Goal: Information Seeking & Learning: Learn about a topic

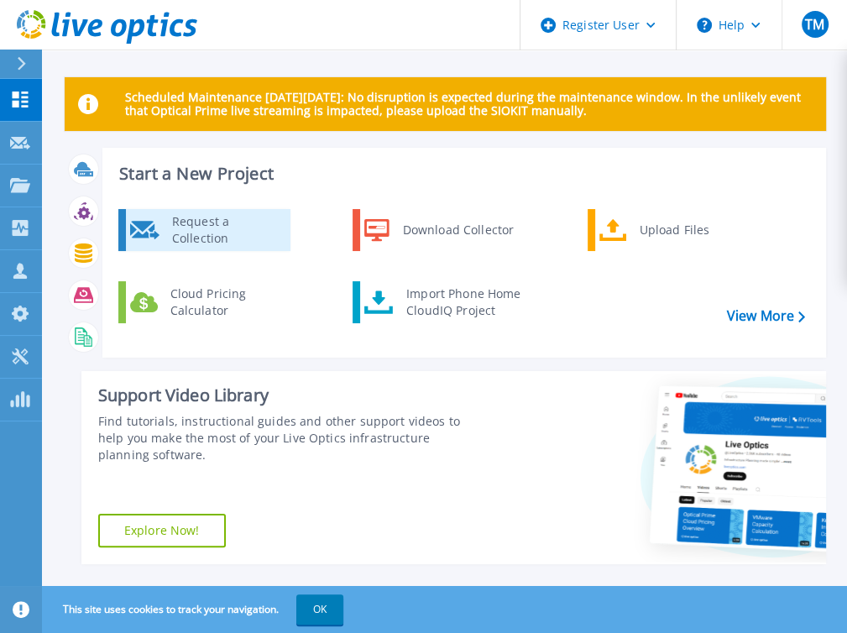
click at [206, 222] on div "Request a Collection" at bounding box center [225, 230] width 123 height 34
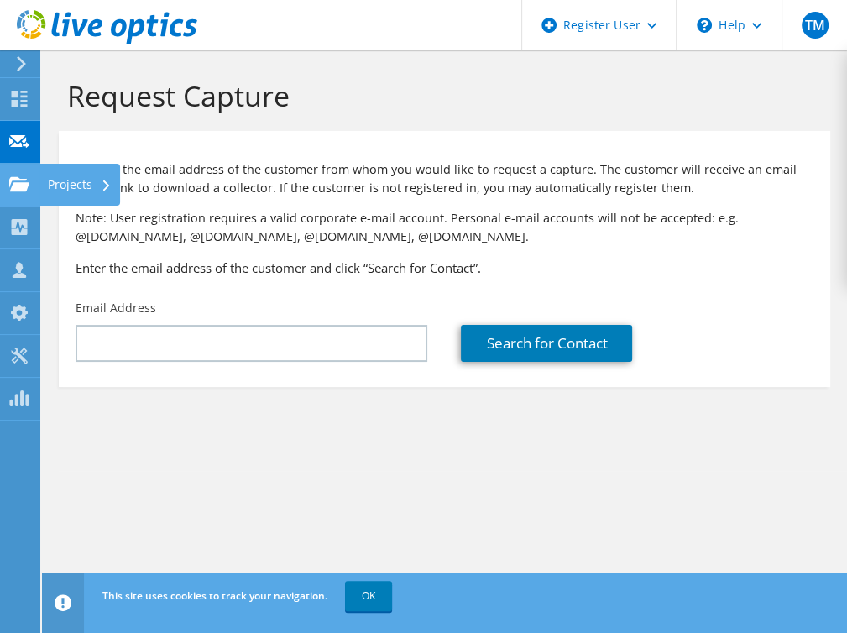
click at [18, 184] on use at bounding box center [19, 183] width 20 height 14
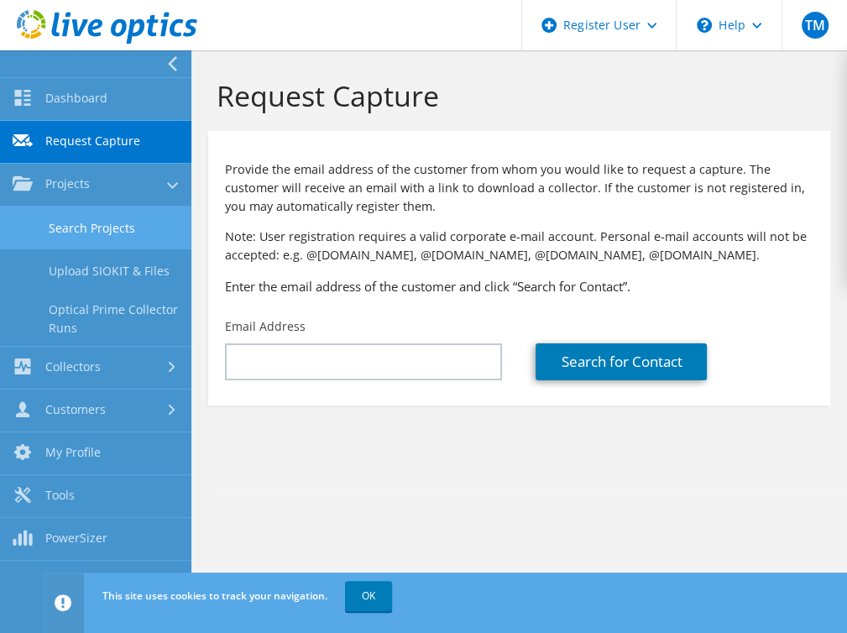
click at [121, 219] on link "Search Projects" at bounding box center [95, 227] width 191 height 43
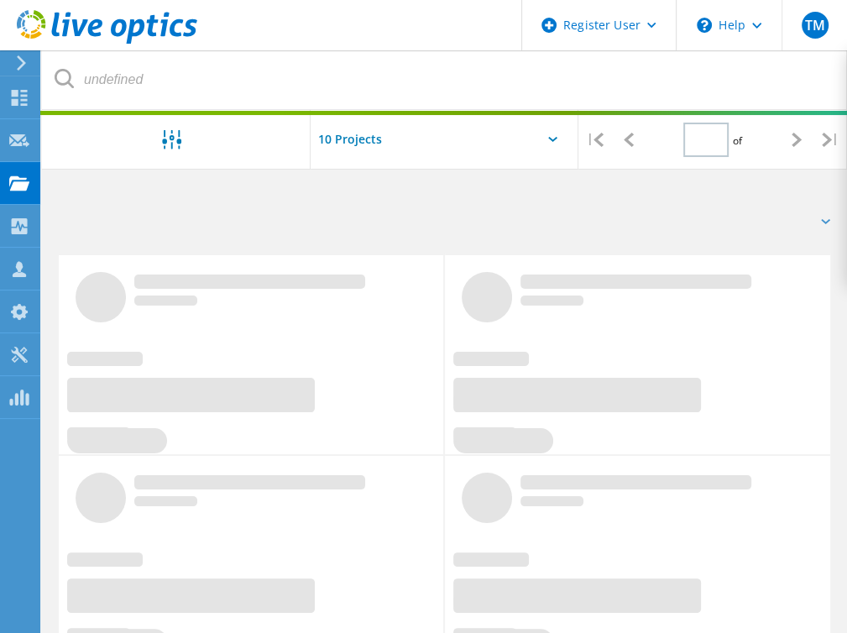
type input "1"
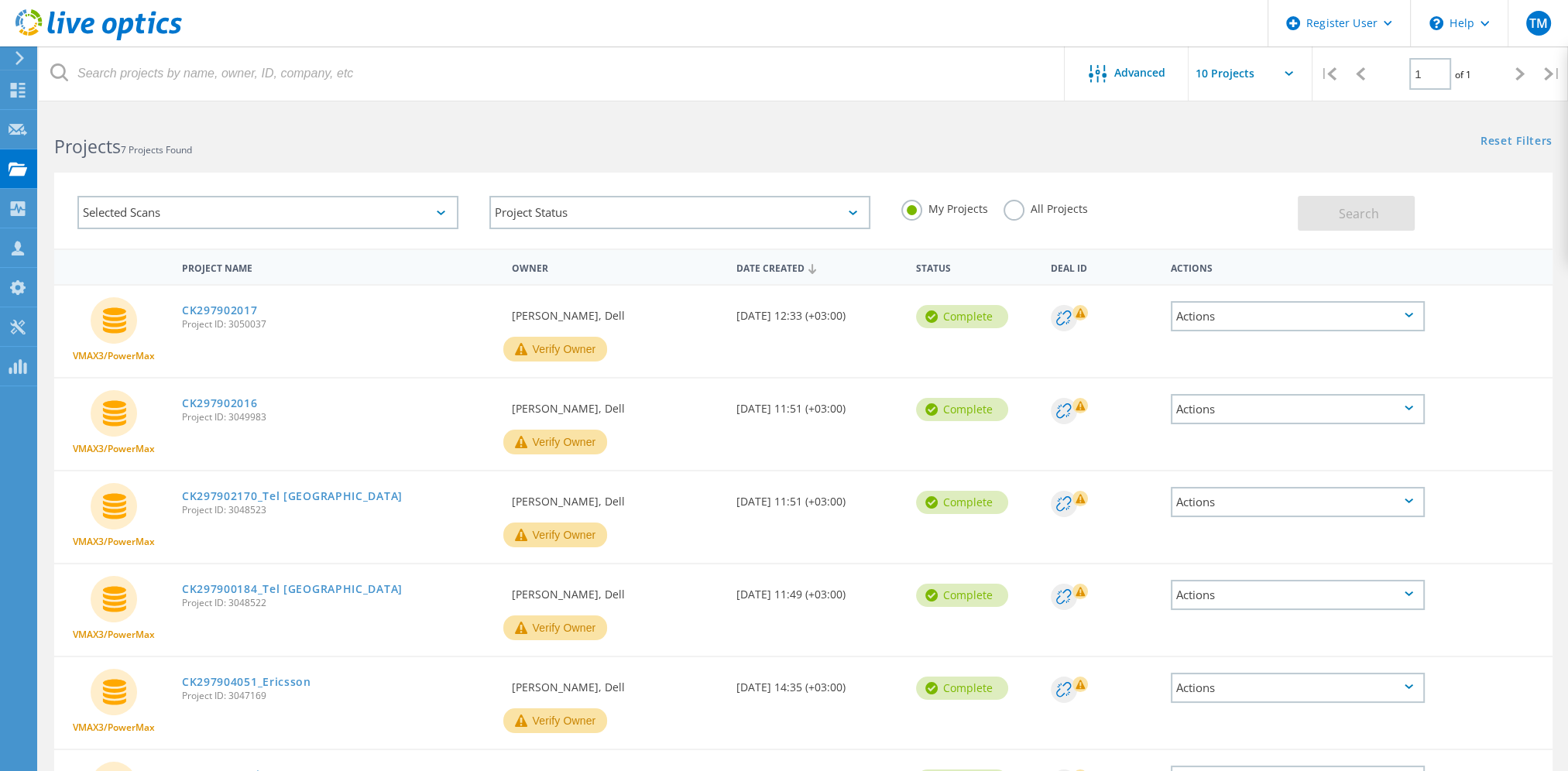
click at [301, 214] on div "Selected Scans" at bounding box center [267, 212] width 381 height 33
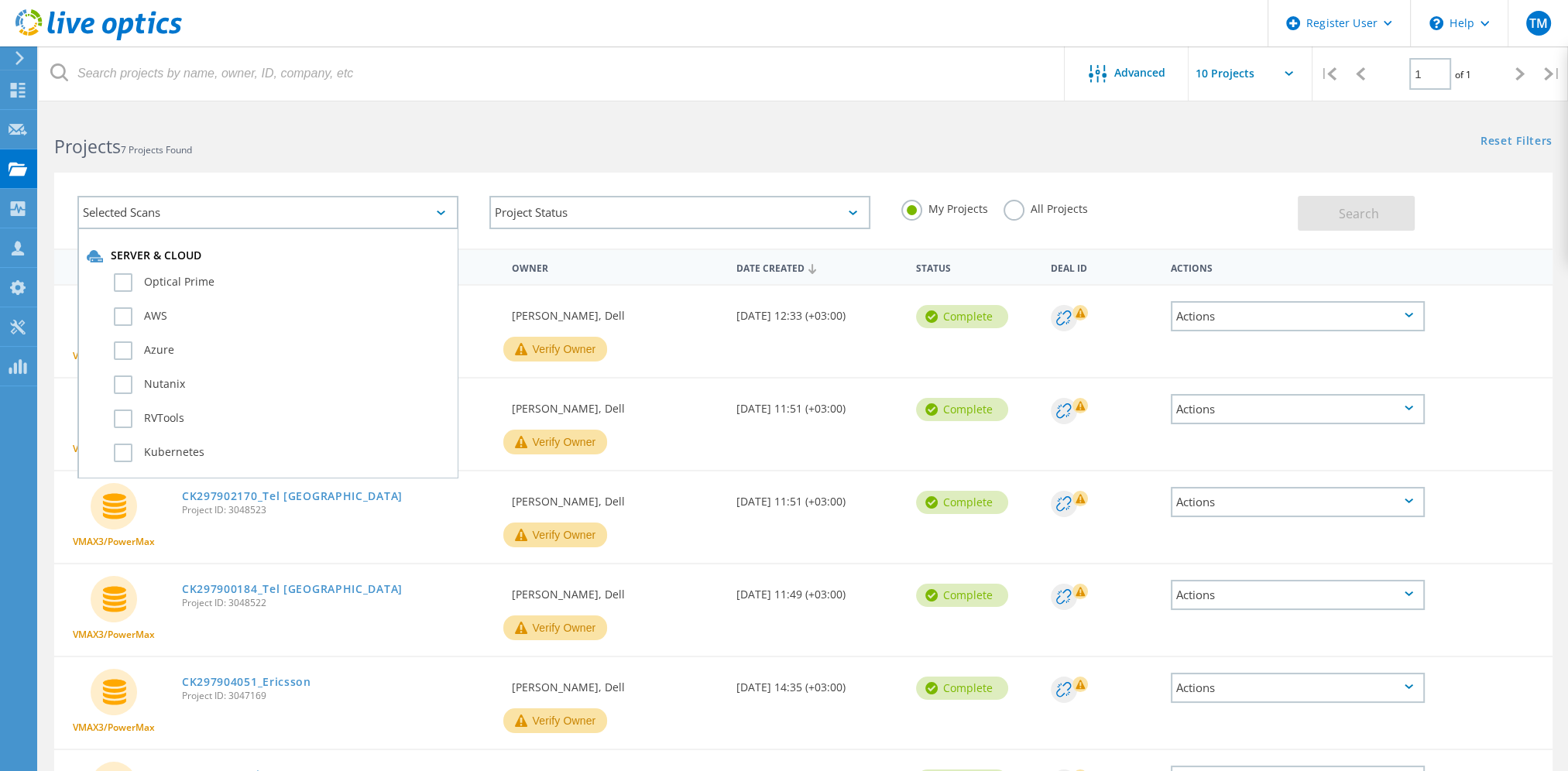
click at [301, 214] on div "Selected Scans" at bounding box center [267, 212] width 381 height 33
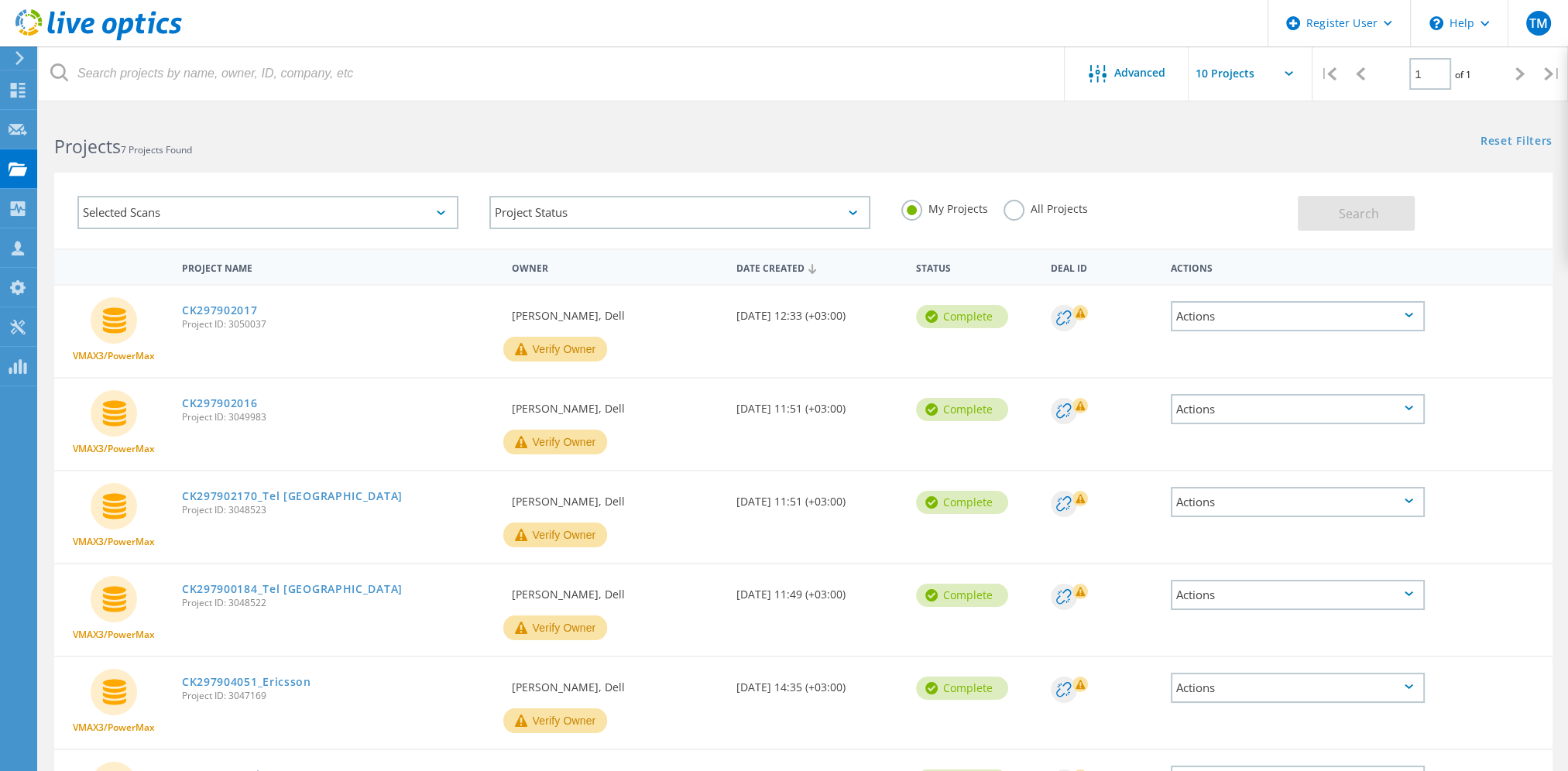
click at [792, 211] on label "All Projects" at bounding box center [1045, 208] width 84 height 15
click at [0, 0] on input "All Projects" at bounding box center [0, 0] width 0 height 0
click at [792, 203] on button "Search" at bounding box center [1356, 213] width 117 height 35
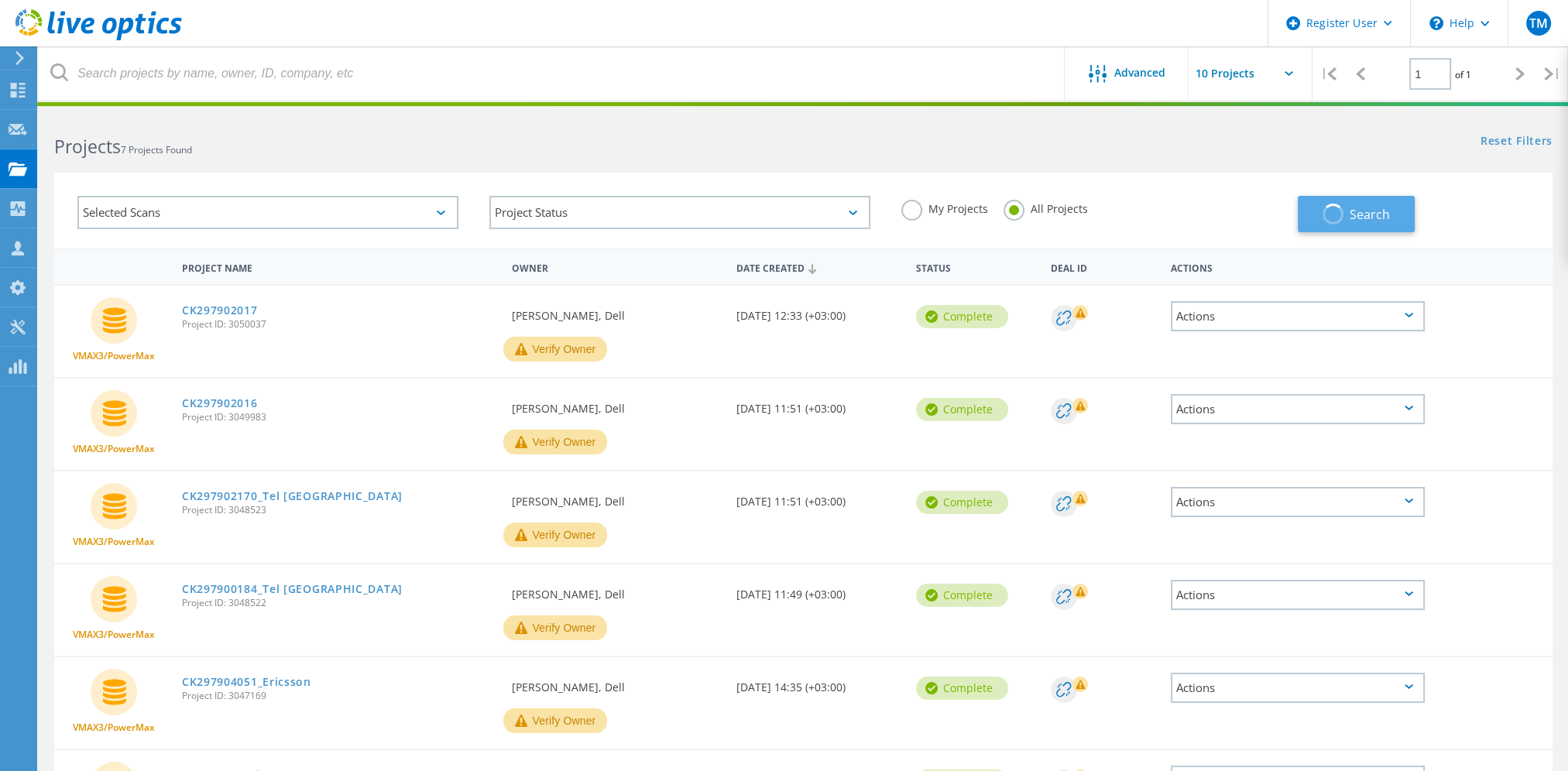
click at [792, 209] on span "button" at bounding box center [1332, 214] width 21 height 21
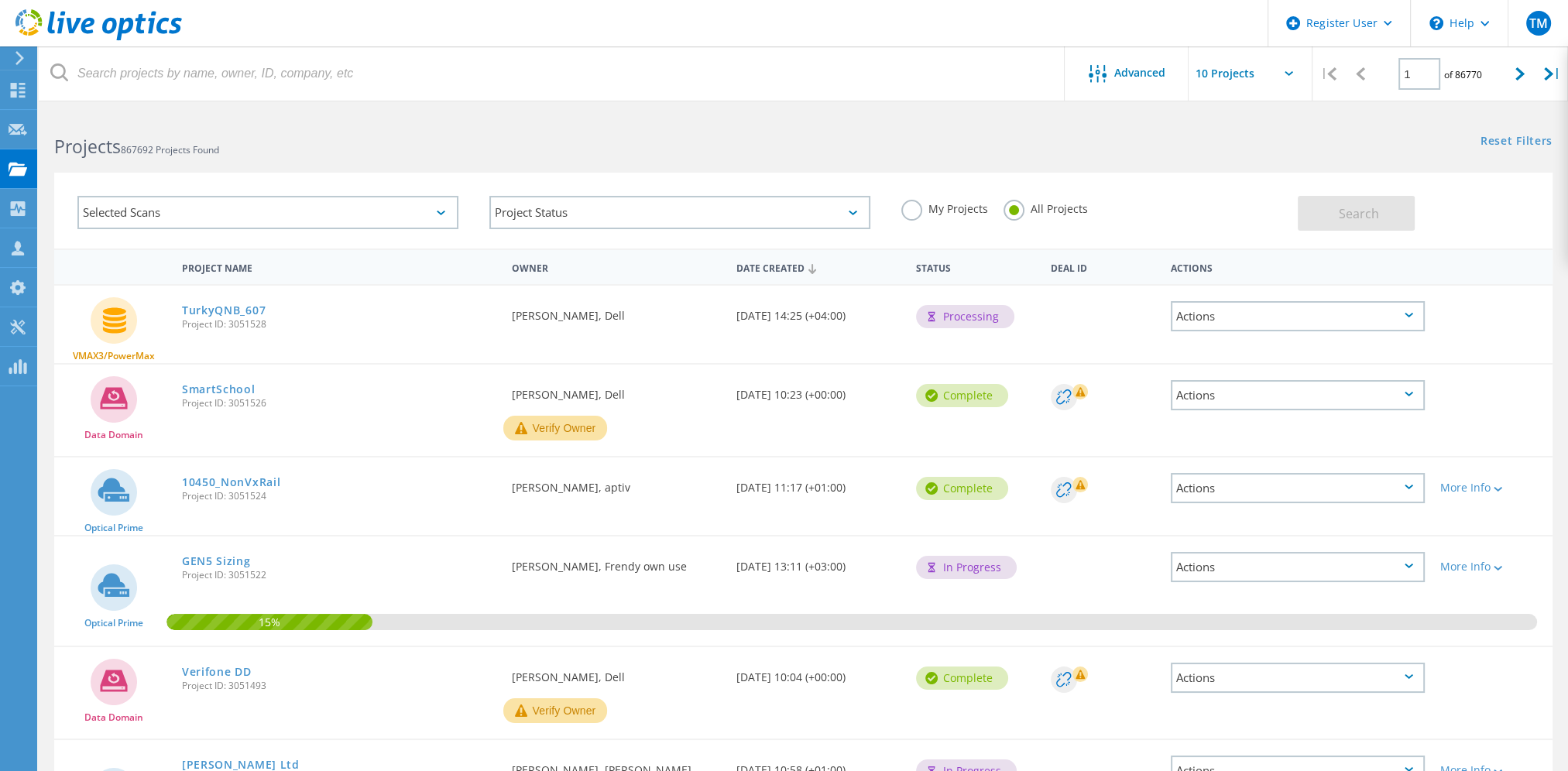
click at [369, 218] on div "Selected Scans" at bounding box center [267, 212] width 381 height 33
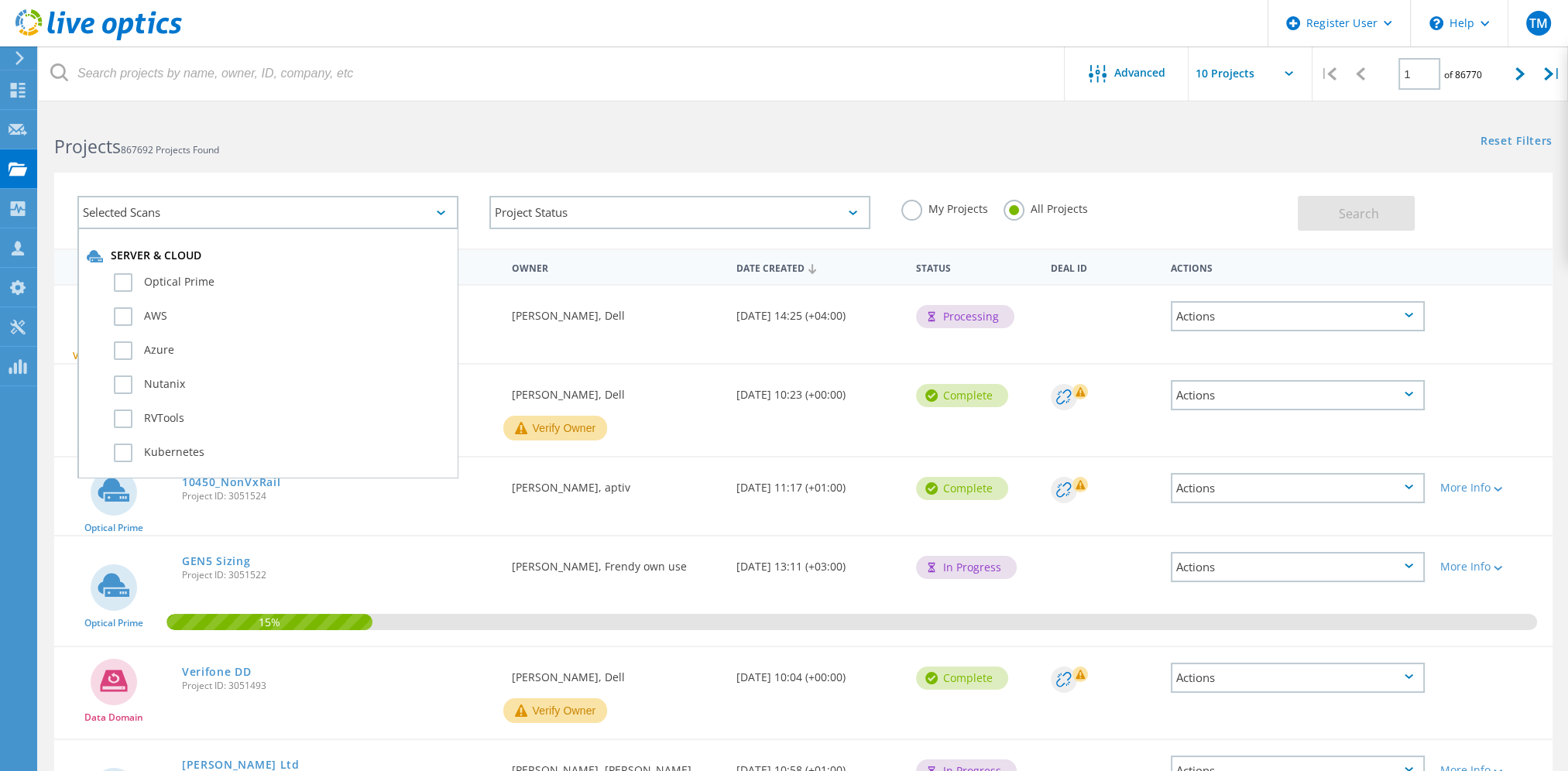
click at [369, 218] on div "Selected Scans" at bounding box center [267, 212] width 381 height 33
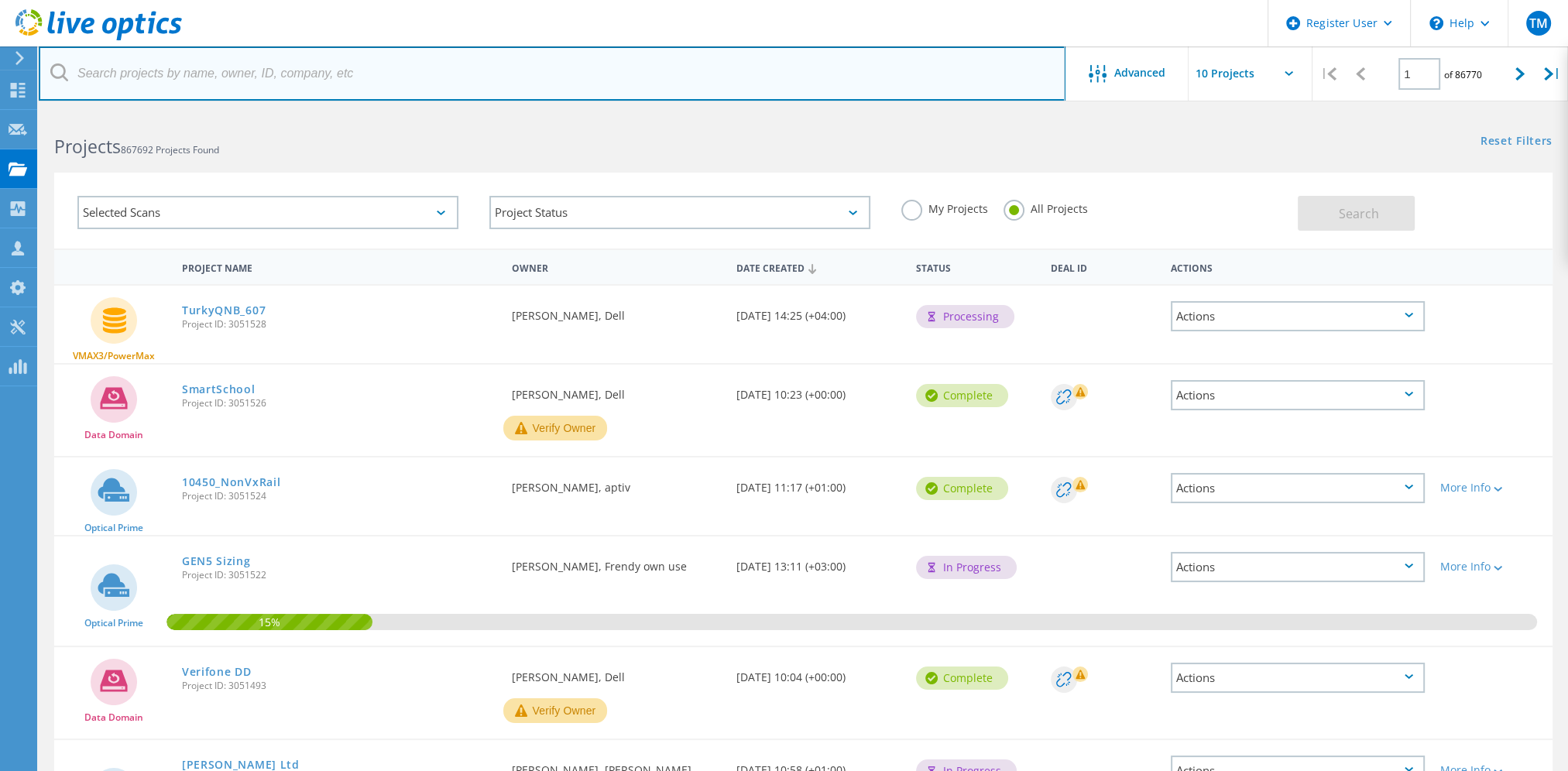
click at [710, 84] on input "text" at bounding box center [552, 73] width 1027 height 54
paste input "2963223"
type input "2963223"
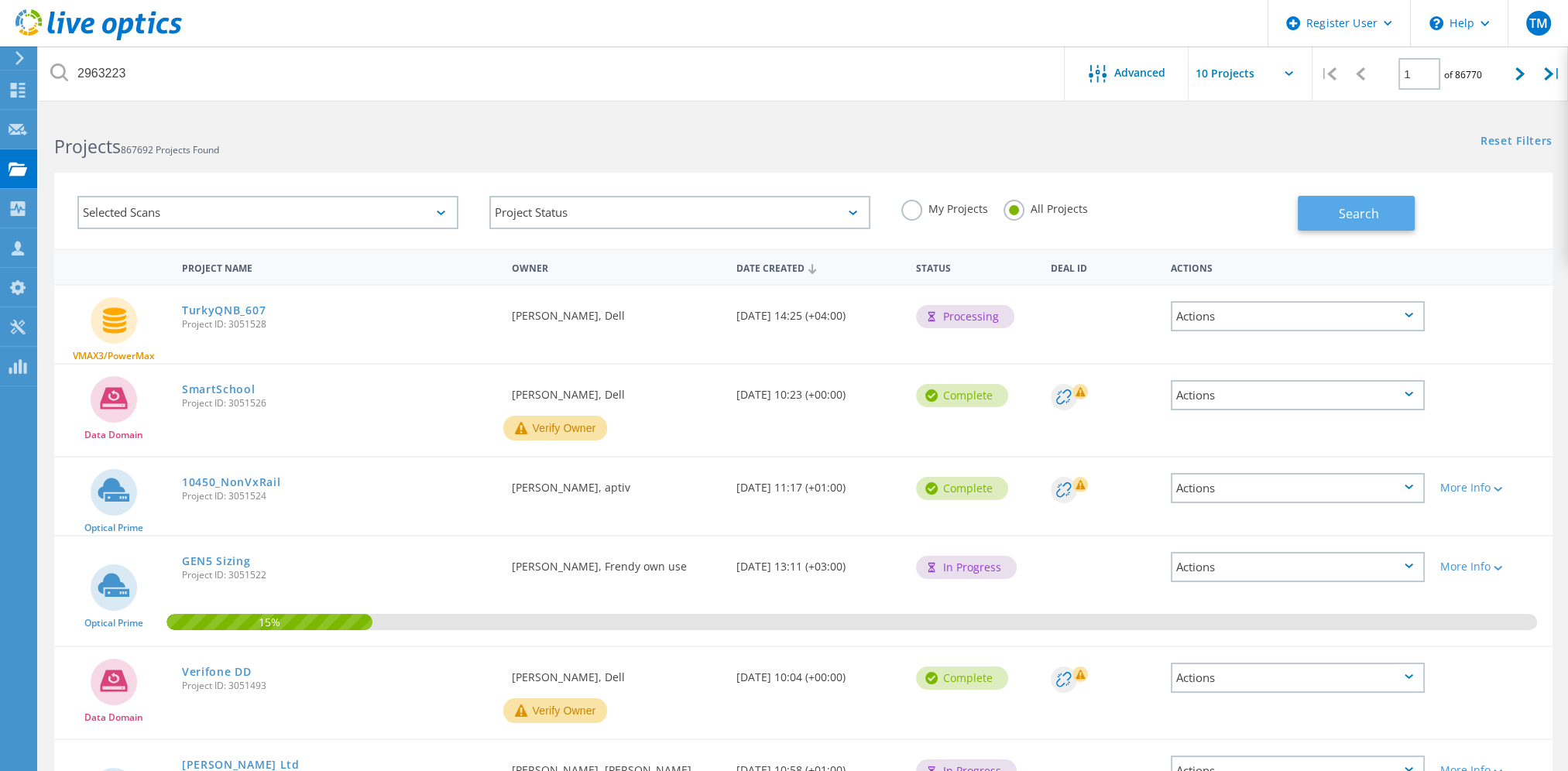
click at [792, 199] on button "Search" at bounding box center [1356, 213] width 117 height 35
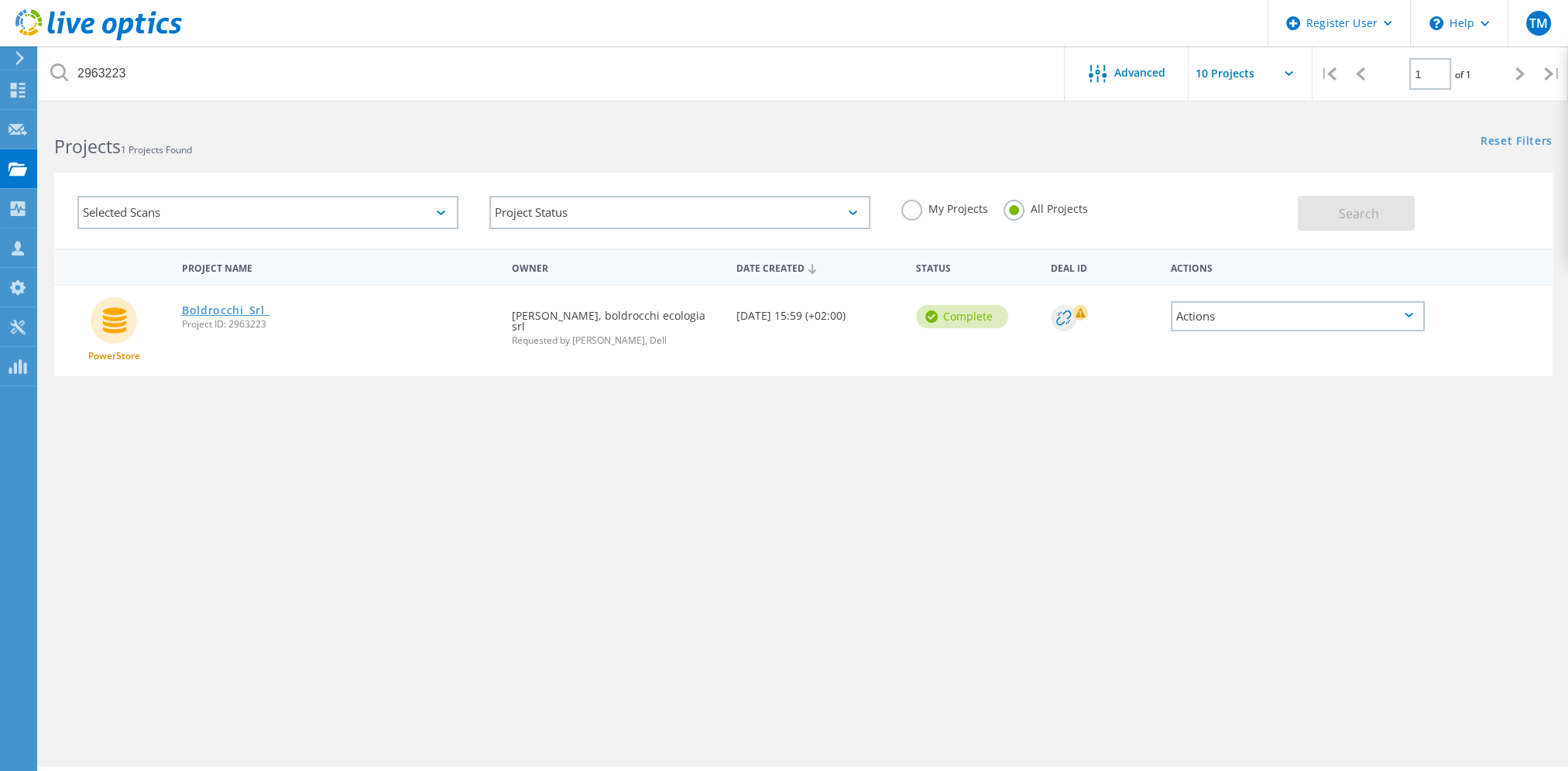
click at [229, 306] on link "Boldrocchi_Srl_" at bounding box center [226, 311] width 89 height 11
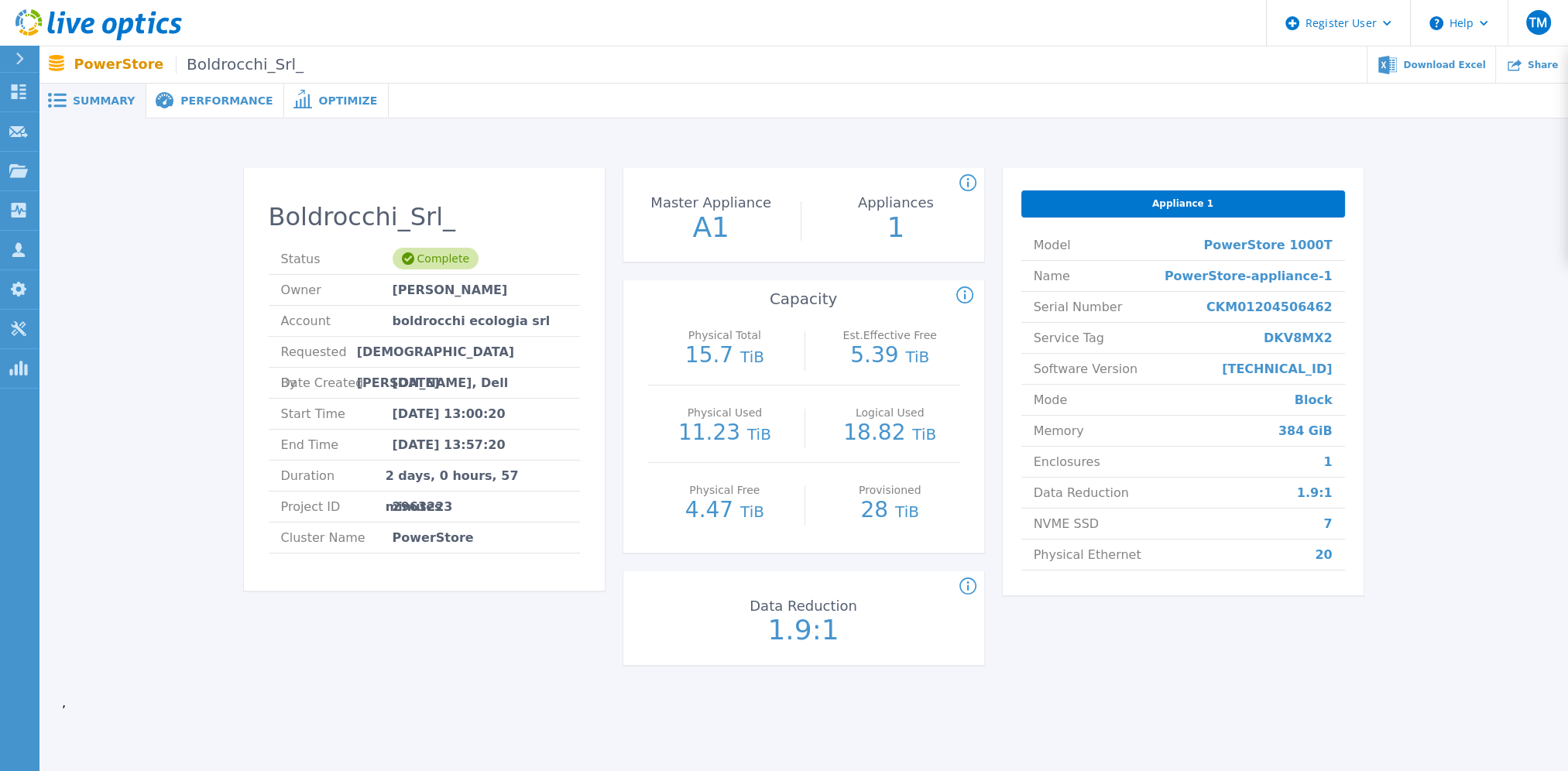
click at [207, 95] on span "Performance" at bounding box center [227, 101] width 92 height 11
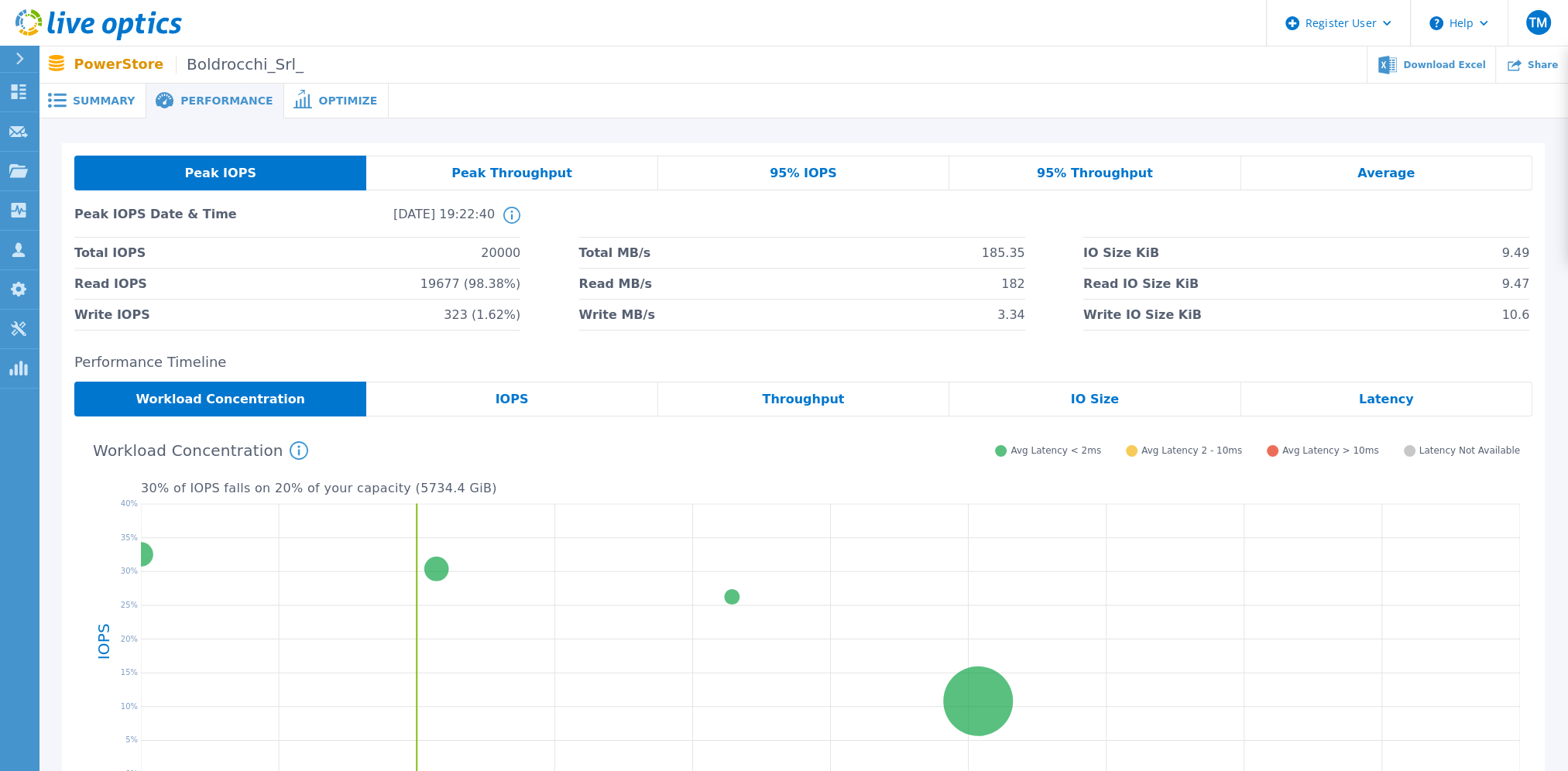
click at [318, 106] on span "Optimize" at bounding box center [348, 101] width 59 height 11
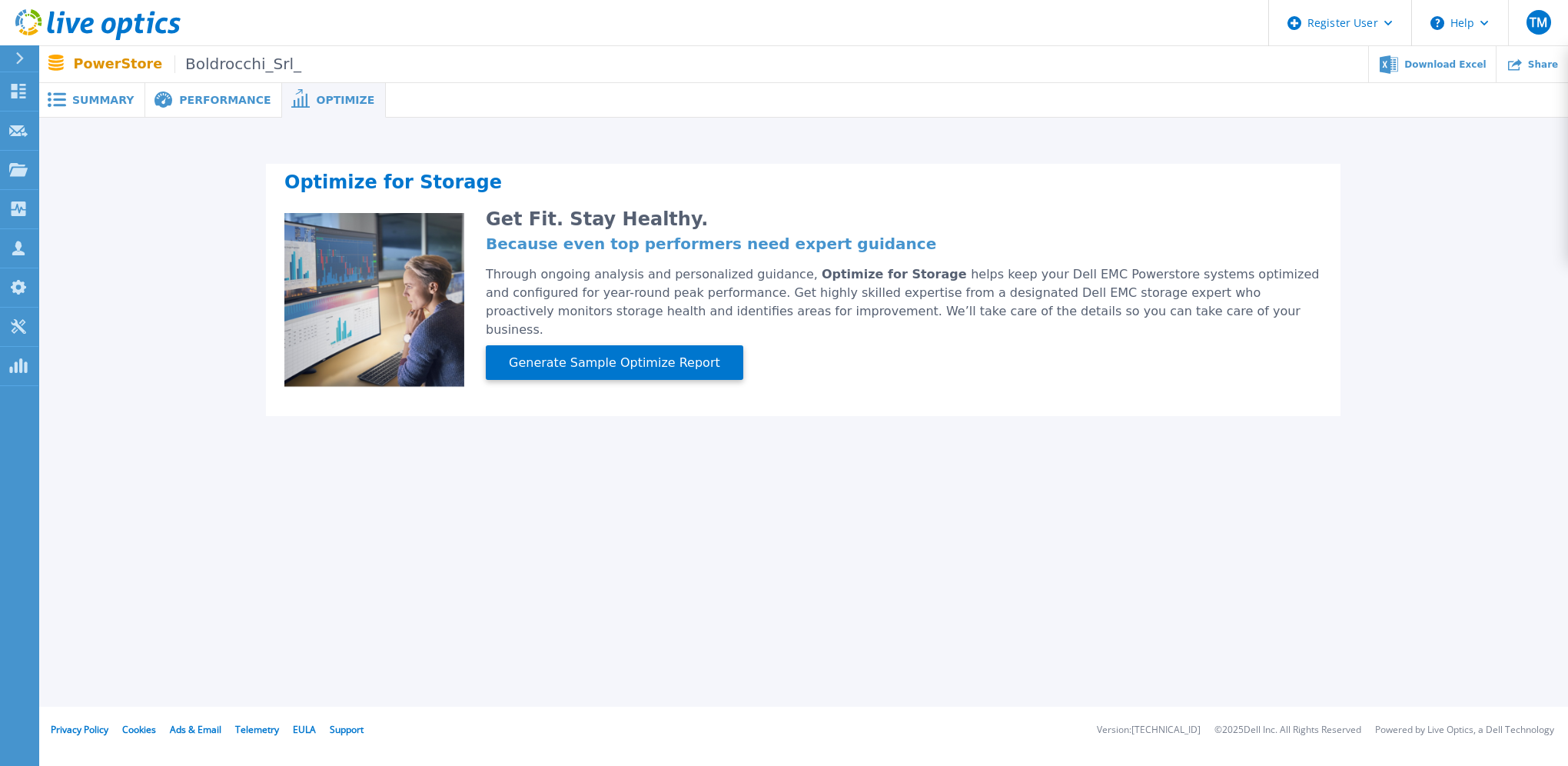
click at [70, 102] on span at bounding box center [55, 100] width 34 height 15
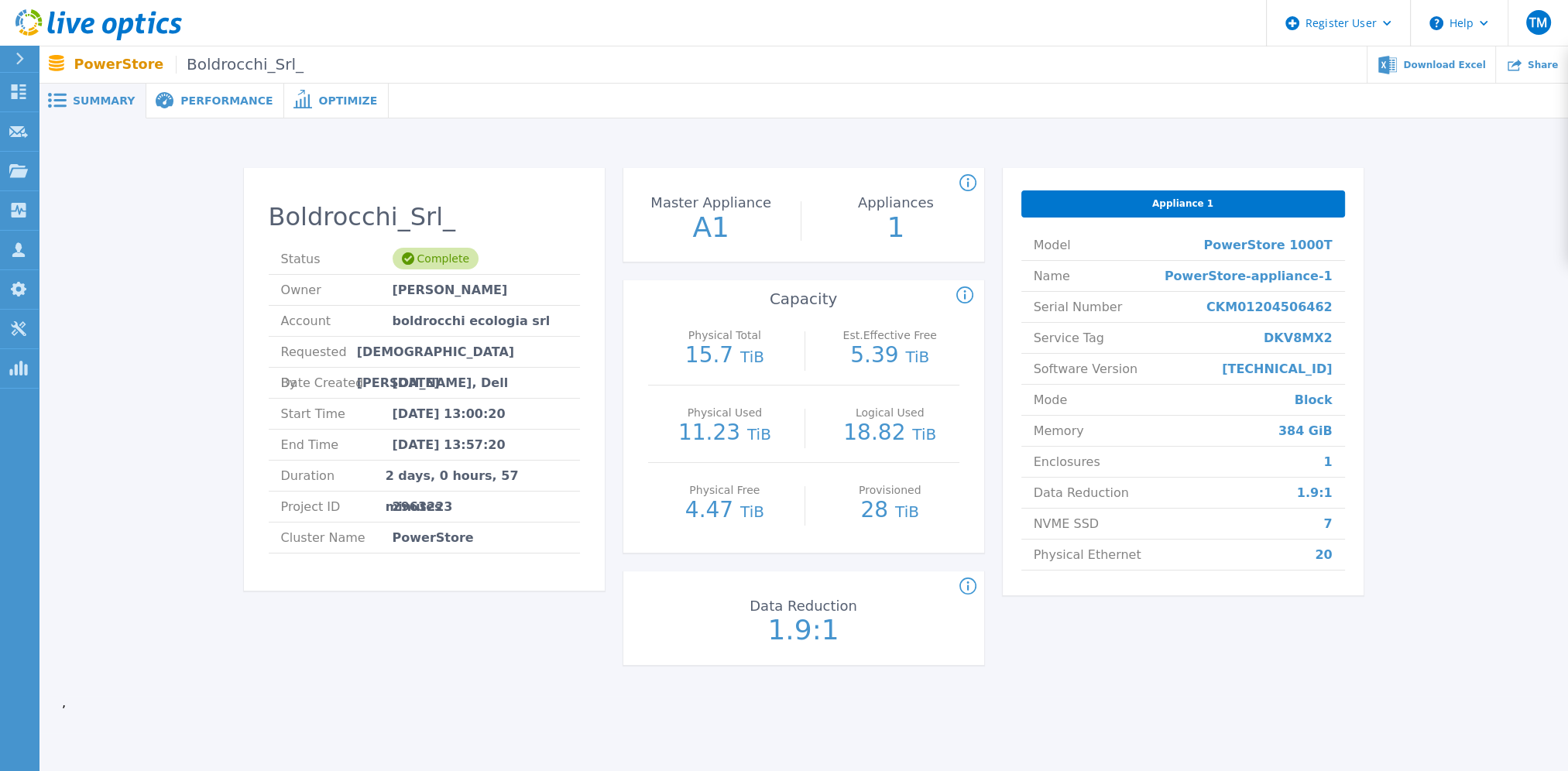
click at [88, 55] on p "PowerStore Boldrocchi_Srl_" at bounding box center [189, 64] width 229 height 18
click at [113, 35] on icon at bounding box center [99, 25] width 166 height 31
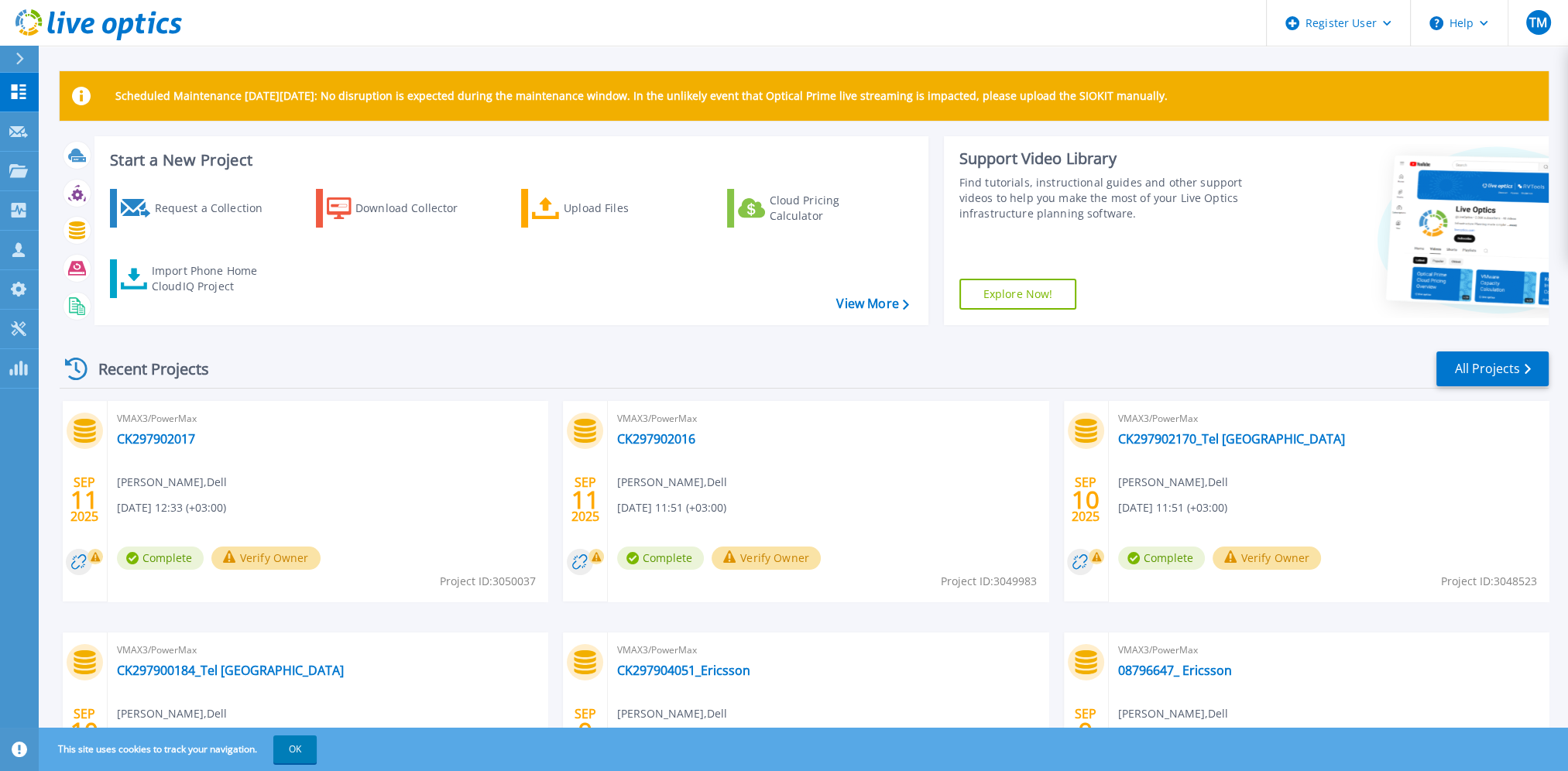
click at [153, 21] on icon at bounding box center [151, 23] width 7 height 22
click at [20, 177] on icon at bounding box center [18, 171] width 18 height 13
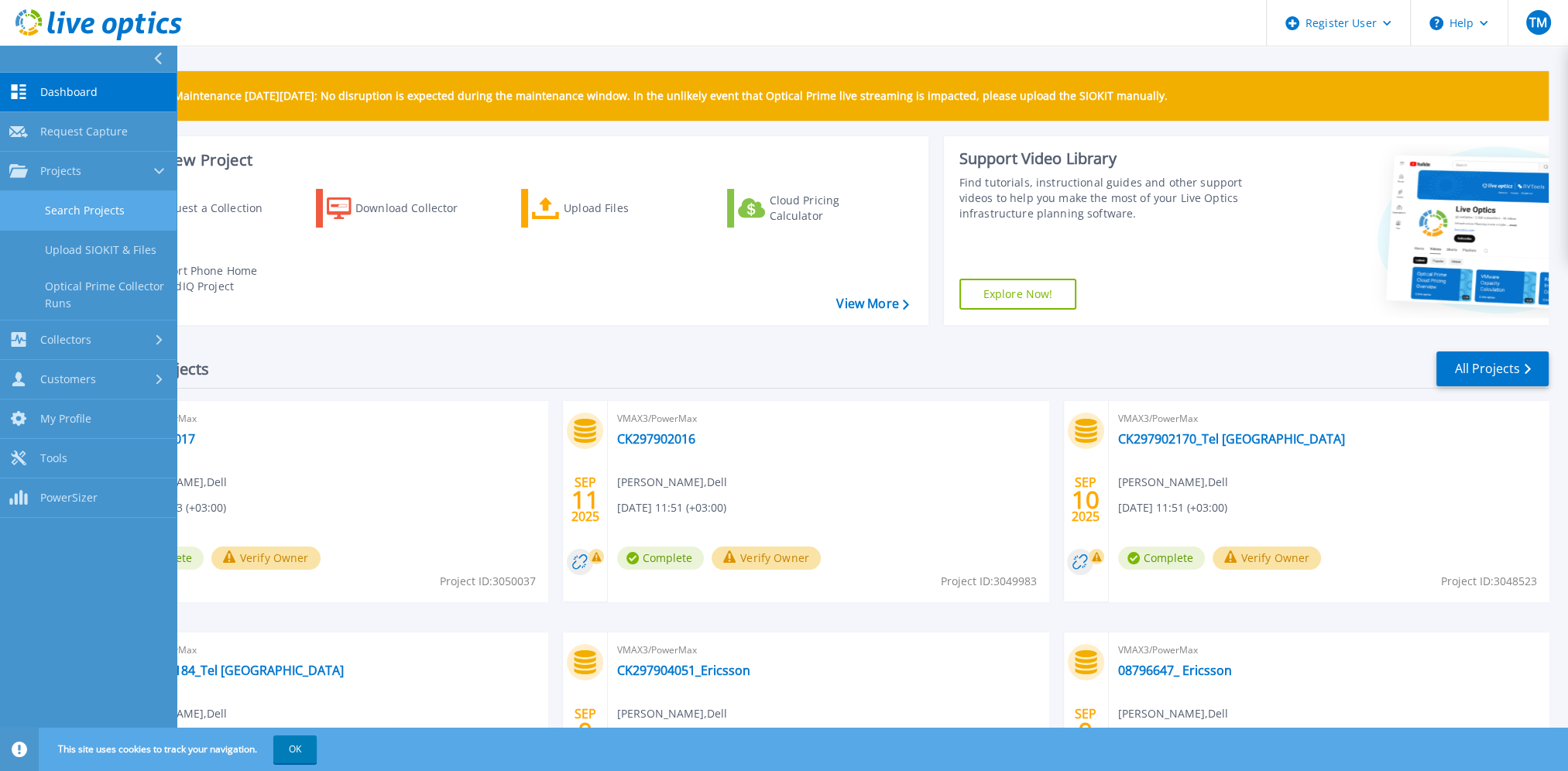
click at [100, 219] on link "Search Projects" at bounding box center [88, 210] width 176 height 40
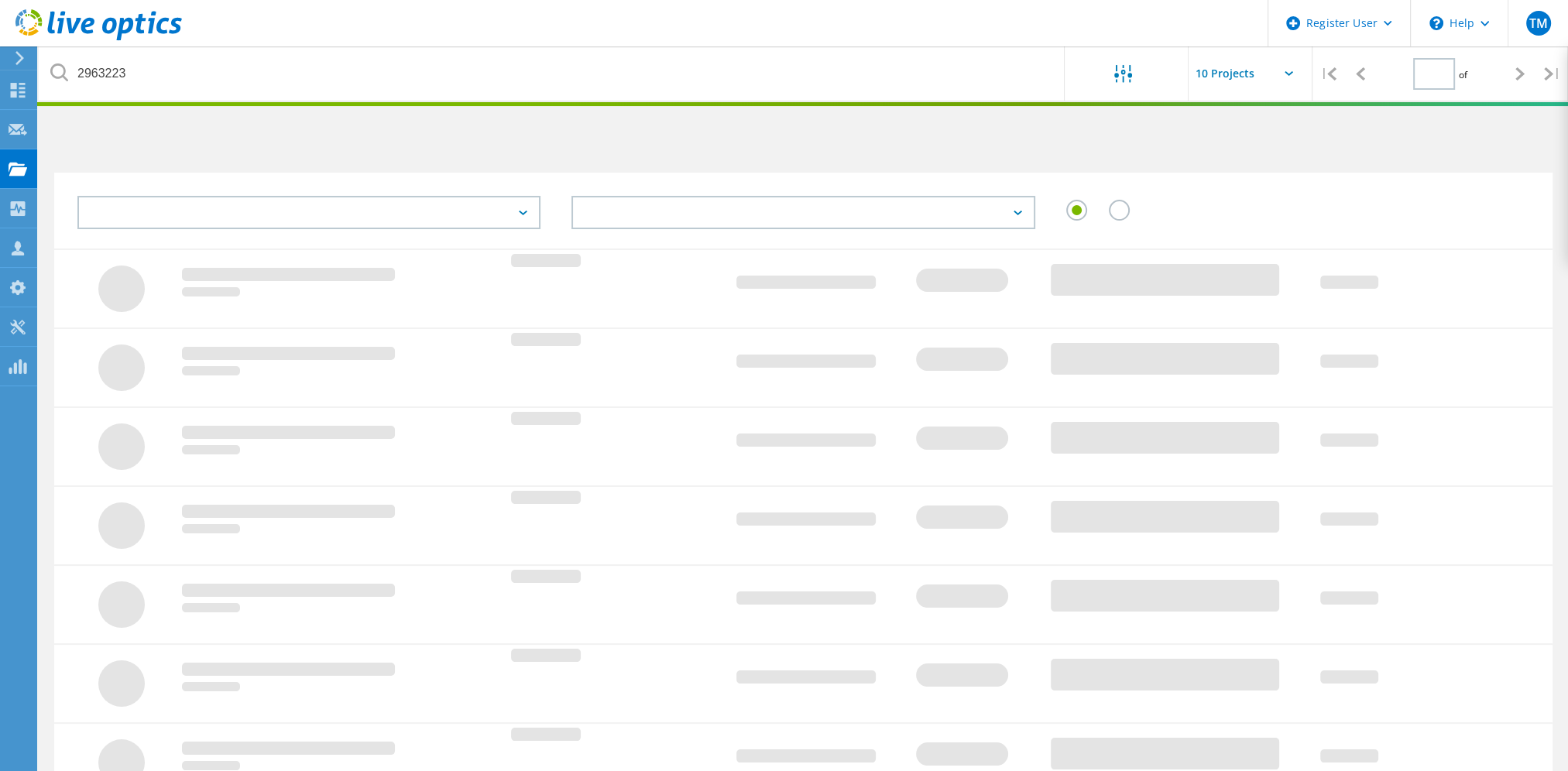
type input "1"
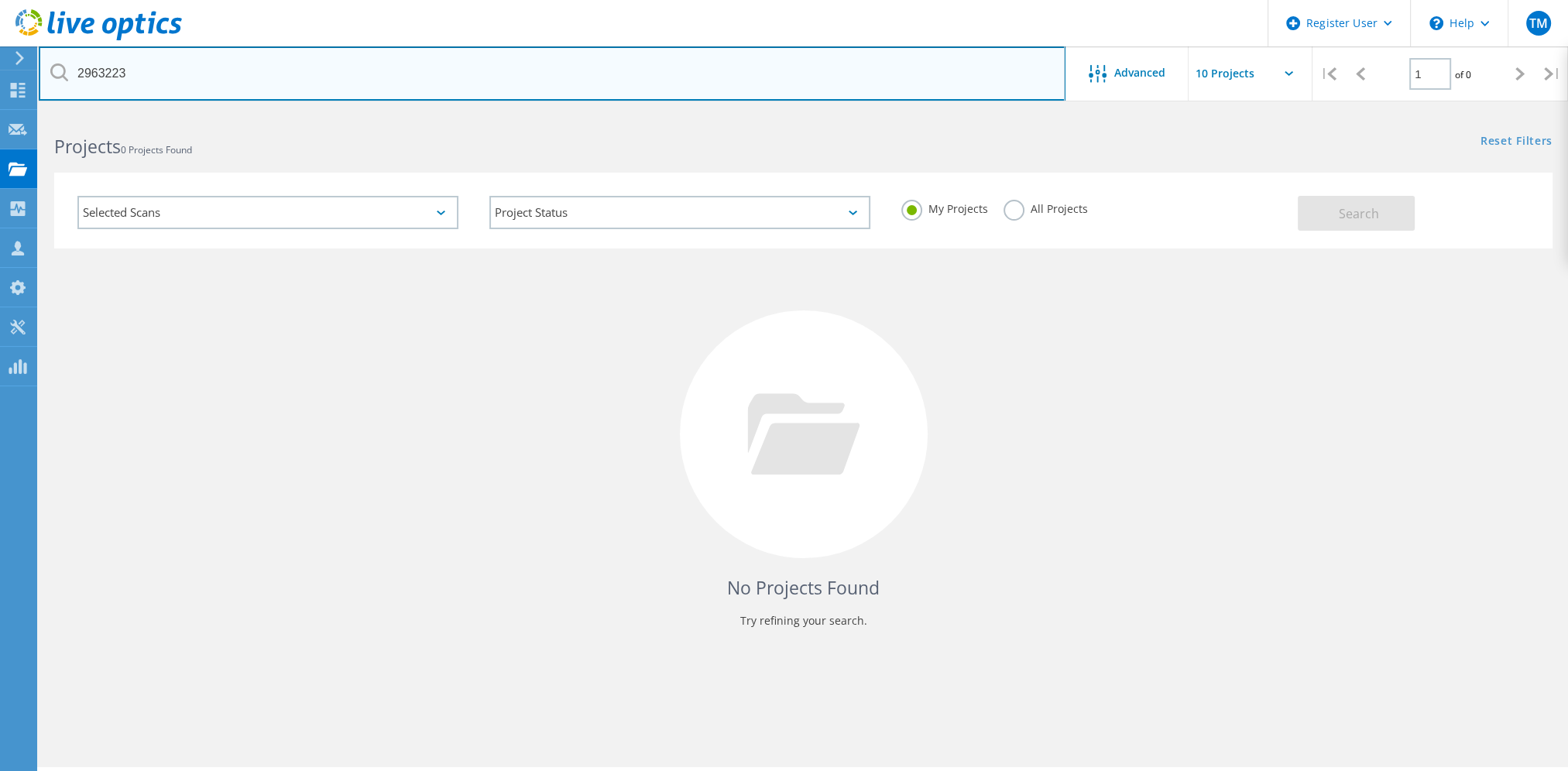
click at [354, 55] on input "2963223" at bounding box center [552, 73] width 1027 height 54
paste input "2963223"
paste input "text"
type input "2963223"
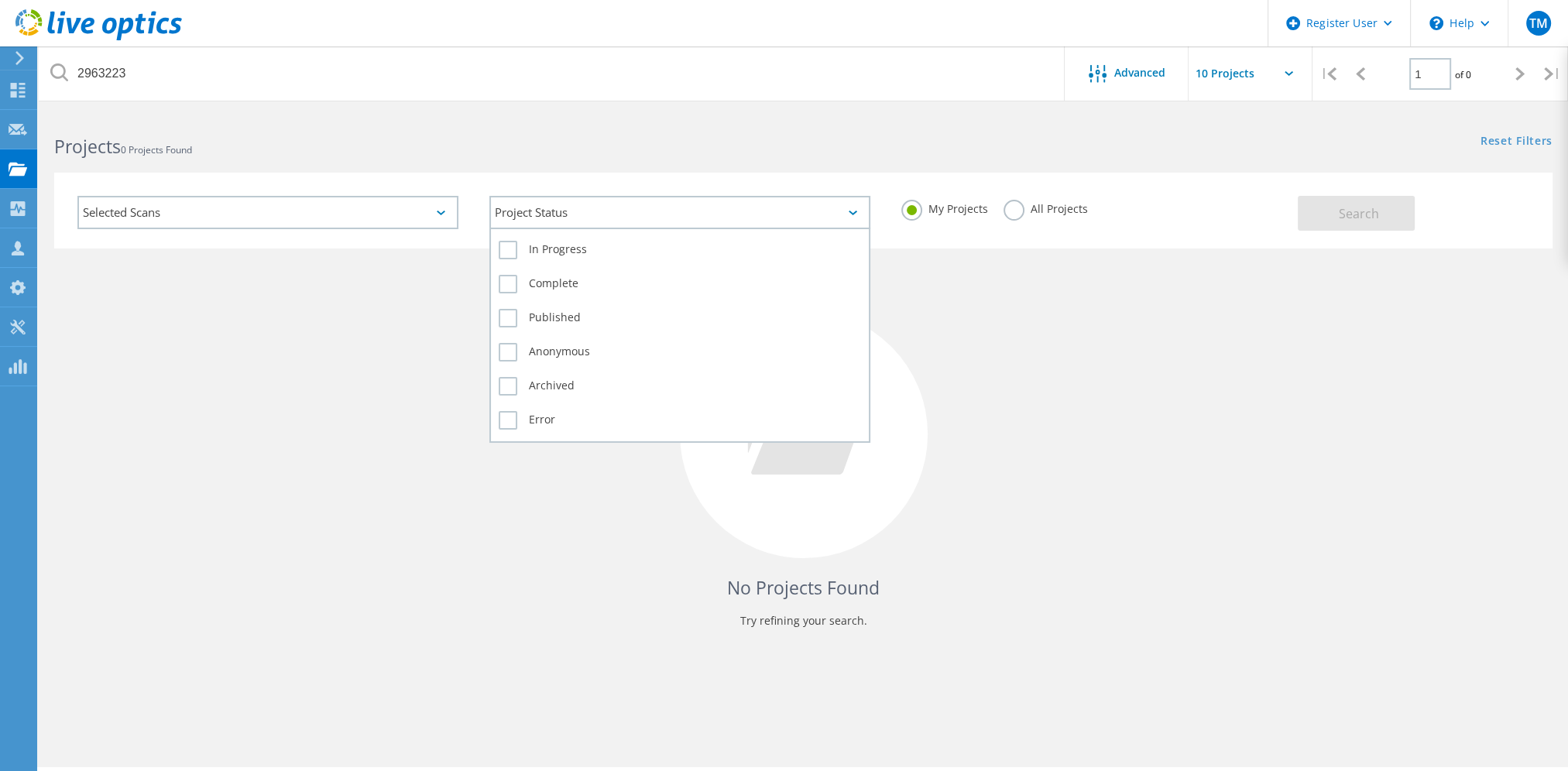
click at [737, 209] on div "Project Status" at bounding box center [679, 212] width 381 height 33
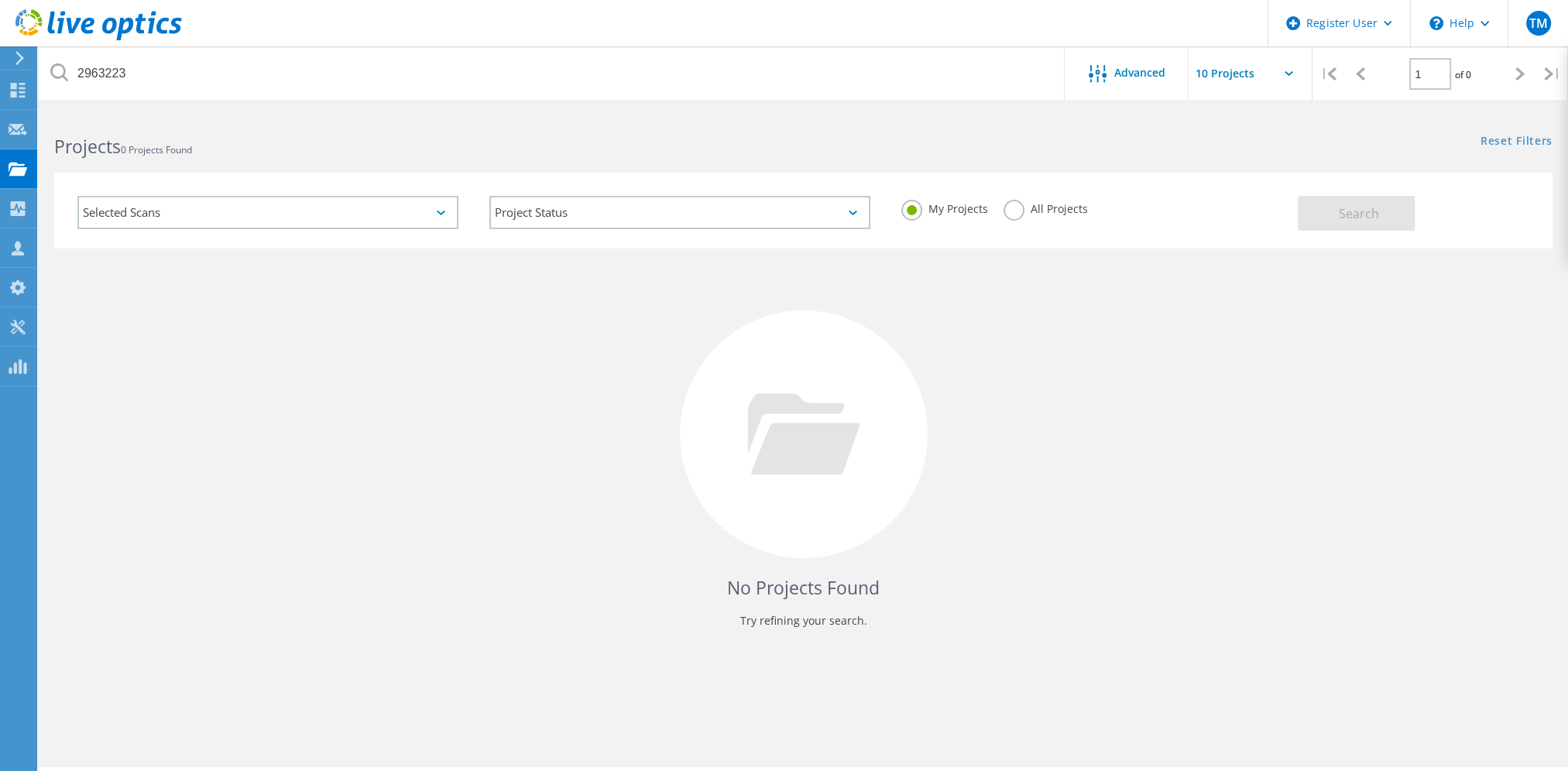
click at [1114, 229] on div "My Projects All Projects" at bounding box center [1091, 209] width 411 height 57
click at [1023, 208] on label "All Projects" at bounding box center [1045, 208] width 84 height 15
click at [0, 0] on input "All Projects" at bounding box center [0, 0] width 0 height 0
click at [1298, 214] on button "Search" at bounding box center [1356, 213] width 117 height 35
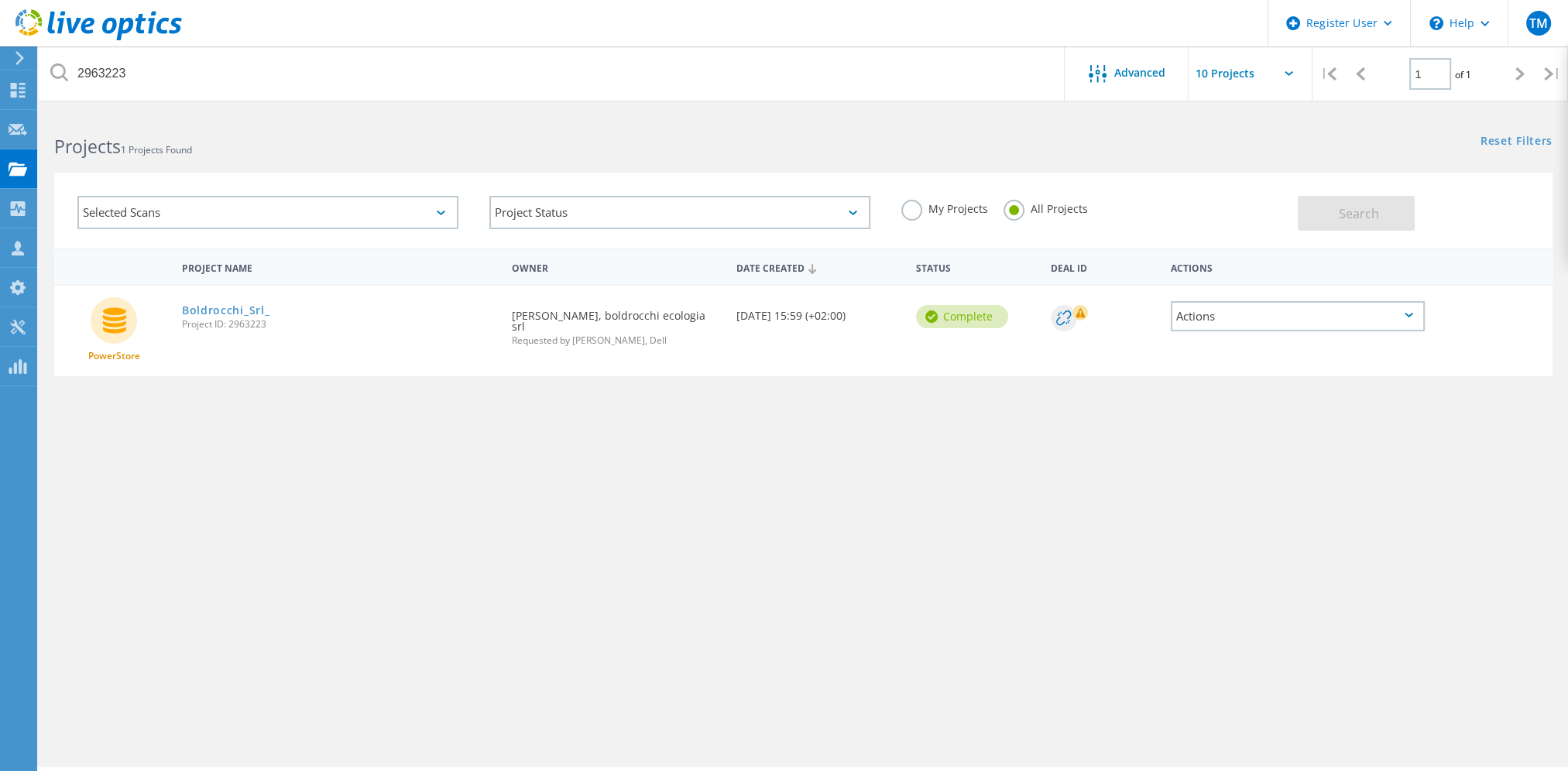
click at [796, 418] on div "Project Name Owner Date Created Status Deal Id Actions PowerStore Boldrocchi_Sr…" at bounding box center [803, 449] width 1498 height 402
click at [208, 313] on link "Boldrocchi_Srl_" at bounding box center [226, 311] width 89 height 11
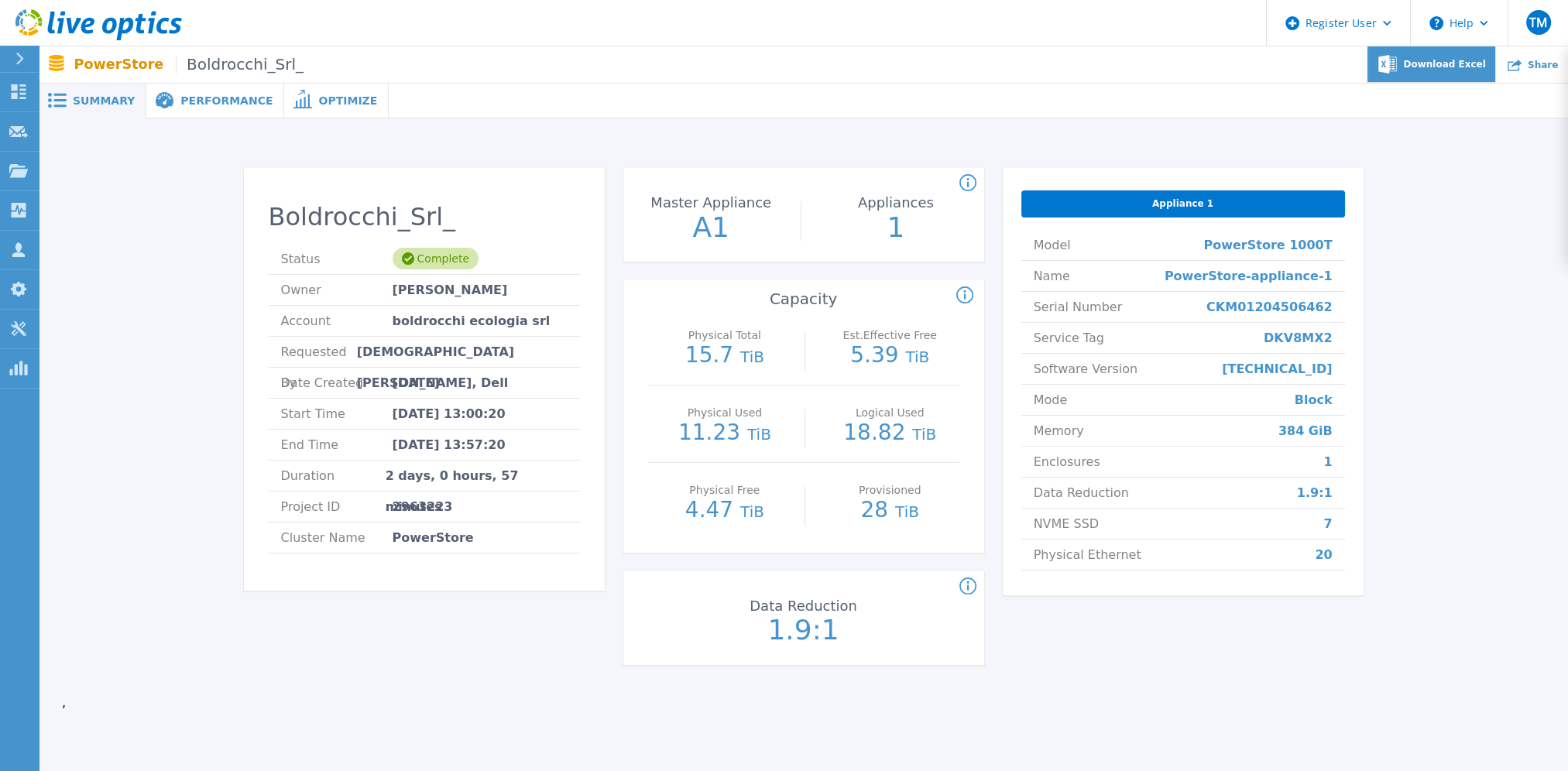
click at [1443, 65] on span "Download Excel" at bounding box center [1443, 65] width 82 height 9
click at [1416, 653] on div "Boldrocchi_Srl_ Status Complete Owner [PERSON_NAME] Account boldrocchi ecologia…" at bounding box center [802, 419] width 1482 height 552
drag, startPoint x: 1336, startPoint y: 245, endPoint x: 1232, endPoint y: 246, distance: 104.0
click at [1232, 246] on li "Model PowerStore 1000T" at bounding box center [1182, 245] width 324 height 31
copy span "PowerStore 1000T"
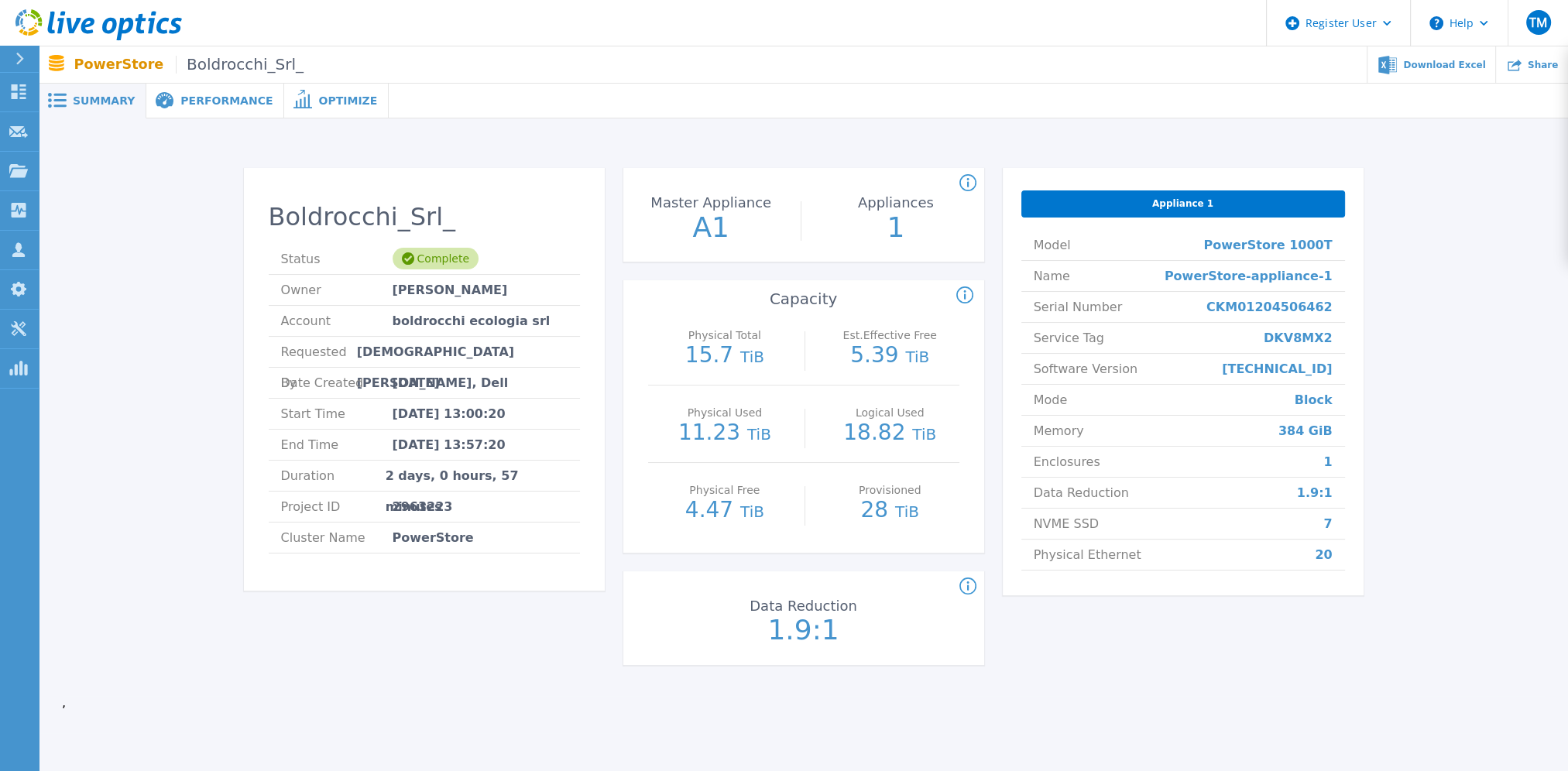
click at [1273, 307] on span "CKM01204506462" at bounding box center [1269, 306] width 126 height 30
copy span "CKM01204506462"
click at [1180, 210] on div "Appliance 1" at bounding box center [1182, 203] width 324 height 27
click at [222, 96] on span "Performance" at bounding box center [227, 101] width 92 height 11
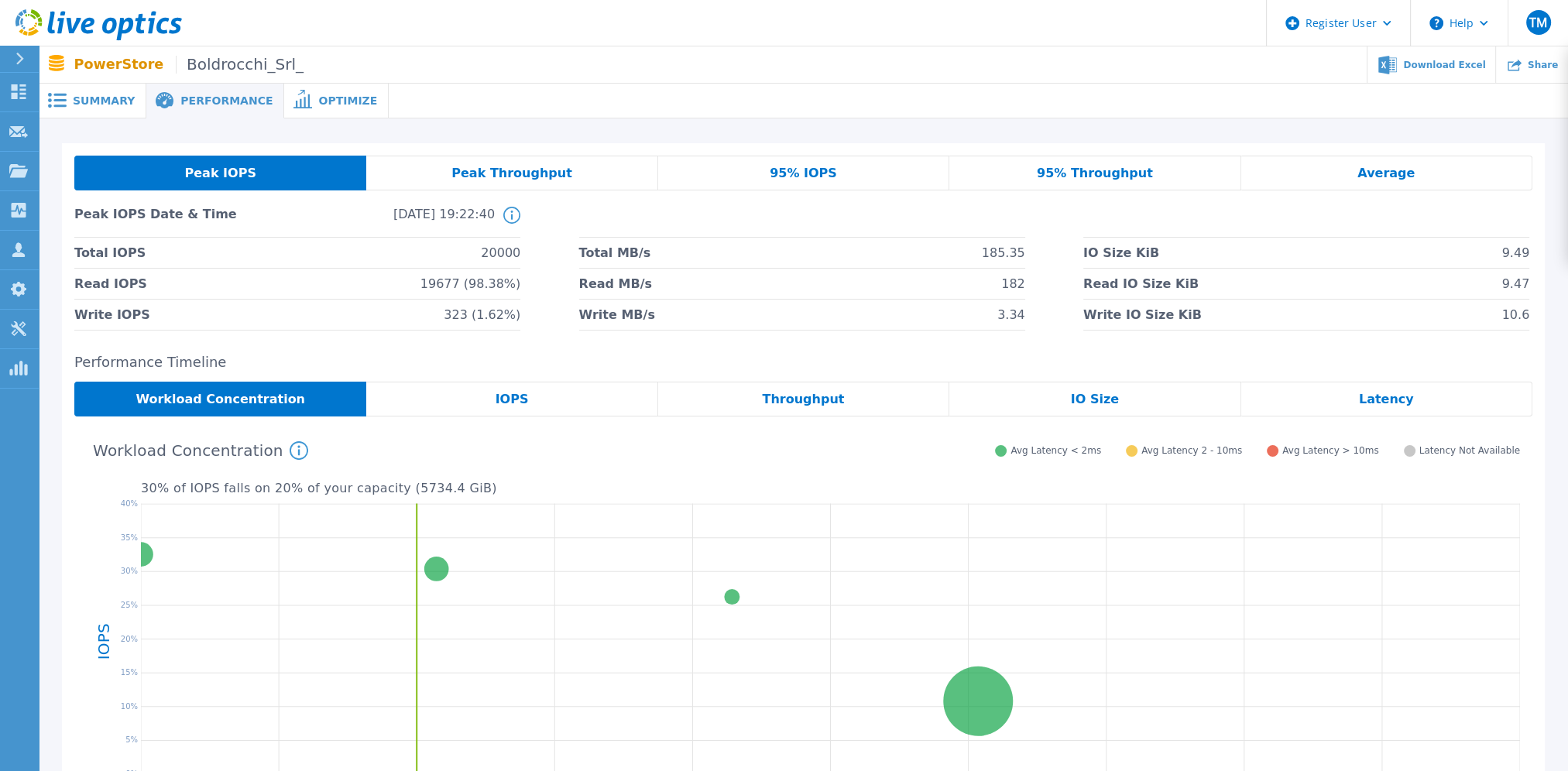
click at [301, 172] on div "Peak IOPS" at bounding box center [220, 173] width 291 height 35
drag, startPoint x: 436, startPoint y: 286, endPoint x: 470, endPoint y: 291, distance: 34.4
click at [470, 291] on span "19677 (98.38%)" at bounding box center [470, 283] width 100 height 30
copy span "19677"
click at [938, 281] on li "Read MB/s 182" at bounding box center [802, 284] width 445 height 31
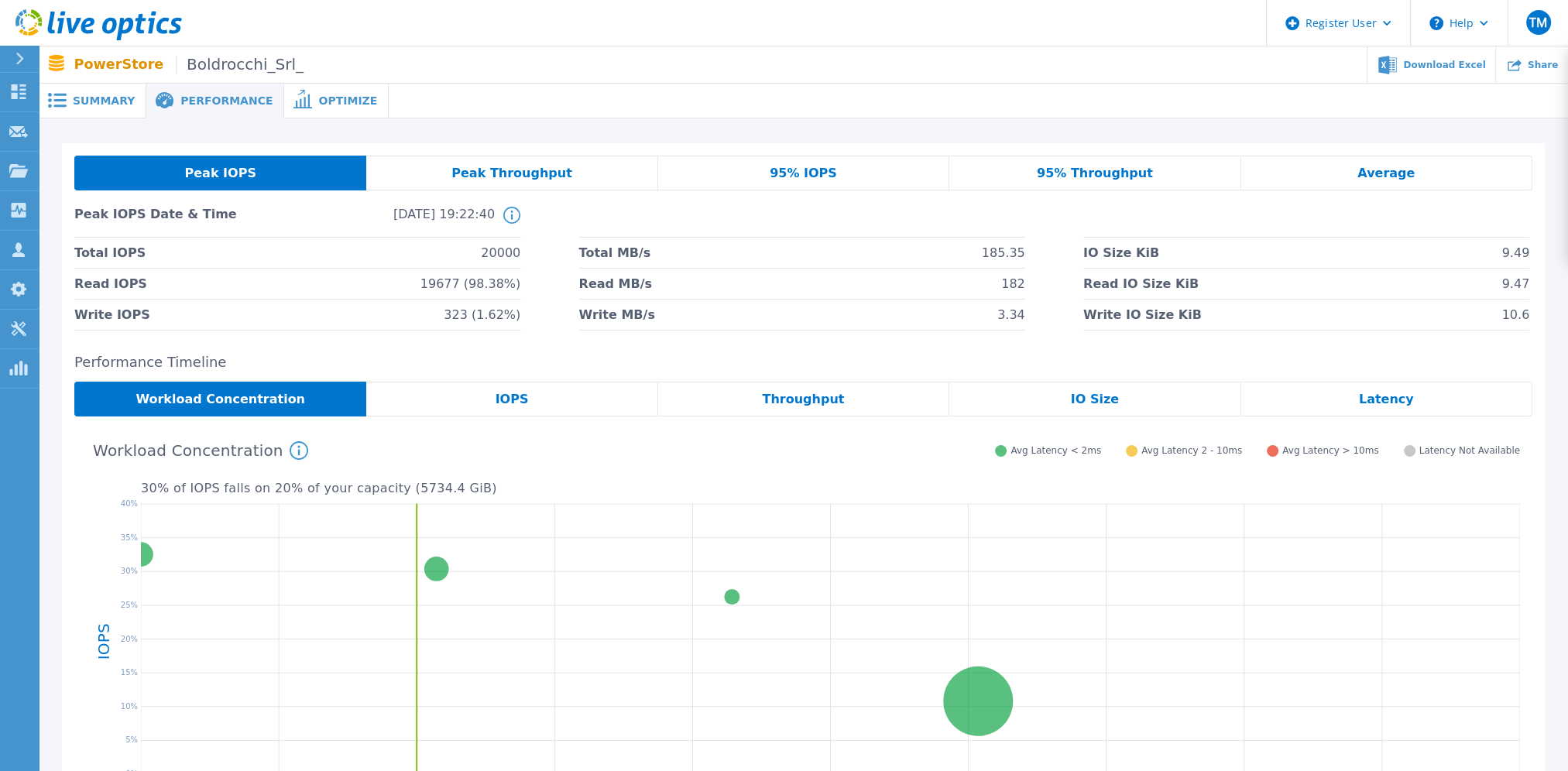
click at [1024, 286] on span "182" at bounding box center [1013, 283] width 24 height 30
drag, startPoint x: 1526, startPoint y: 289, endPoint x: 1503, endPoint y: 290, distance: 23.0
click at [1503, 290] on li "Read IO Size KiB 9.47" at bounding box center [1305, 284] width 445 height 31
drag, startPoint x: 1503, startPoint y: 290, endPoint x: 1335, endPoint y: 275, distance: 168.7
click at [1332, 275] on li "Read IO Size KiB 9.47" at bounding box center [1305, 284] width 445 height 31
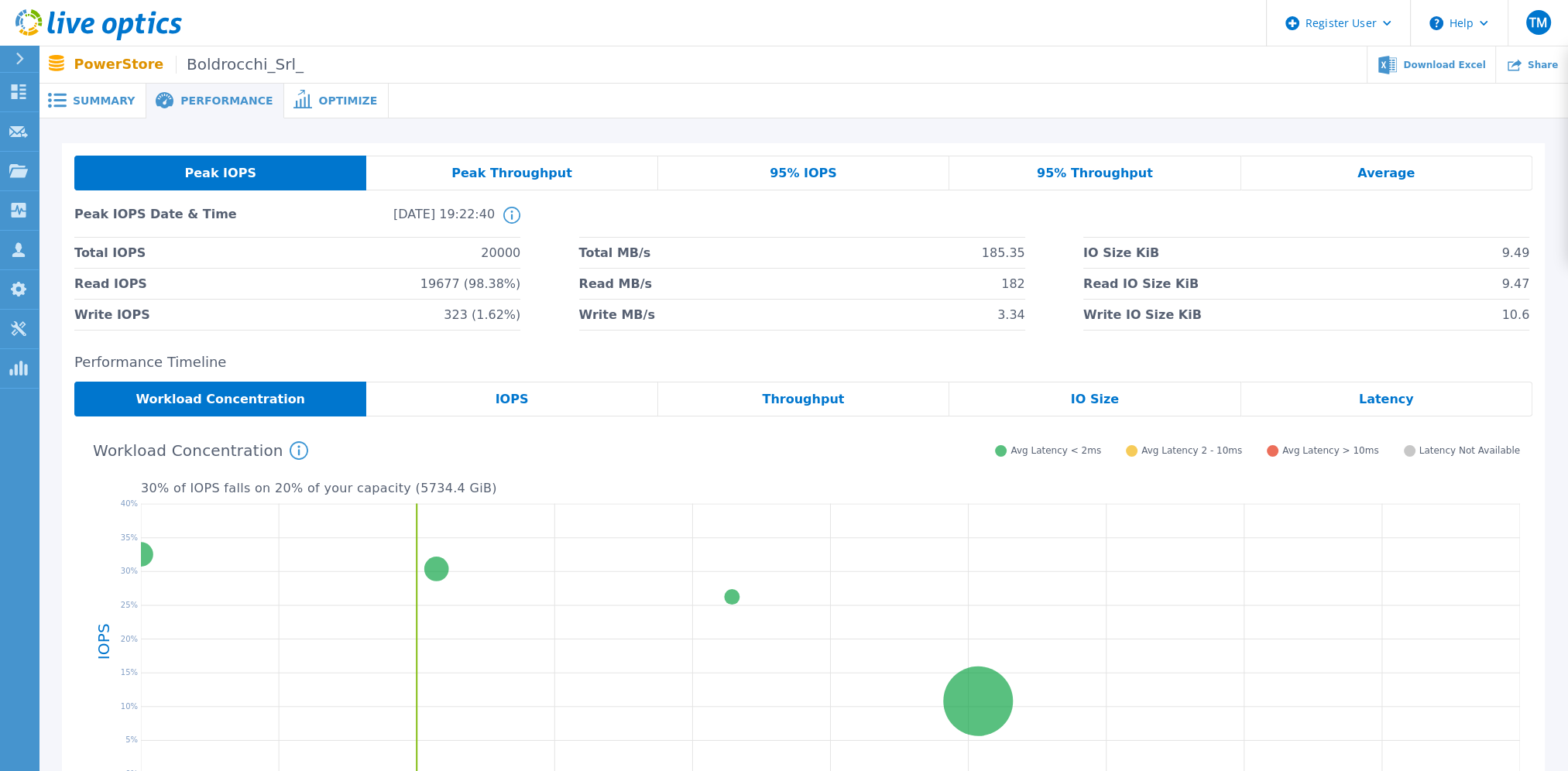
click at [465, 180] on span "Peak Throughput" at bounding box center [511, 172] width 121 height 12
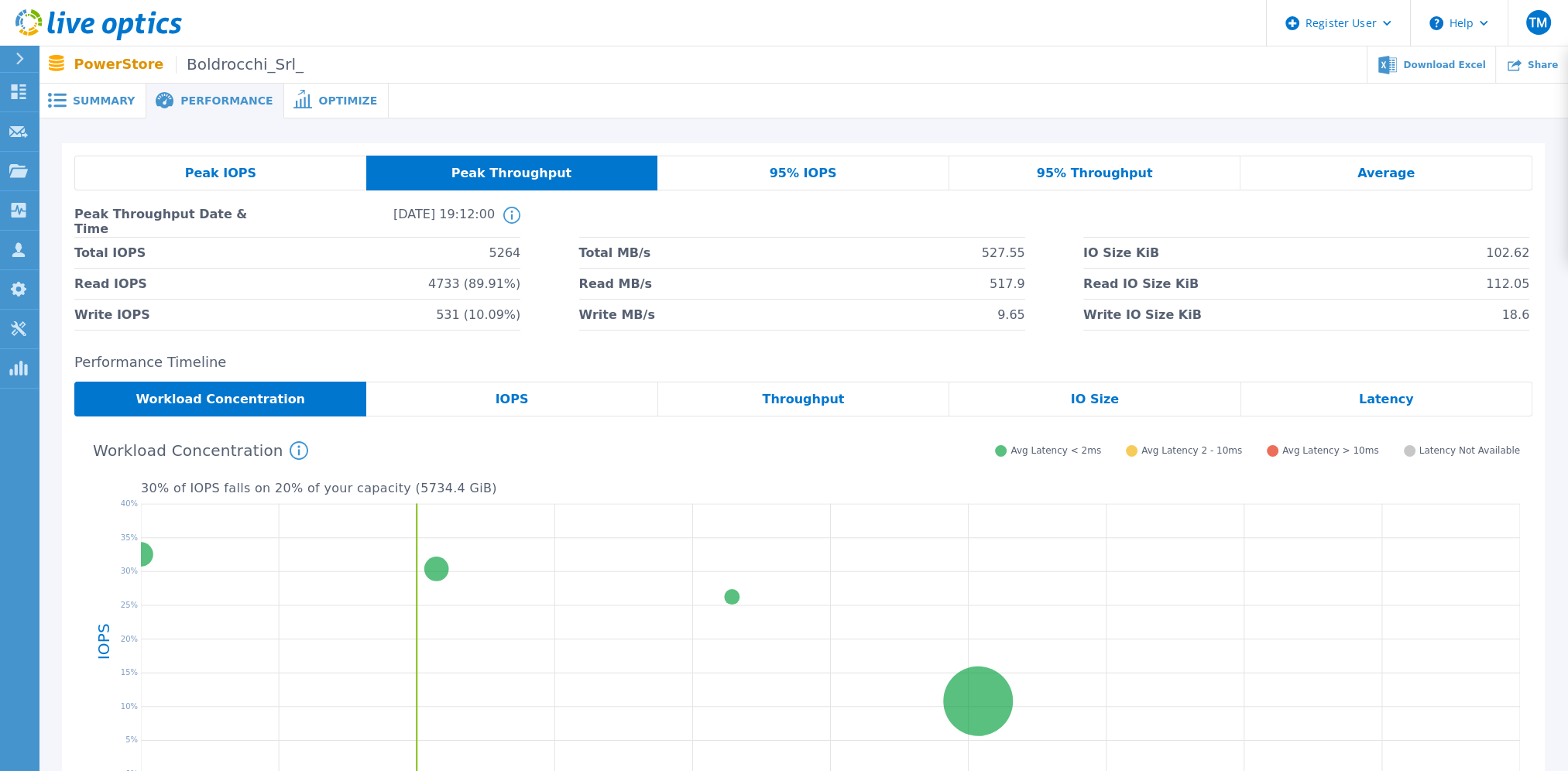
click at [870, 184] on div "95% IOPS" at bounding box center [803, 173] width 291 height 35
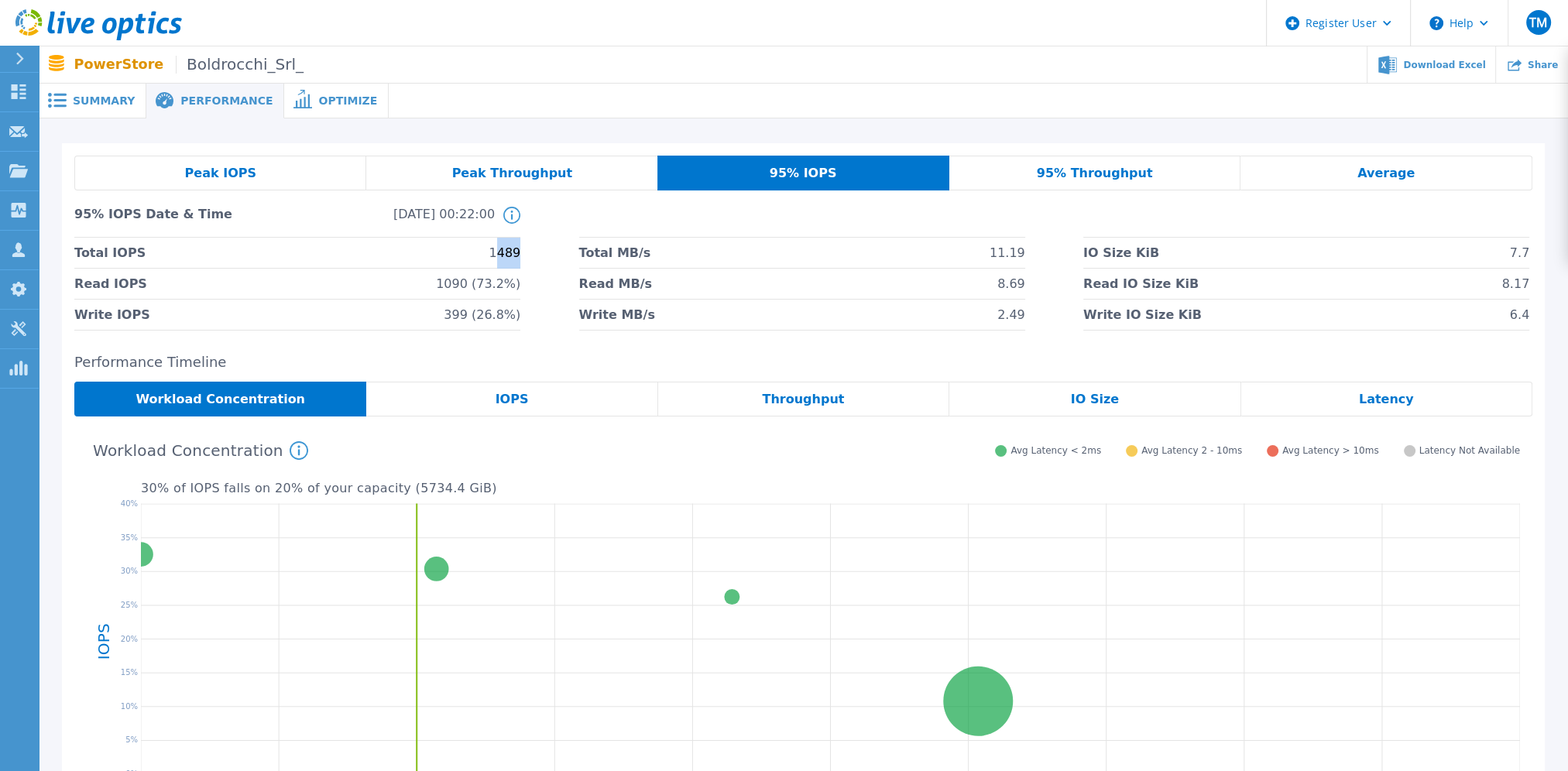
drag, startPoint x: 497, startPoint y: 253, endPoint x: 520, endPoint y: 254, distance: 23.0
click at [520, 254] on span "1489" at bounding box center [505, 253] width 31 height 30
drag, startPoint x: 520, startPoint y: 254, endPoint x: 527, endPoint y: 261, distance: 9.9
click at [527, 261] on div "Total IOPS 1489 Total MB/s 11.19 IO Size KiB 7.7 Read IOPS 1090 (73.2%) Read MB…" at bounding box center [803, 284] width 1457 height 93
click at [529, 260] on div "Total IOPS 1489 Total MB/s 11.19 IO Size KiB 7.7 Read IOPS 1090 (73.2%) Read MB…" at bounding box center [803, 284] width 1457 height 93
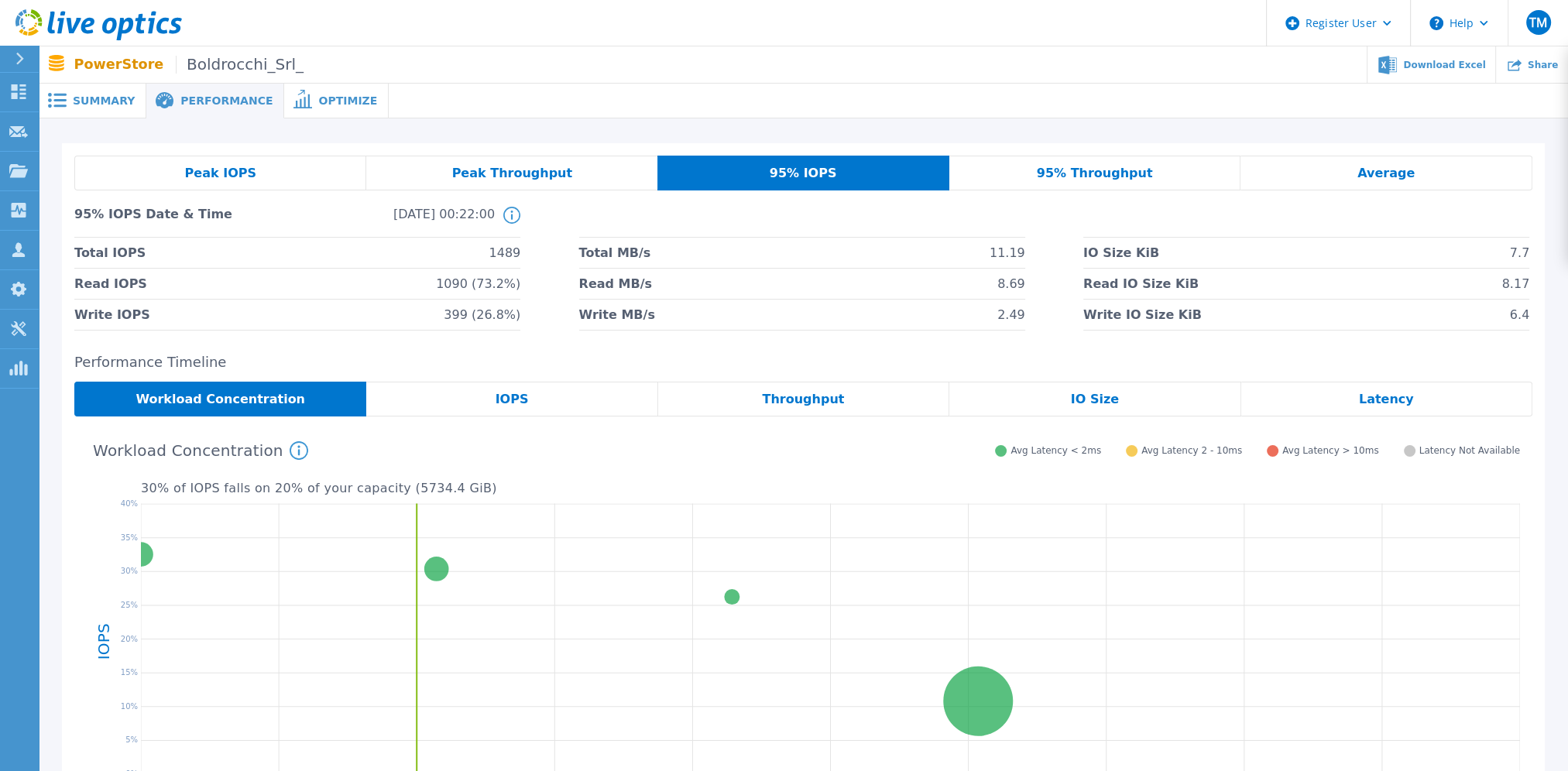
click at [517, 255] on span "1489" at bounding box center [505, 253] width 31 height 30
drag, startPoint x: 522, startPoint y: 255, endPoint x: 472, endPoint y: 252, distance: 50.1
click at [472, 252] on div "Total IOPS 1489 Total MB/s 11.19 IO Size KiB 7.7 Read IOPS 1090 (73.2%) Read MB…" at bounding box center [803, 284] width 1457 height 93
copy span "1489"
drag, startPoint x: 446, startPoint y: 286, endPoint x: 475, endPoint y: 291, distance: 29.4
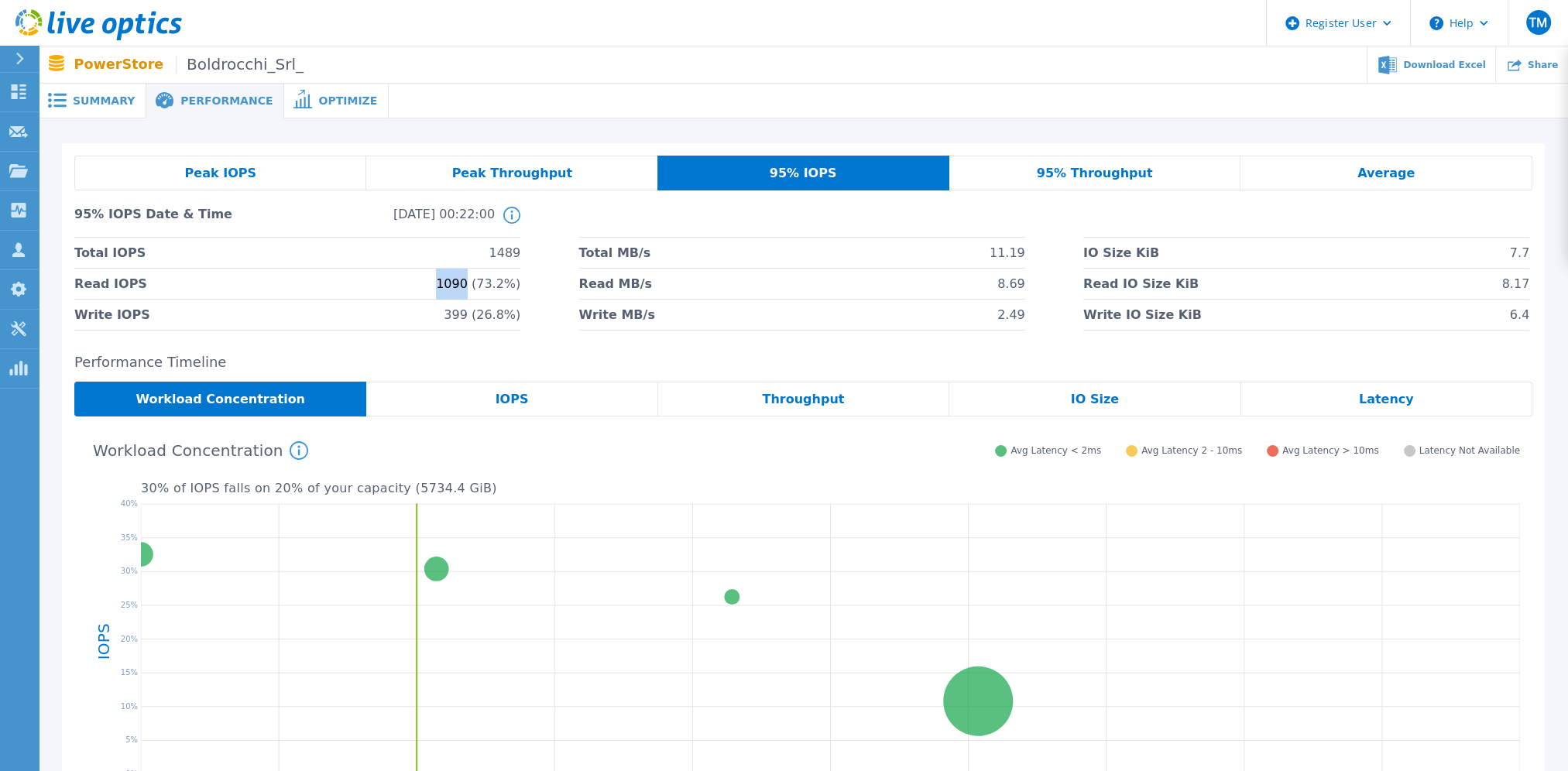
click at [475, 291] on li "Read IOPS 1090 (73.2%)" at bounding box center [297, 284] width 445 height 31
copy span "1090"
drag, startPoint x: 484, startPoint y: 287, endPoint x: 508, endPoint y: 291, distance: 24.3
click at [508, 291] on span "1090 (73.2%)" at bounding box center [478, 283] width 84 height 30
copy span "73.2"
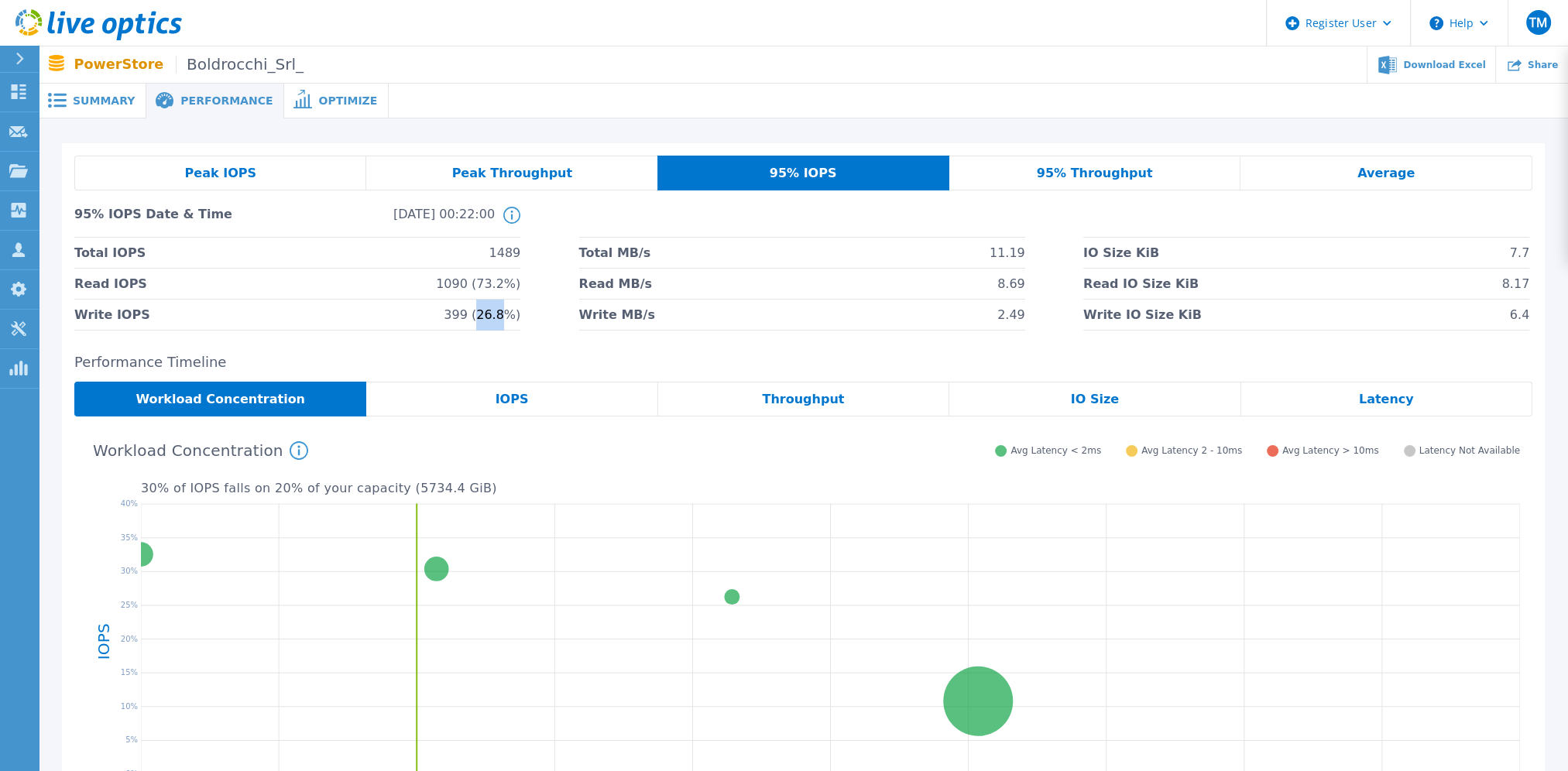
drag, startPoint x: 485, startPoint y: 318, endPoint x: 505, endPoint y: 322, distance: 20.4
click at [505, 322] on span "399 (26.8%)" at bounding box center [481, 314] width 77 height 30
copy span "26.8"
drag, startPoint x: 486, startPoint y: 288, endPoint x: 505, endPoint y: 290, distance: 19.1
click at [505, 290] on span "1090 (73.2%)" at bounding box center [478, 283] width 84 height 30
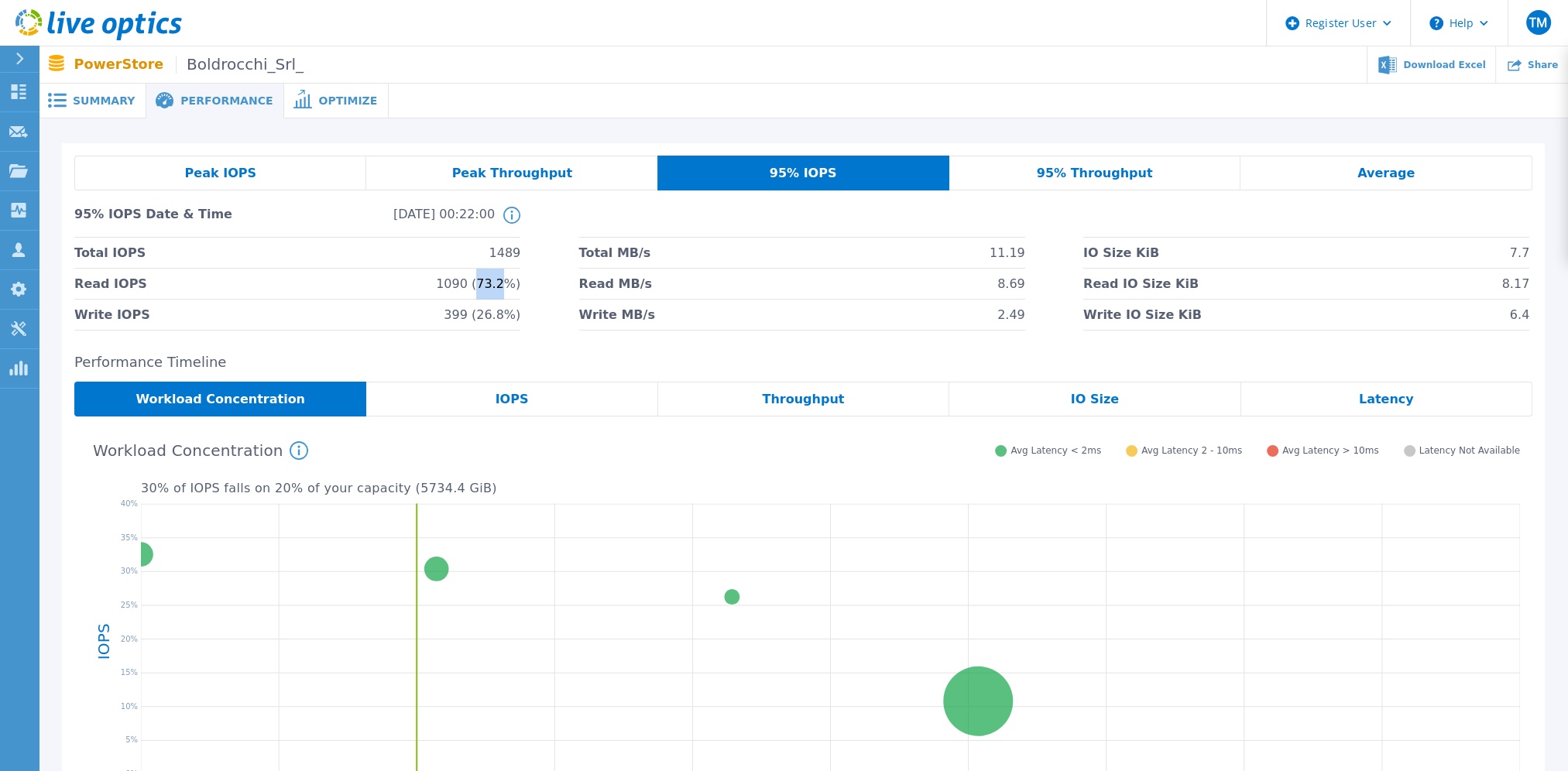
copy span "73.2"
drag, startPoint x: 1507, startPoint y: 287, endPoint x: 1536, endPoint y: 291, distance: 29.3
click at [1536, 291] on div "Peak IOPS Peak Throughput 95% IOPS 95% Throughput Average 95% IOPS Date & Time …" at bounding box center [802, 243] width 1482 height 200
copy span "8.17"
drag, startPoint x: 1517, startPoint y: 319, endPoint x: 1532, endPoint y: 322, distance: 15.3
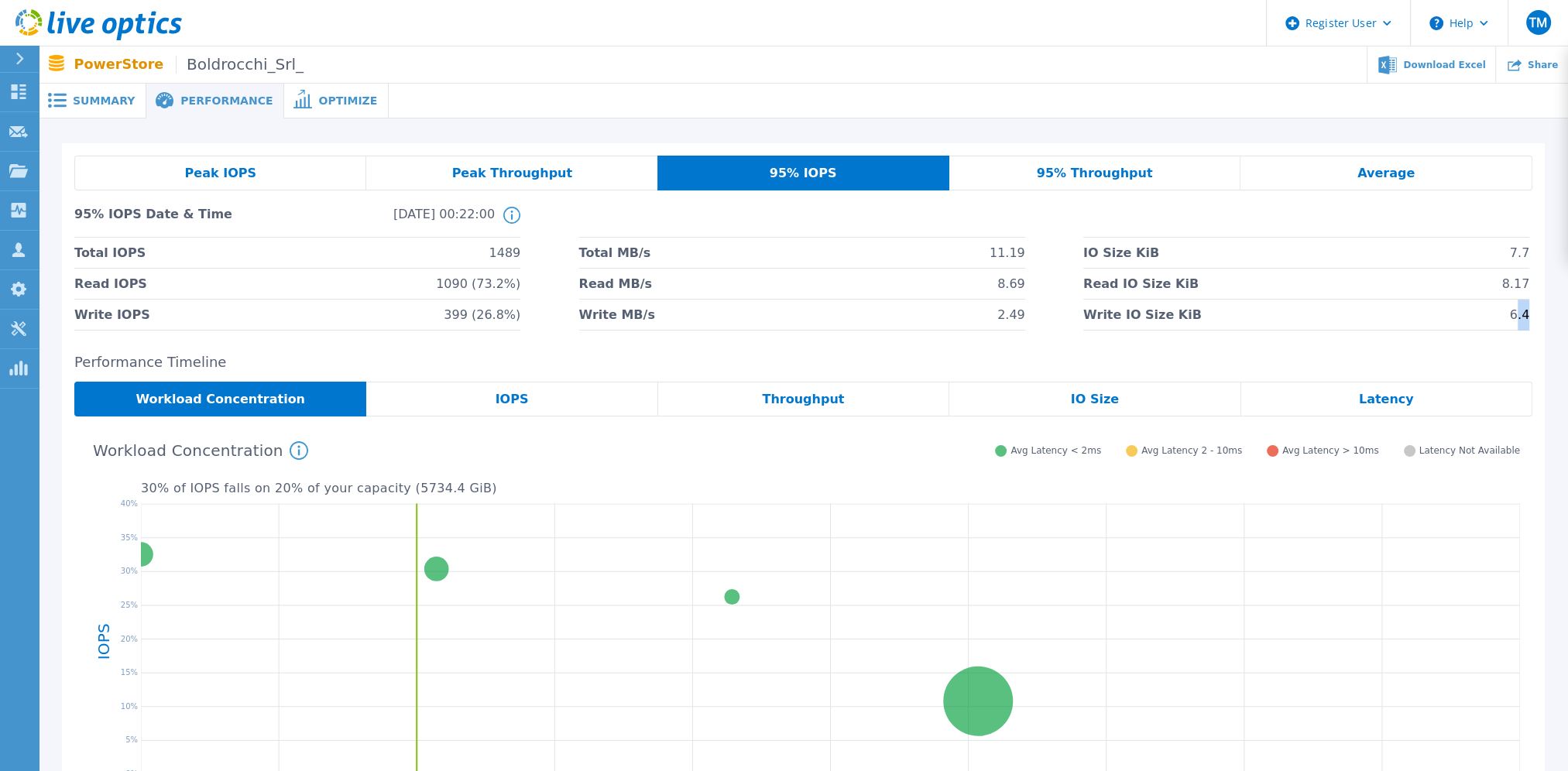
click at [1532, 322] on div "Peak IOPS Peak Throughput 95% IOPS 95% Throughput Average 95% IOPS Date & Time …" at bounding box center [802, 243] width 1482 height 200
click at [1538, 321] on div "Peak IOPS Peak Throughput 95% IOPS 95% Throughput Average 95% IOPS Date & Time …" at bounding box center [802, 243] width 1482 height 200
copy span "6.4"
click at [631, 338] on div "Peak IOPS Peak Throughput 95% IOPS 95% Throughput Average 95% IOPS Date & Time …" at bounding box center [802, 243] width 1482 height 200
click at [1114, 170] on span "95% Throughput" at bounding box center [1095, 172] width 116 height 12
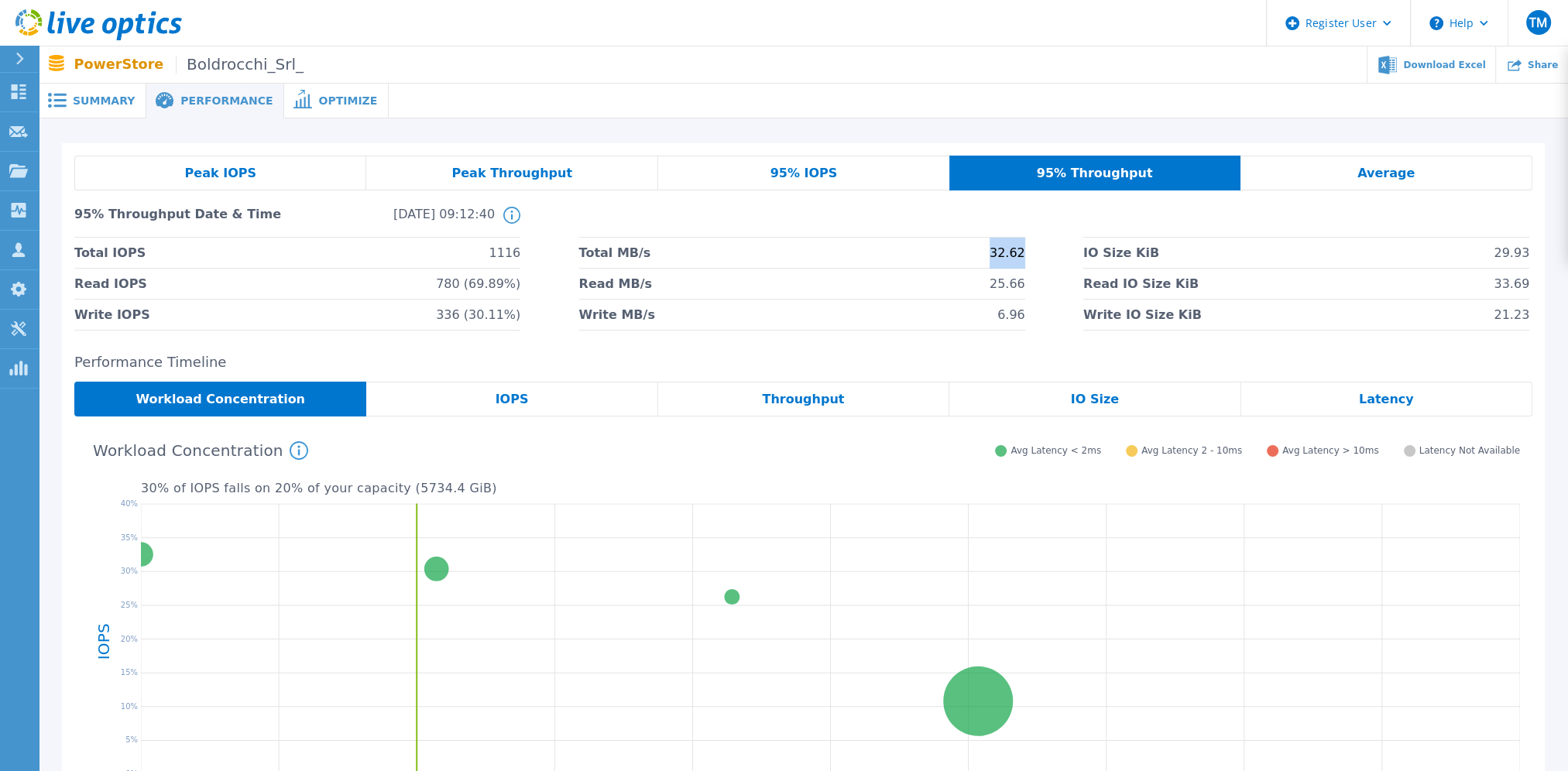
drag, startPoint x: 994, startPoint y: 255, endPoint x: 1023, endPoint y: 258, distance: 29.2
click at [1023, 258] on span "32.62" at bounding box center [1007, 253] width 36 height 30
click at [1211, 340] on div "Peak IOPS Peak Throughput 95% IOPS 95% Throughput Average 95% Throughput Date &…" at bounding box center [802, 243] width 1482 height 200
click at [1455, 409] on div "Latency" at bounding box center [1386, 399] width 291 height 35
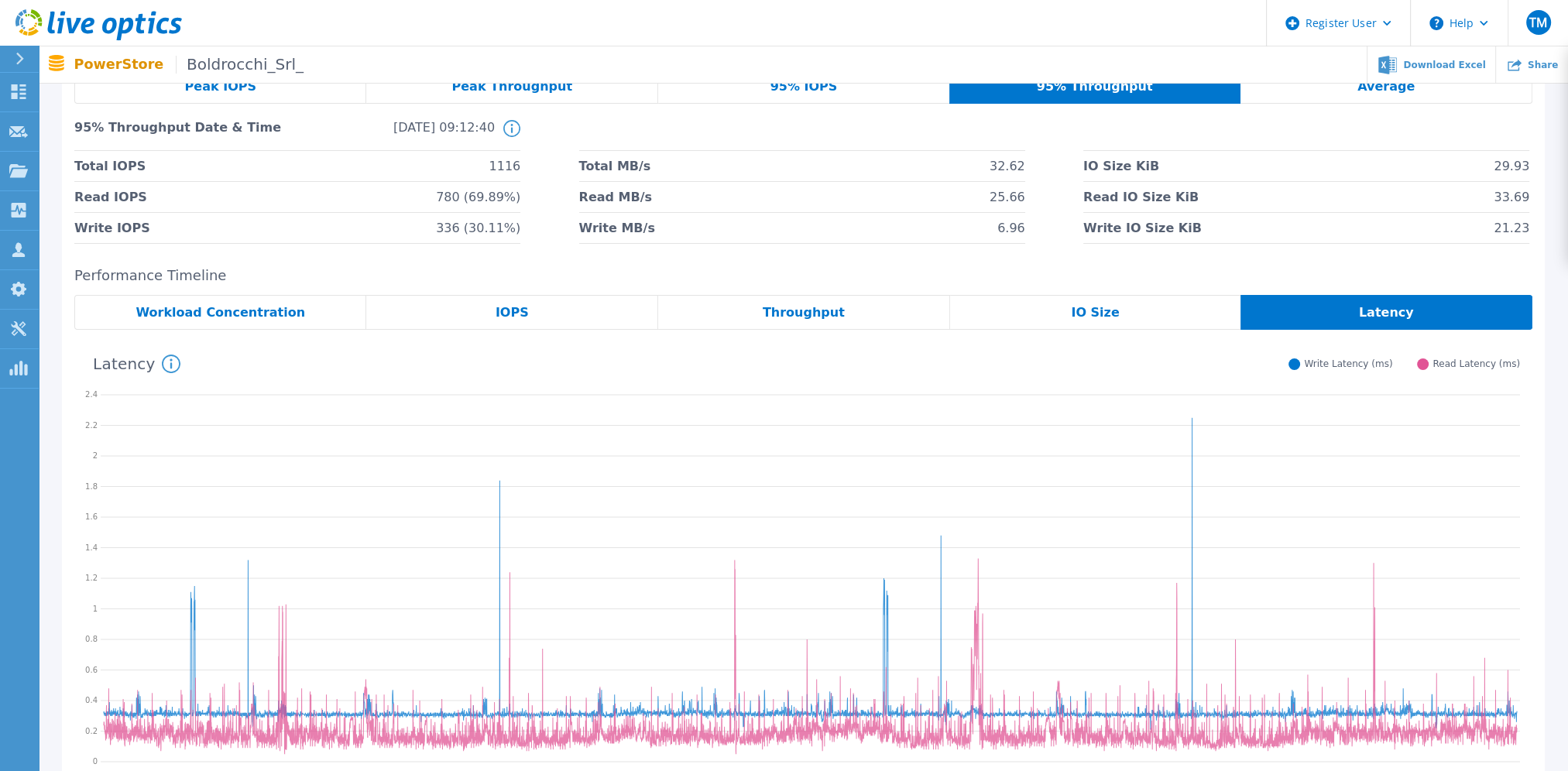
scroll to position [31, 0]
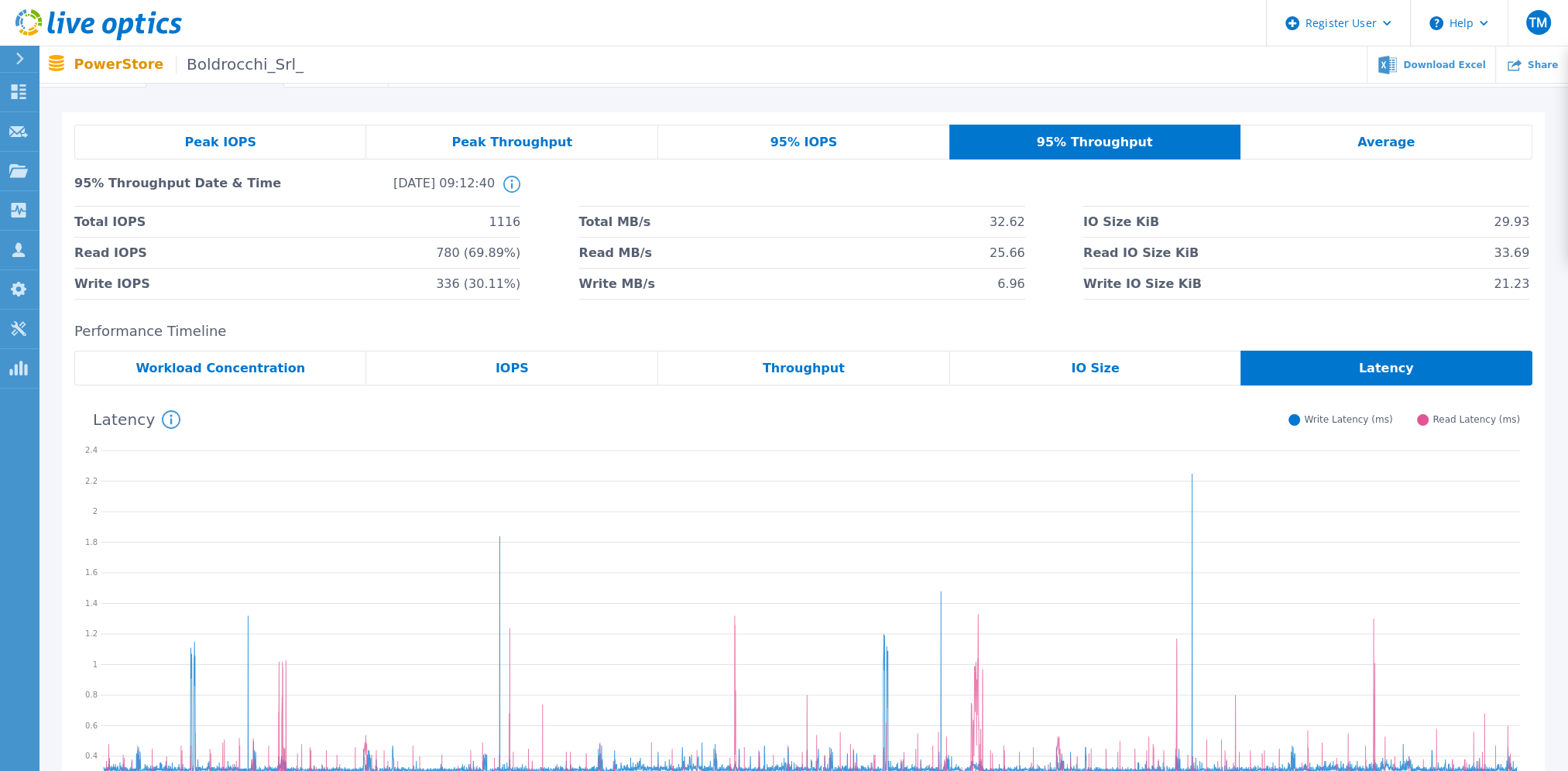
click at [284, 365] on span "Workload Concentration" at bounding box center [220, 368] width 170 height 12
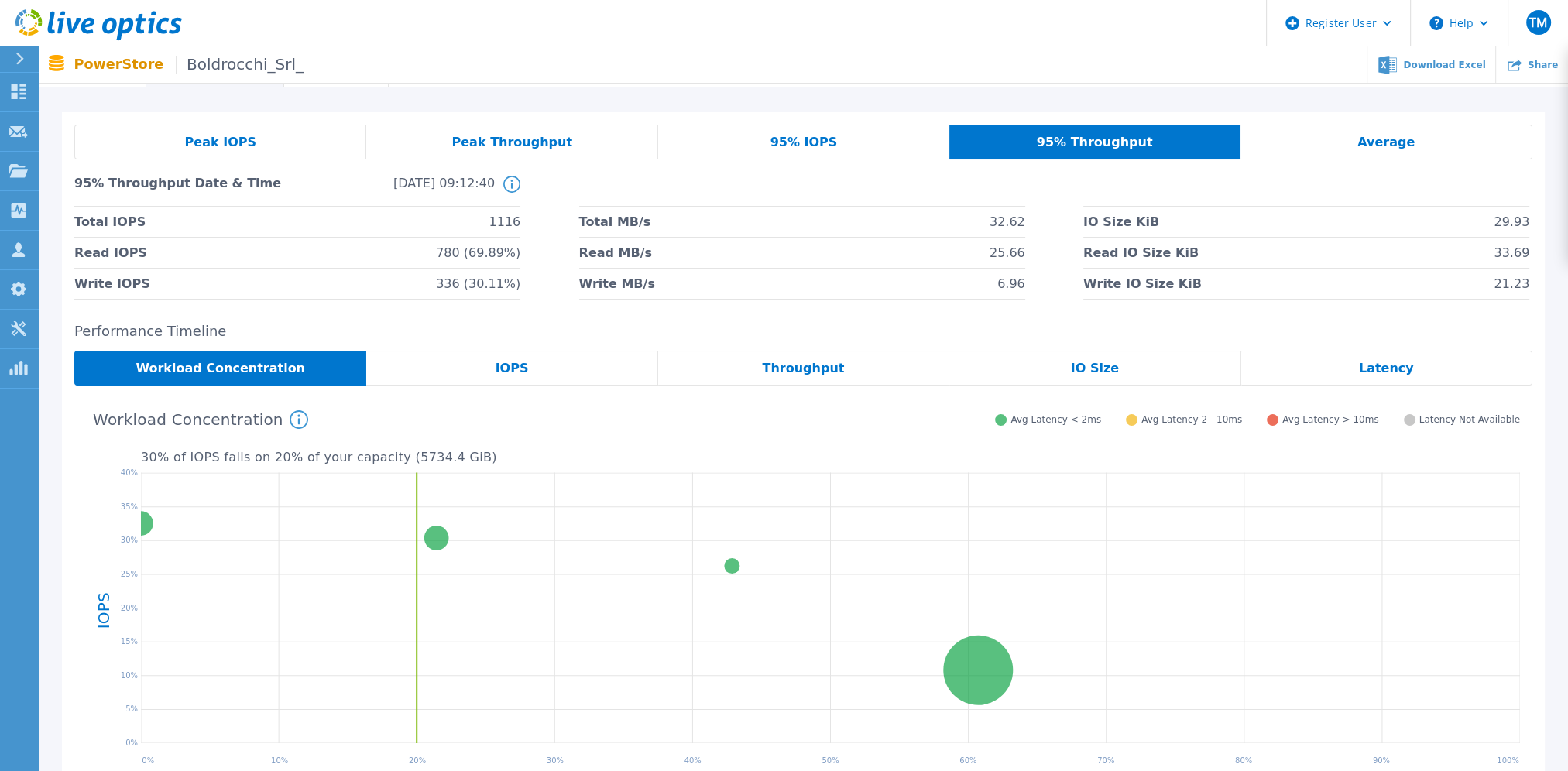
click at [1376, 146] on span "Average" at bounding box center [1385, 142] width 57 height 12
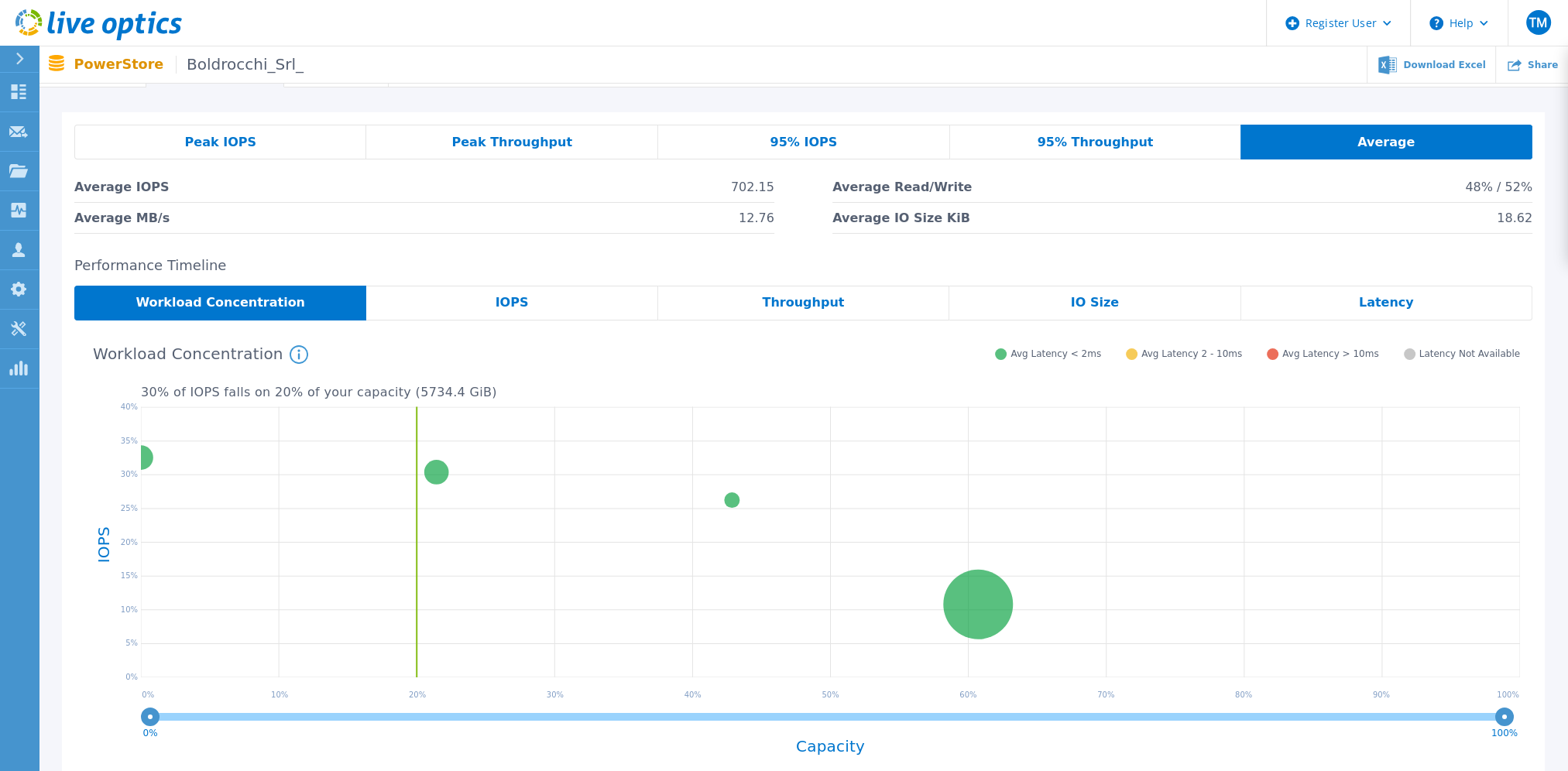
click at [1095, 171] on div "Peak IOPS Peak Throughput 95% IOPS 95% Throughput Average Average IOPS 702.15 A…" at bounding box center [803, 179] width 1457 height 109
click at [1048, 151] on div "95% Throughput" at bounding box center [1096, 142] width 291 height 35
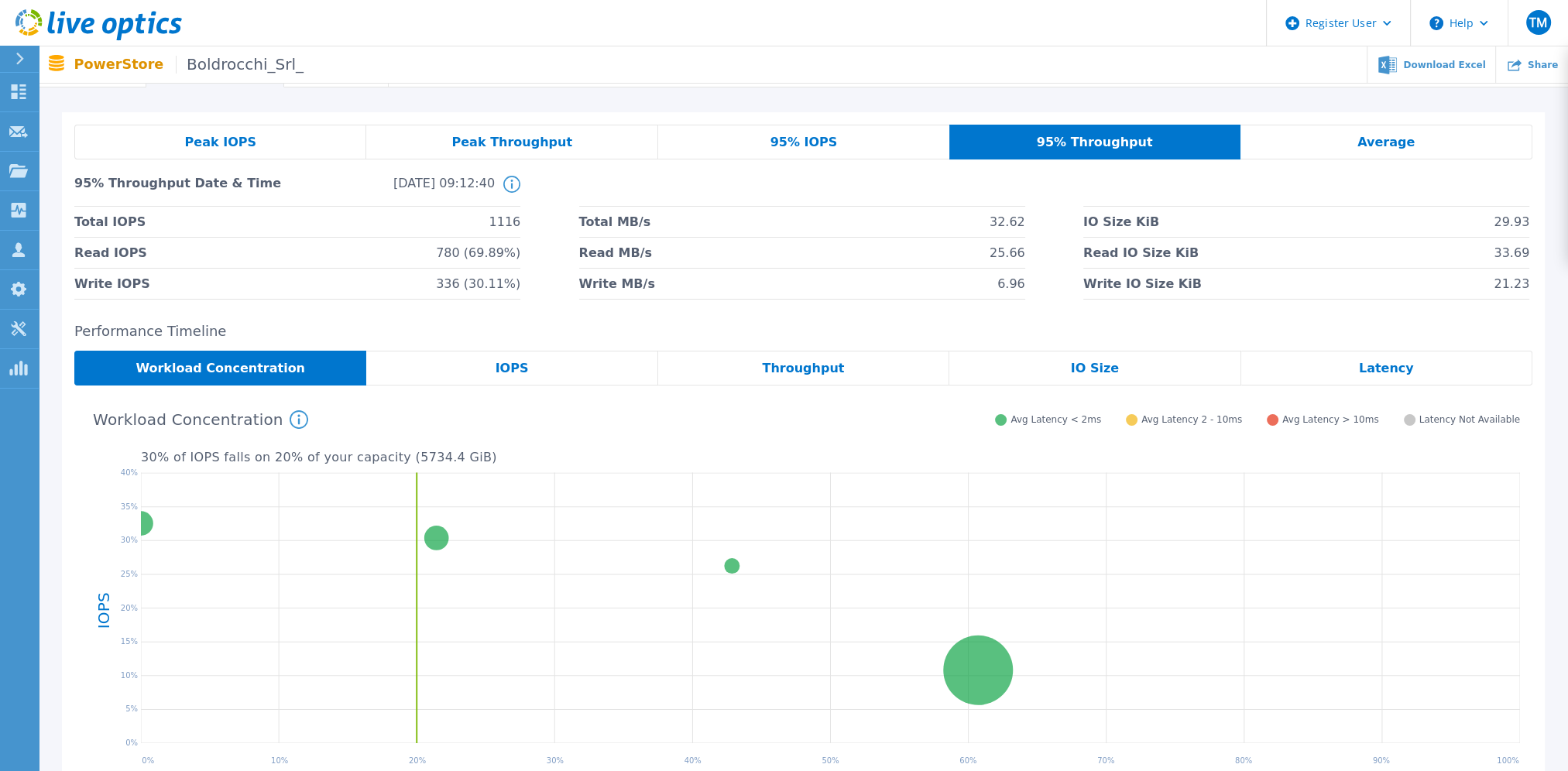
click at [758, 148] on div "95% IOPS" at bounding box center [803, 142] width 291 height 35
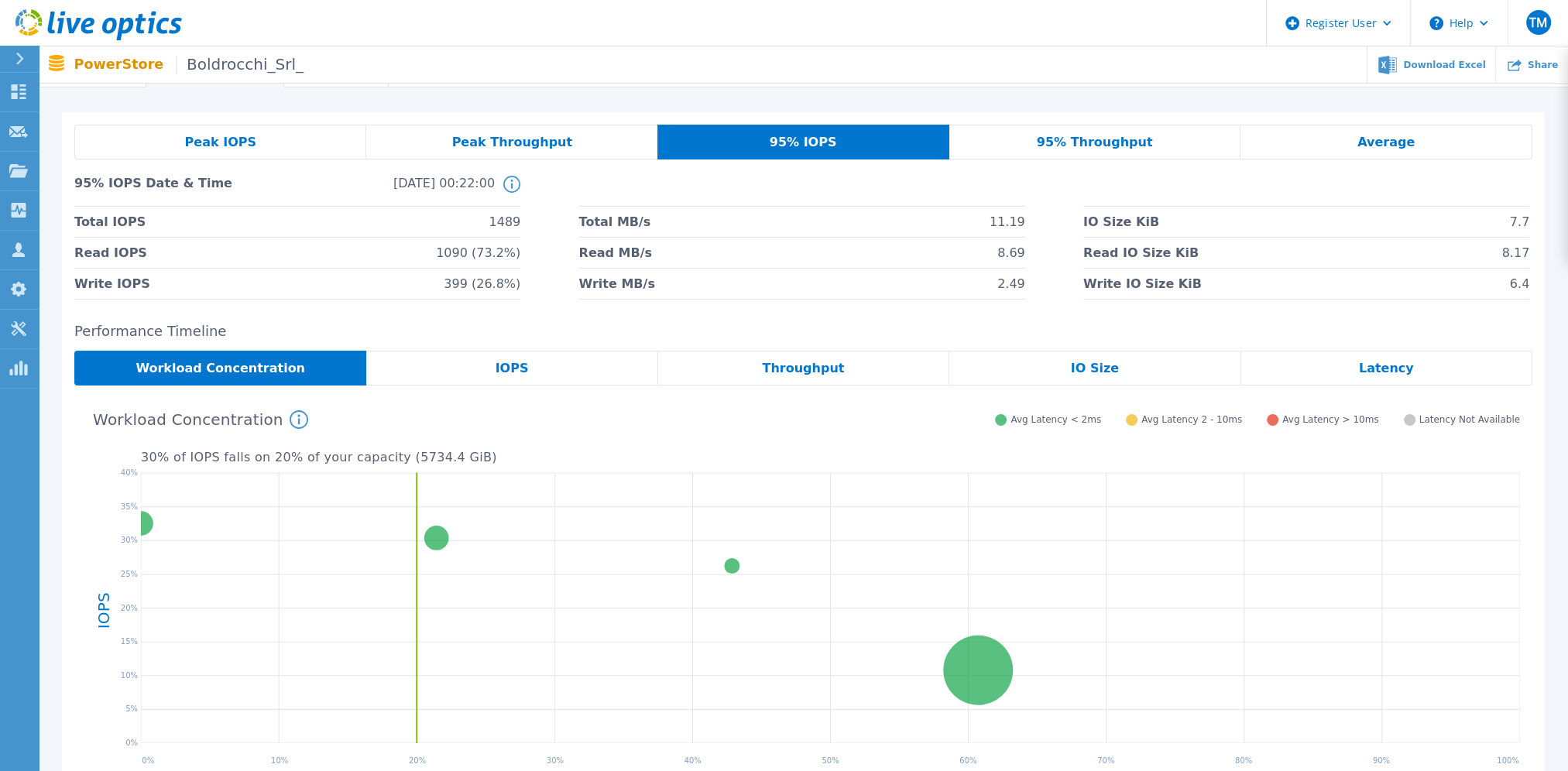
click at [442, 155] on div "Peak Throughput" at bounding box center [512, 142] width 291 height 35
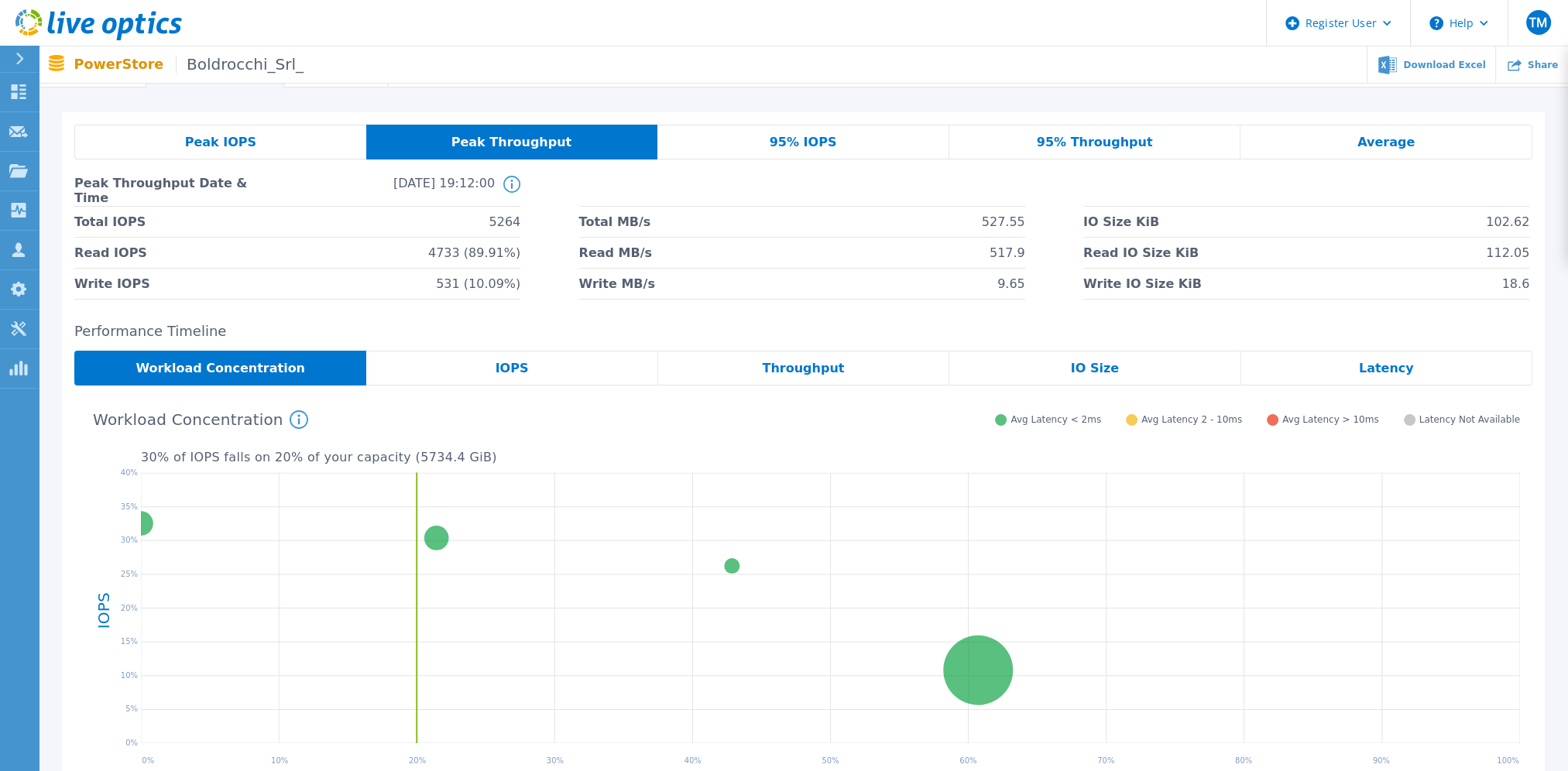
click at [313, 145] on div "Peak IOPS" at bounding box center [220, 142] width 291 height 35
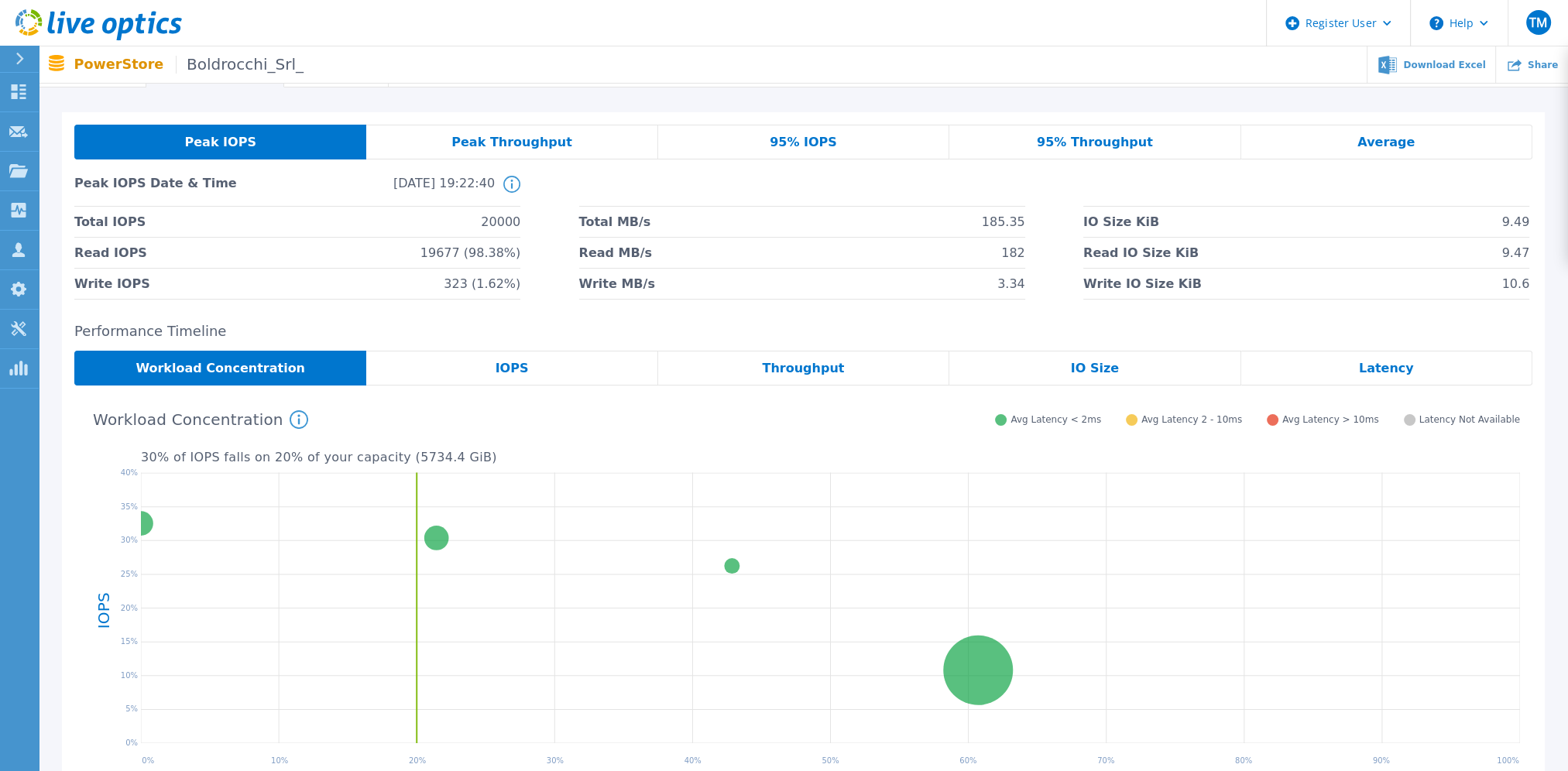
click at [599, 144] on div "Peak Throughput" at bounding box center [512, 142] width 291 height 35
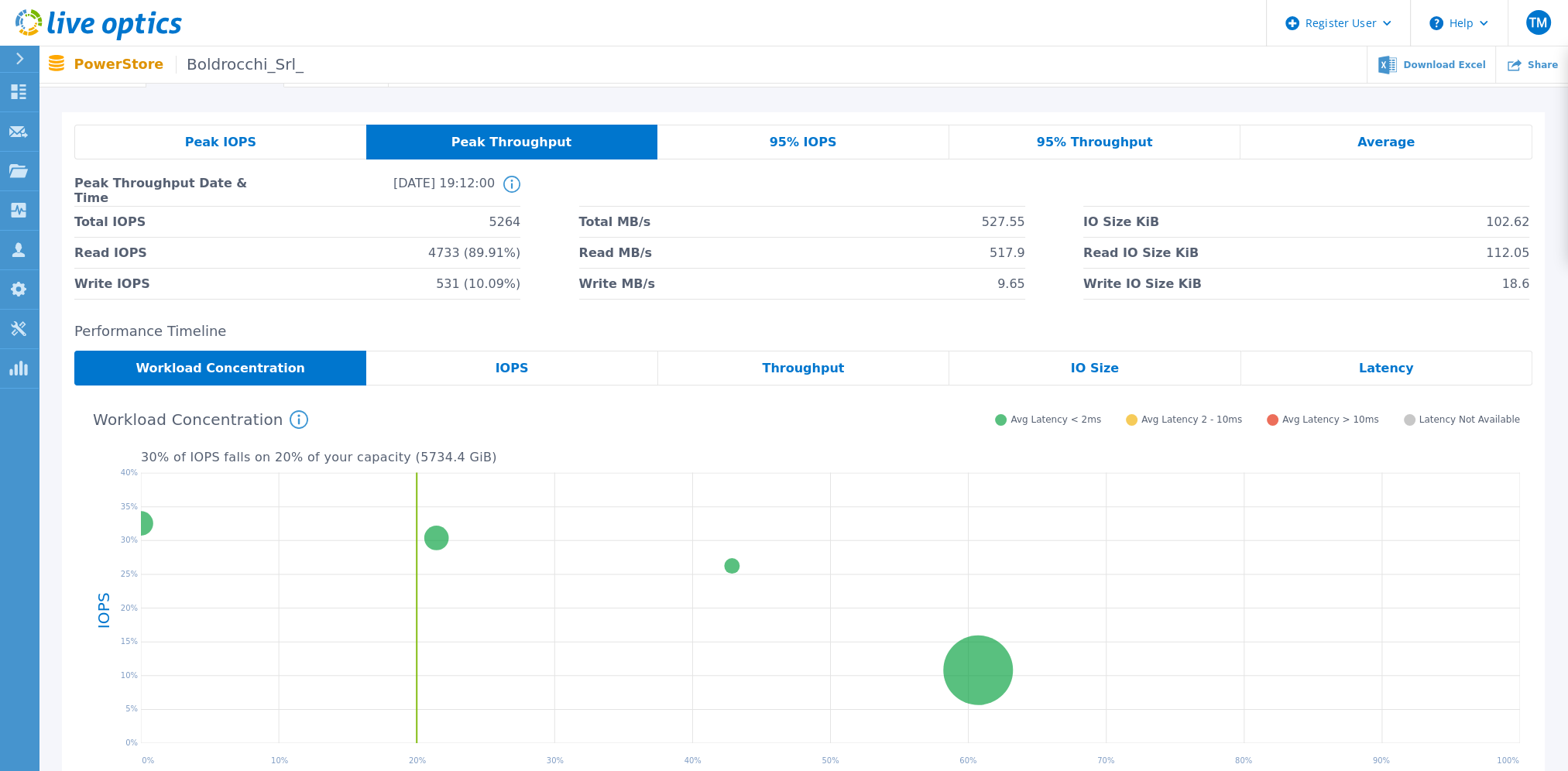
click at [764, 147] on div "95% IOPS" at bounding box center [803, 142] width 291 height 35
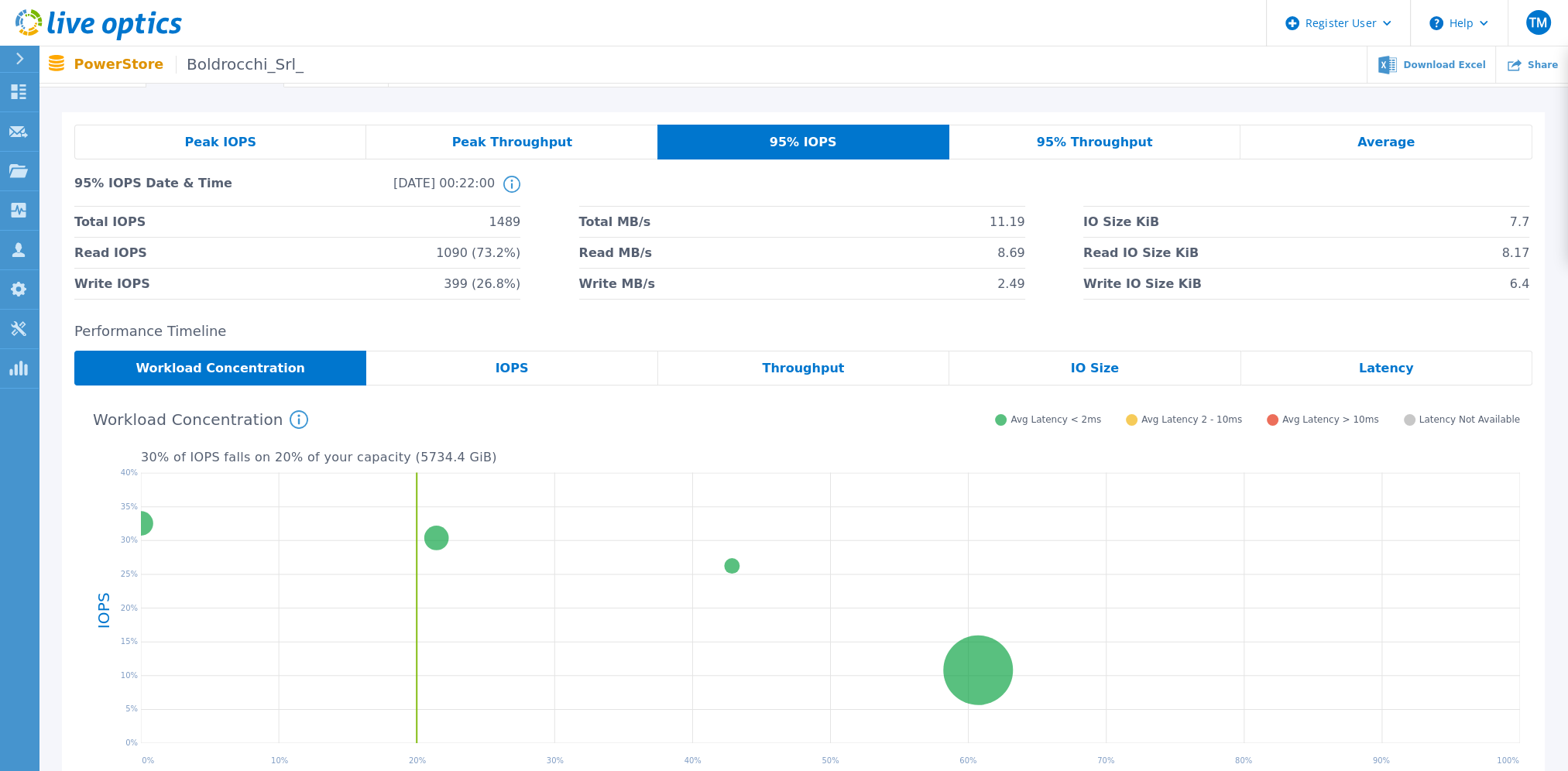
click at [1099, 160] on div "Peak IOPS Peak Throughput 95% IOPS 95% Throughput Average 95% IOPS Date & Time …" at bounding box center [803, 212] width 1457 height 175
click at [1319, 140] on div "Average" at bounding box center [1386, 142] width 291 height 35
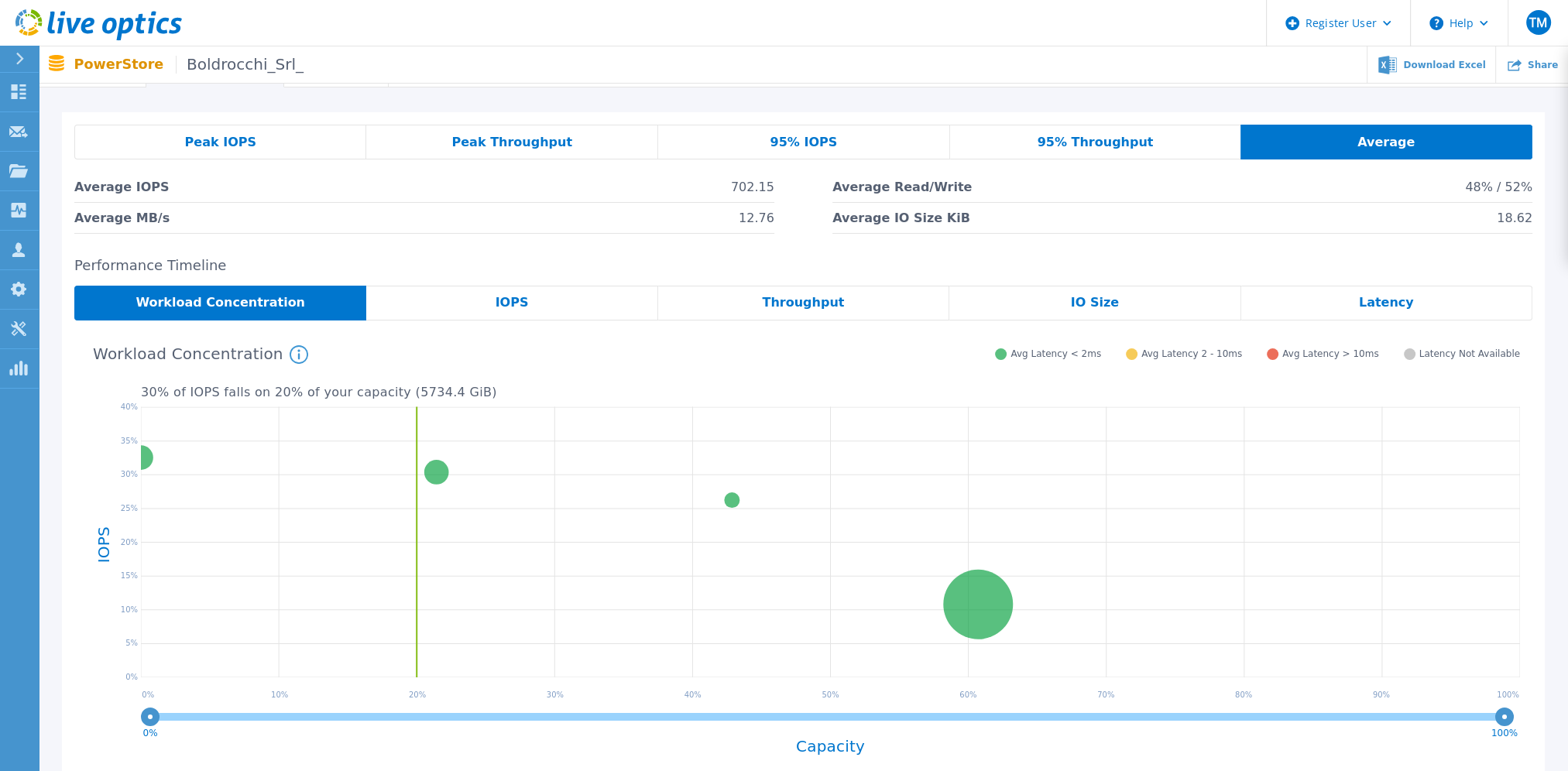
click at [1159, 148] on div "95% Throughput" at bounding box center [1096, 142] width 291 height 35
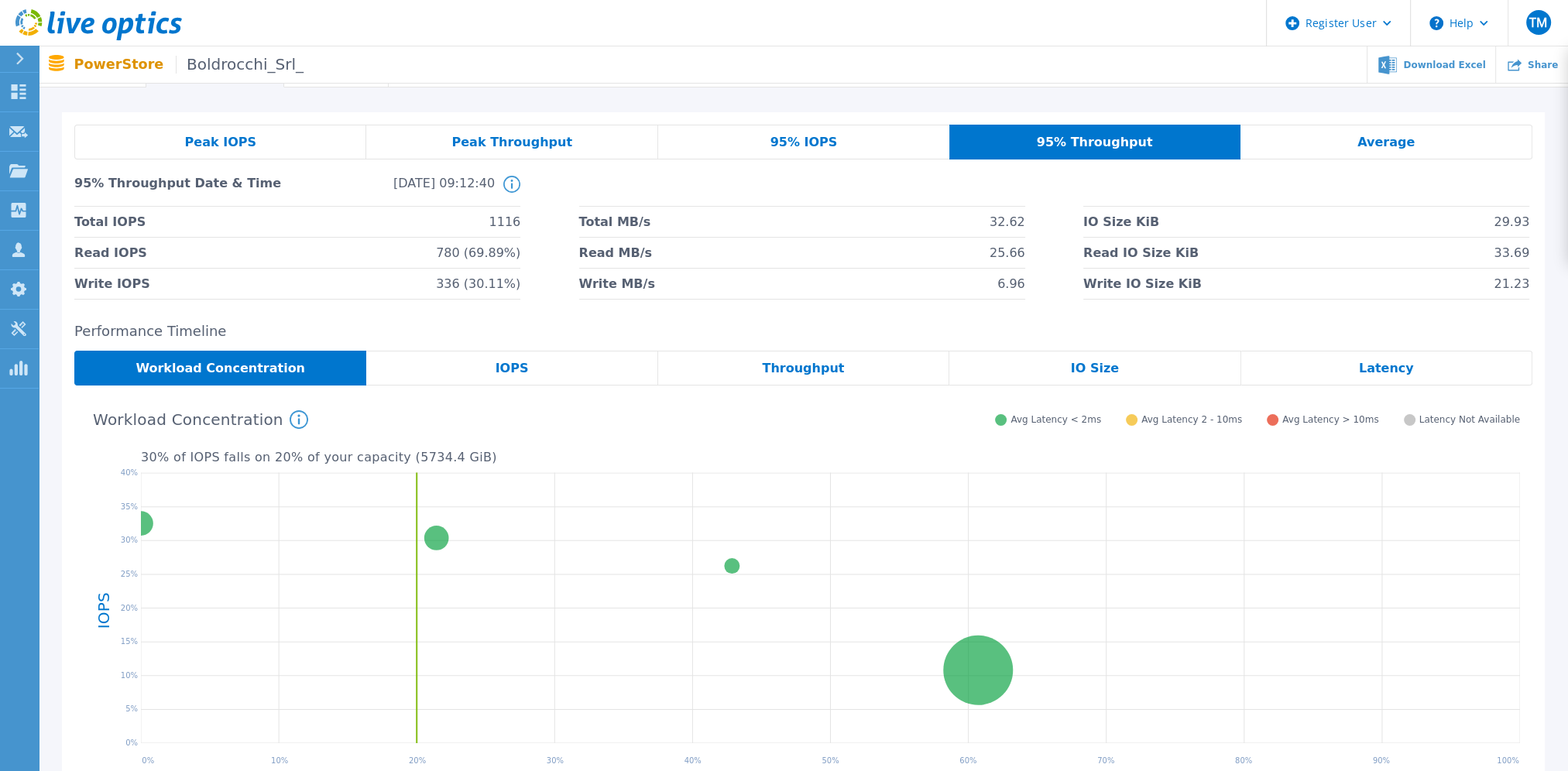
click at [860, 142] on div "95% IOPS" at bounding box center [803, 142] width 291 height 35
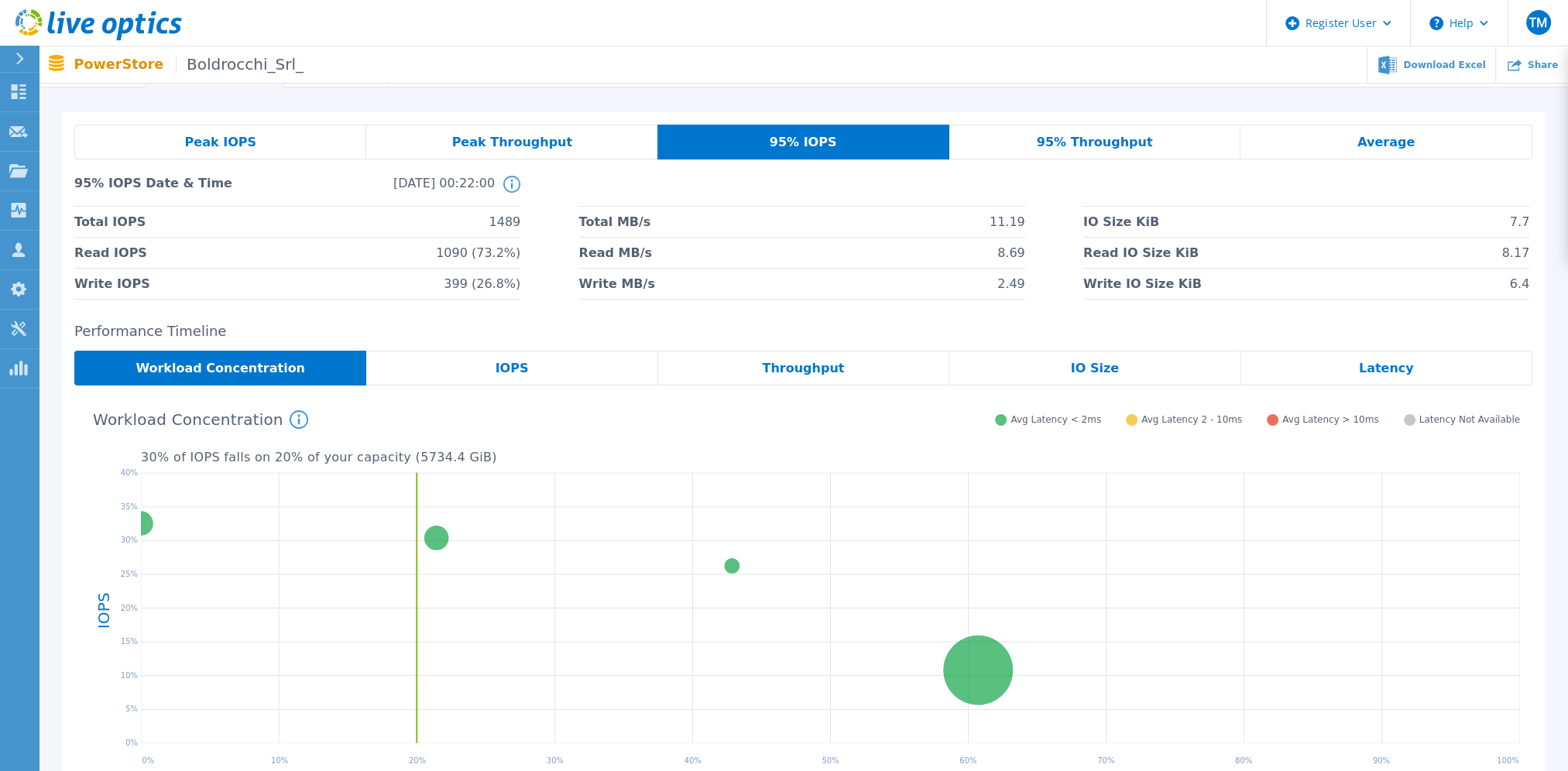
click at [1050, 147] on span "95% Throughput" at bounding box center [1095, 142] width 116 height 12
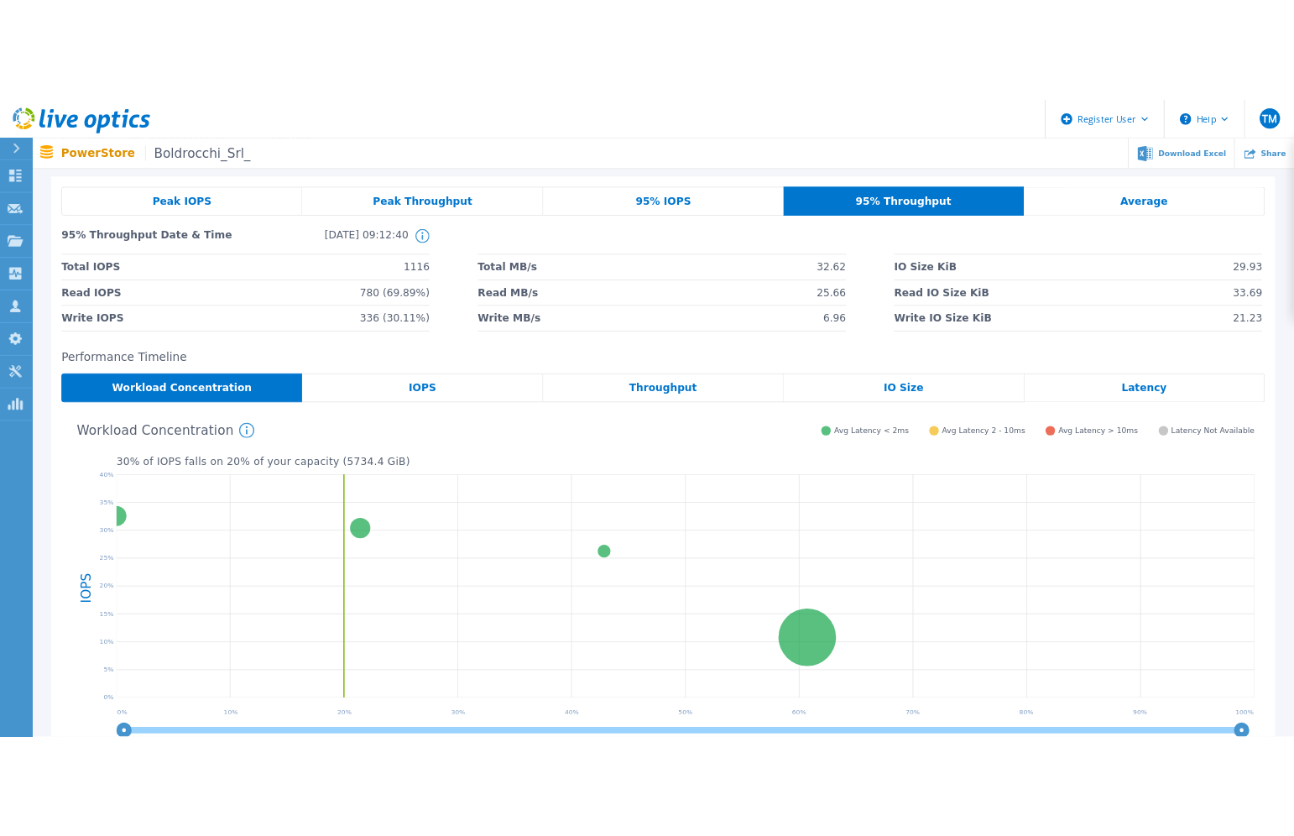
scroll to position [0, 0]
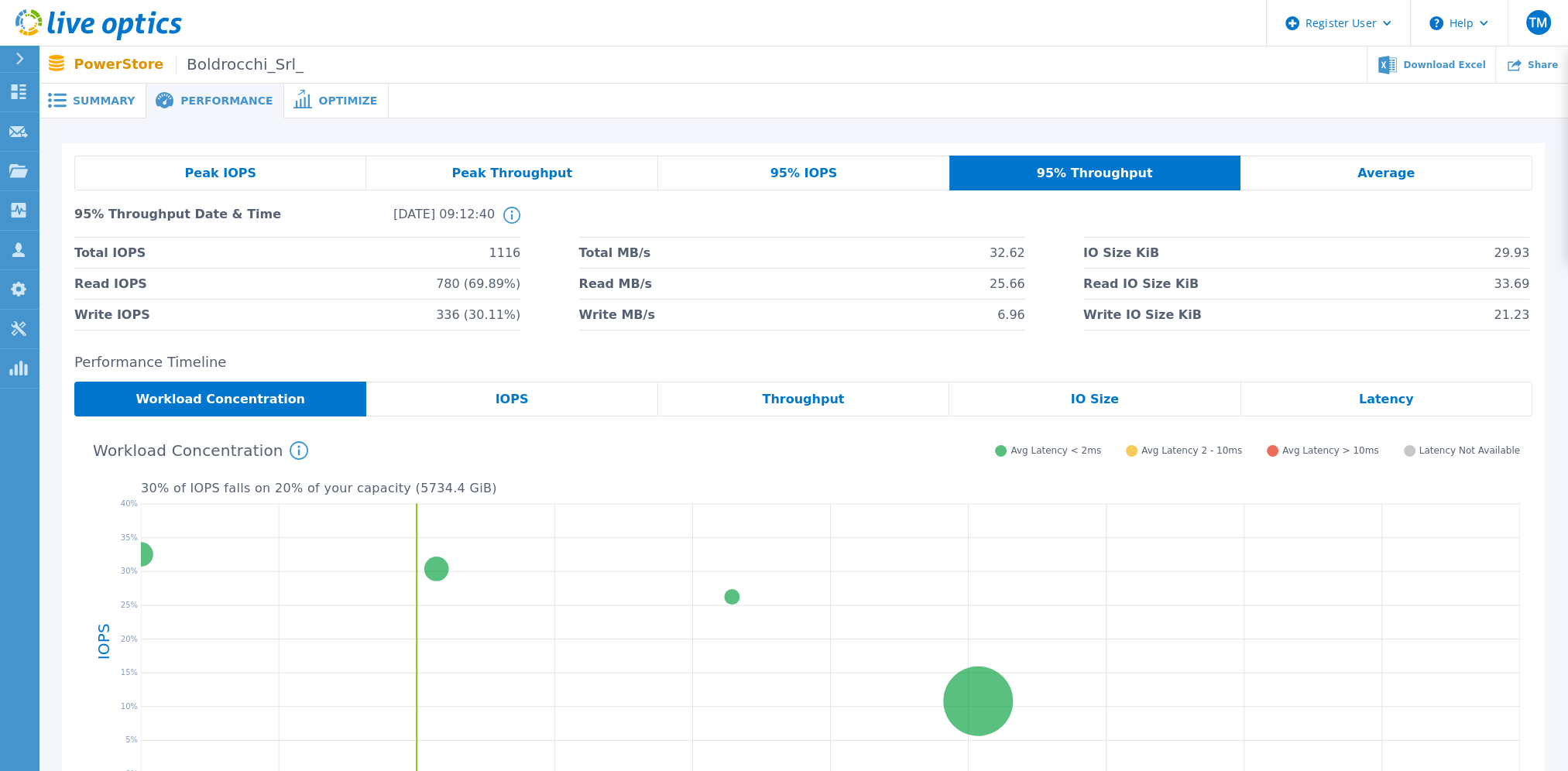
click at [826, 176] on span "95% IOPS" at bounding box center [803, 172] width 67 height 12
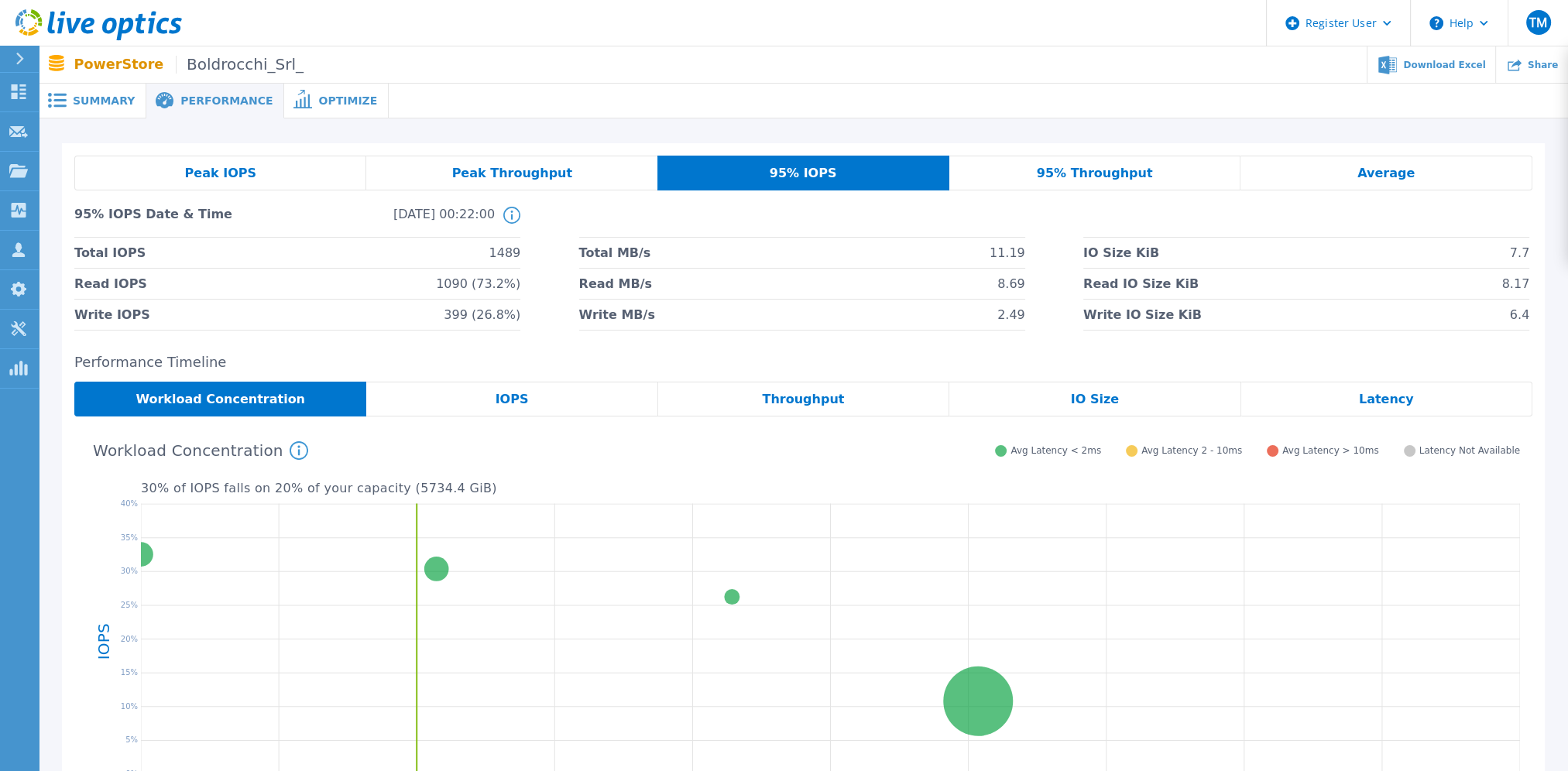
click at [493, 178] on span "Peak Throughput" at bounding box center [512, 172] width 121 height 12
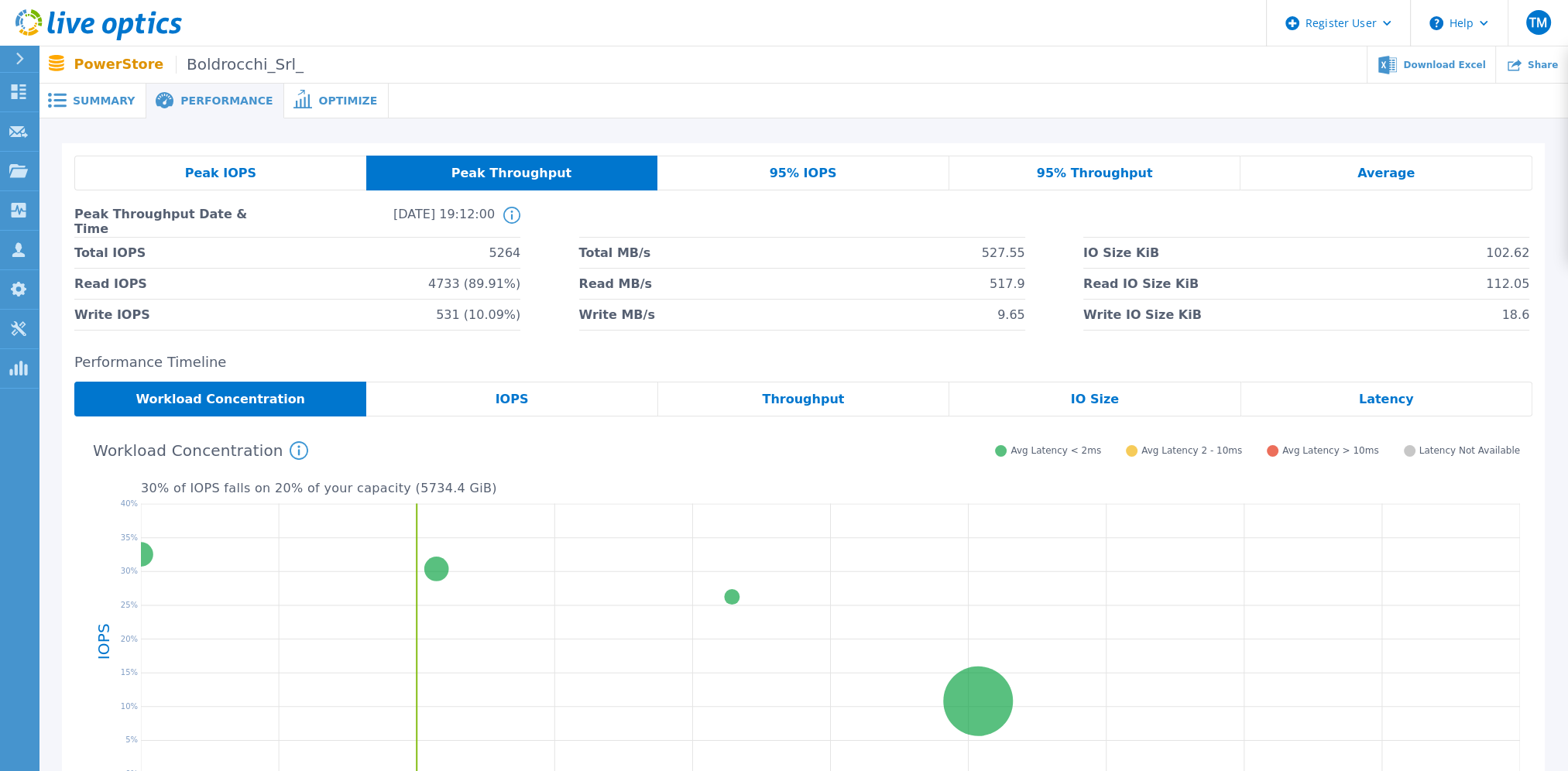
click at [272, 166] on div "Peak IOPS" at bounding box center [220, 173] width 291 height 35
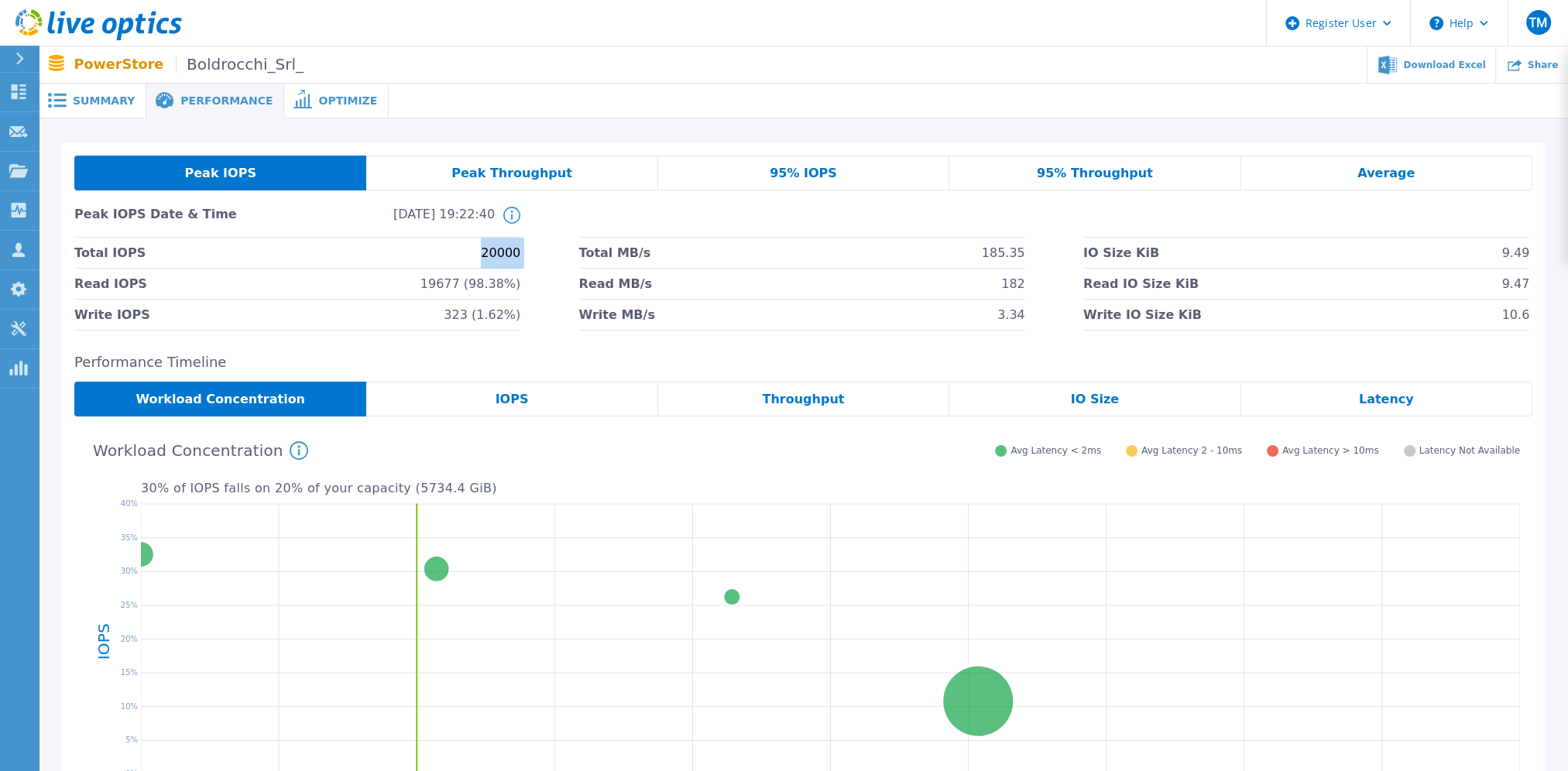
drag, startPoint x: 488, startPoint y: 255, endPoint x: 552, endPoint y: 257, distance: 64.0
click at [552, 257] on div "Total IOPS 20000 Total MB/s 185.35 IO Size KiB 9.49 Read IOPS 19677 (98.38%) Re…" at bounding box center [803, 284] width 1457 height 93
drag, startPoint x: 985, startPoint y: 257, endPoint x: 1028, endPoint y: 257, distance: 43.0
click at [1028, 257] on div "Total IOPS 20000 Total MB/s 185.35 IO Size KiB 9.49 Read IOPS 19677 (98.38%) Re…" at bounding box center [803, 284] width 1457 height 93
drag, startPoint x: 1028, startPoint y: 257, endPoint x: 778, endPoint y: 253, distance: 250.0
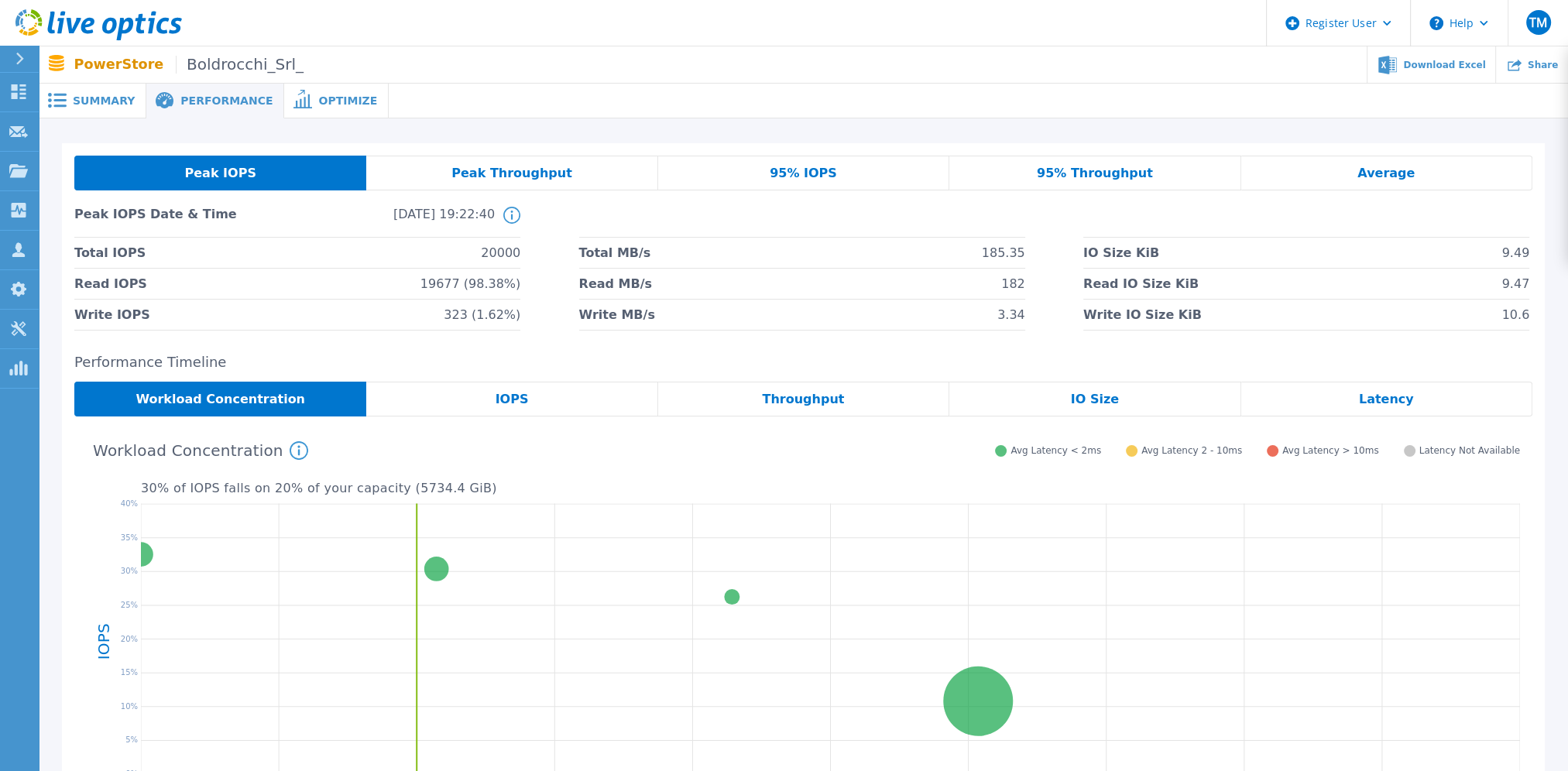
click at [778, 253] on li "Total MB/s 185.35" at bounding box center [802, 254] width 445 height 31
drag, startPoint x: 480, startPoint y: 289, endPoint x: 506, endPoint y: 295, distance: 26.7
click at [506, 295] on span "19677 (98.38%)" at bounding box center [470, 283] width 100 height 30
drag, startPoint x: 1505, startPoint y: 287, endPoint x: 1532, endPoint y: 288, distance: 27.0
click at [1532, 288] on div "Peak IOPS Peak Throughput 95% IOPS 95% Throughput Average Peak IOPS Date & Time…" at bounding box center [802, 243] width 1482 height 200
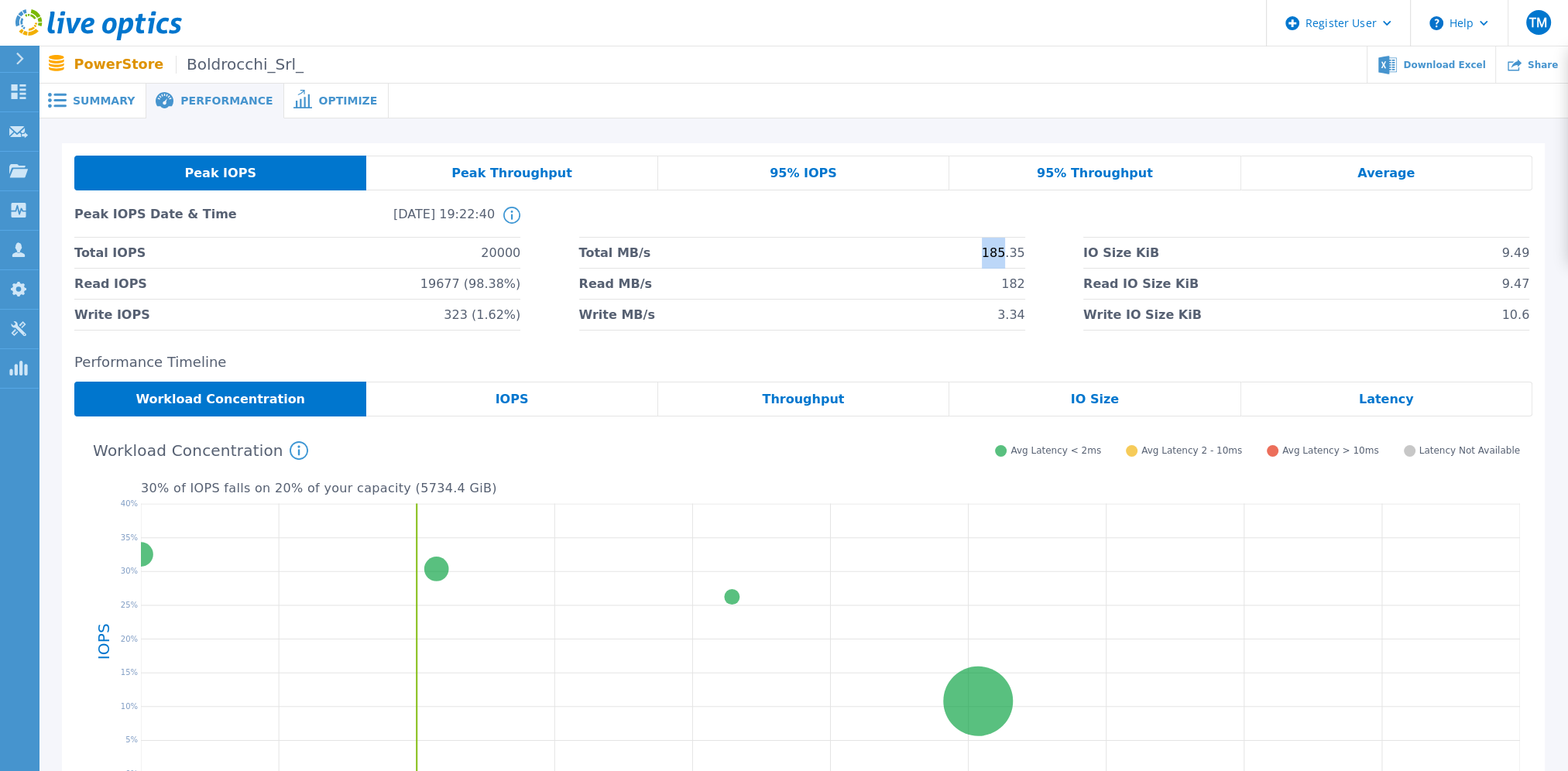
drag, startPoint x: 998, startPoint y: 257, endPoint x: 1009, endPoint y: 259, distance: 11.2
click at [1009, 259] on span "185.35" at bounding box center [1003, 253] width 43 height 30
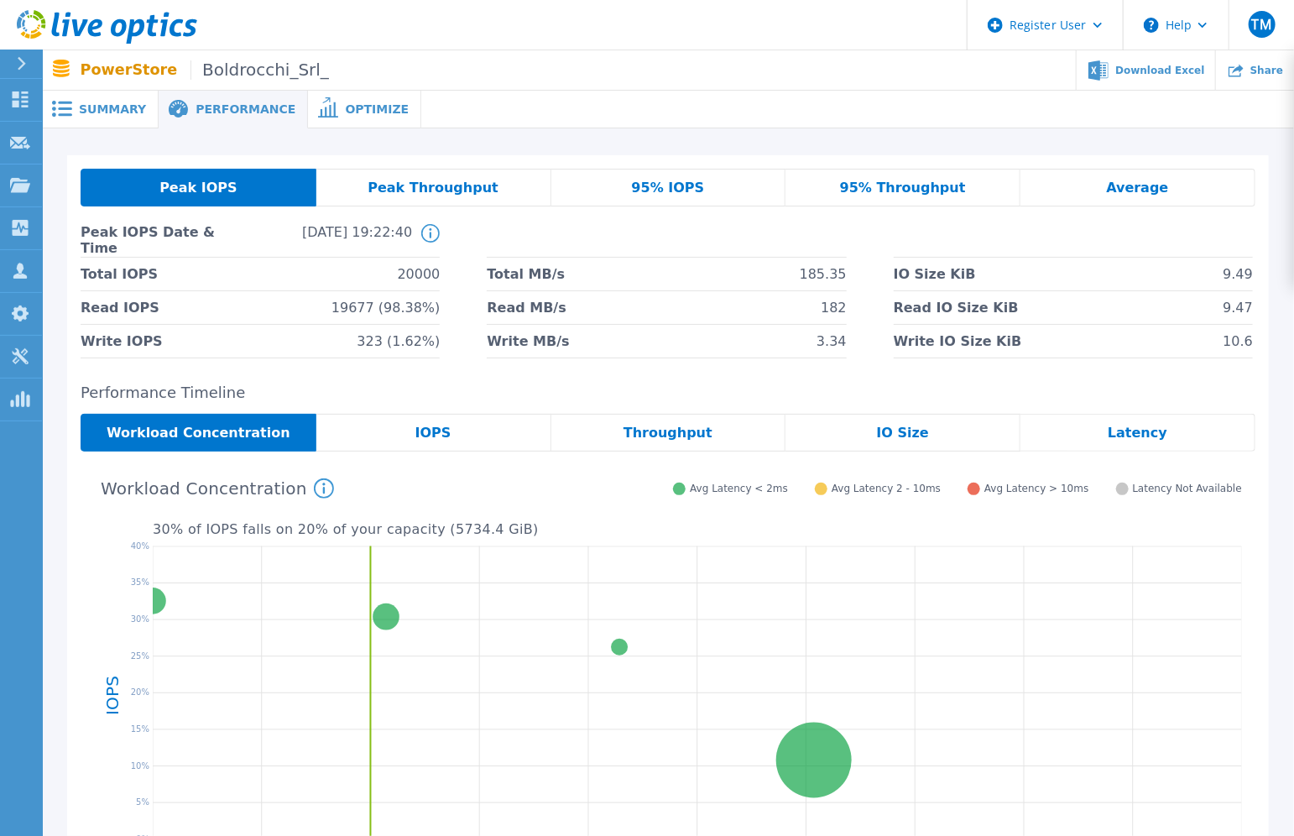
click at [816, 303] on li "Read MB/s 182" at bounding box center [666, 308] width 359 height 34
click at [842, 280] on span "185.35" at bounding box center [823, 274] width 47 height 33
click at [845, 276] on span "185.35" at bounding box center [823, 274] width 47 height 33
drag, startPoint x: 846, startPoint y: 277, endPoint x: 808, endPoint y: 279, distance: 37.8
click at [808, 279] on span "185.35" at bounding box center [823, 274] width 47 height 33
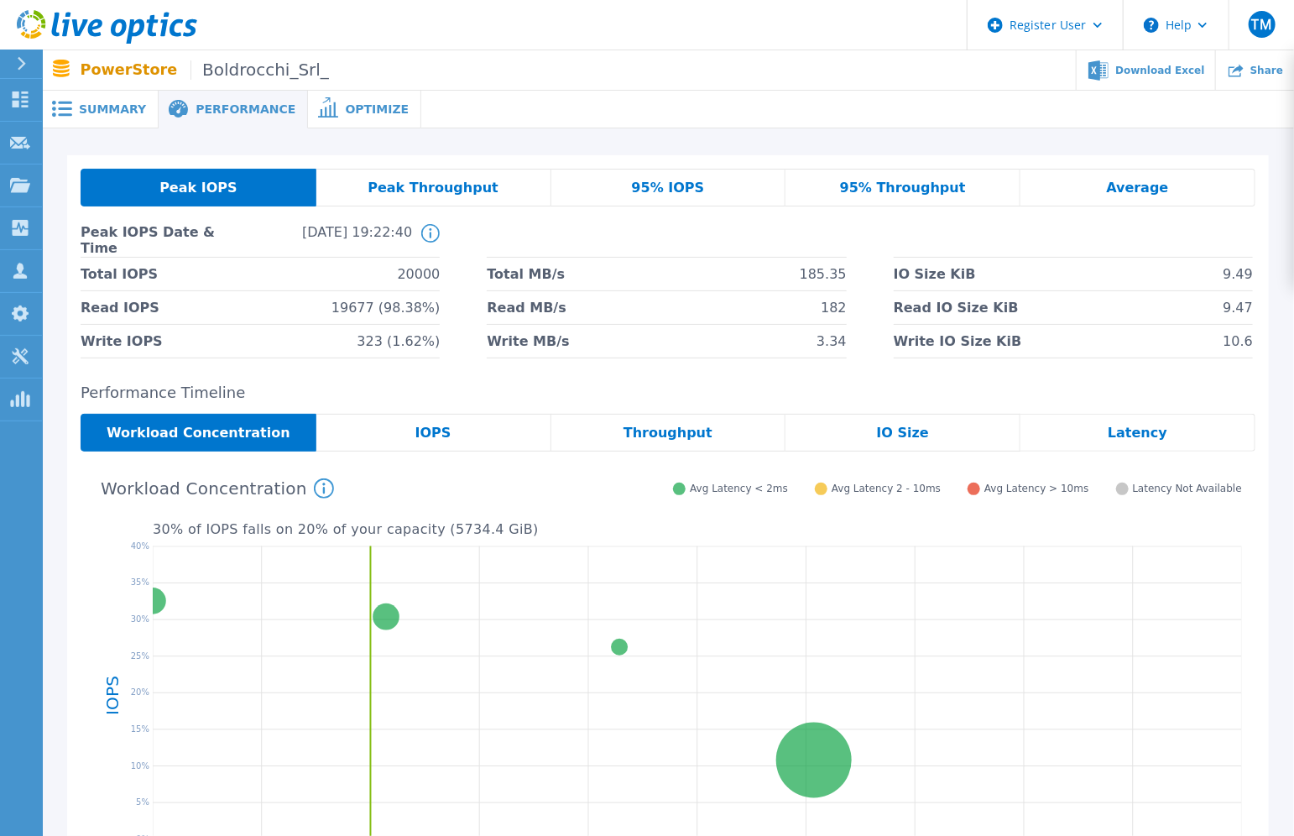
click at [1007, 385] on h2 "Performance Timeline" at bounding box center [668, 393] width 1175 height 18
click at [708, 433] on div "Throughput" at bounding box center [668, 433] width 235 height 38
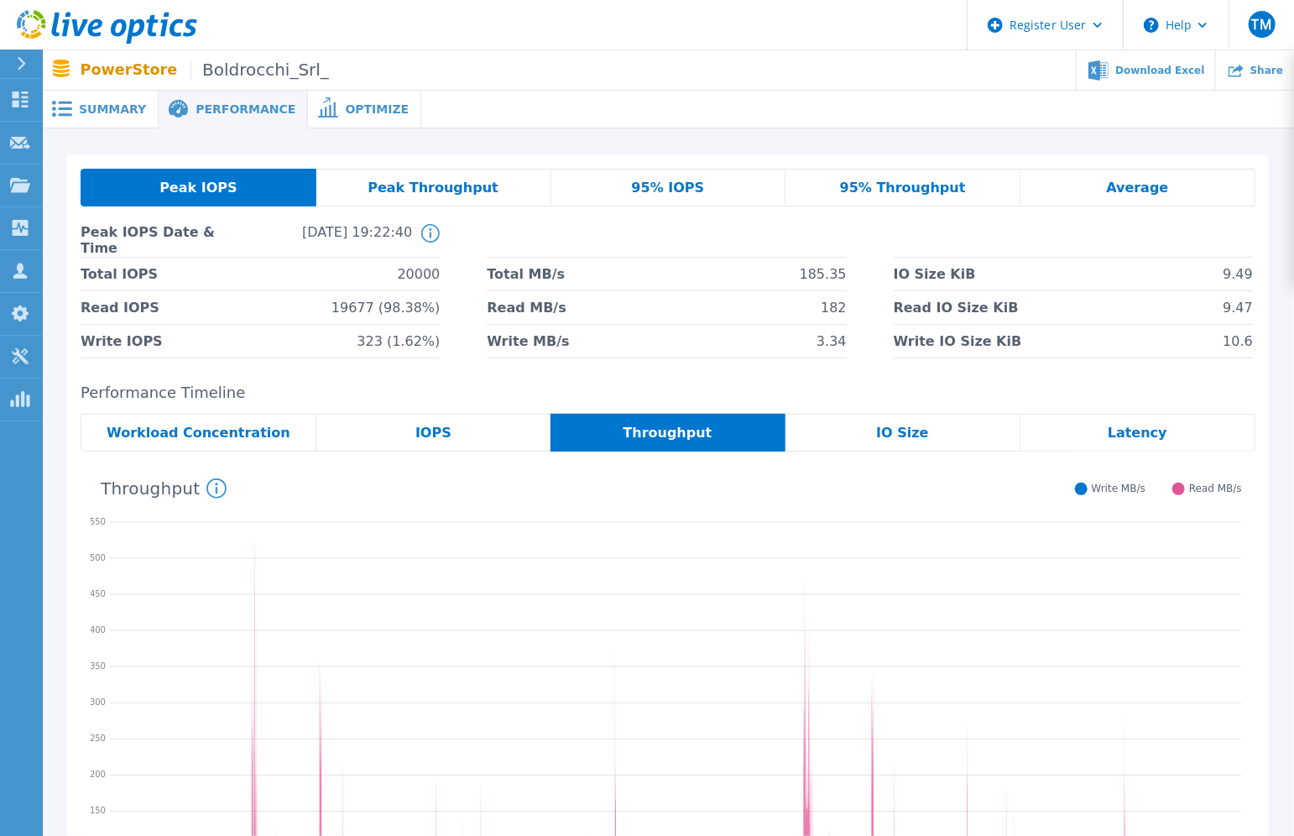
click at [258, 426] on span "Workload Concentration" at bounding box center [199, 432] width 184 height 13
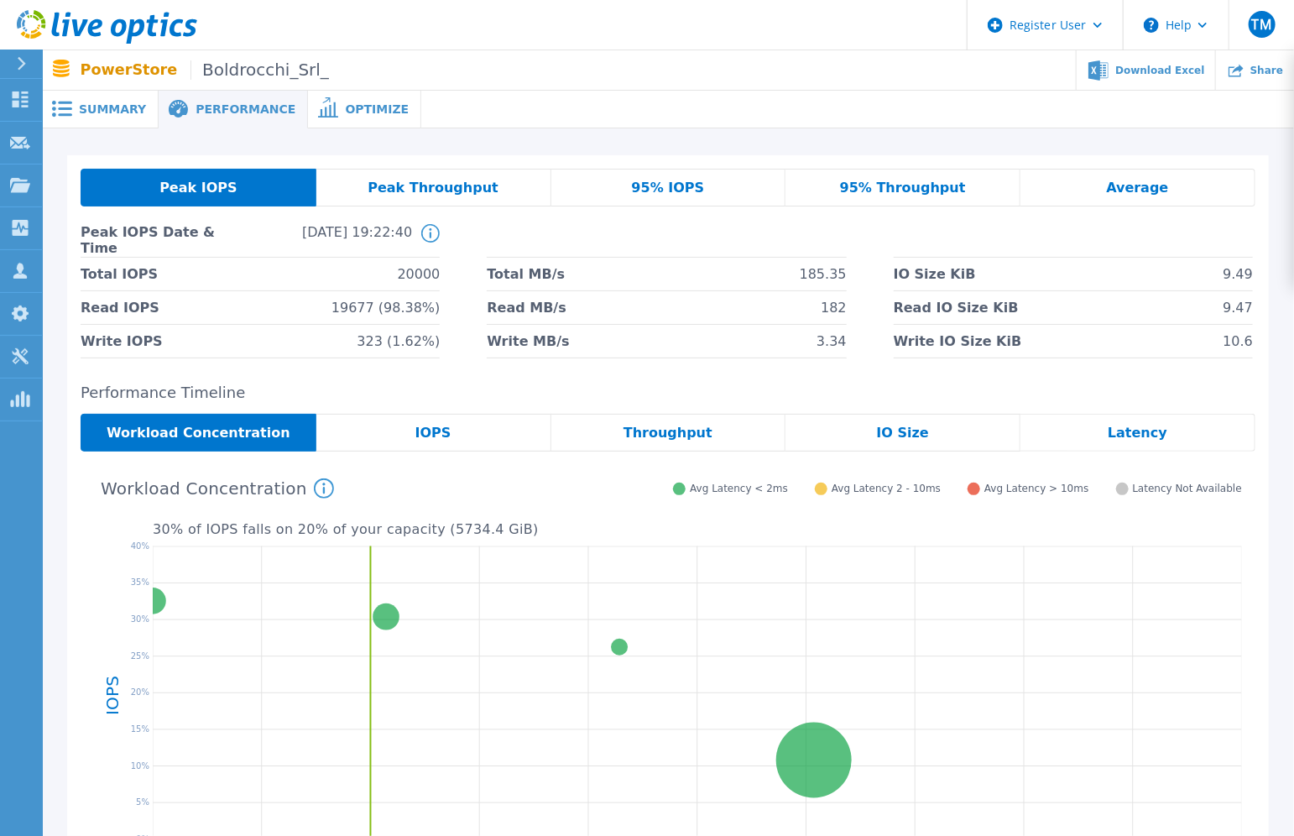
click at [614, 443] on div "Throughput" at bounding box center [668, 433] width 235 height 38
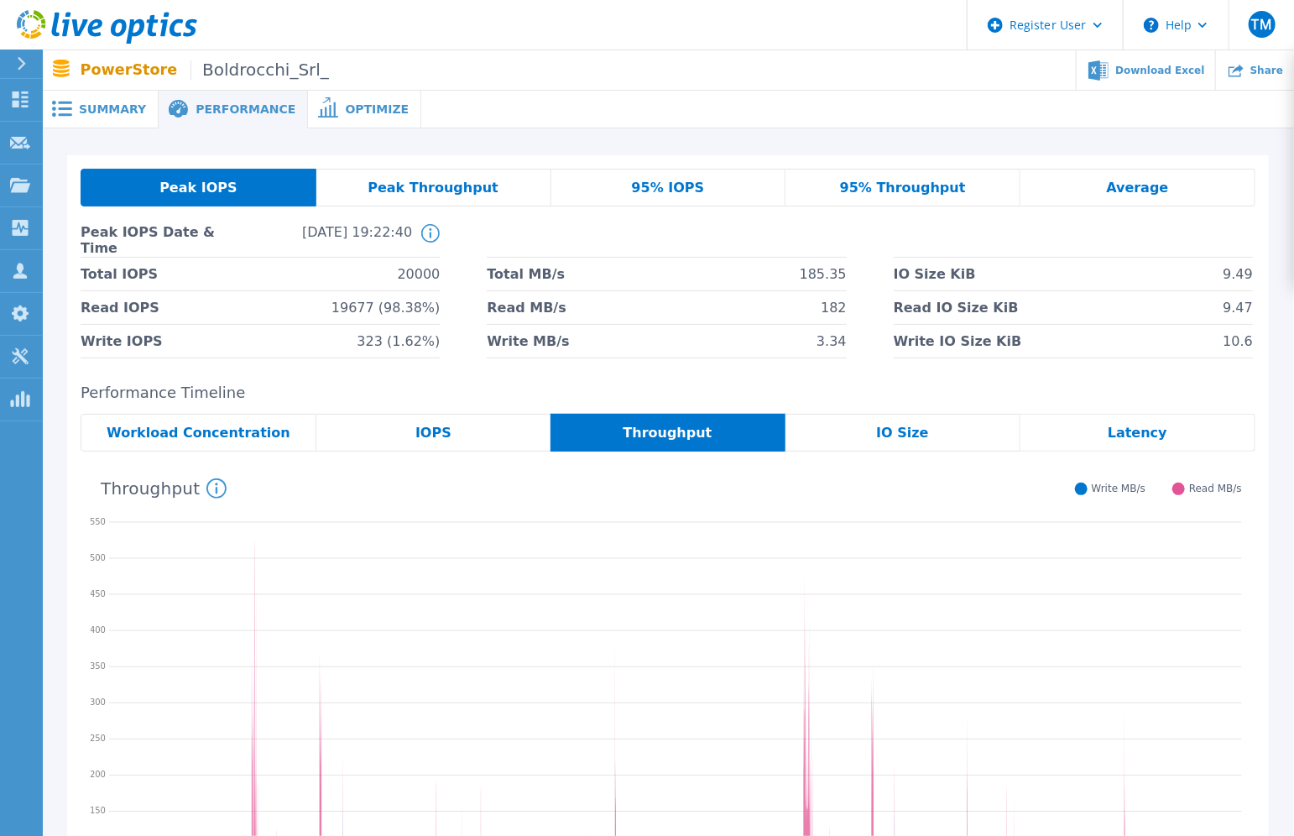
click at [241, 420] on div "Workload Concentration" at bounding box center [199, 433] width 236 height 38
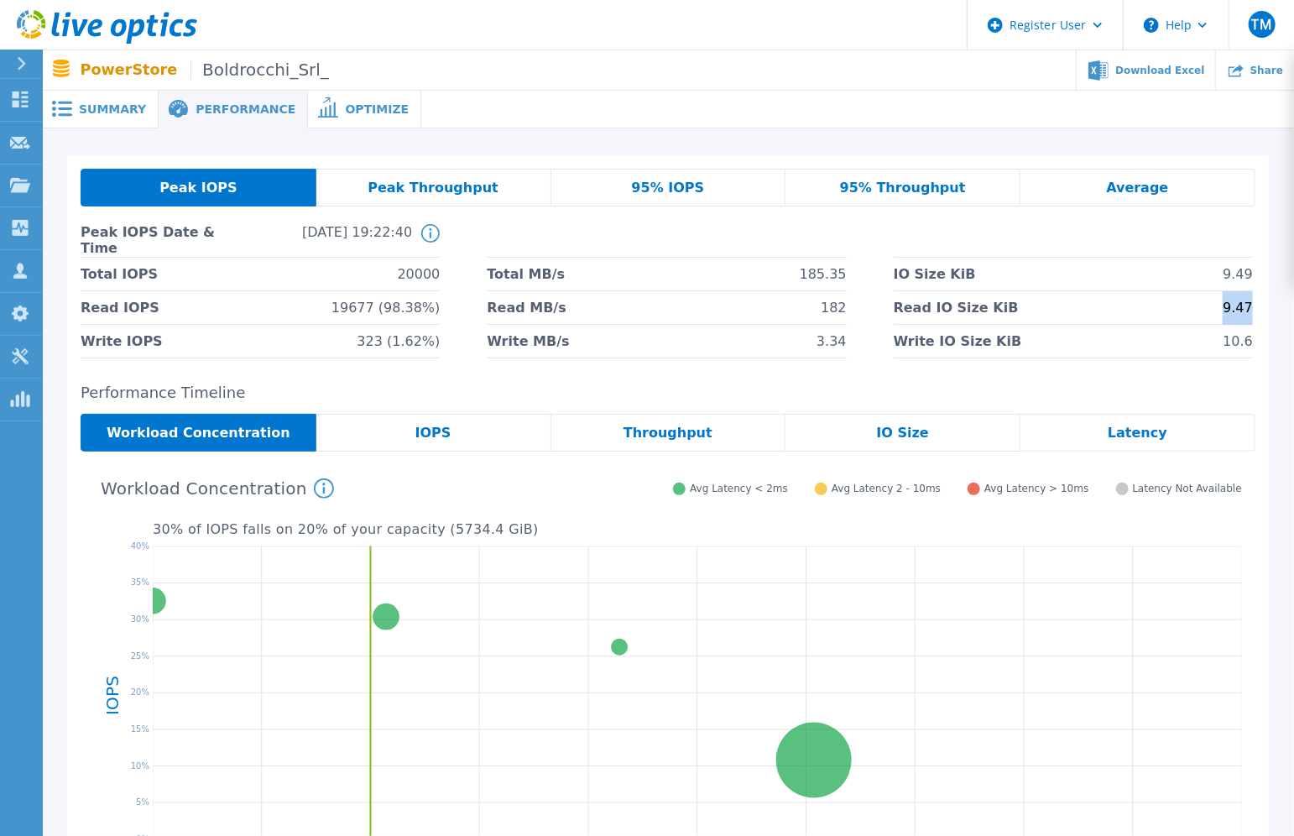
drag, startPoint x: 1230, startPoint y: 314, endPoint x: 1262, endPoint y: 312, distance: 31.9
click at [1262, 312] on div "Peak IOPS Peak Throughput 95% IOPS 95% Throughput Average Peak IOPS Date & Time…" at bounding box center [668, 263] width 1202 height 217
drag, startPoint x: 1230, startPoint y: 343, endPoint x: 1261, endPoint y: 346, distance: 30.3
click at [1261, 346] on div "Peak IOPS Peak Throughput 95% IOPS 95% Throughput Average Peak IOPS Date & Time…" at bounding box center [668, 263] width 1202 height 217
click at [656, 426] on span "Throughput" at bounding box center [668, 432] width 89 height 13
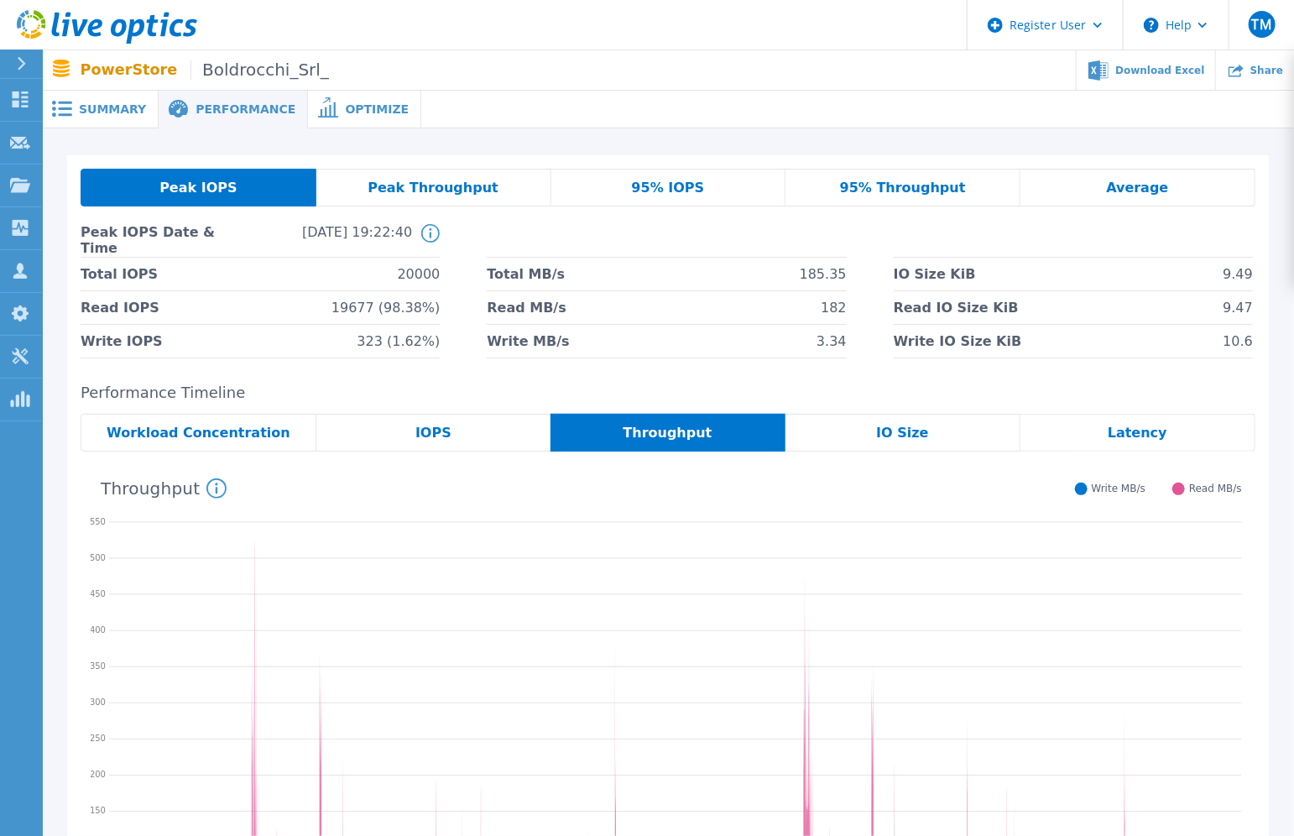
click at [481, 186] on span "Peak Throughput" at bounding box center [433, 187] width 131 height 13
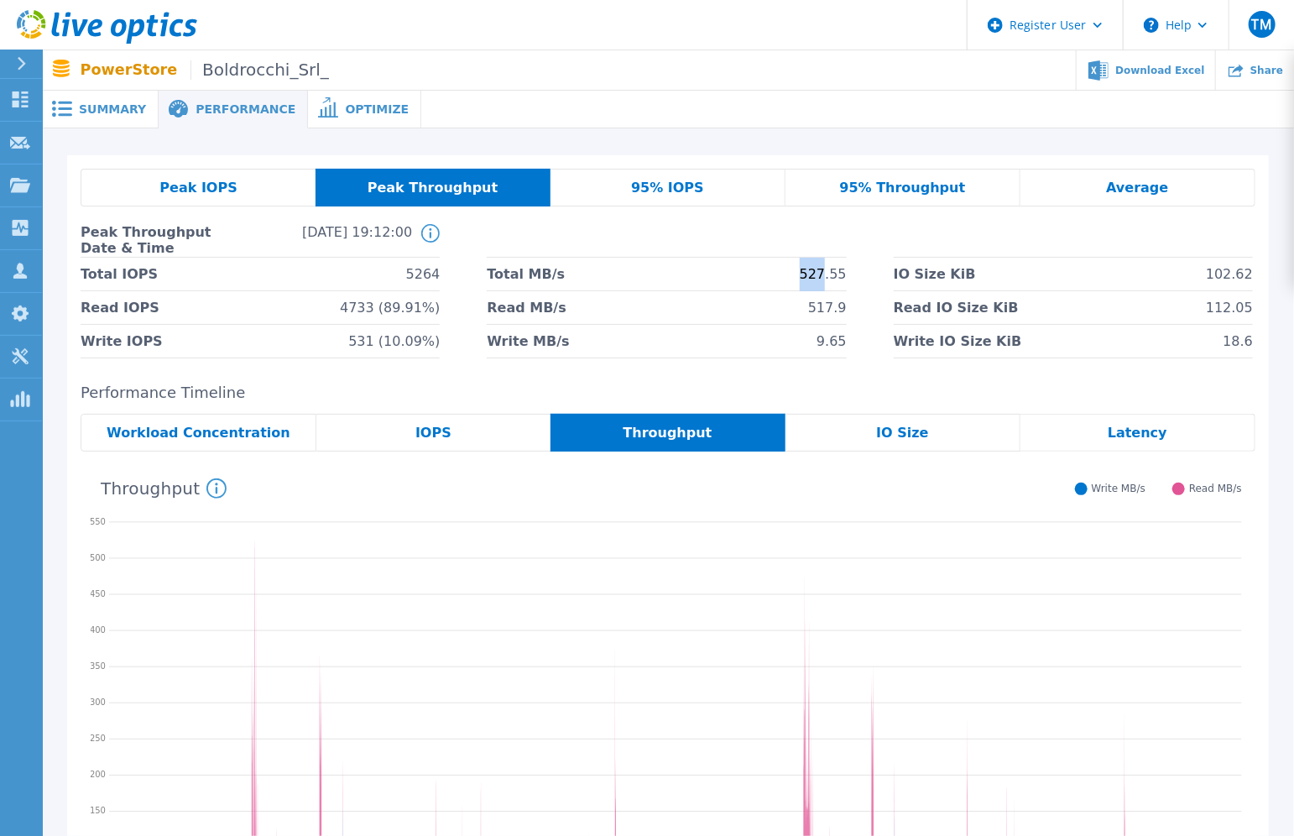
drag, startPoint x: 808, startPoint y: 281, endPoint x: 830, endPoint y: 281, distance: 21.8
click at [830, 281] on span "527.55" at bounding box center [823, 274] width 47 height 33
click at [698, 185] on div "95% IOPS" at bounding box center [668, 188] width 235 height 38
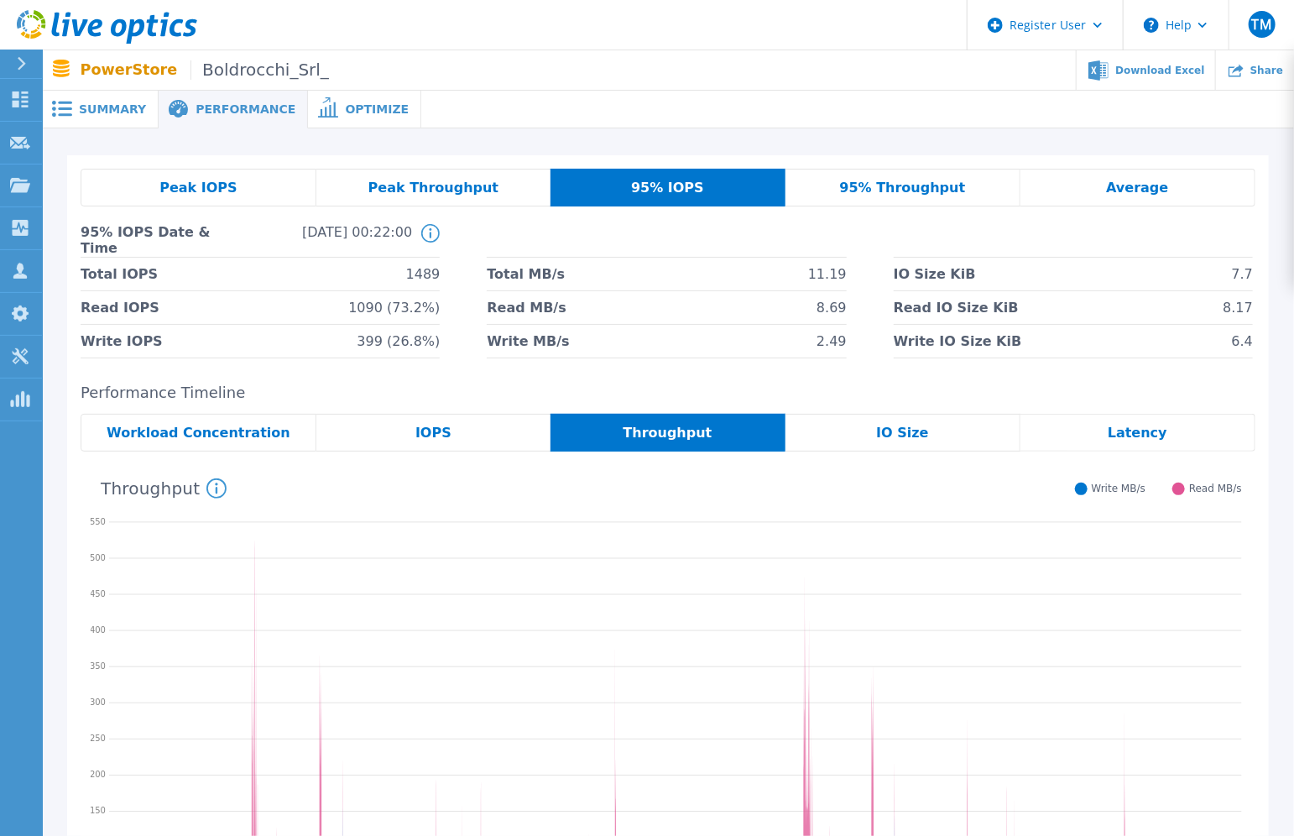
click at [487, 178] on div "Peak Throughput" at bounding box center [433, 188] width 234 height 38
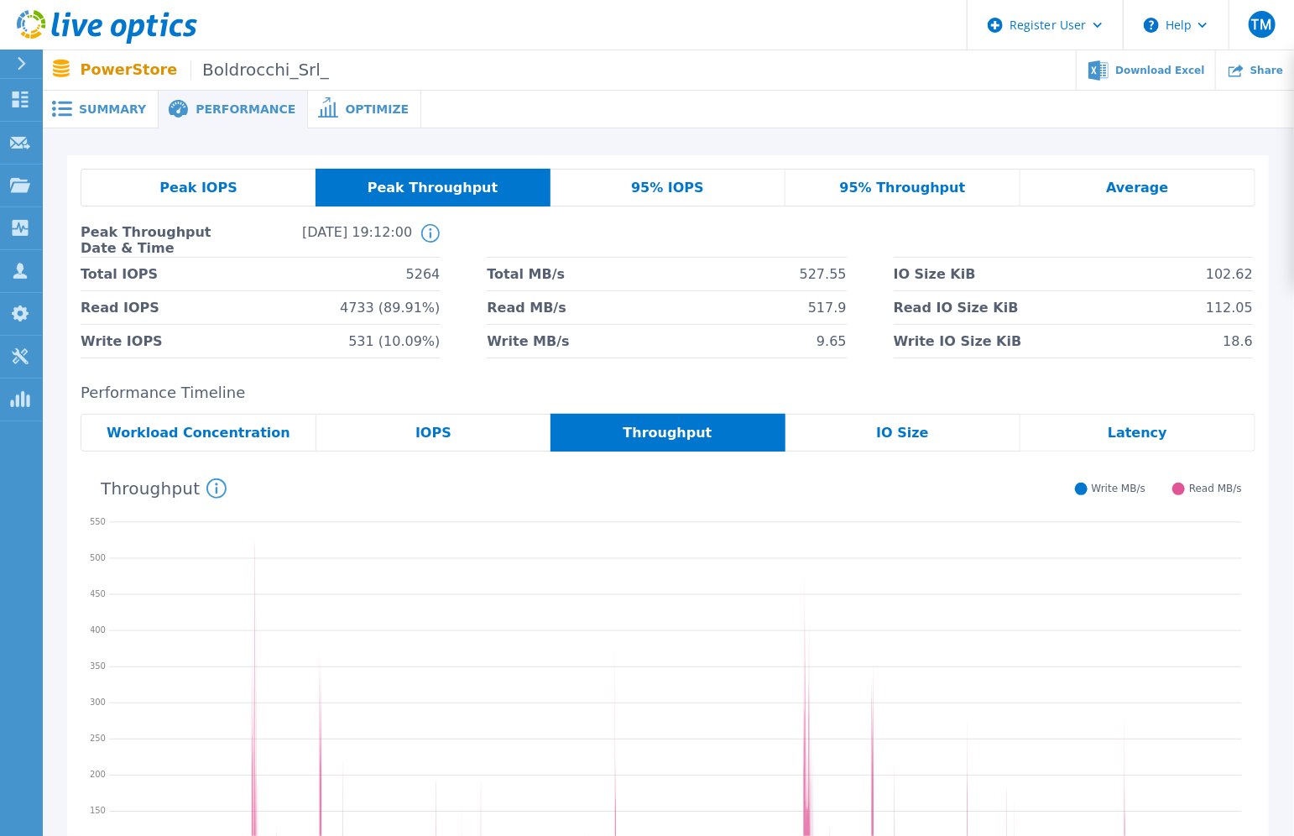
click at [963, 190] on div "95% Throughput" at bounding box center [903, 188] width 235 height 38
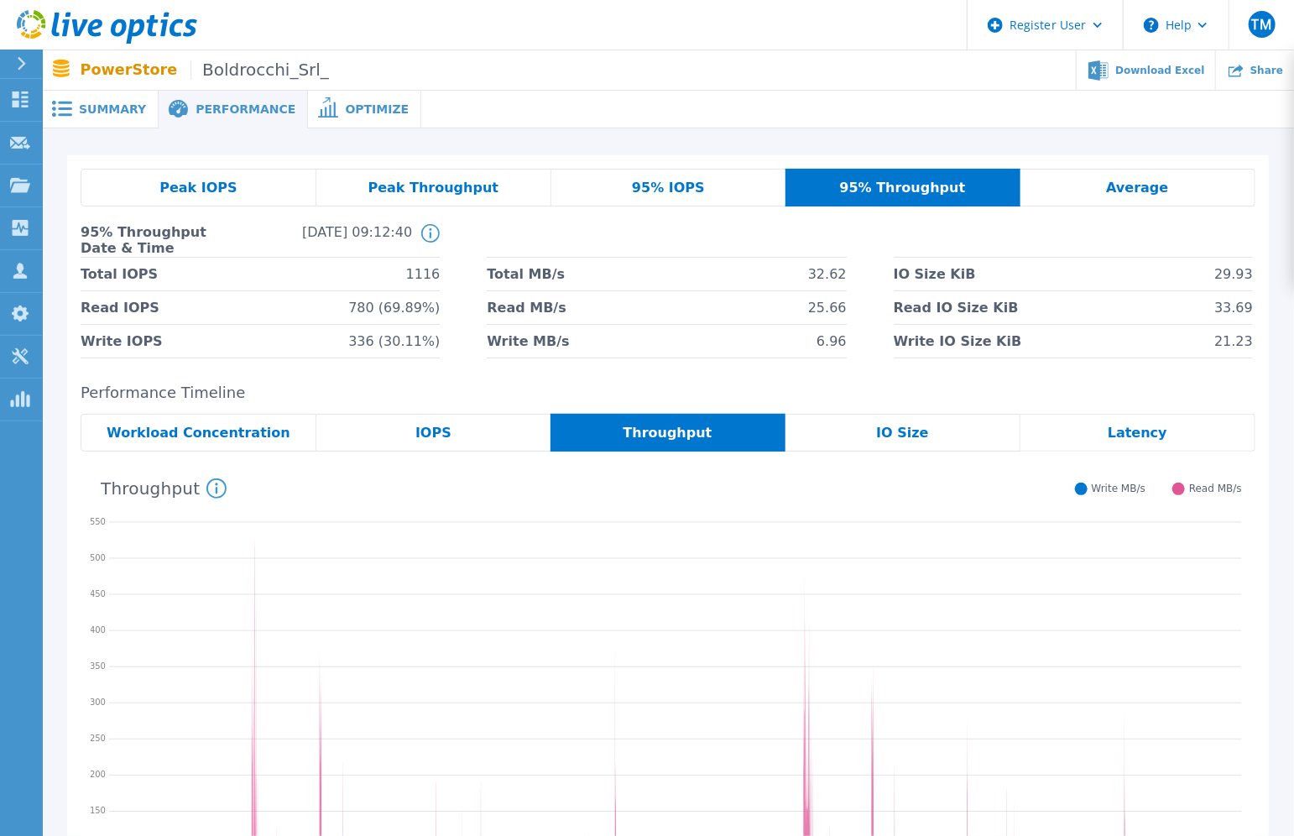
click at [531, 188] on div "Peak Throughput" at bounding box center [433, 188] width 235 height 38
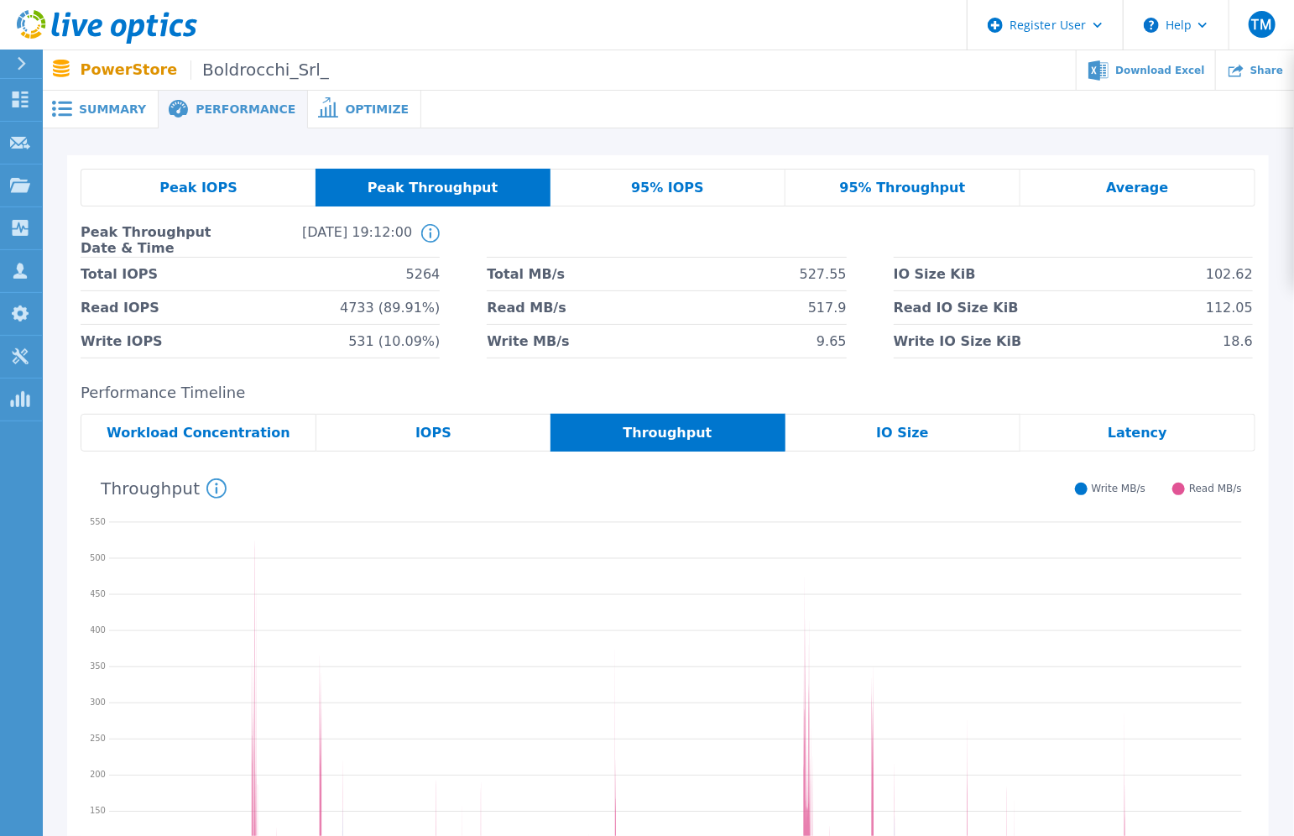
click at [859, 192] on span "95% Throughput" at bounding box center [903, 187] width 126 height 13
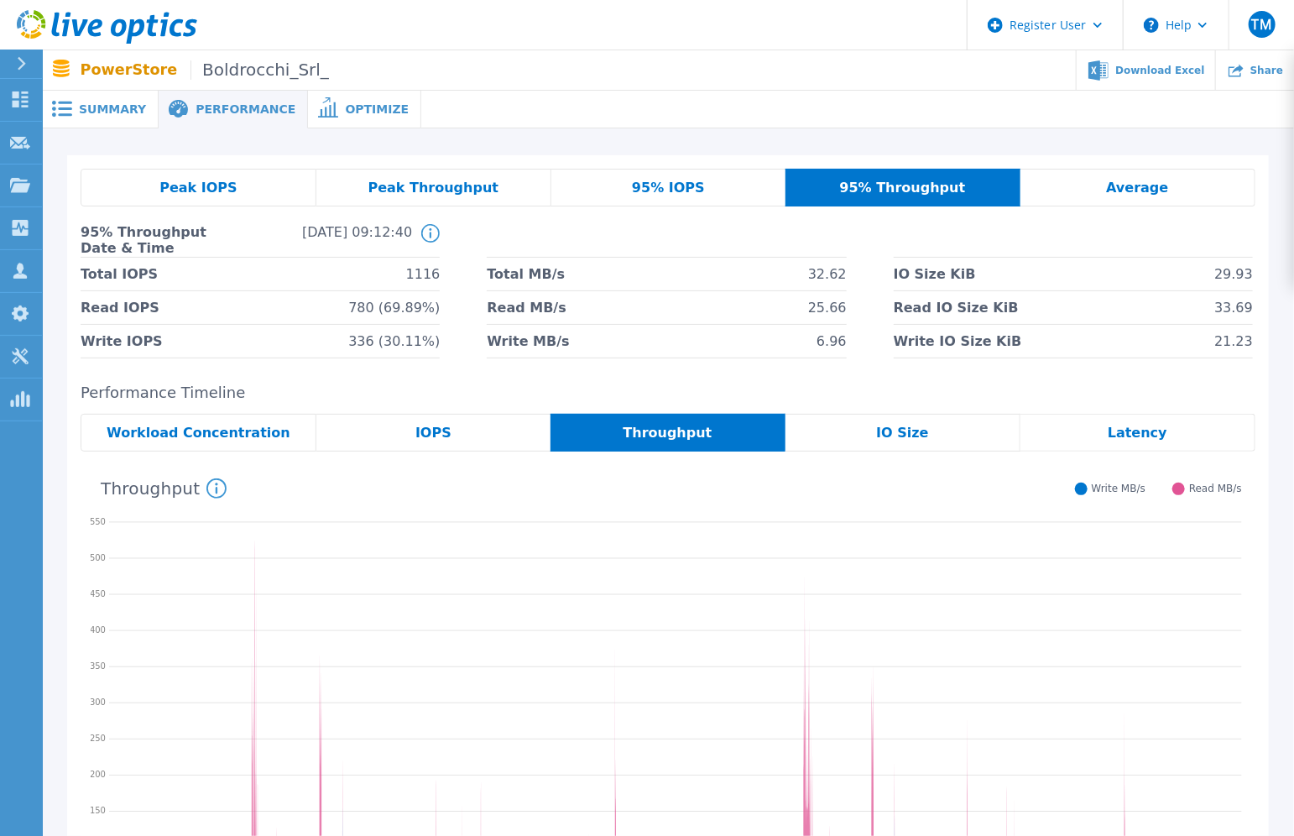
click at [495, 189] on div "Peak Throughput" at bounding box center [433, 188] width 235 height 38
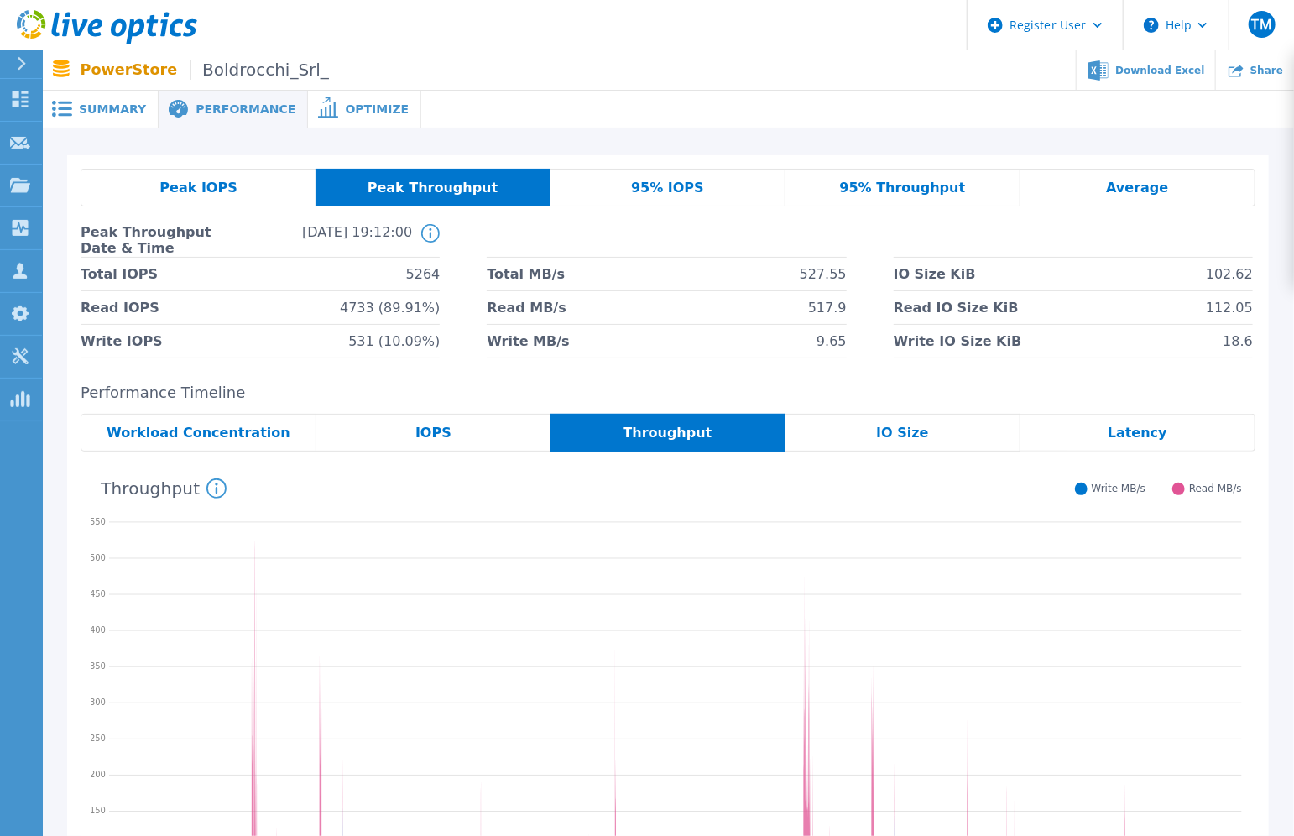
click at [976, 192] on div "95% Throughput" at bounding box center [903, 188] width 235 height 38
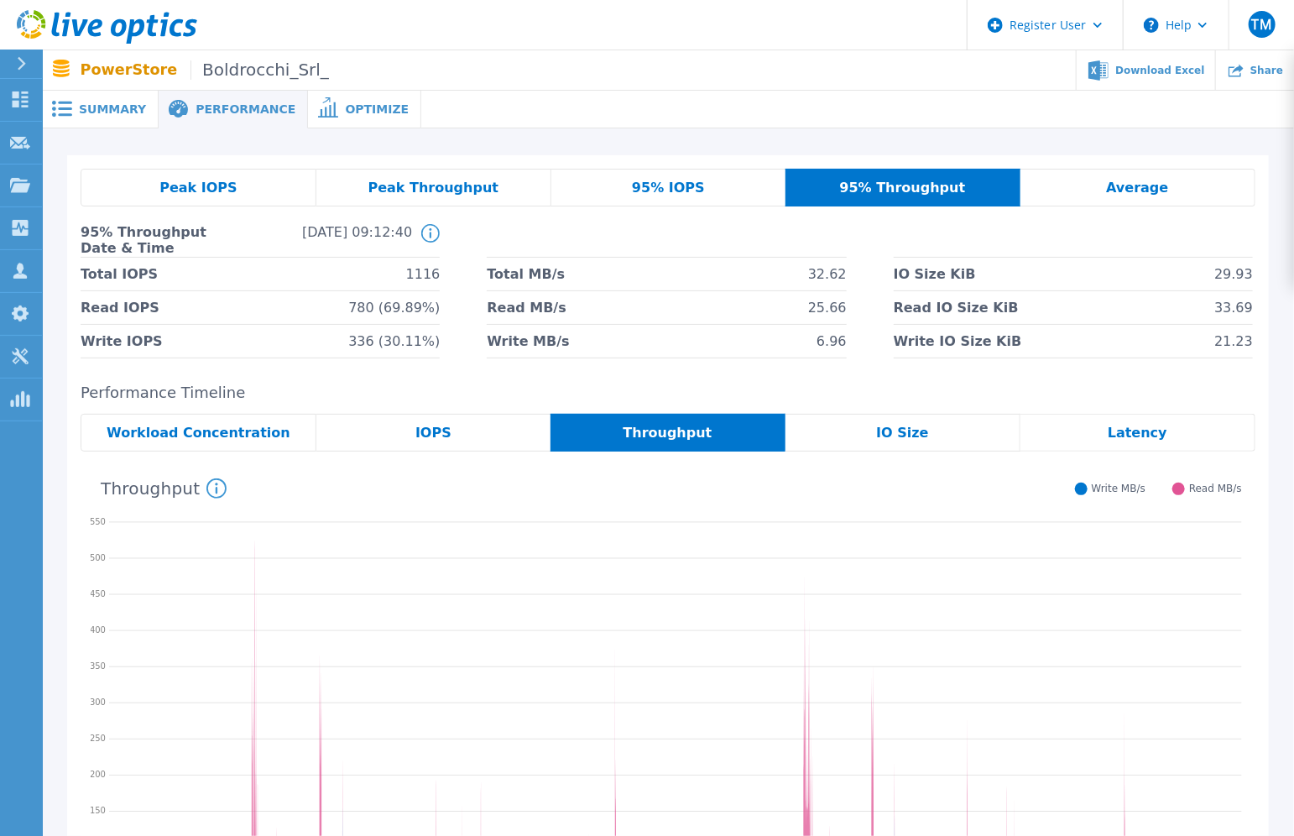
click at [485, 195] on span "Peak Throughput" at bounding box center [433, 187] width 131 height 13
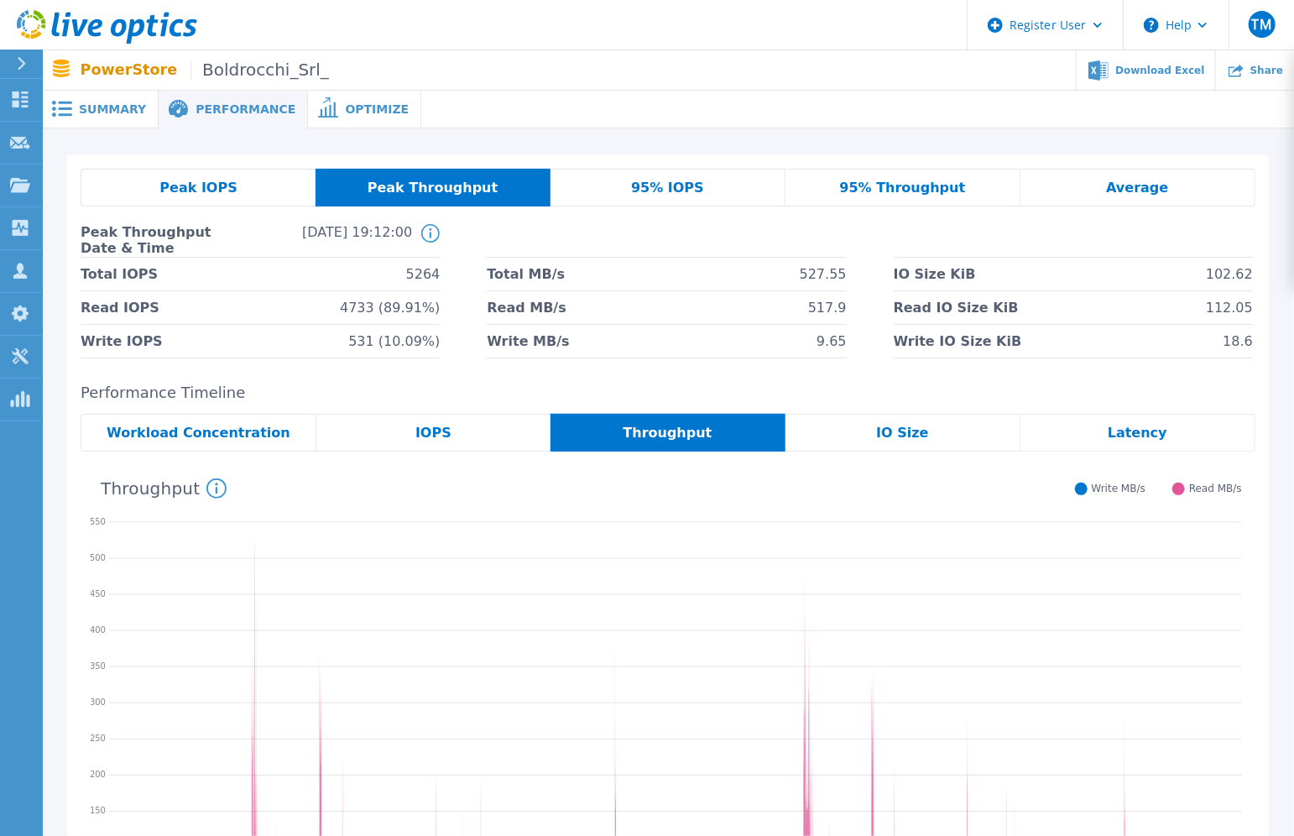
click at [916, 201] on div "95% Throughput" at bounding box center [903, 188] width 235 height 38
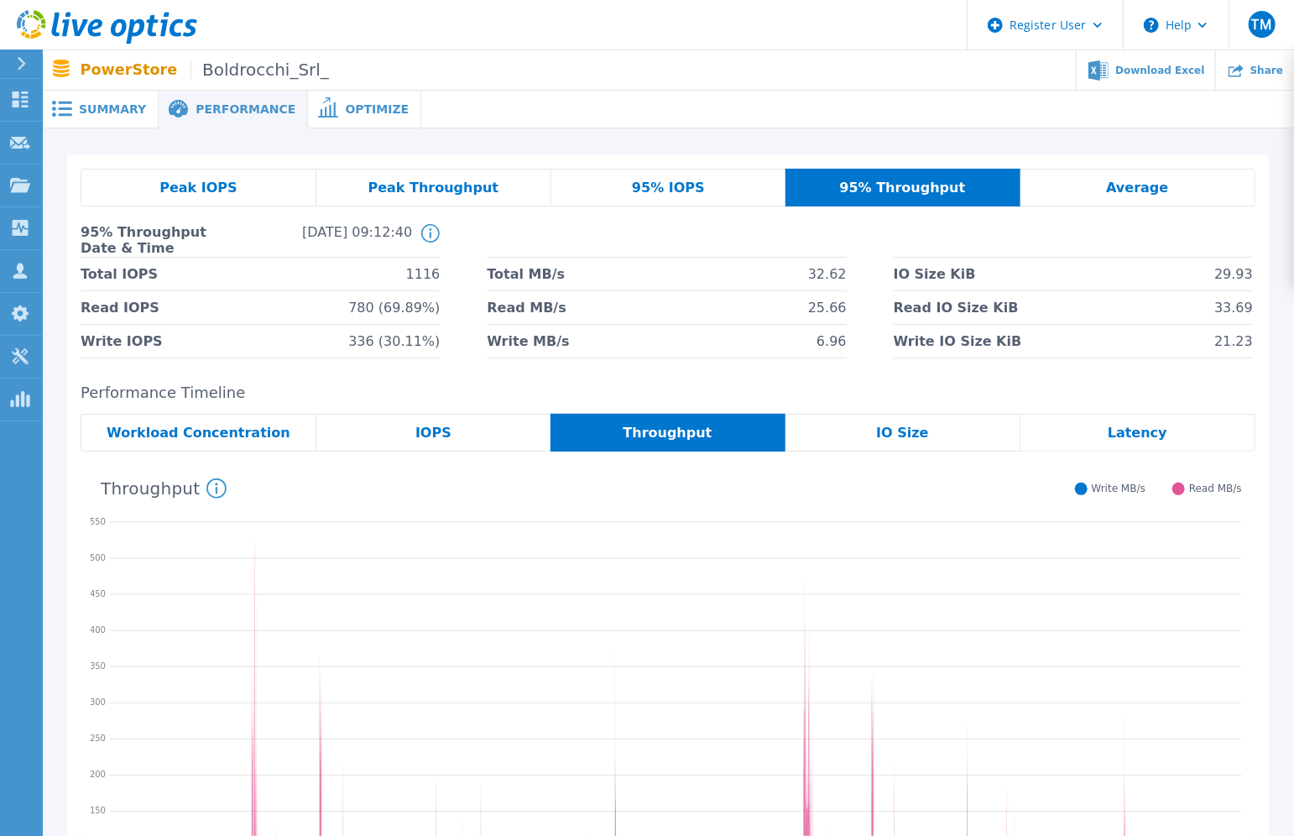
click at [495, 197] on div "Peak Throughput" at bounding box center [433, 188] width 235 height 38
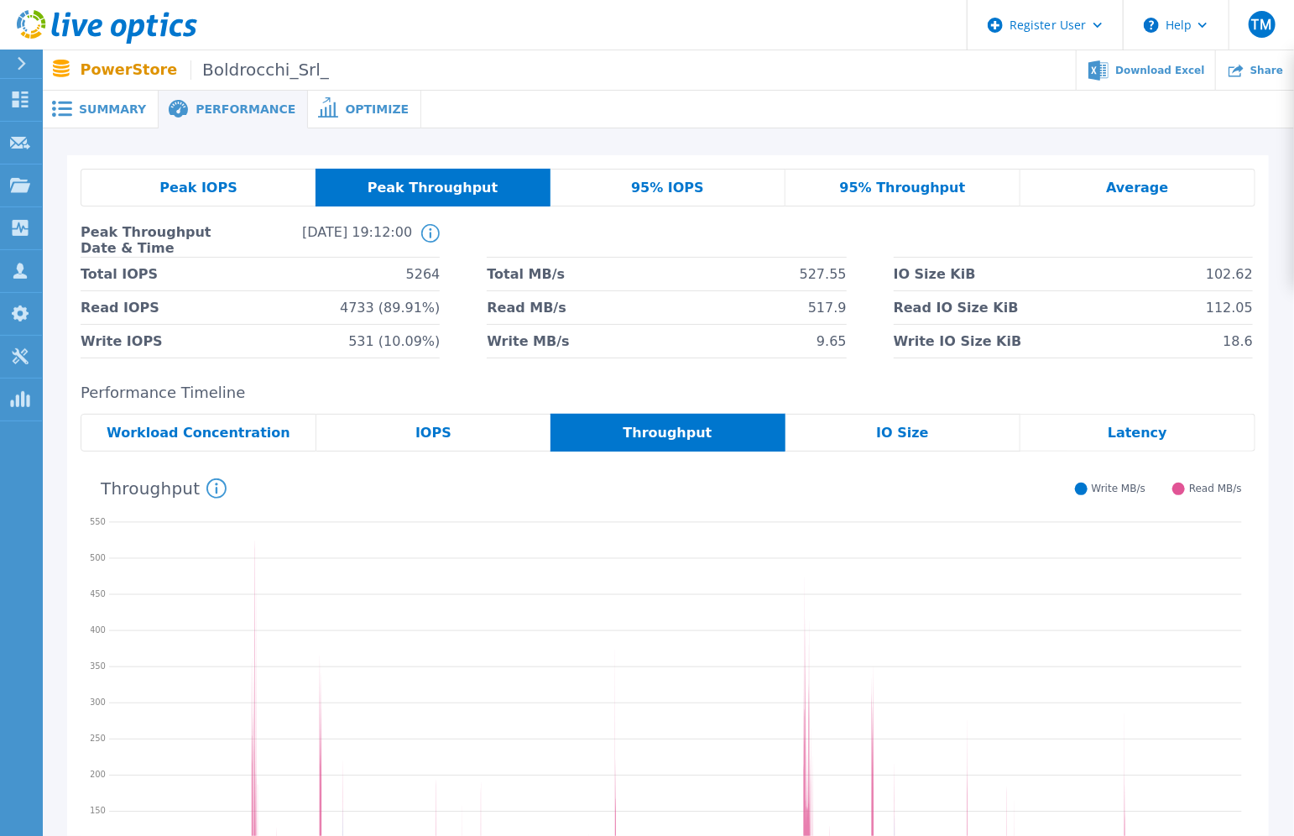
click at [613, 188] on div "95% IOPS" at bounding box center [668, 188] width 235 height 38
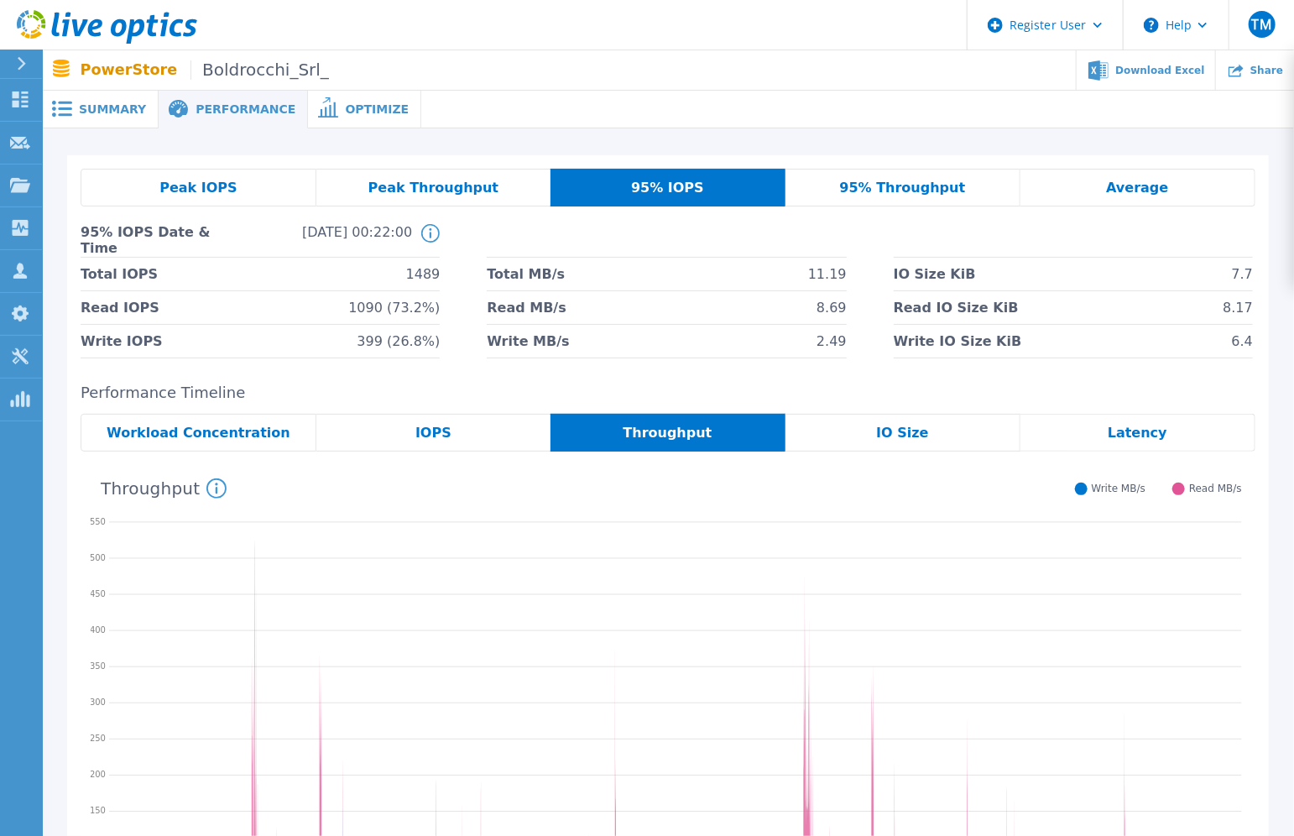
click at [496, 188] on div "Peak Throughput" at bounding box center [433, 188] width 234 height 38
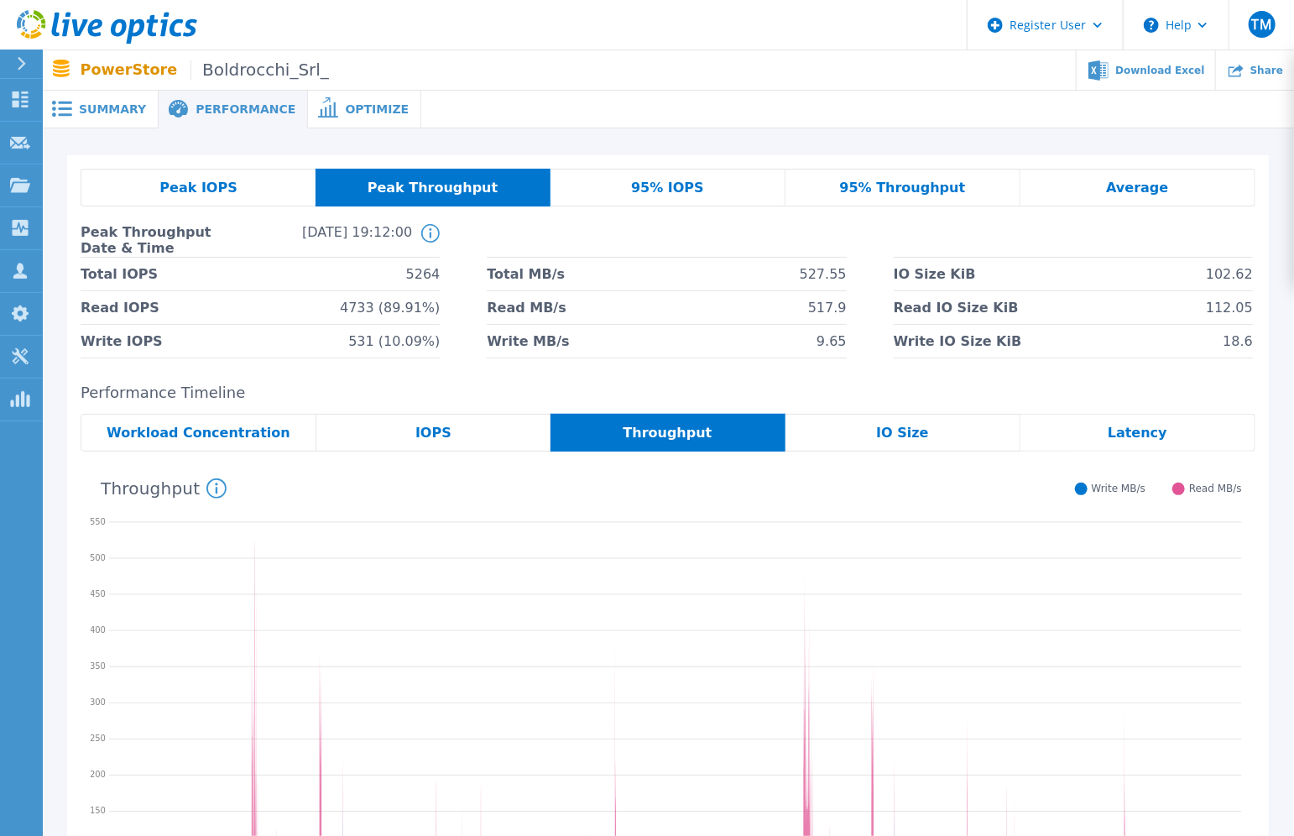
click at [1104, 435] on div "Latency" at bounding box center [1138, 433] width 235 height 38
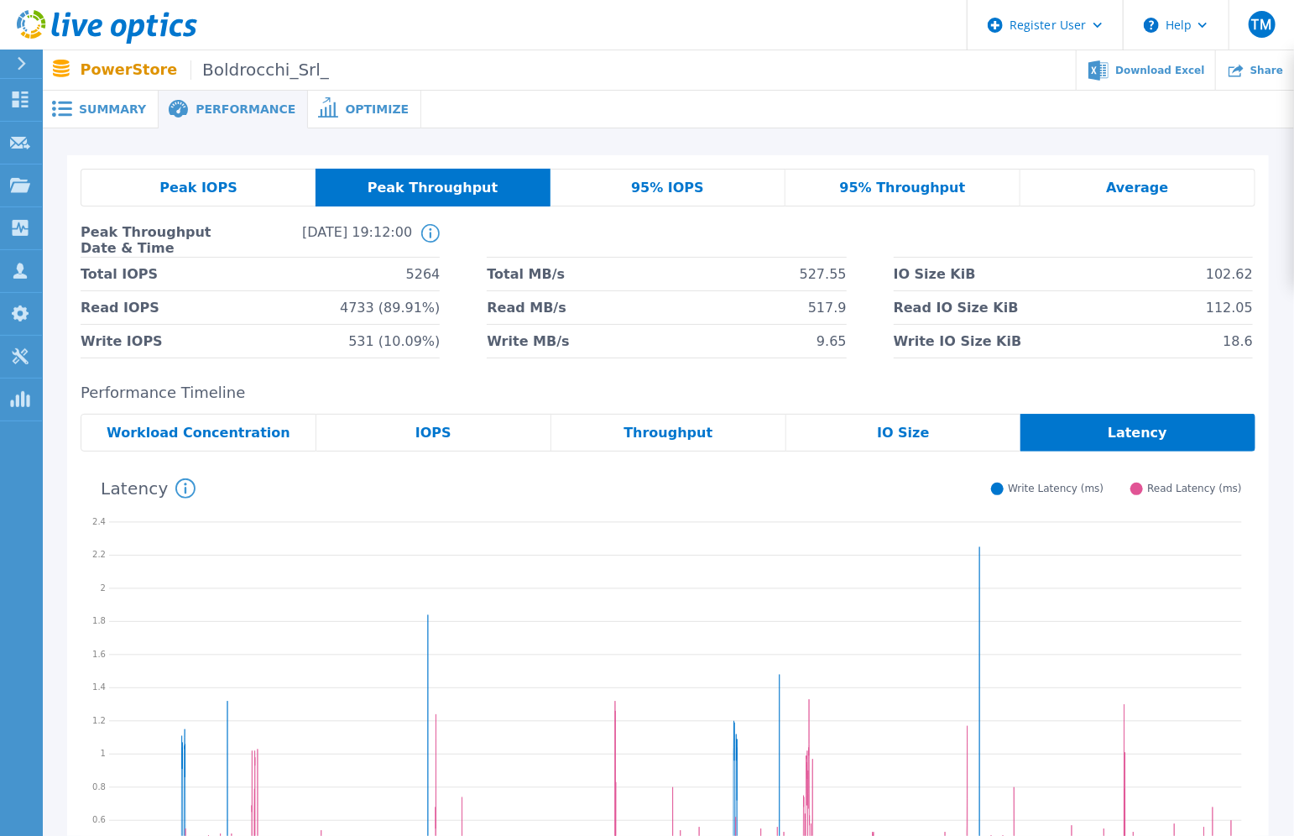
click at [227, 426] on span "Workload Concentration" at bounding box center [199, 432] width 184 height 13
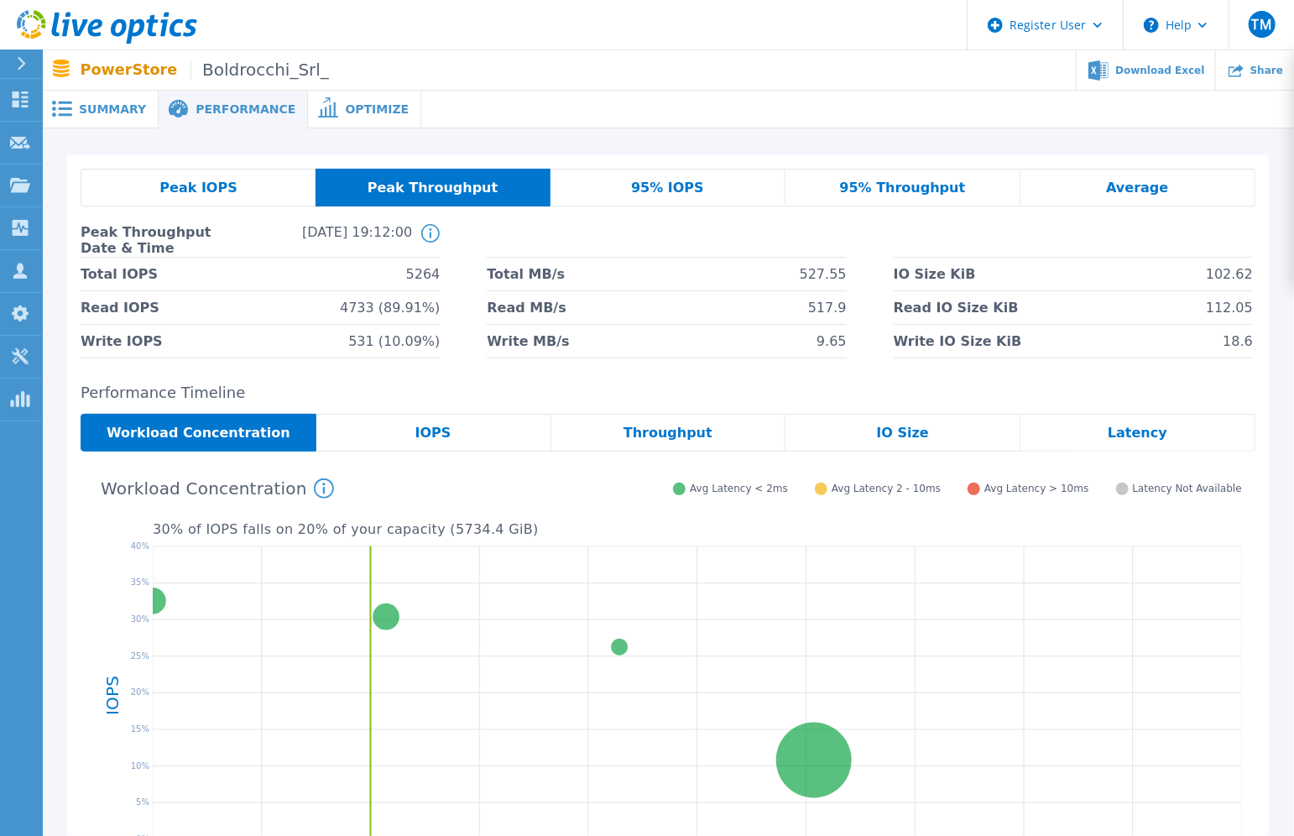
click at [248, 193] on div "Peak IOPS" at bounding box center [198, 188] width 235 height 38
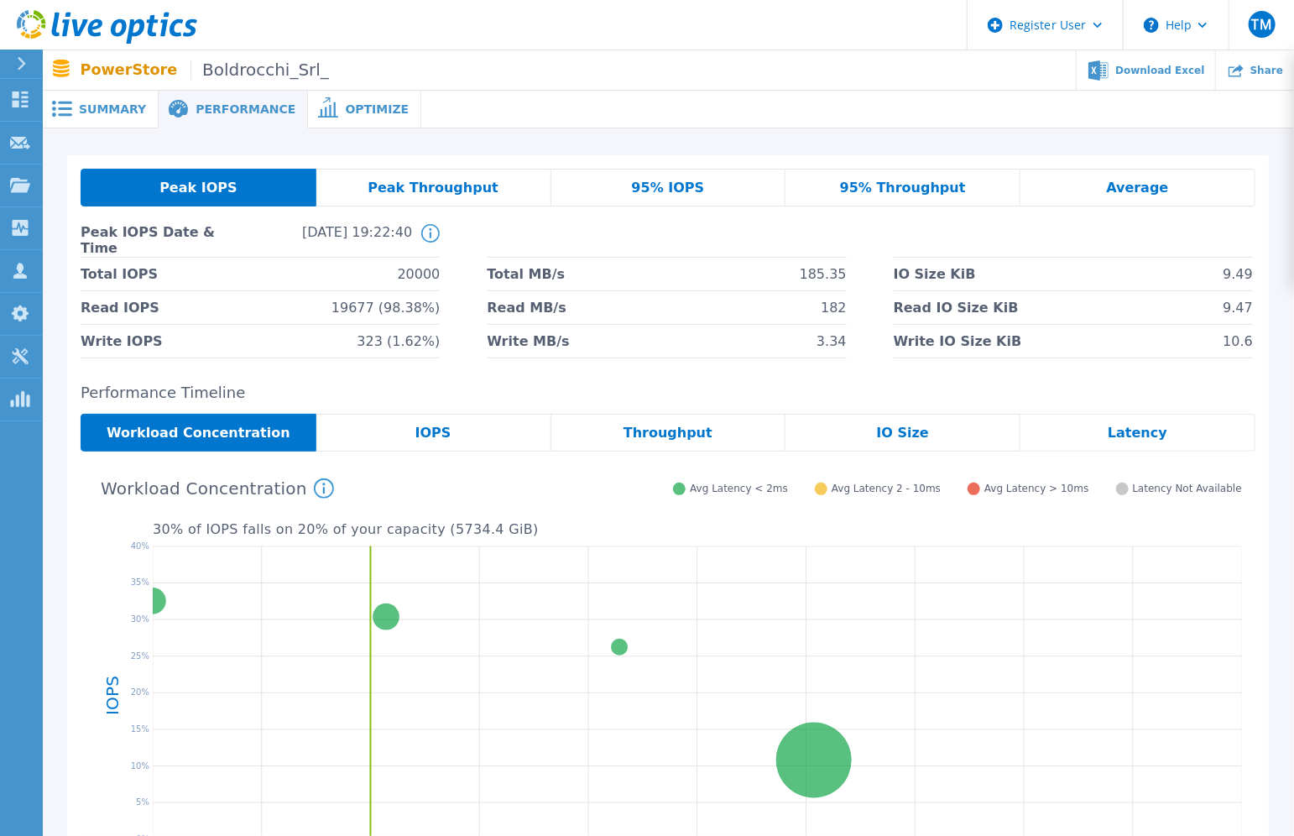
click at [488, 420] on div "IOPS" at bounding box center [433, 433] width 235 height 38
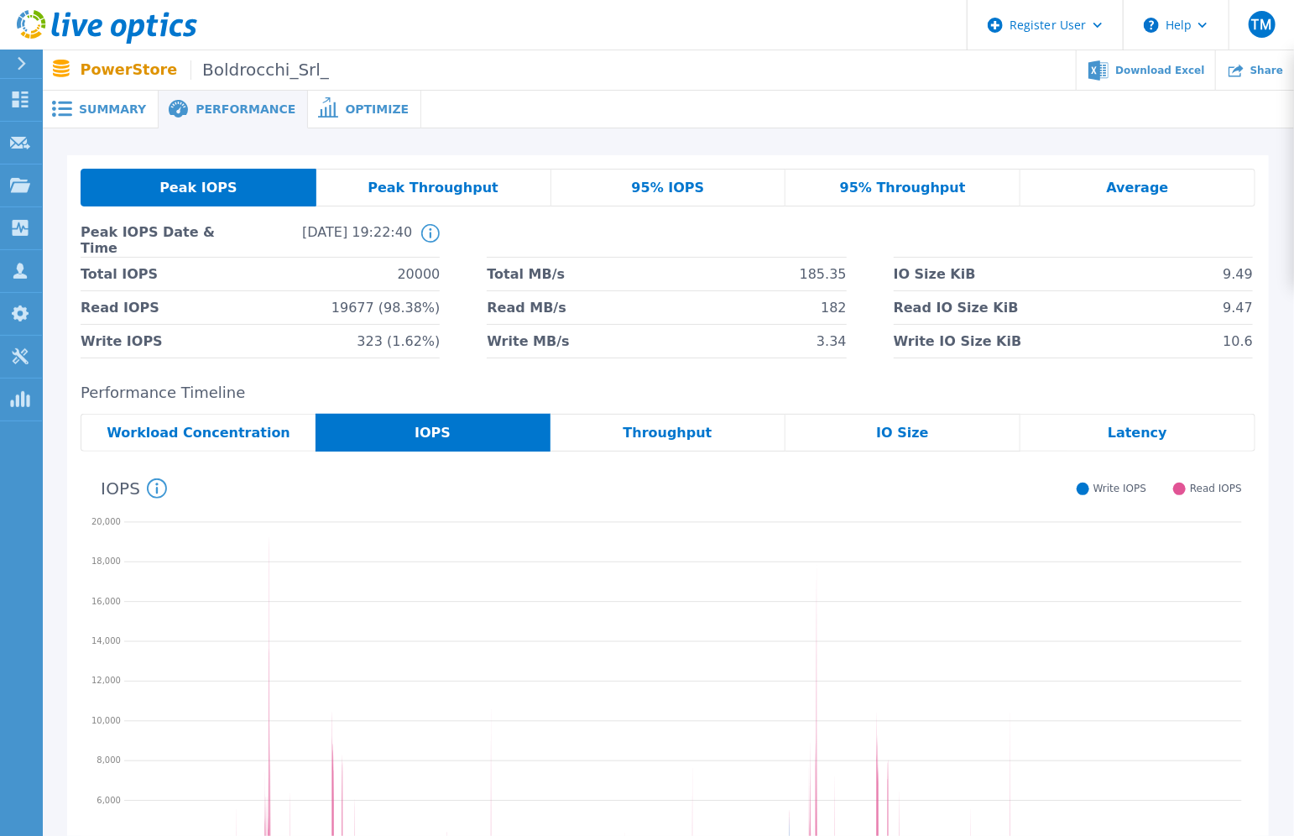
scroll to position [252, 0]
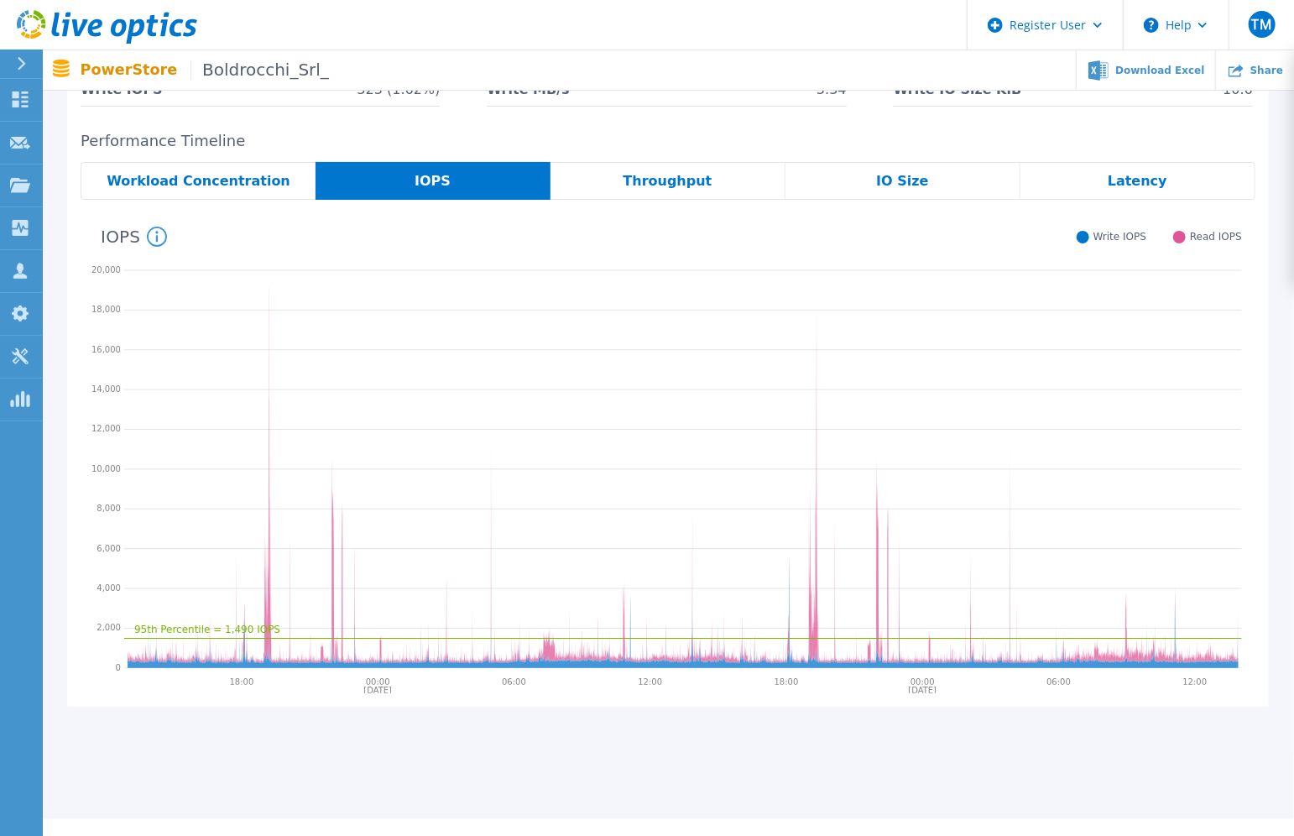
click at [671, 175] on span "Throughput" at bounding box center [668, 181] width 89 height 13
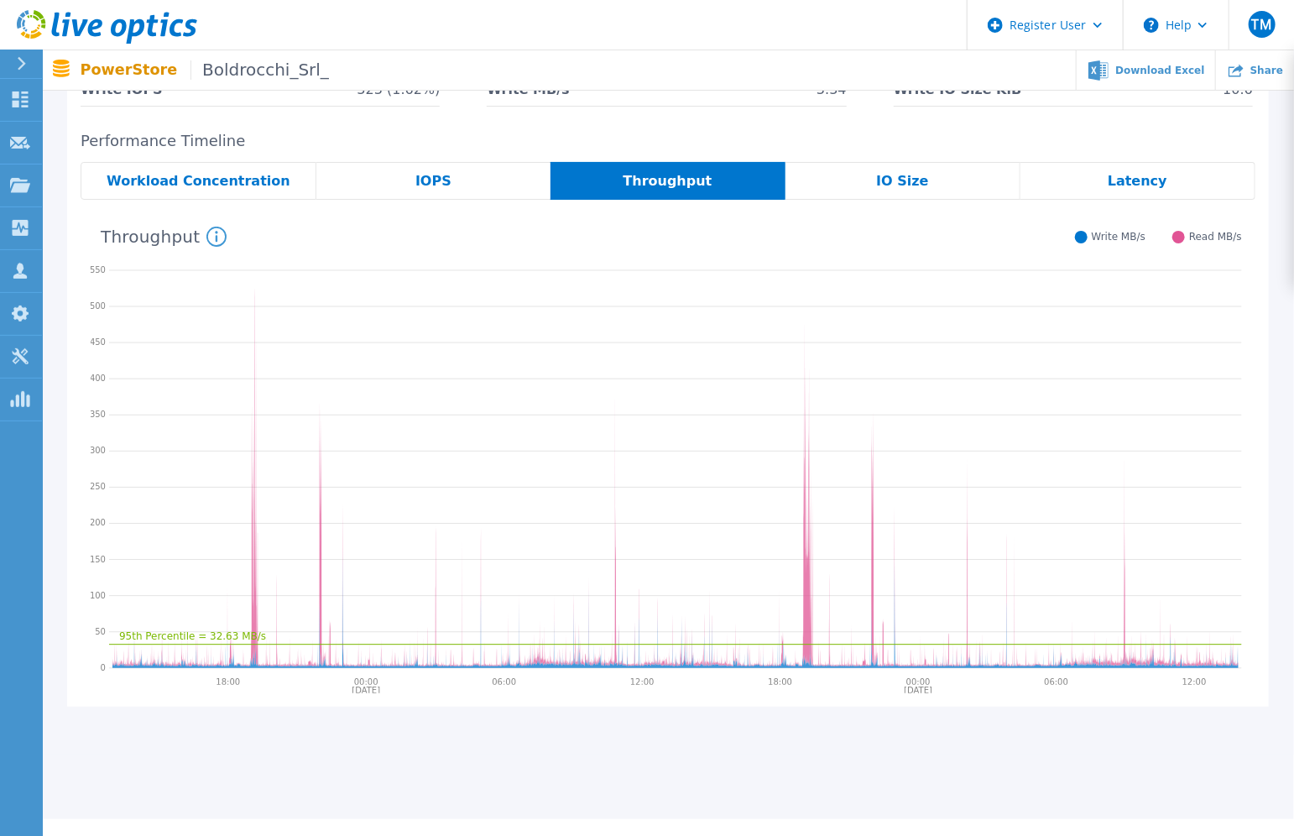
click at [906, 185] on span "IO Size" at bounding box center [902, 181] width 52 height 13
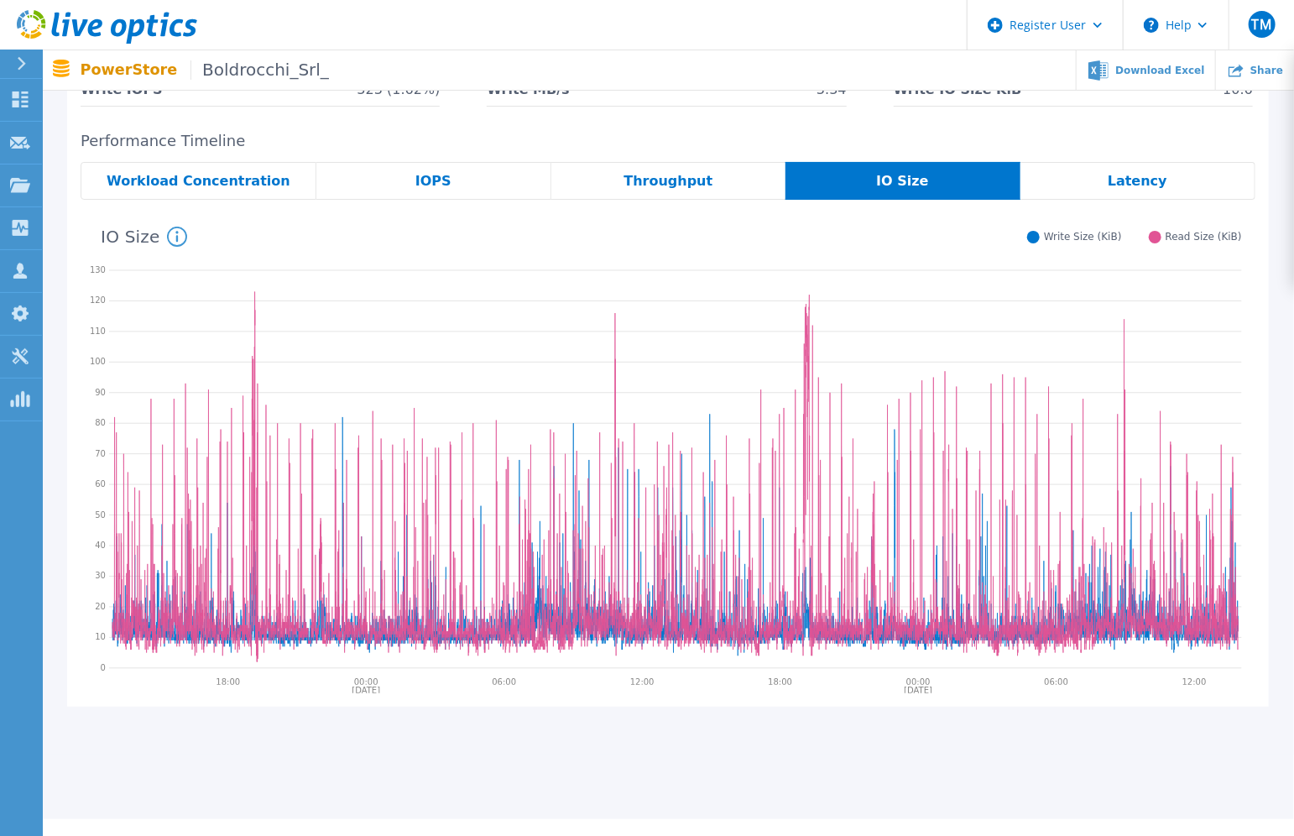
click at [1167, 175] on div "Latency" at bounding box center [1138, 181] width 235 height 38
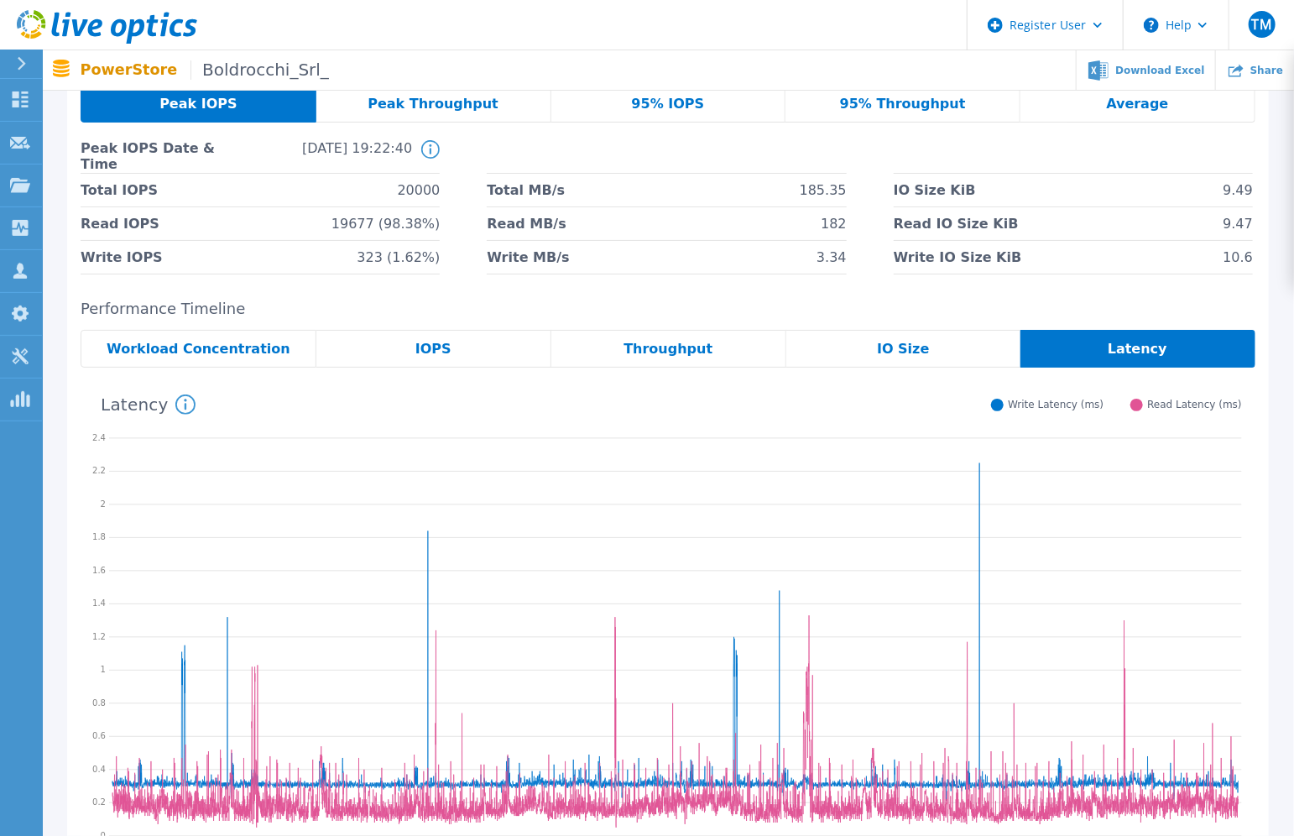
scroll to position [0, 0]
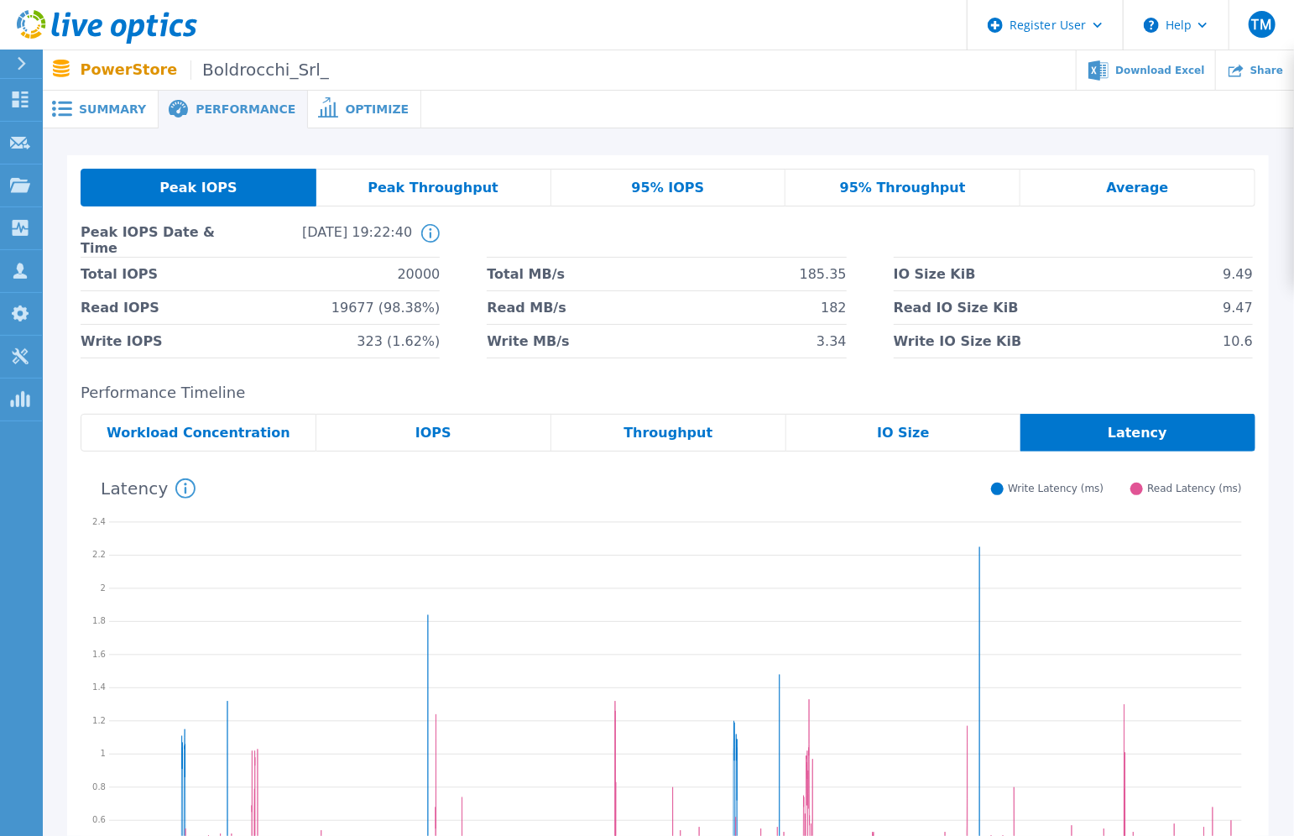
click at [1105, 180] on div "Average" at bounding box center [1138, 188] width 235 height 38
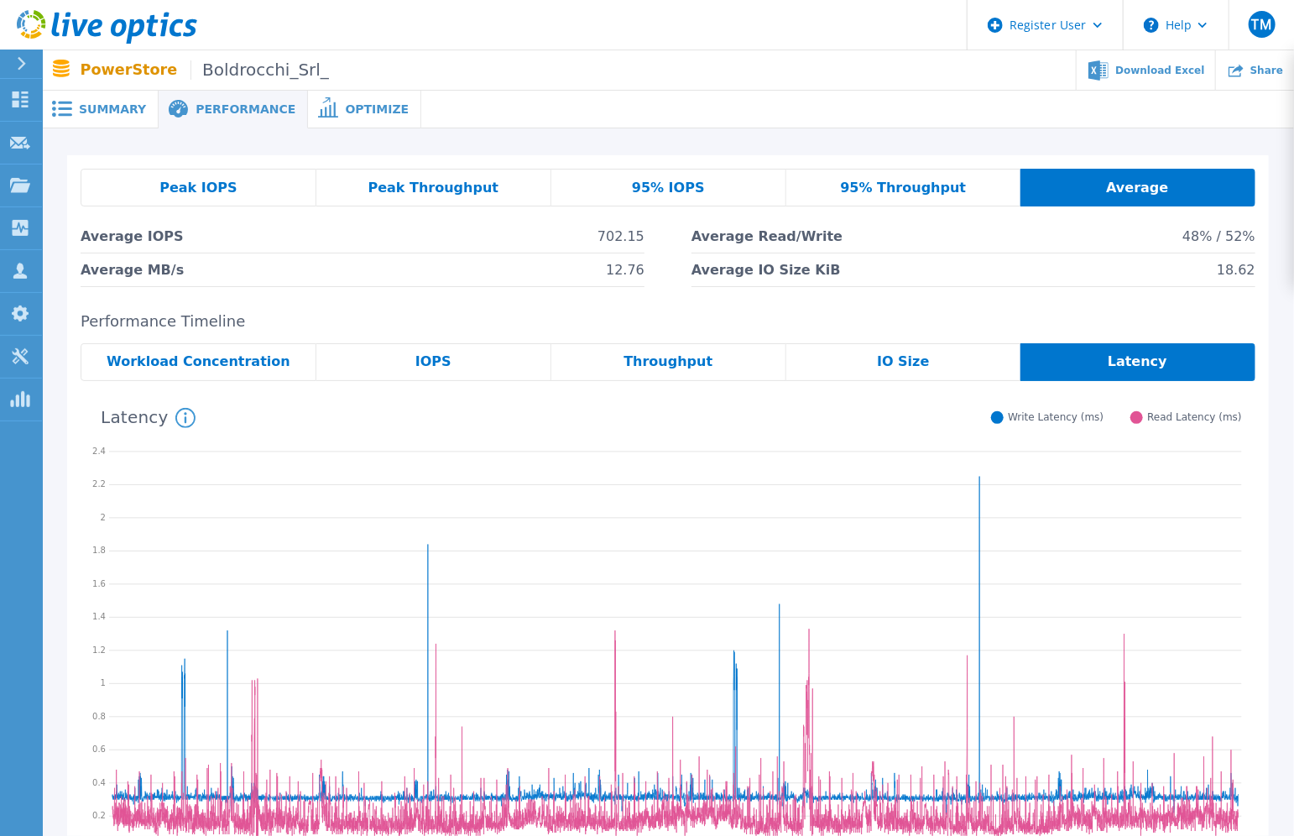
click at [482, 181] on span "Peak Throughput" at bounding box center [433, 187] width 131 height 13
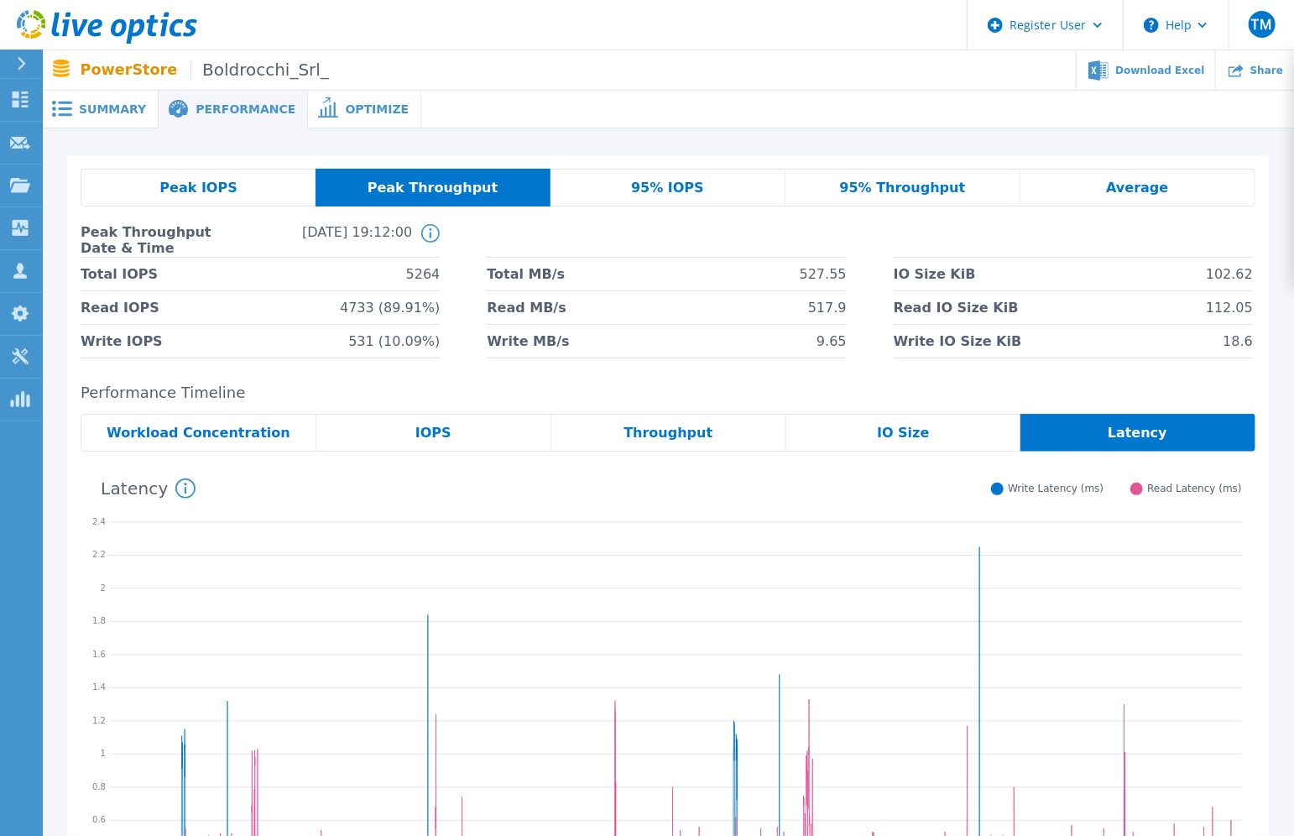
click at [240, 178] on div "Peak IOPS" at bounding box center [198, 188] width 235 height 38
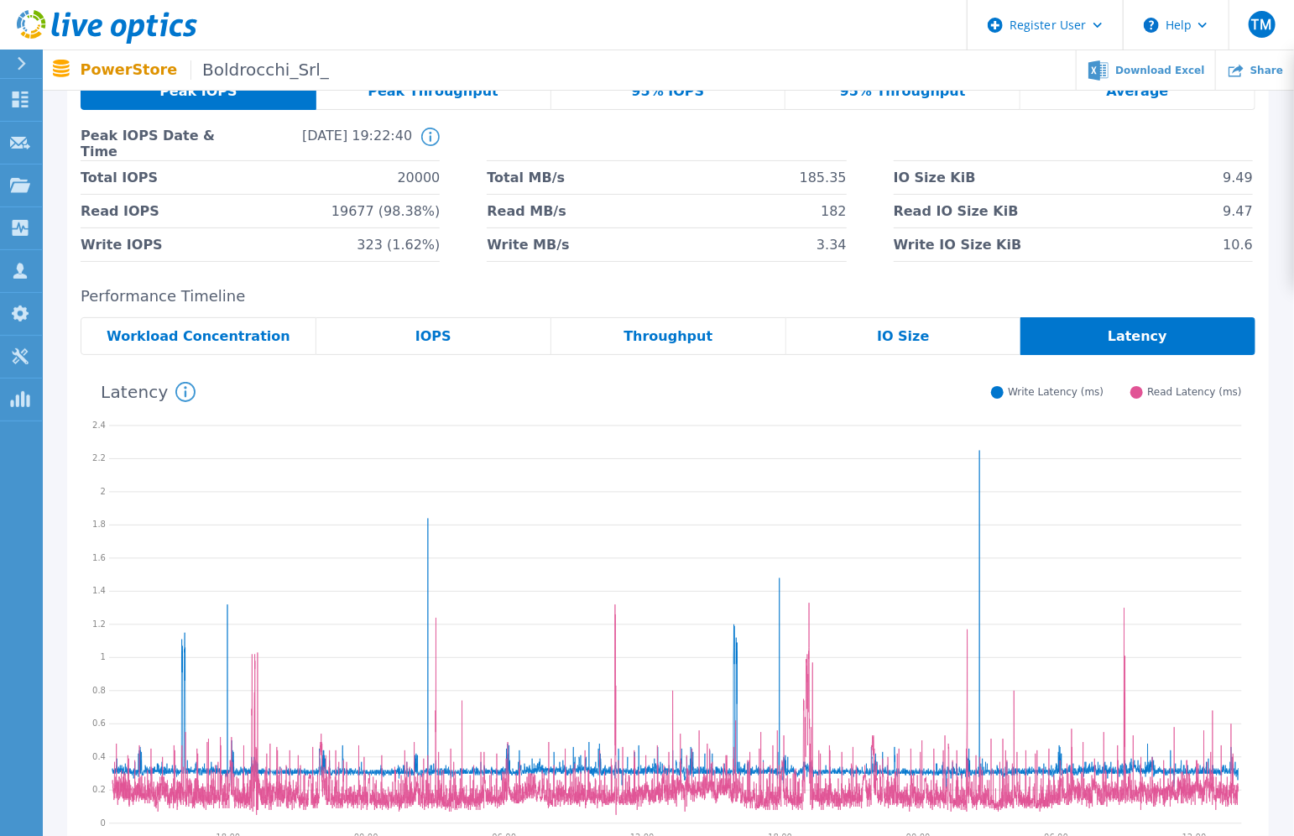
scroll to position [168, 0]
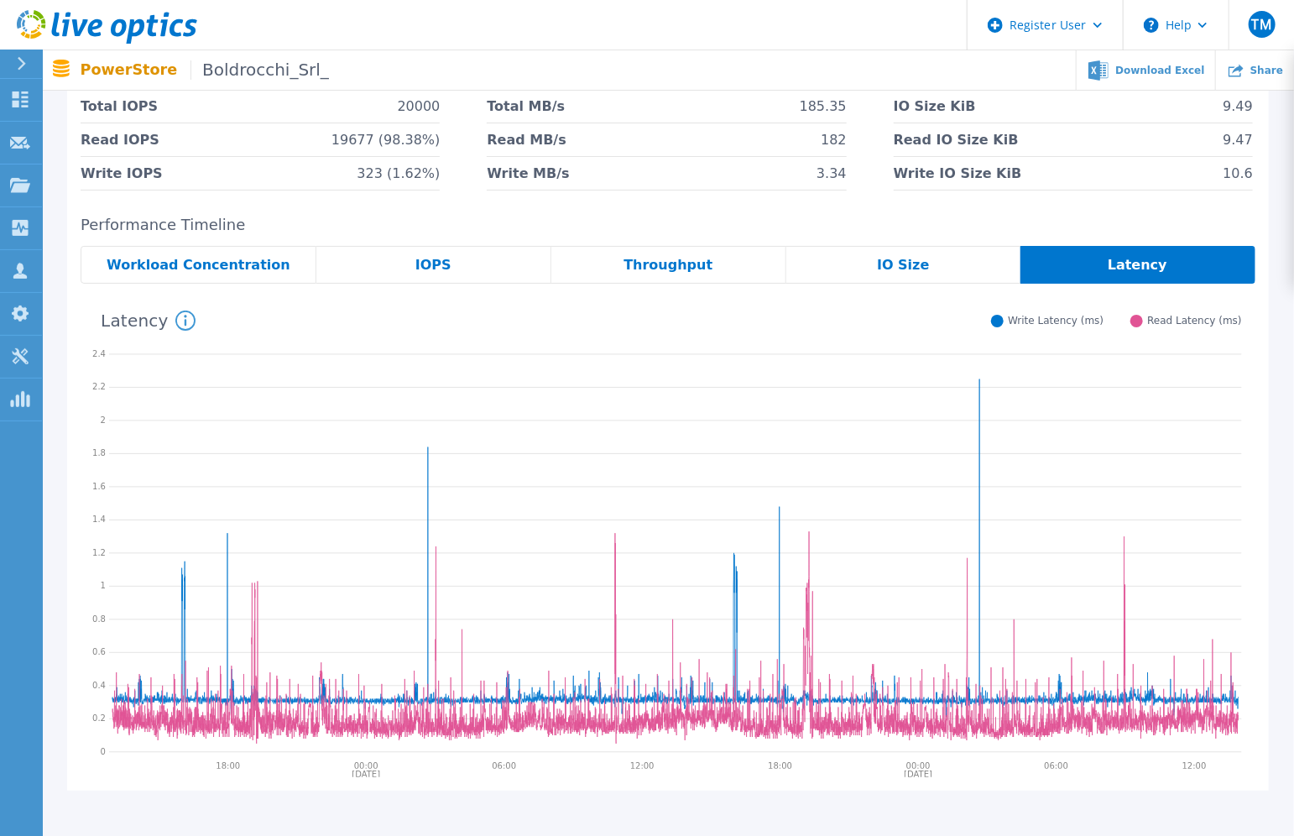
click at [980, 424] on icon at bounding box center [675, 548] width 1126 height 338
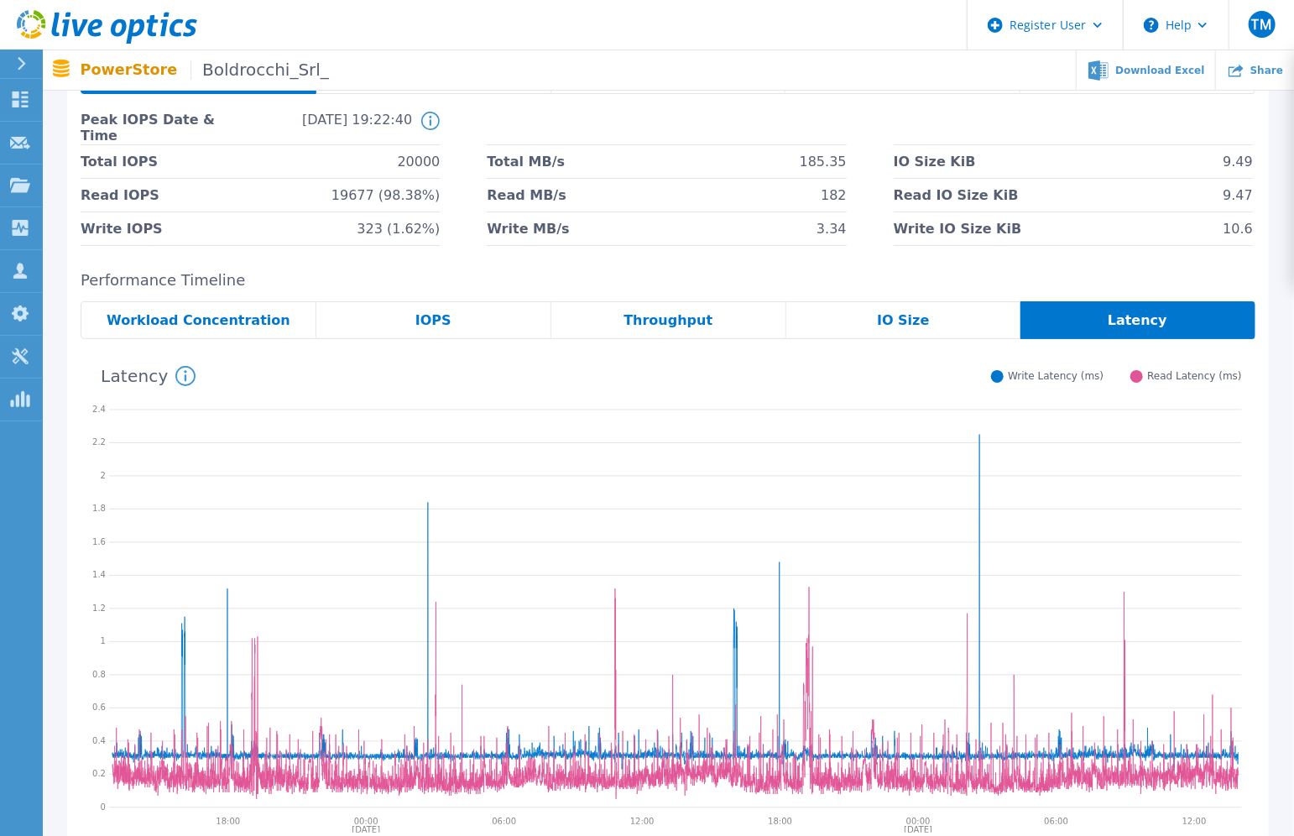
scroll to position [84, 0]
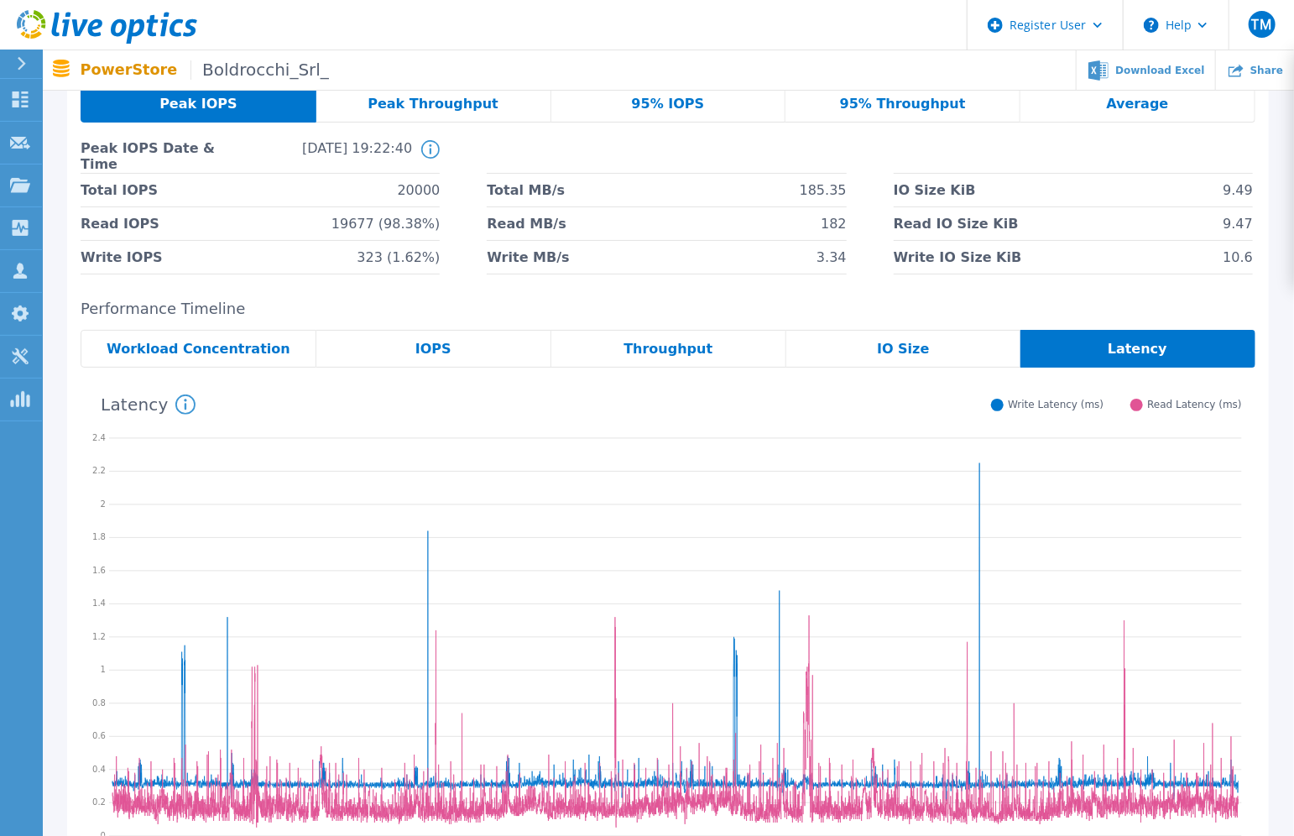
click at [867, 98] on span "95% Throughput" at bounding box center [903, 103] width 126 height 13
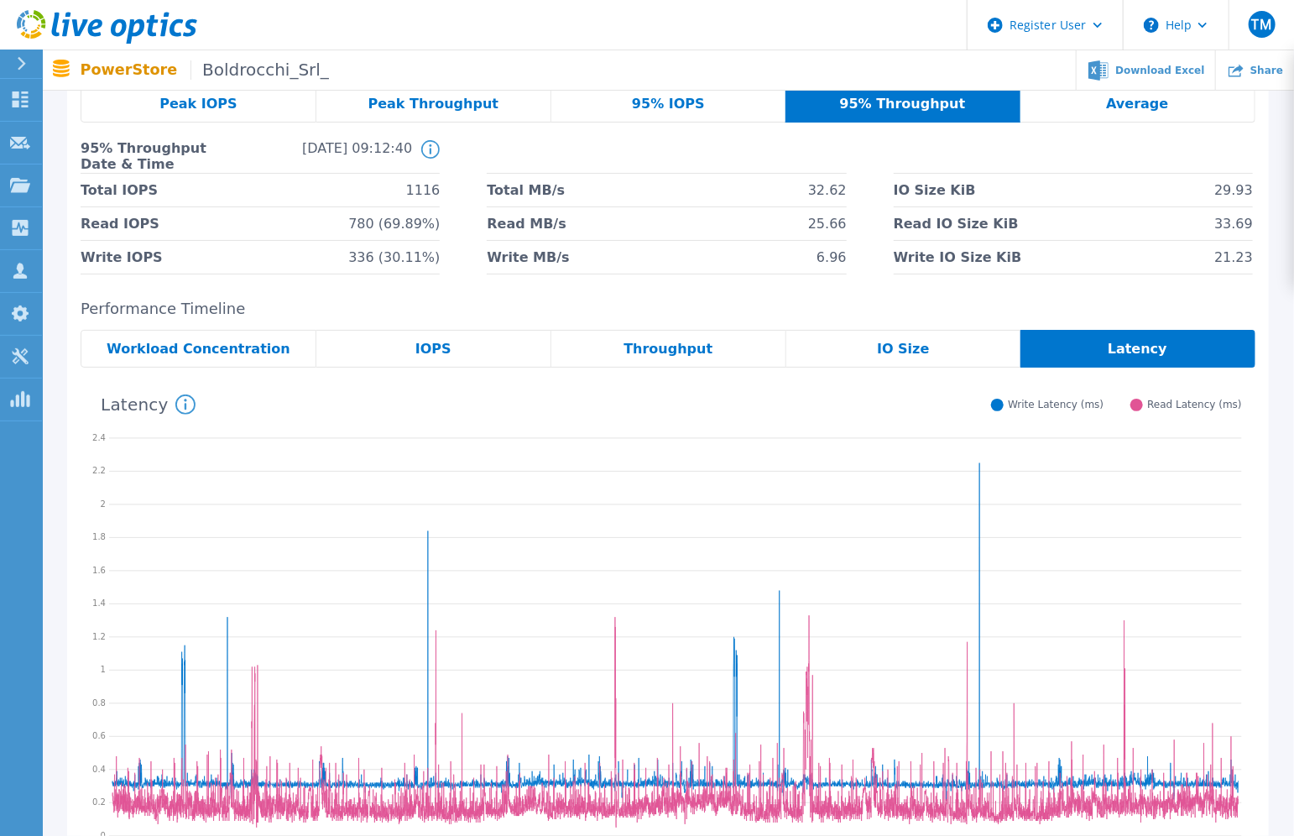
click at [890, 362] on div "IO Size" at bounding box center [903, 349] width 234 height 38
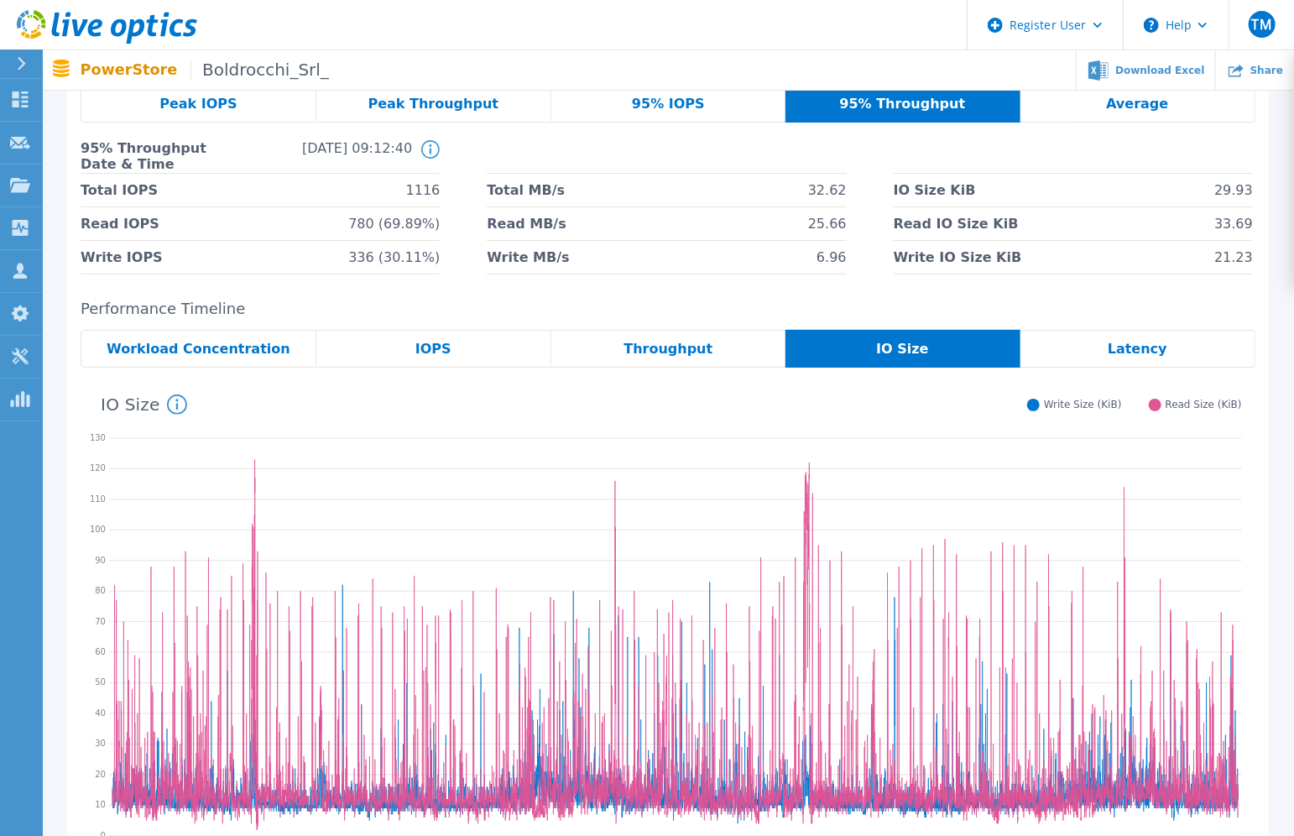
click at [726, 349] on div "Throughput" at bounding box center [668, 349] width 234 height 38
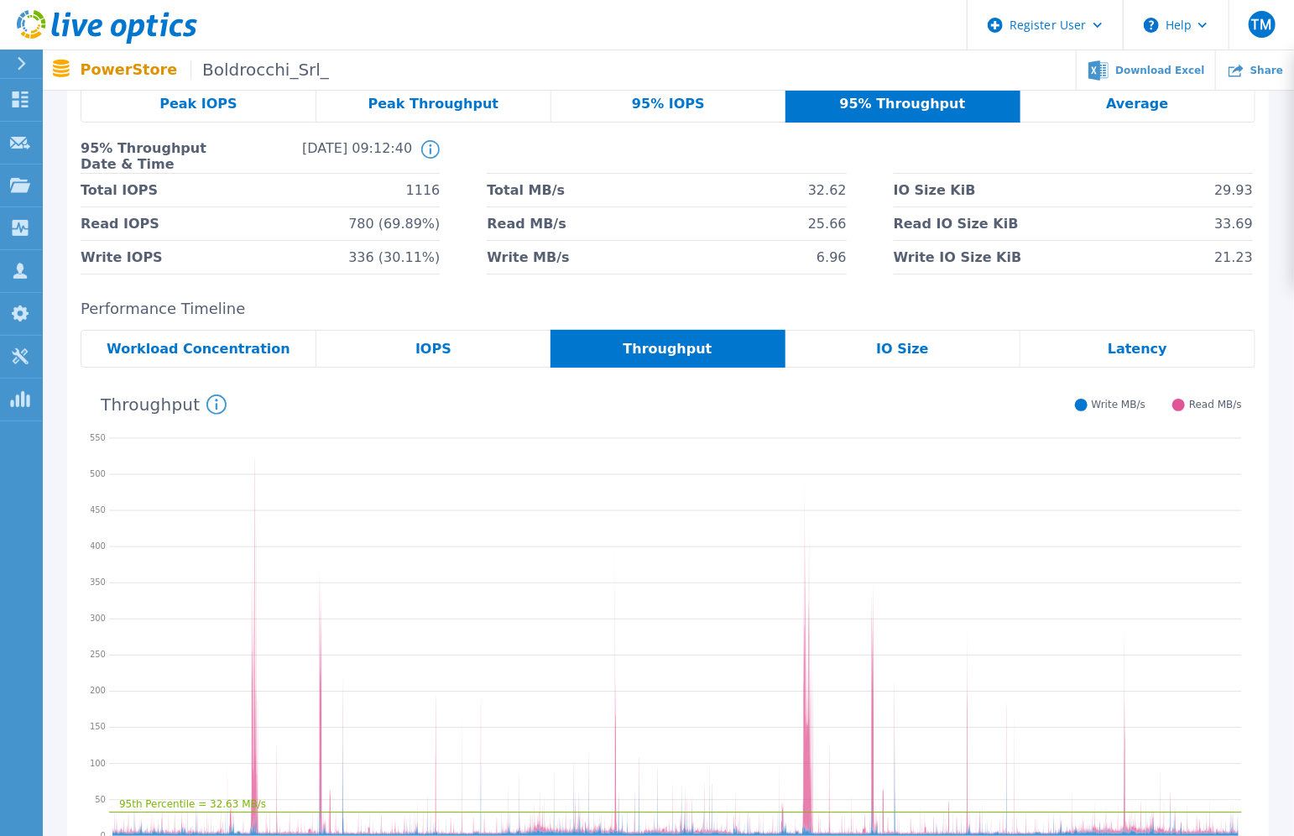
click at [536, 359] on div "IOPS" at bounding box center [433, 349] width 234 height 38
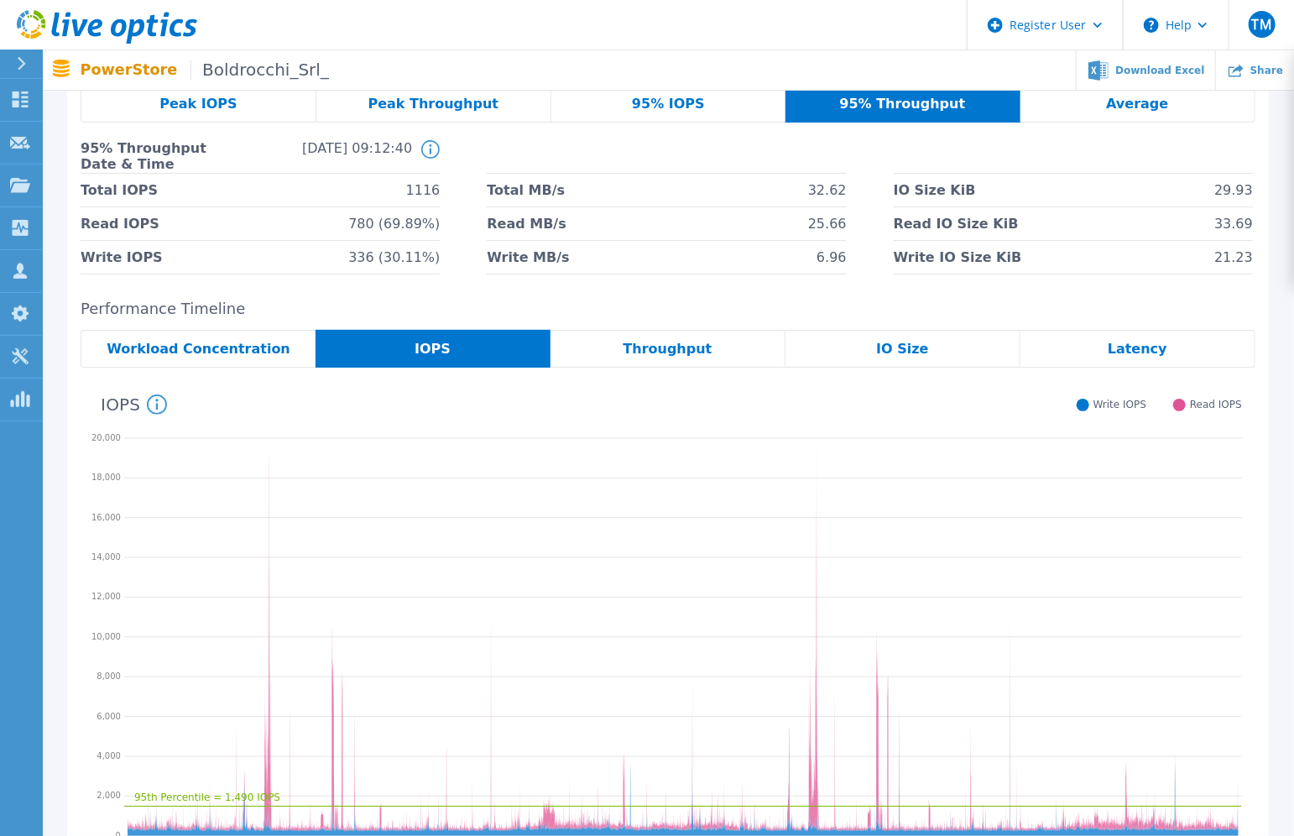
click at [373, 368] on div "95th Percentile = 1,490 IOPS [DATE] [DATE] 18:00 00:00 06:00 12:00 18:00 00:00 …" at bounding box center [668, 614] width 1175 height 493
click at [274, 356] on div "Workload Concentration" at bounding box center [198, 349] width 235 height 38
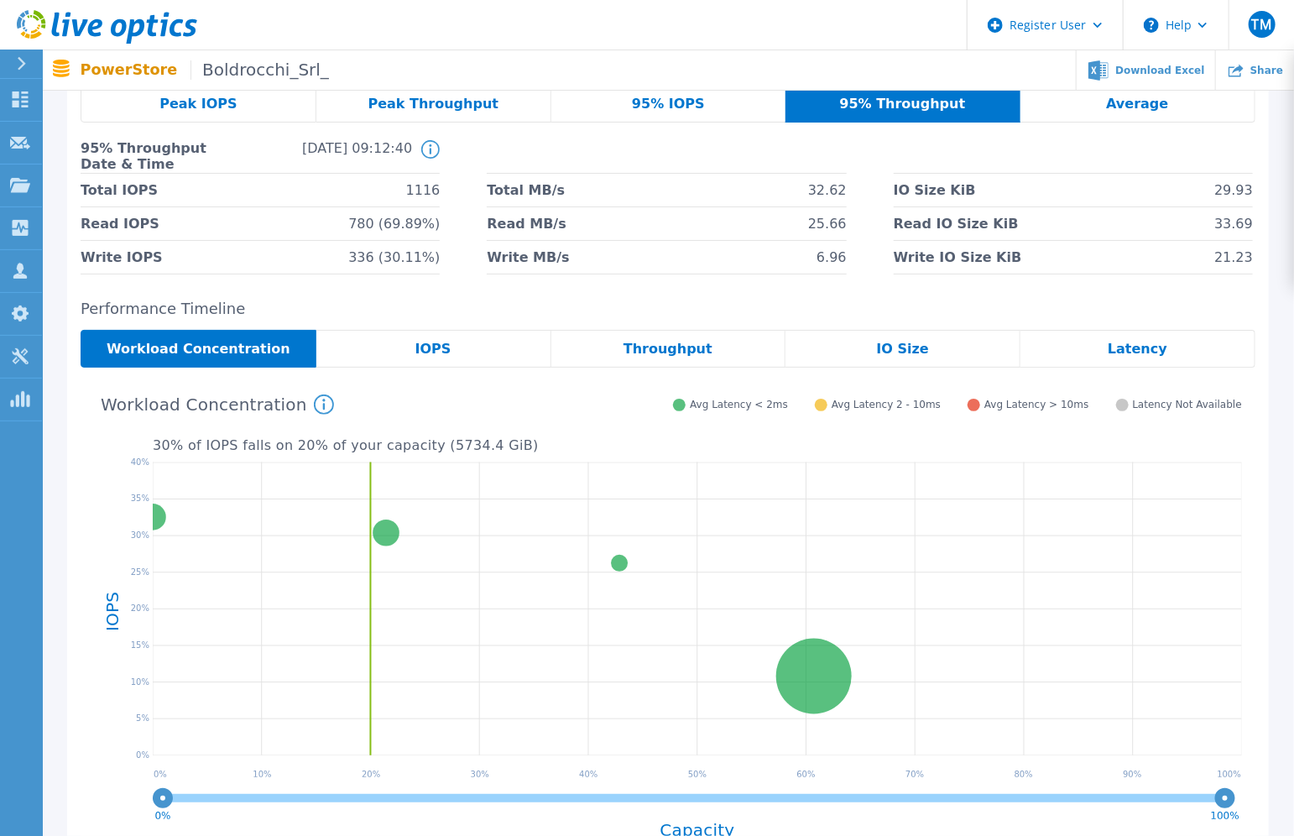
click at [238, 107] on div "Peak IOPS" at bounding box center [199, 104] width 236 height 38
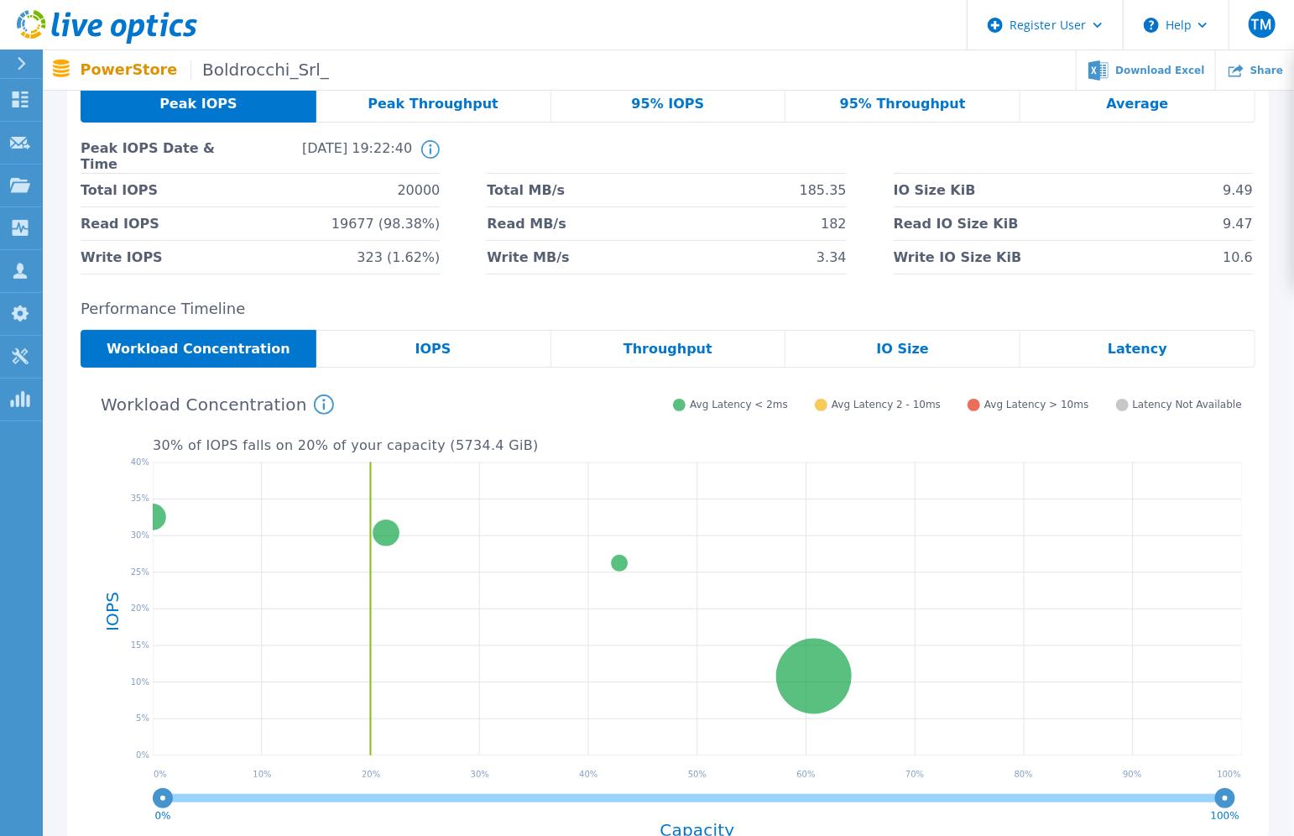
click at [982, 255] on span "Write IO Size KiB" at bounding box center [958, 257] width 128 height 33
drag, startPoint x: 890, startPoint y: 230, endPoint x: 1280, endPoint y: 222, distance: 389.5
click at [1280, 222] on div "Peak IOPS Peak Throughput 95% IOPS 95% Throughput Average Peak IOPS Date & Time…" at bounding box center [668, 483] width 1252 height 879
click at [986, 228] on span "Read IO Size KiB" at bounding box center [956, 223] width 125 height 33
drag, startPoint x: 991, startPoint y: 226, endPoint x: 973, endPoint y: 227, distance: 18.5
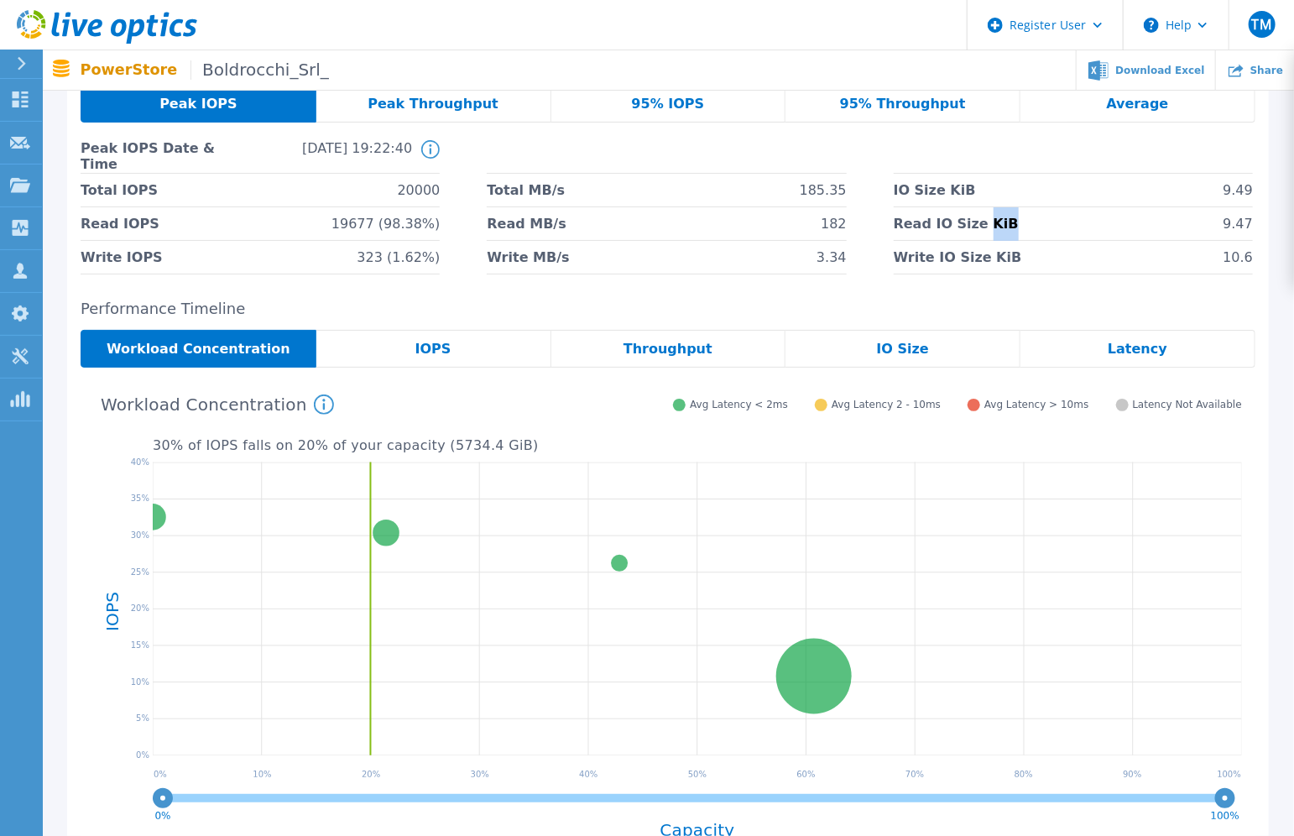
click at [973, 227] on span "Read IO Size KiB" at bounding box center [956, 223] width 125 height 33
click at [1138, 313] on h2 "Performance Timeline" at bounding box center [668, 309] width 1175 height 18
click at [1154, 296] on div "Peak IOPS Peak Throughput 95% IOPS 95% Throughput Average Peak IOPS Date & Time…" at bounding box center [668, 473] width 1202 height 804
drag, startPoint x: 893, startPoint y: 227, endPoint x: 966, endPoint y: 233, distance: 73.3
click at [966, 233] on div "Total IOPS 20000 Total MB/s 185.35 IO Size KiB 9.49 Read IOPS 19677 (98.38%) Re…" at bounding box center [668, 224] width 1175 height 101
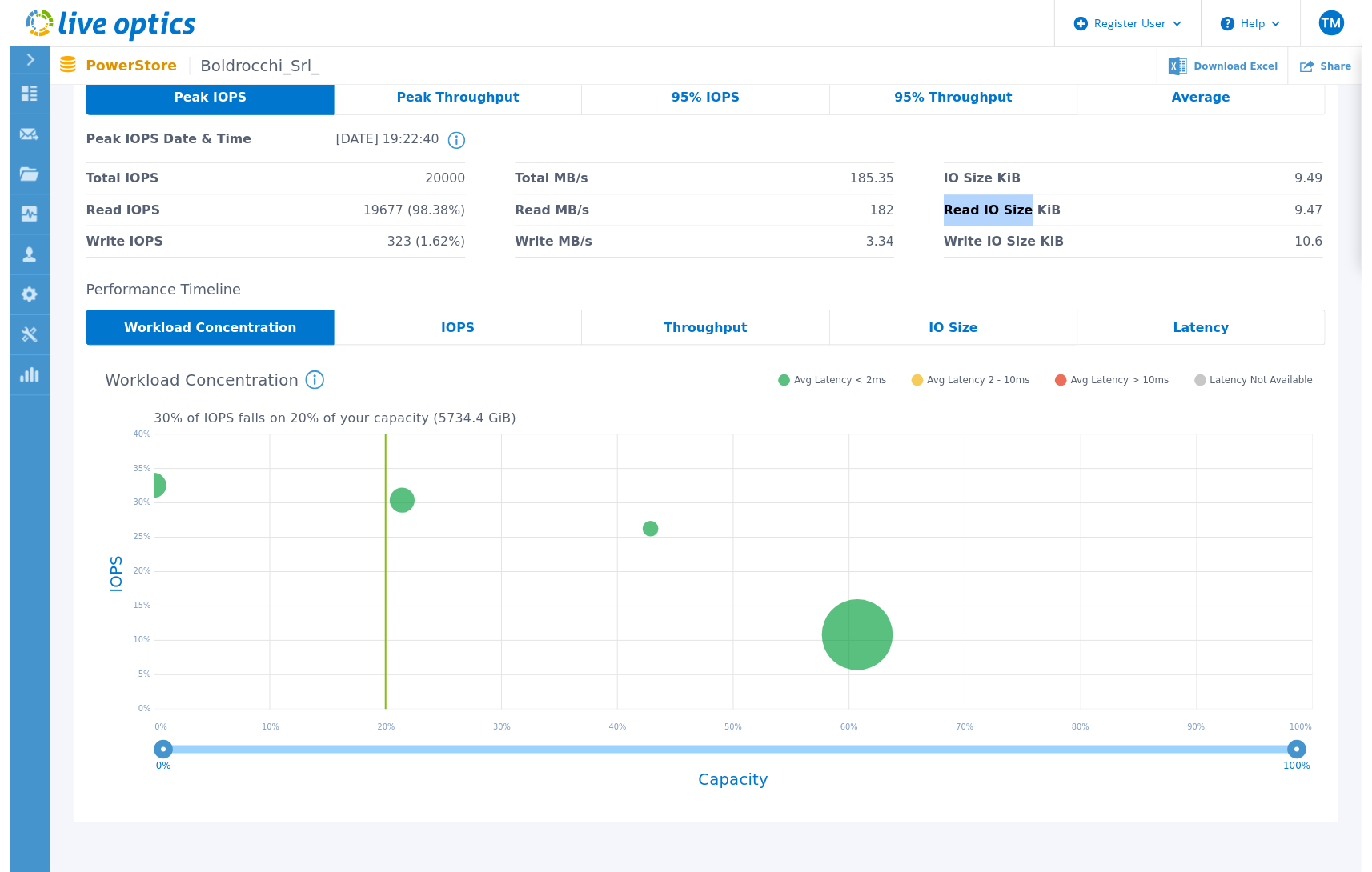
scroll to position [0, 0]
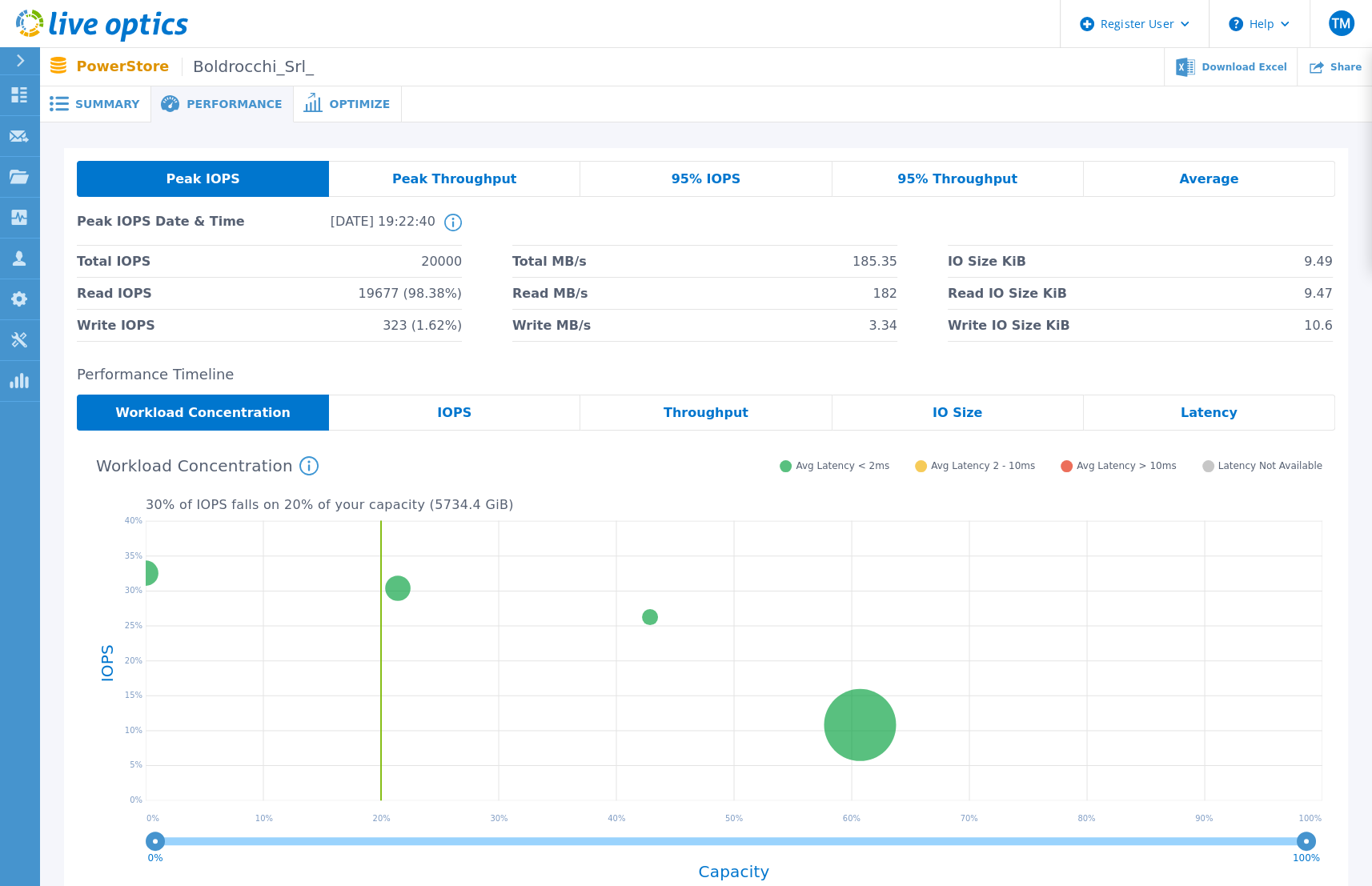
click at [113, 110] on span "Summary" at bounding box center [107, 104] width 64 height 11
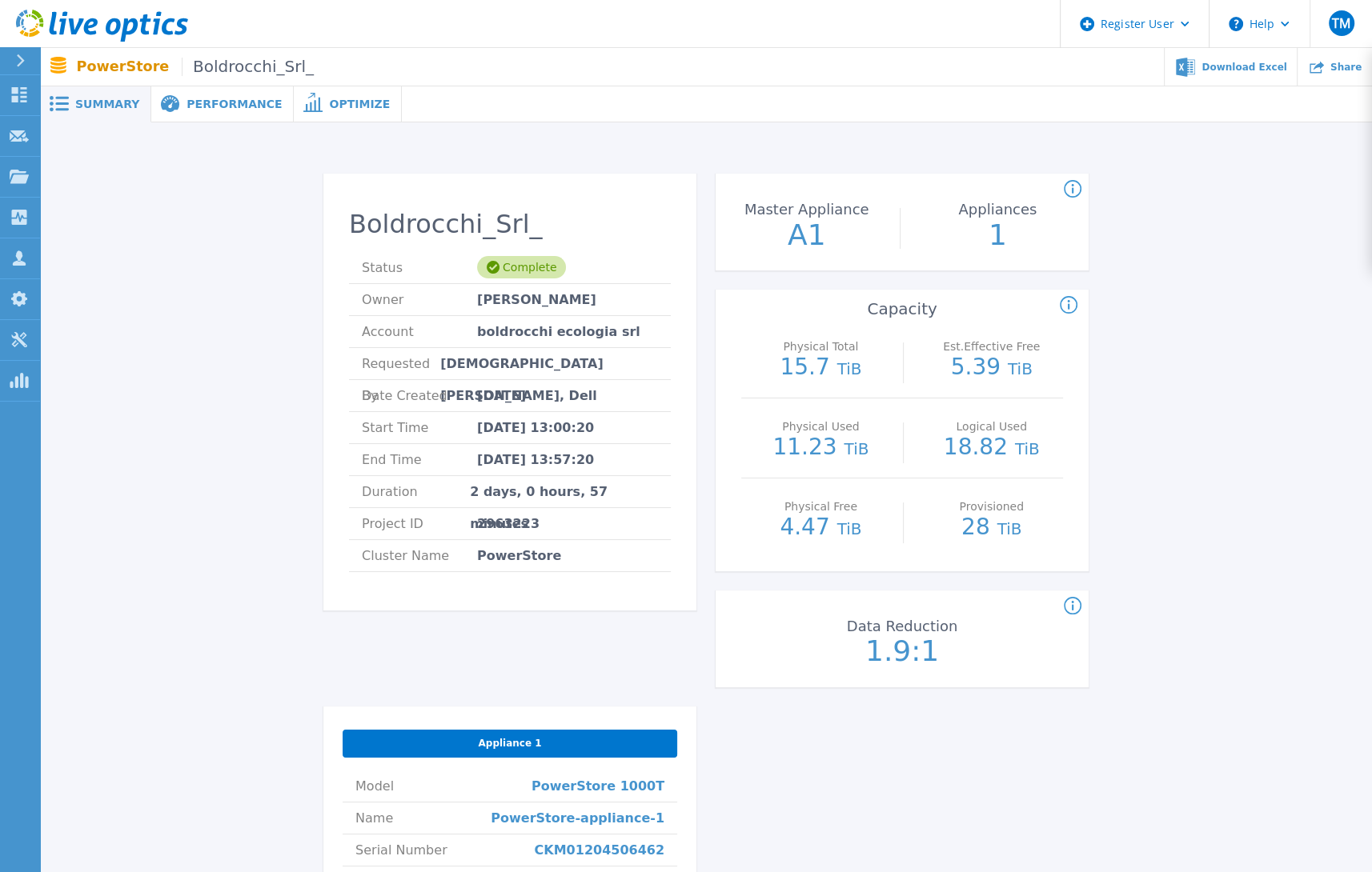
drag, startPoint x: 113, startPoint y: 110, endPoint x: 297, endPoint y: 389, distance: 334.2
click at [297, 389] on div "Boldrocchi_Srl_ Status Complete Owner [PERSON_NAME] Account boldrocchi ecologia…" at bounding box center [706, 663] width 1283 height 1032
click at [221, 110] on span "Performance" at bounding box center [235, 104] width 95 height 11
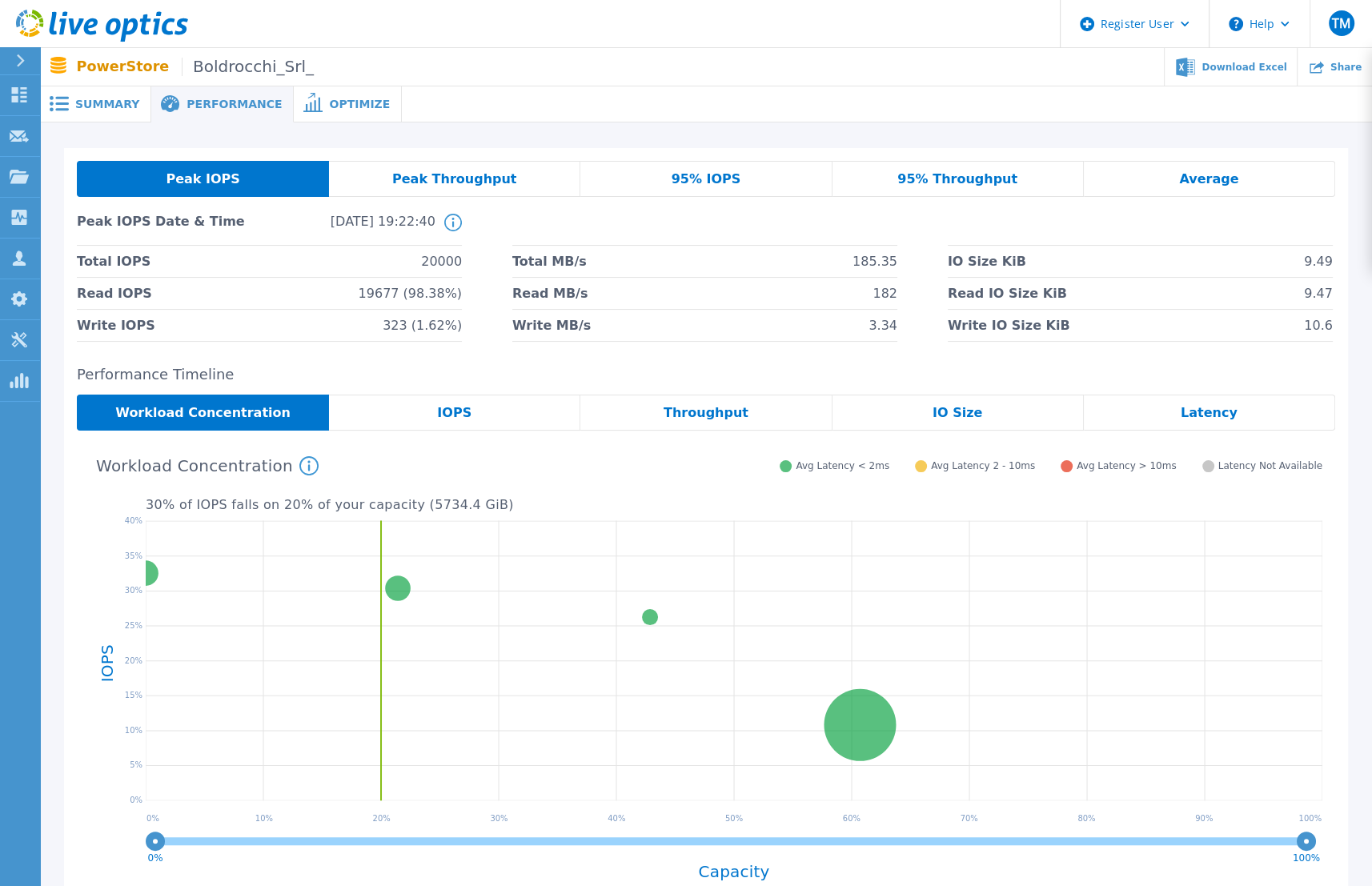
click at [475, 177] on span "Peak Throughput" at bounding box center [454, 178] width 125 height 12
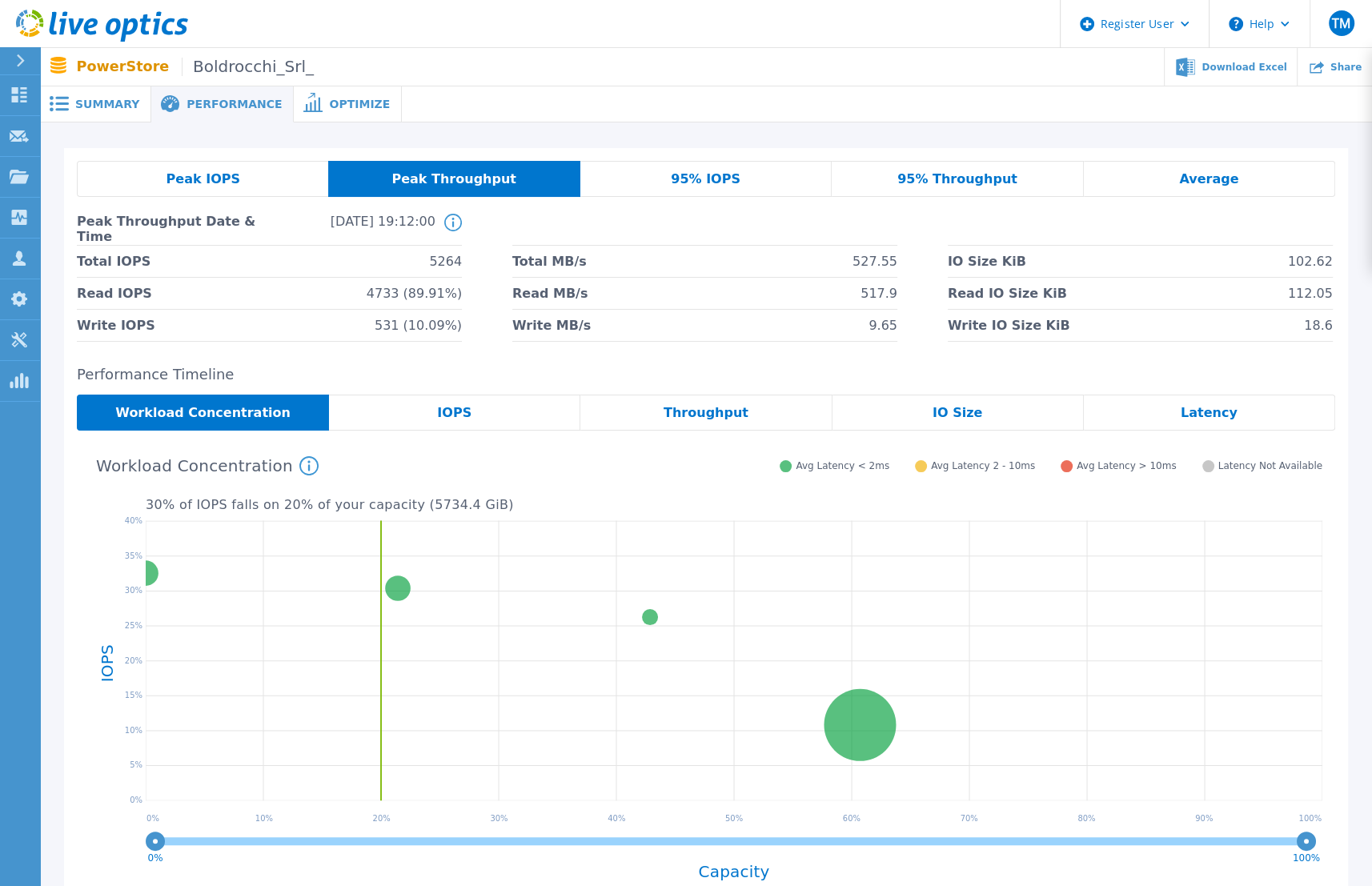
click at [963, 167] on div "95% Throughput" at bounding box center [957, 179] width 252 height 36
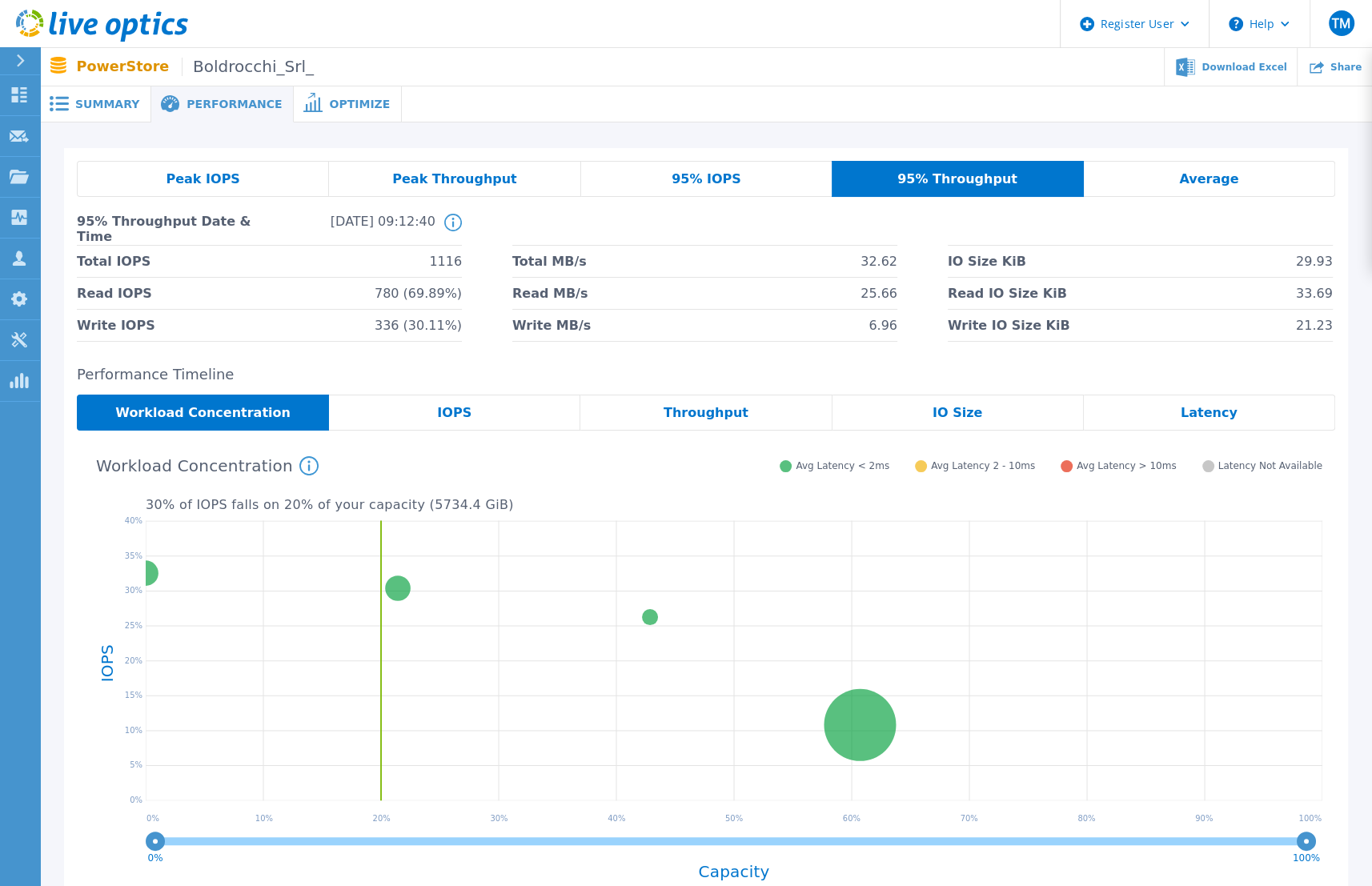
click at [863, 257] on li "Total MB/s 32.62" at bounding box center [705, 262] width 385 height 32
click at [264, 182] on div "Peak IOPS" at bounding box center [203, 179] width 252 height 36
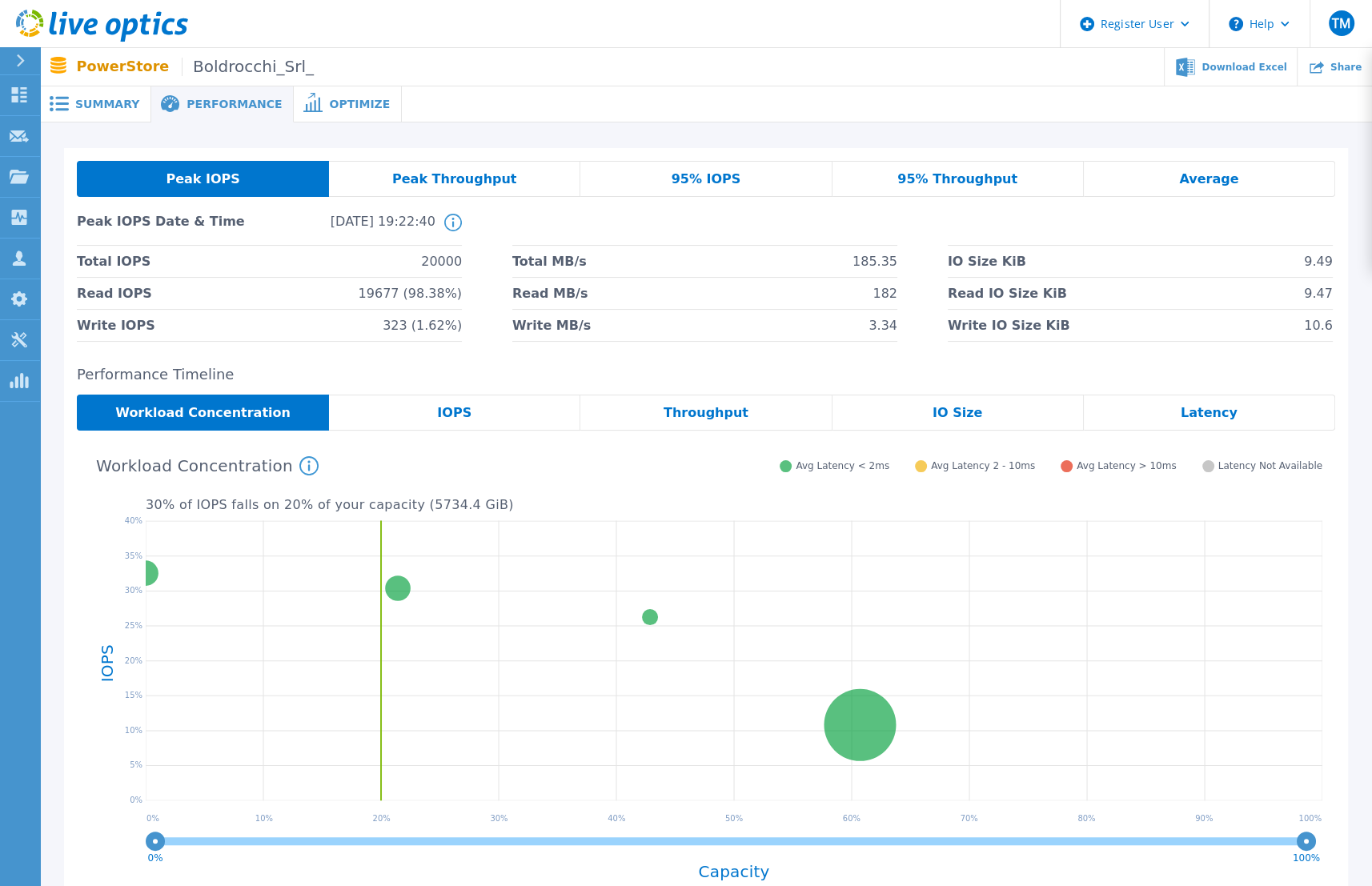
click at [105, 109] on span "Summary" at bounding box center [107, 104] width 64 height 11
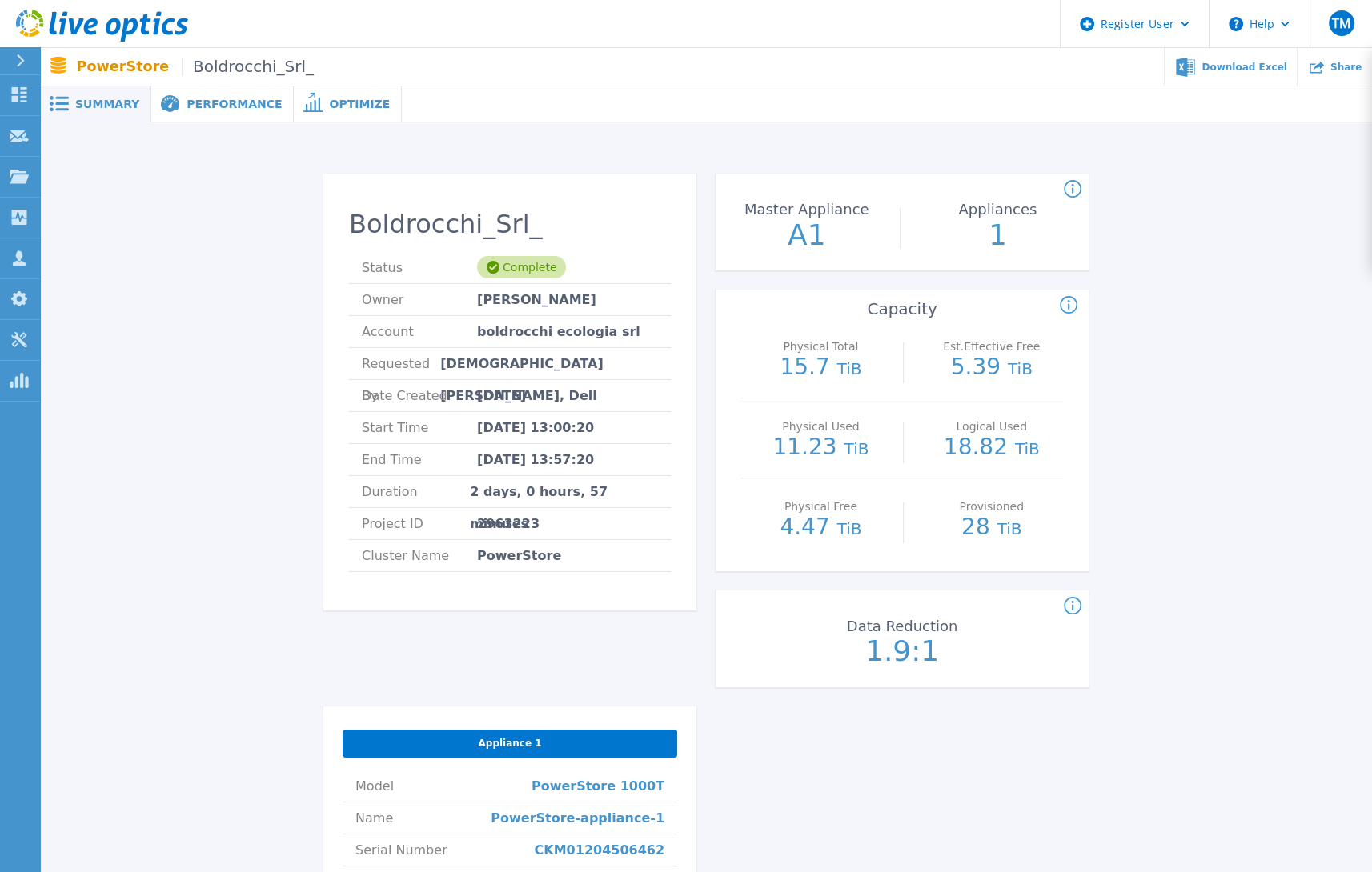
click at [1207, 467] on div "Boldrocchi_Srl_ Status Complete Owner [PERSON_NAME] Account boldrocchi ecologia…" at bounding box center [706, 663] width 1283 height 1032
click at [218, 109] on span "Performance" at bounding box center [235, 104] width 95 height 11
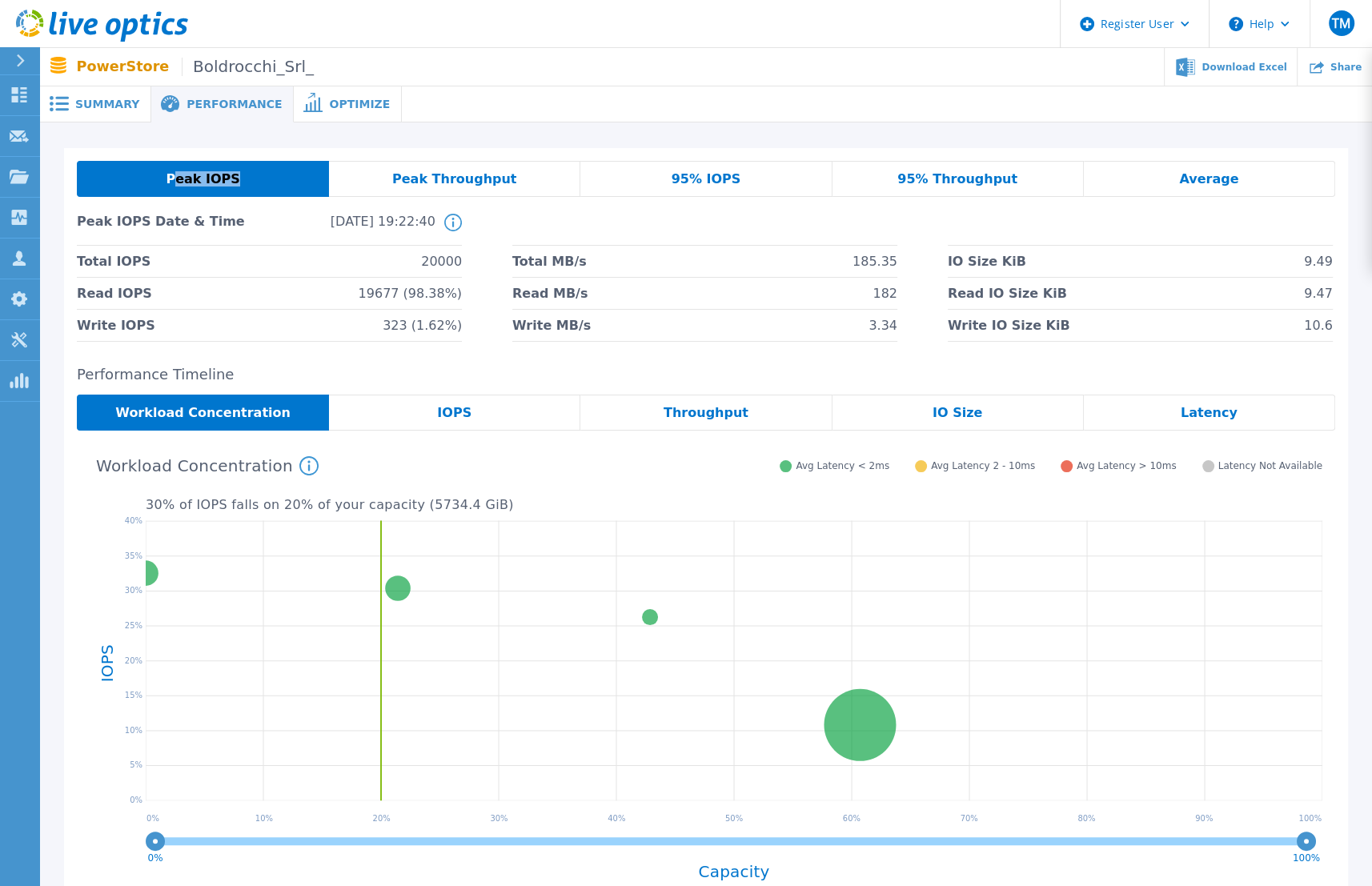
drag, startPoint x: 178, startPoint y: 186, endPoint x: 235, endPoint y: 186, distance: 57.0
click at [235, 186] on div "Peak IOPS" at bounding box center [203, 179] width 252 height 36
drag, startPoint x: 235, startPoint y: 186, endPoint x: 490, endPoint y: 184, distance: 255.0
click at [490, 184] on span "Peak Throughput" at bounding box center [454, 178] width 125 height 12
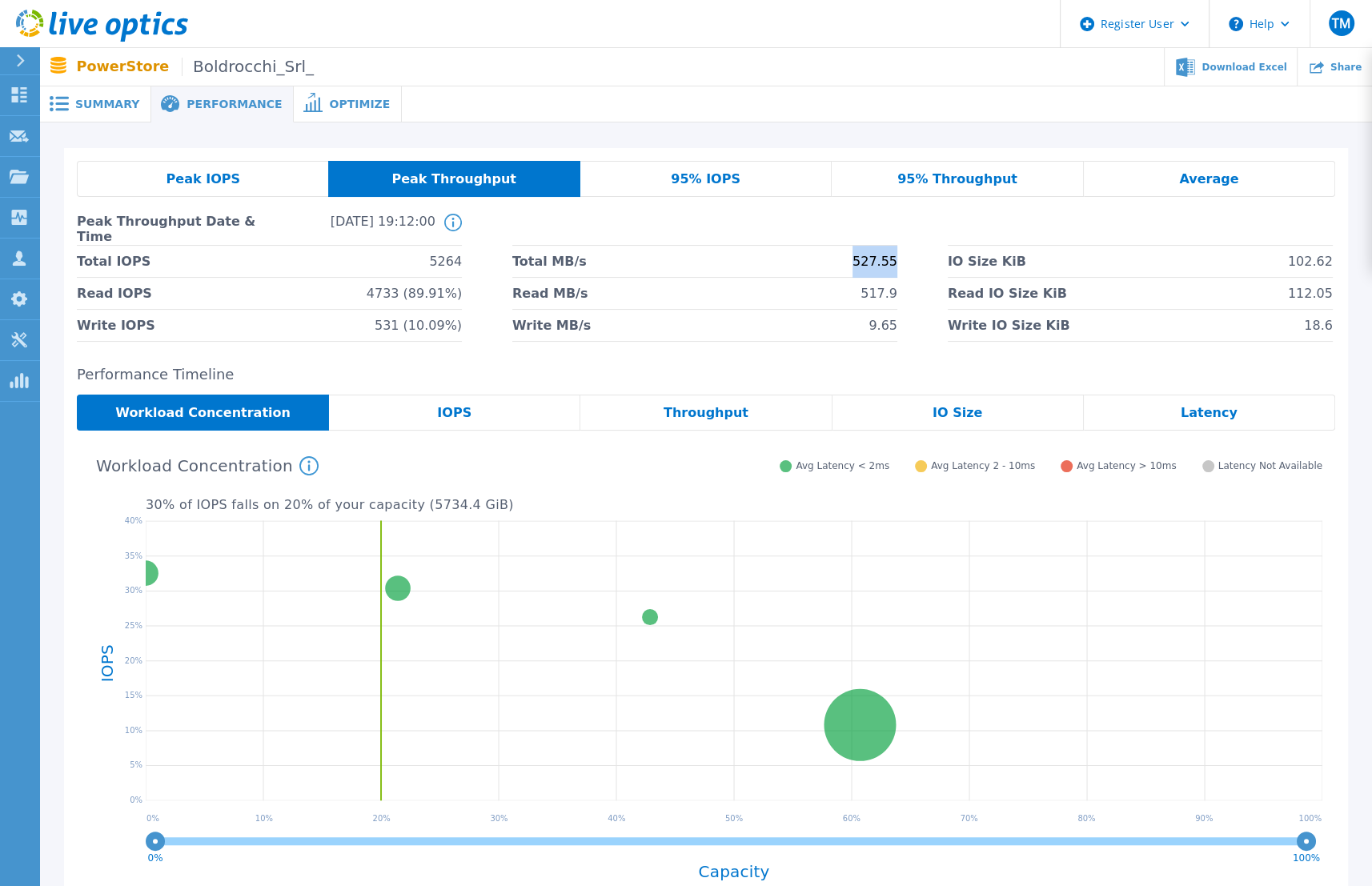
drag, startPoint x: 857, startPoint y: 265, endPoint x: 901, endPoint y: 265, distance: 44.0
click at [901, 265] on div "Total IOPS 5264 Total MB/s 527.55 IO Size KiB 102.62 Read IOPS 4733 (89.91%) Re…" at bounding box center [706, 294] width 1258 height 96
click at [669, 186] on div "95% IOPS" at bounding box center [706, 179] width 252 height 36
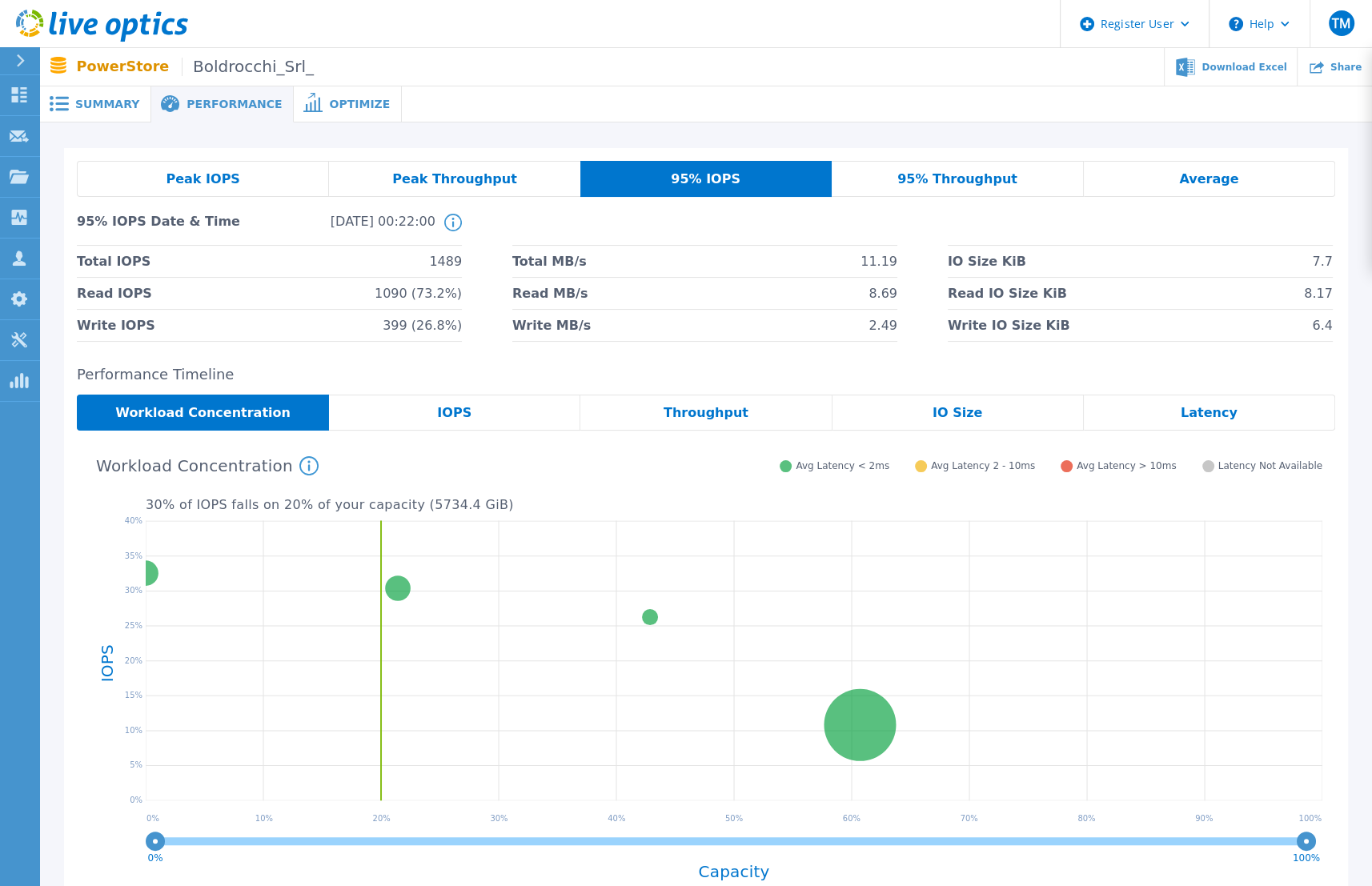
click at [941, 174] on span "95% Throughput" at bounding box center [957, 178] width 120 height 12
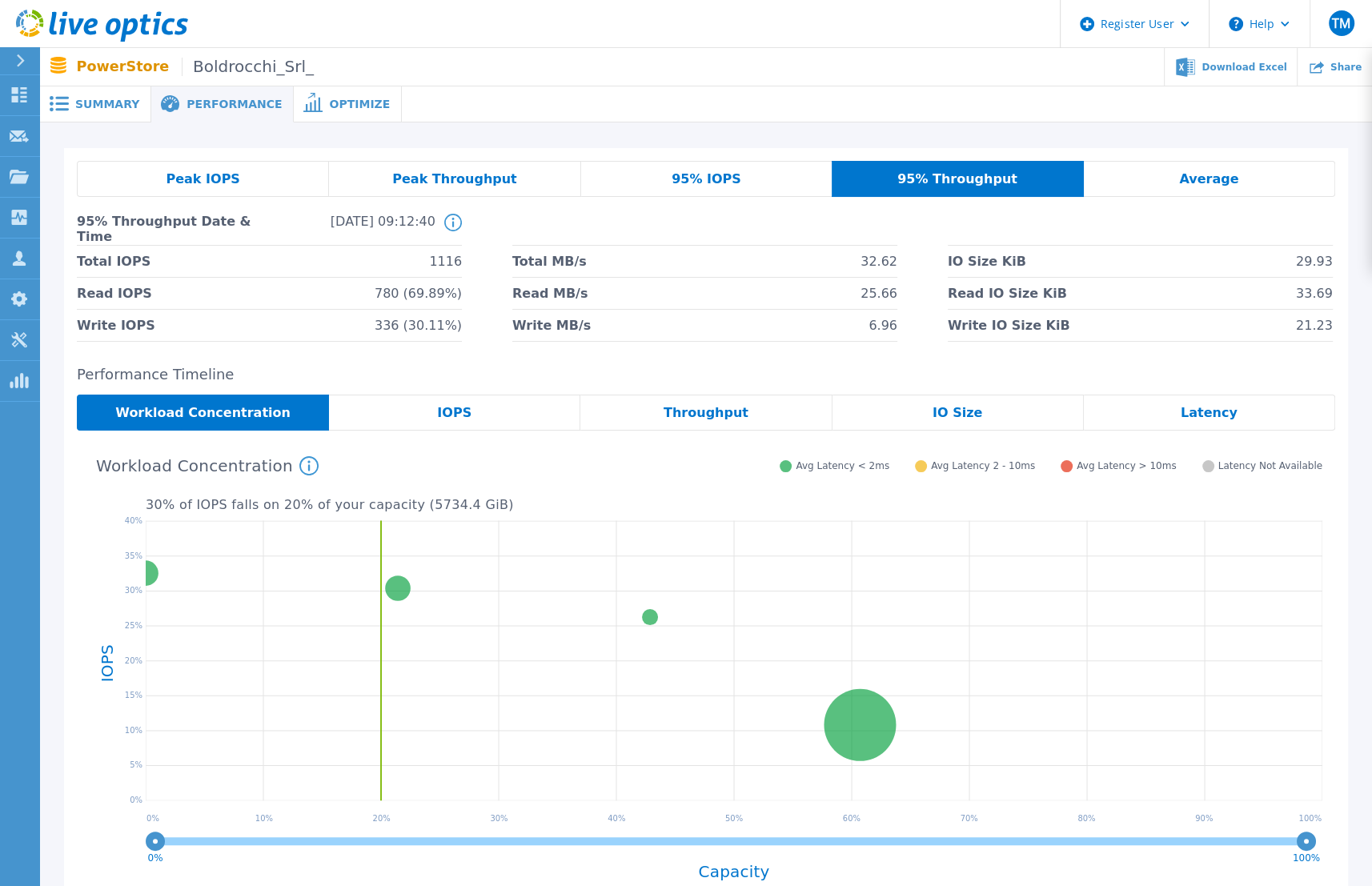
click at [222, 177] on span "Peak IOPS" at bounding box center [202, 178] width 73 height 12
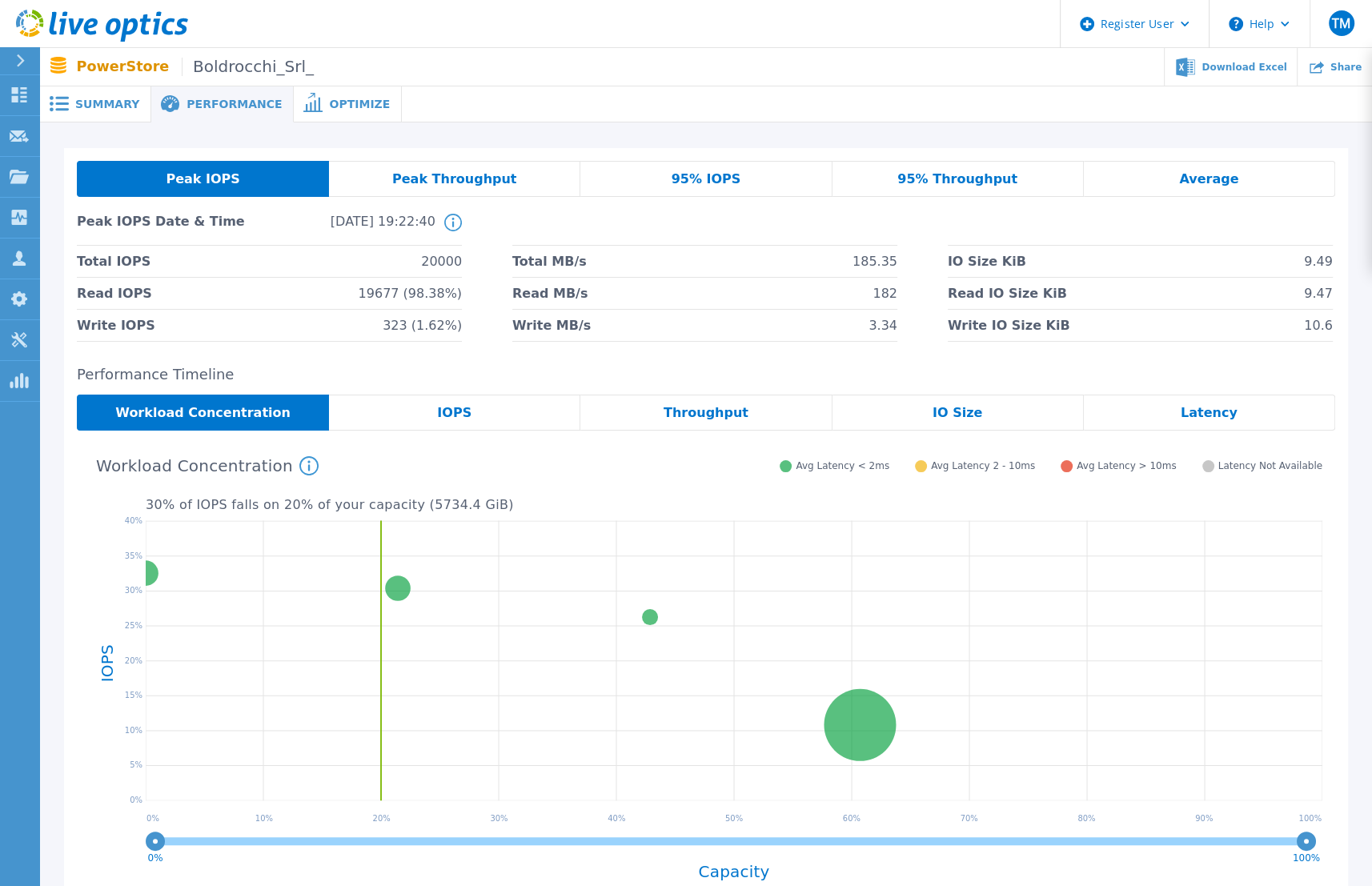
click at [108, 102] on span "Summary" at bounding box center [107, 104] width 64 height 11
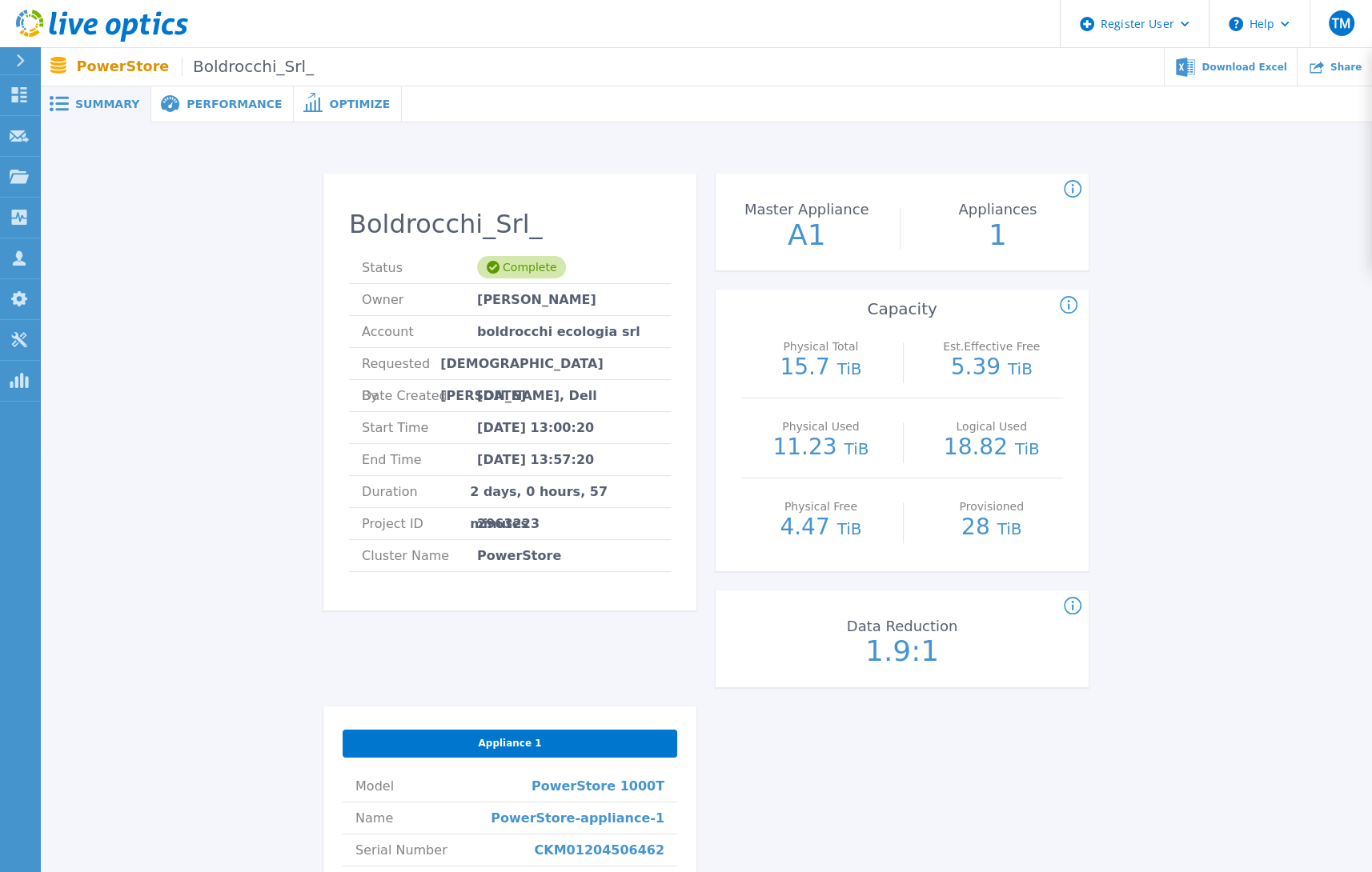
click at [226, 112] on div "Performance" at bounding box center [222, 105] width 142 height 36
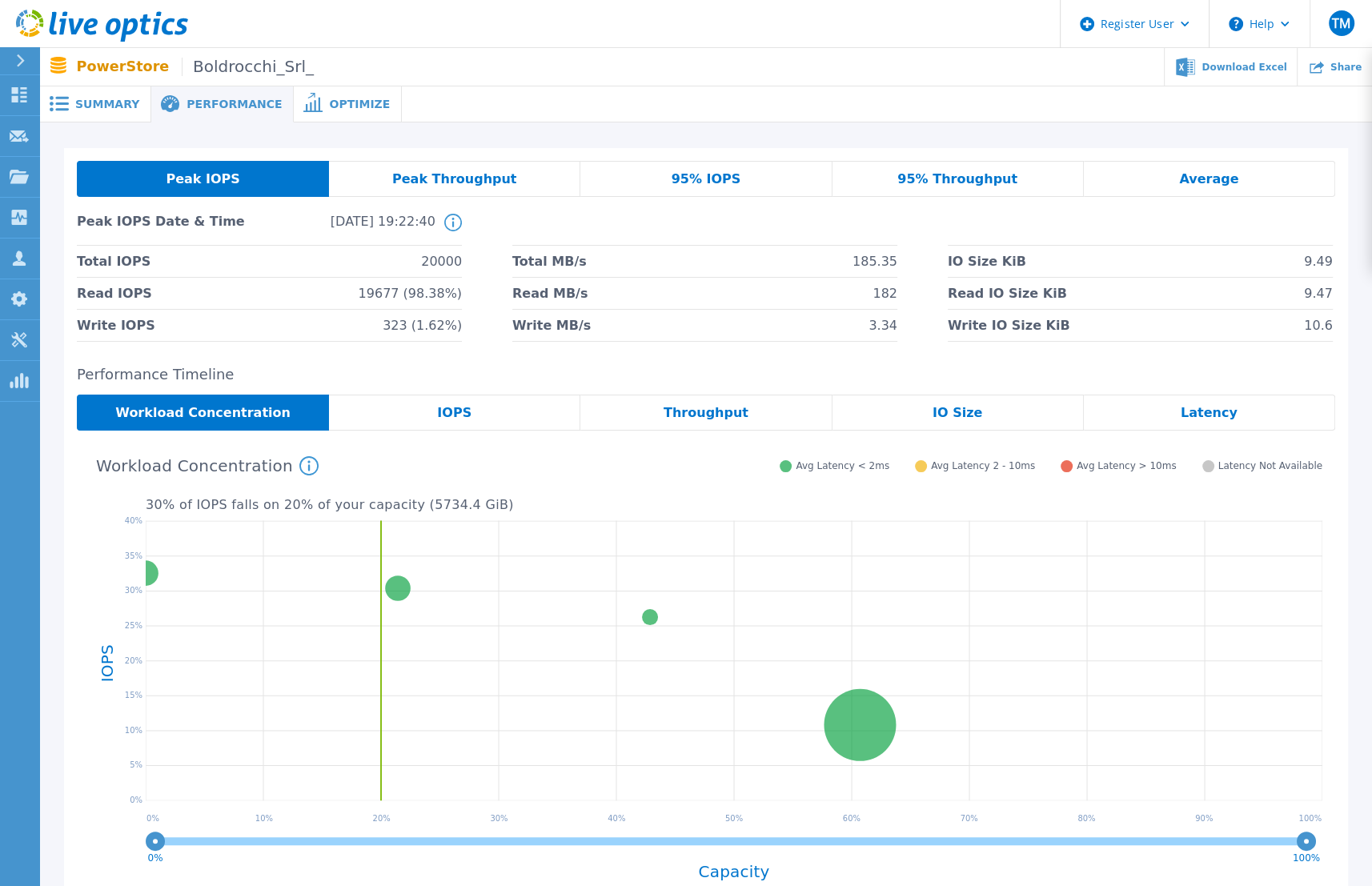
click at [675, 371] on h2 "Performance Timeline" at bounding box center [706, 375] width 1258 height 17
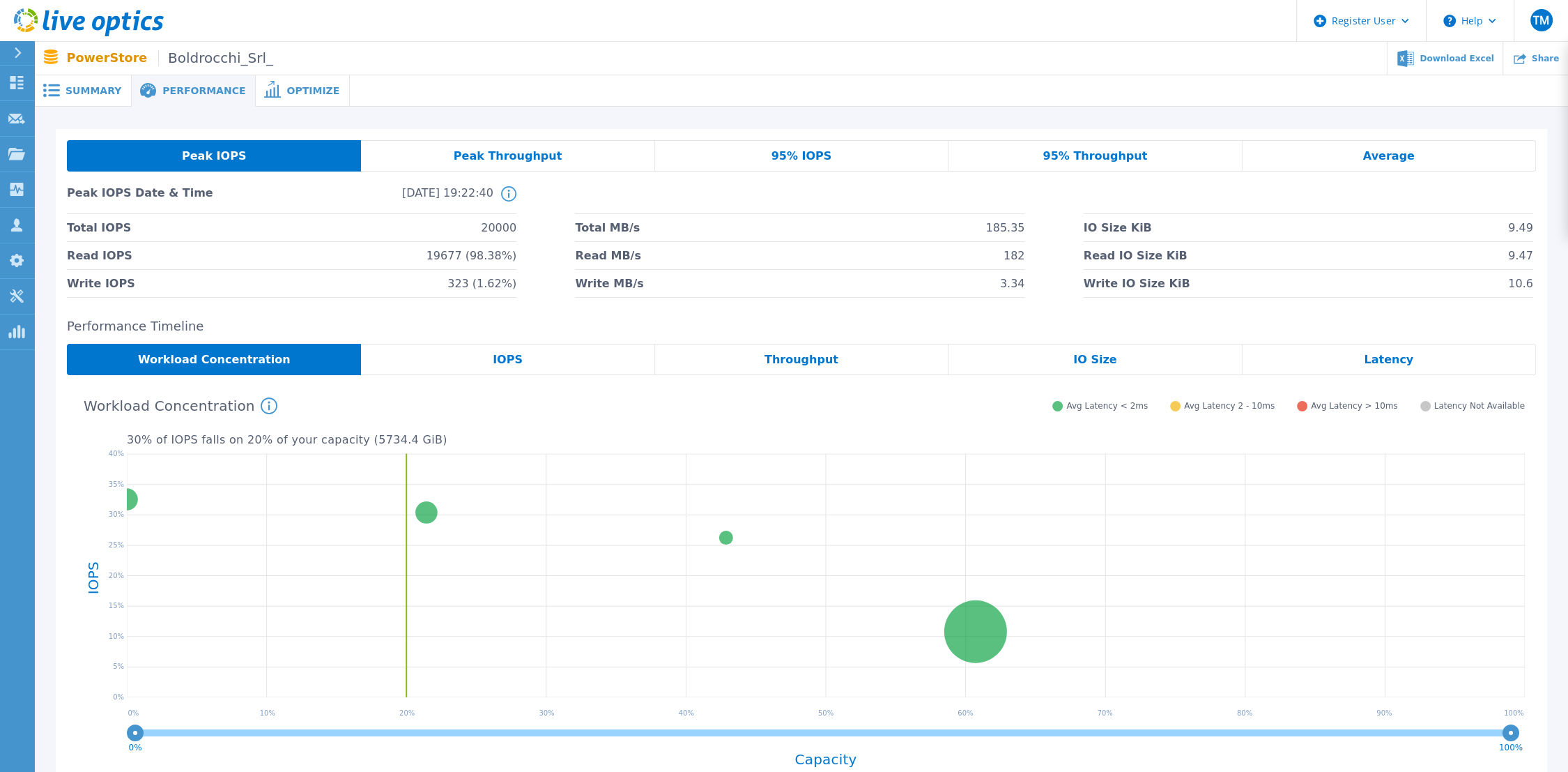
drag, startPoint x: 1116, startPoint y: 314, endPoint x: 1104, endPoint y: 307, distance: 13.9
click at [1116, 314] on div "Peak IOPS Peak Throughput 95% IOPS 95% Throughput Average Peak IOPS Date & Time…" at bounding box center [801, 463] width 1492 height 668
click at [287, 90] on span "Optimize" at bounding box center [313, 91] width 53 height 10
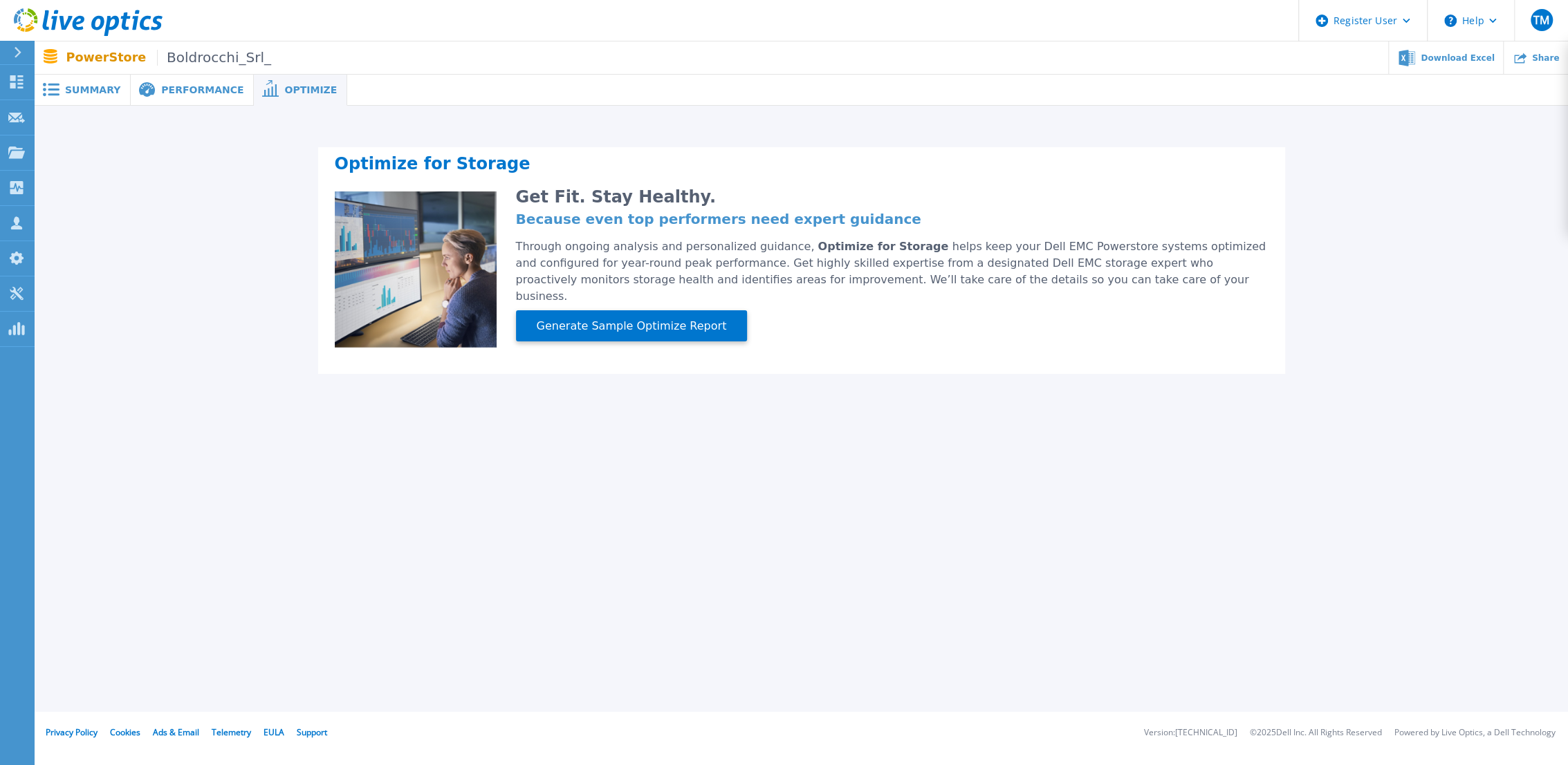
click at [178, 92] on span "Performance" at bounding box center [203, 90] width 82 height 10
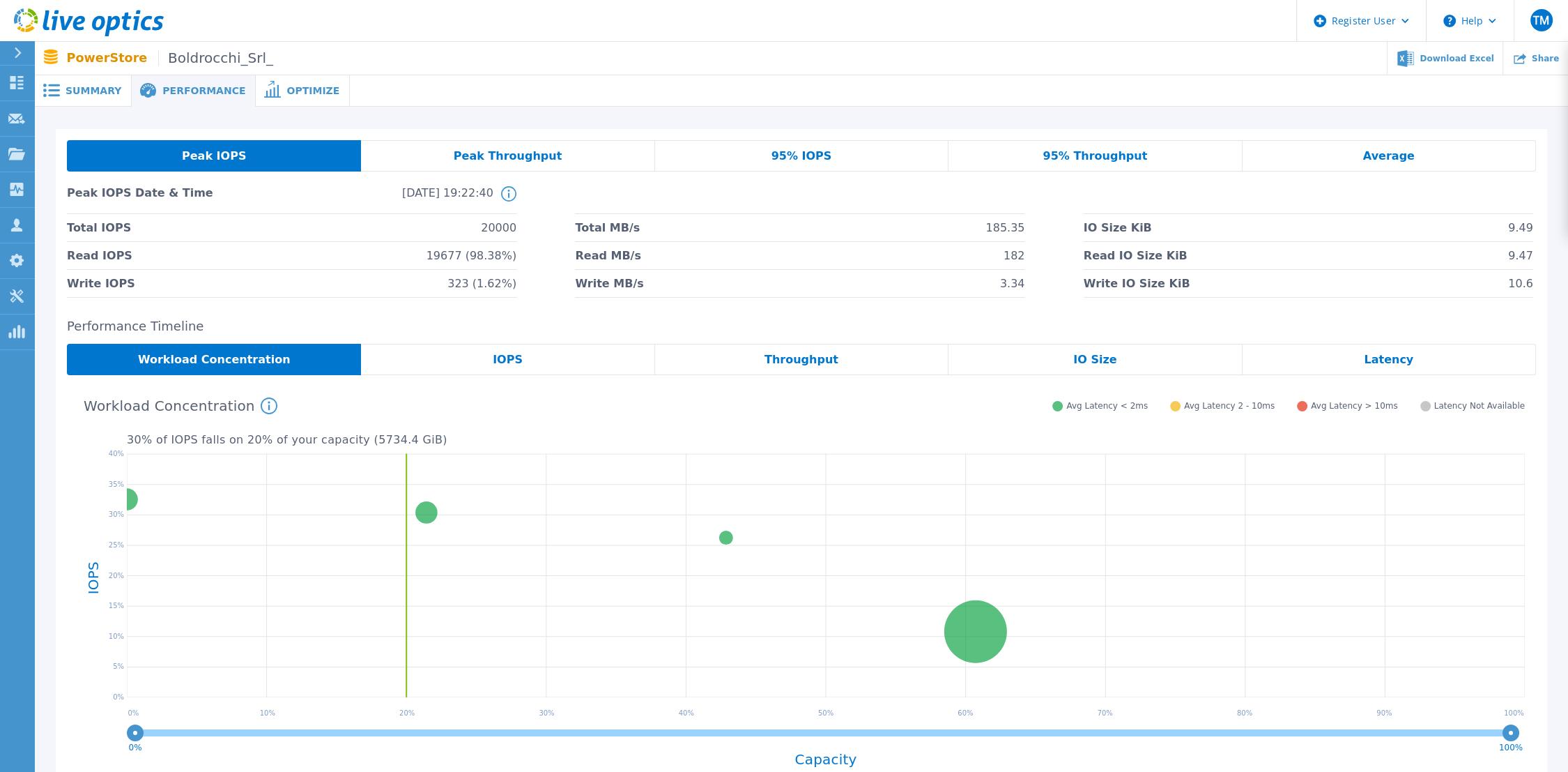
click at [106, 95] on span "Summary" at bounding box center [93, 91] width 56 height 10
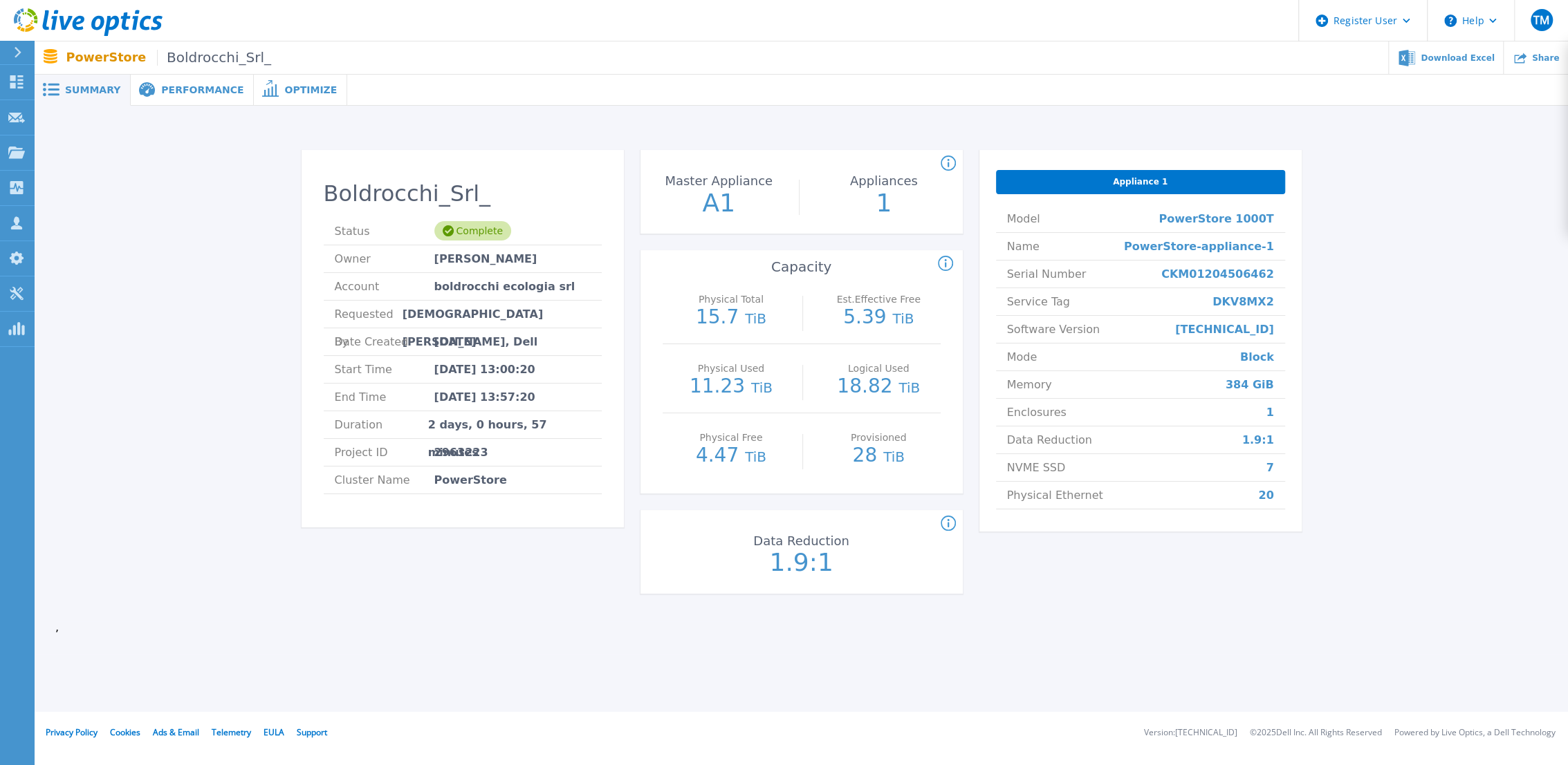
click at [1126, 191] on div "Appliance 1" at bounding box center [1140, 181] width 289 height 24
drag, startPoint x: 1126, startPoint y: 191, endPoint x: 901, endPoint y: 233, distance: 228.9
click at [901, 233] on div "Count of appliances and the Master Appliance in the PowerStore cluster. Master …" at bounding box center [801, 192] width 322 height 84
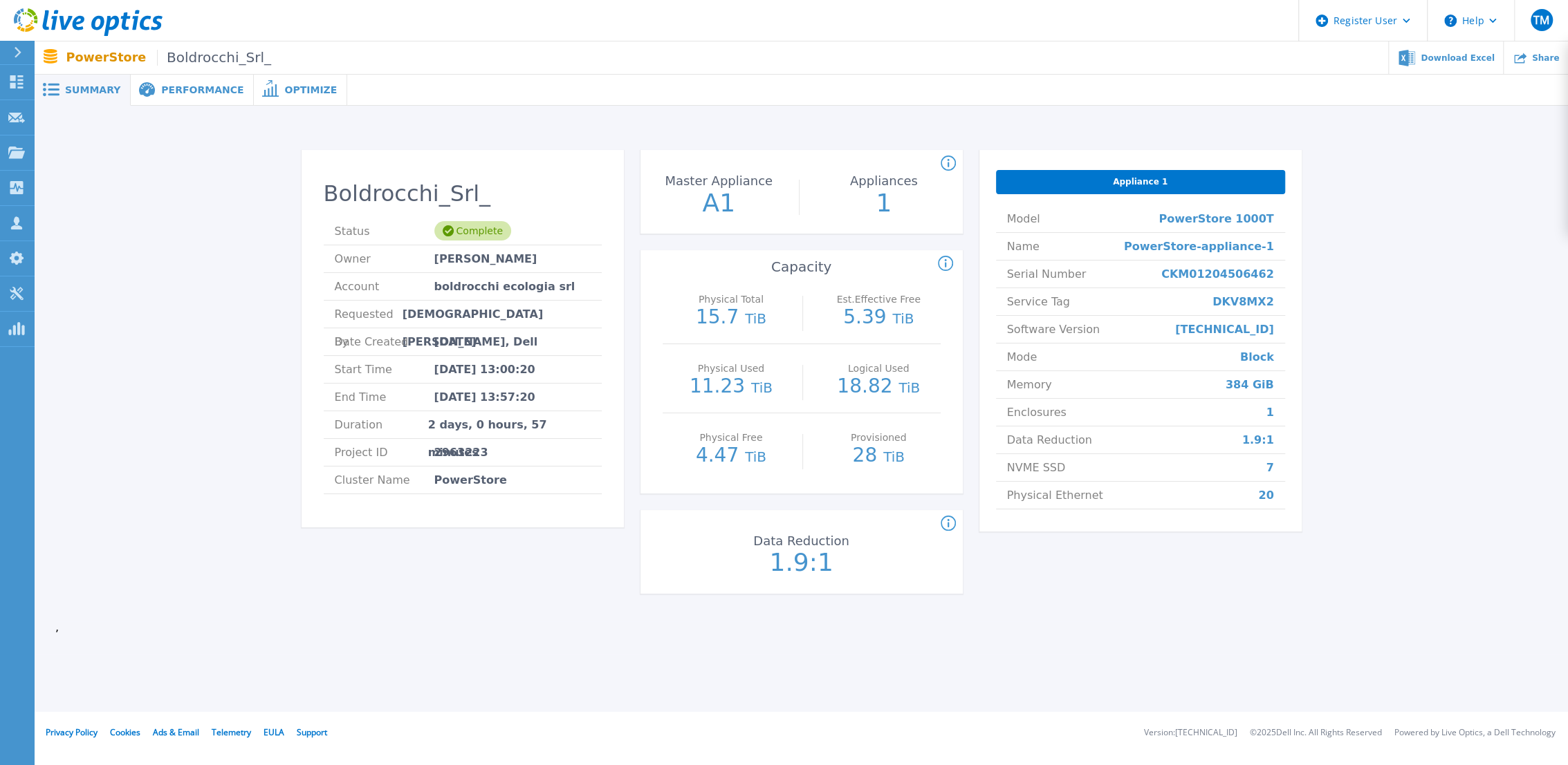
click at [214, 98] on div "Performance" at bounding box center [192, 91] width 123 height 31
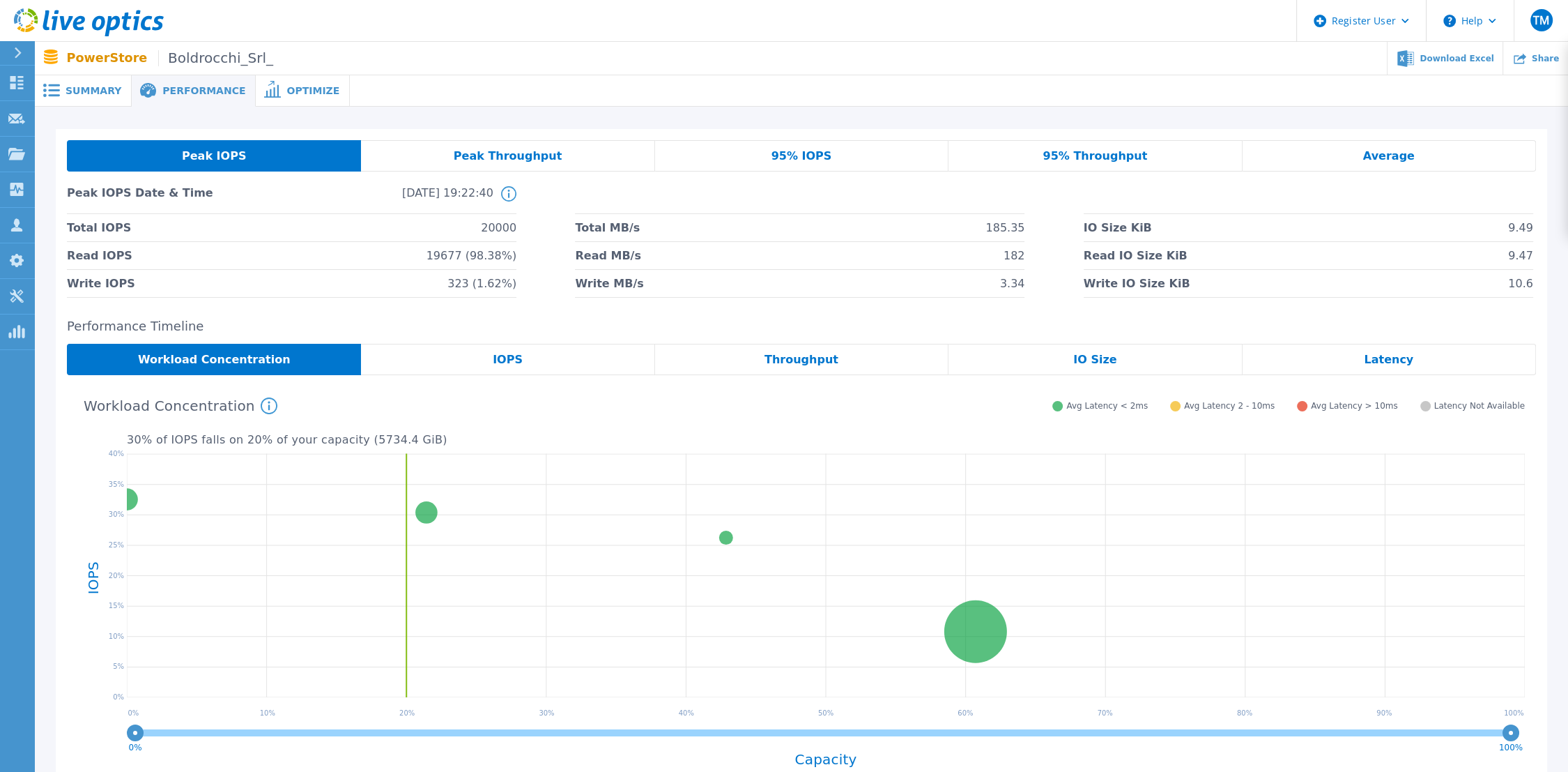
click at [163, 54] on span "Boldrocchi_Srl_" at bounding box center [216, 57] width 115 height 16
click at [1411, 58] on span "Download Excel" at bounding box center [1457, 58] width 74 height 8
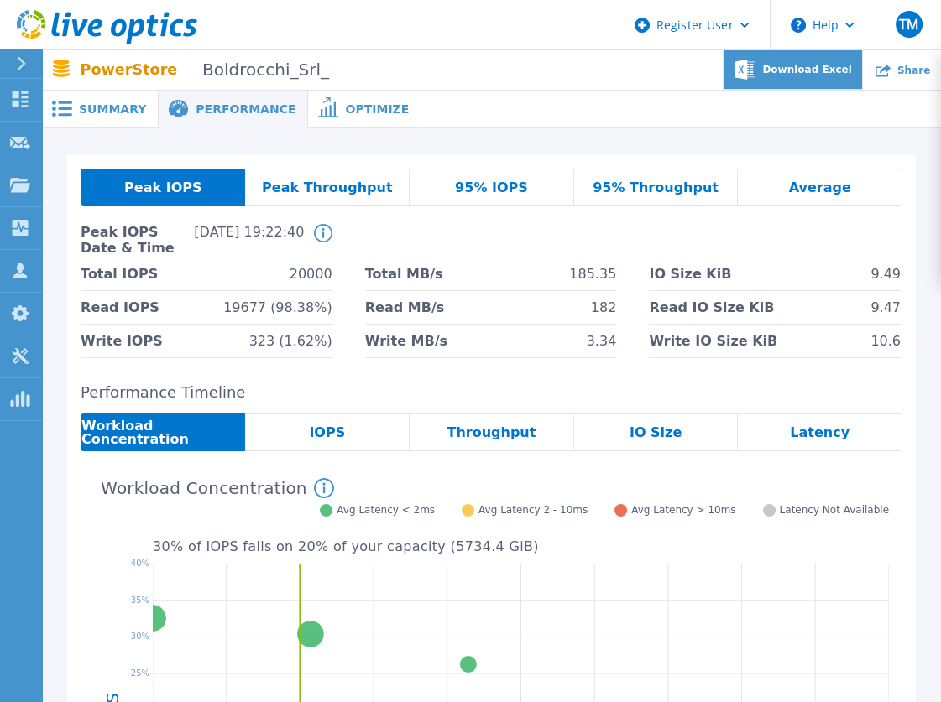
click at [820, 71] on span "Download Excel" at bounding box center [806, 70] width 89 height 10
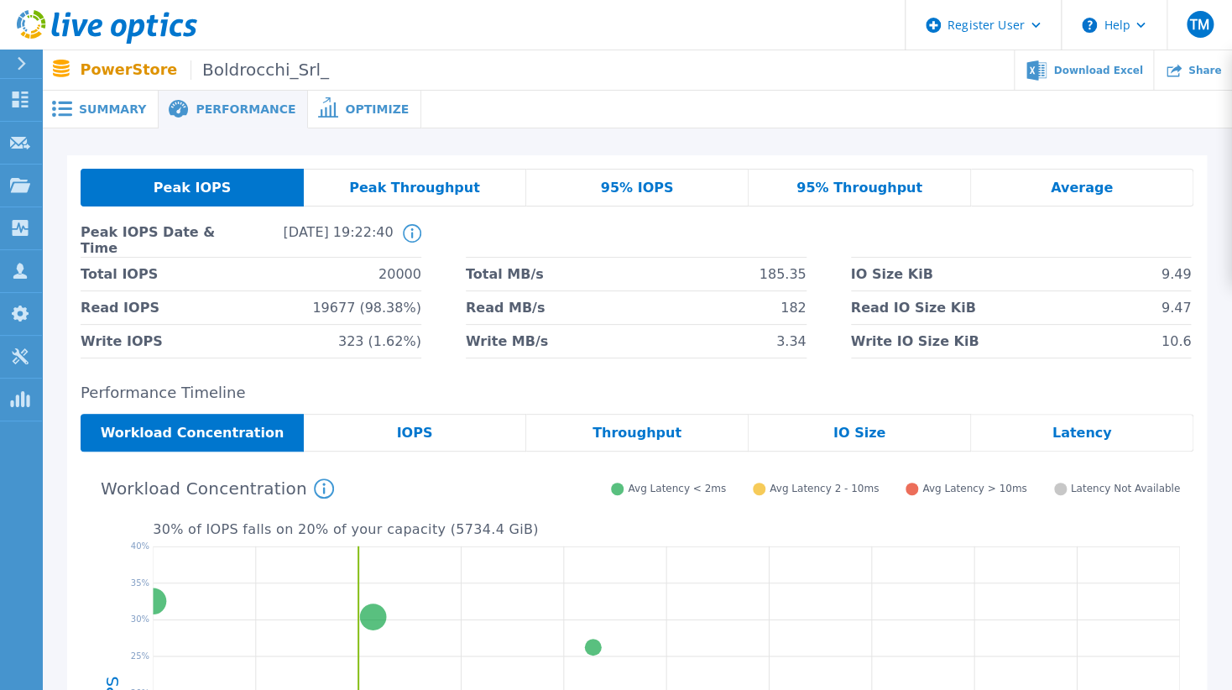
click at [131, 111] on span "Summary" at bounding box center [112, 109] width 67 height 12
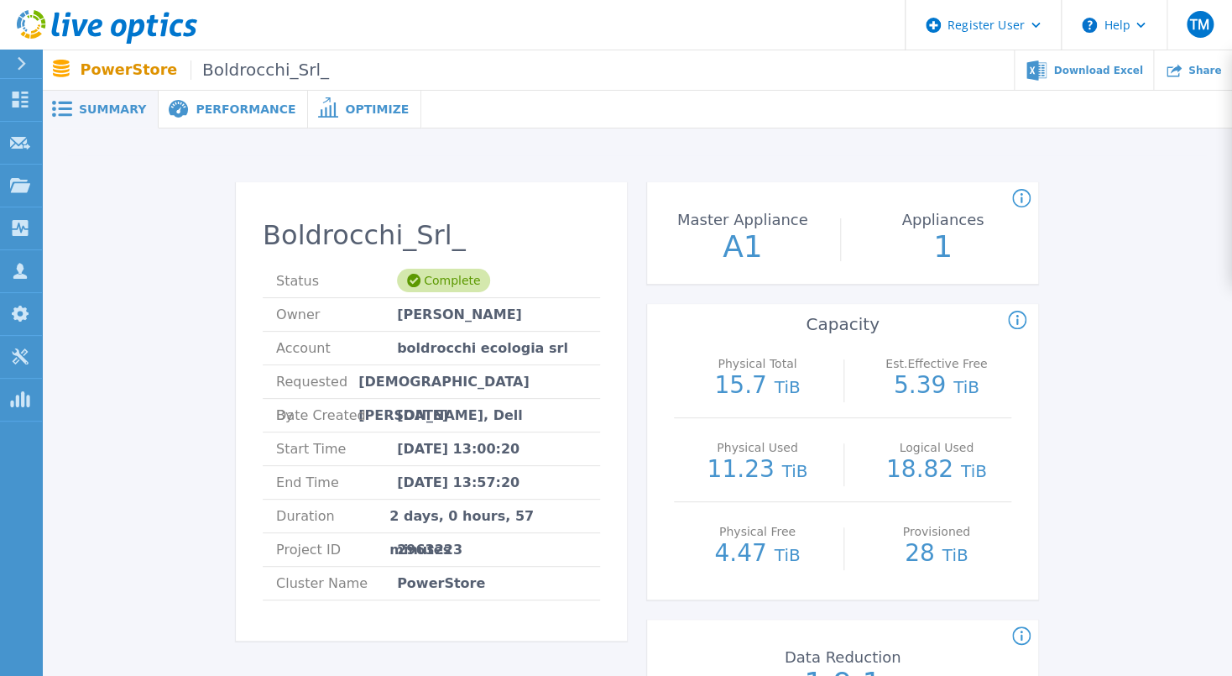
click at [232, 111] on span "Performance" at bounding box center [246, 109] width 100 height 12
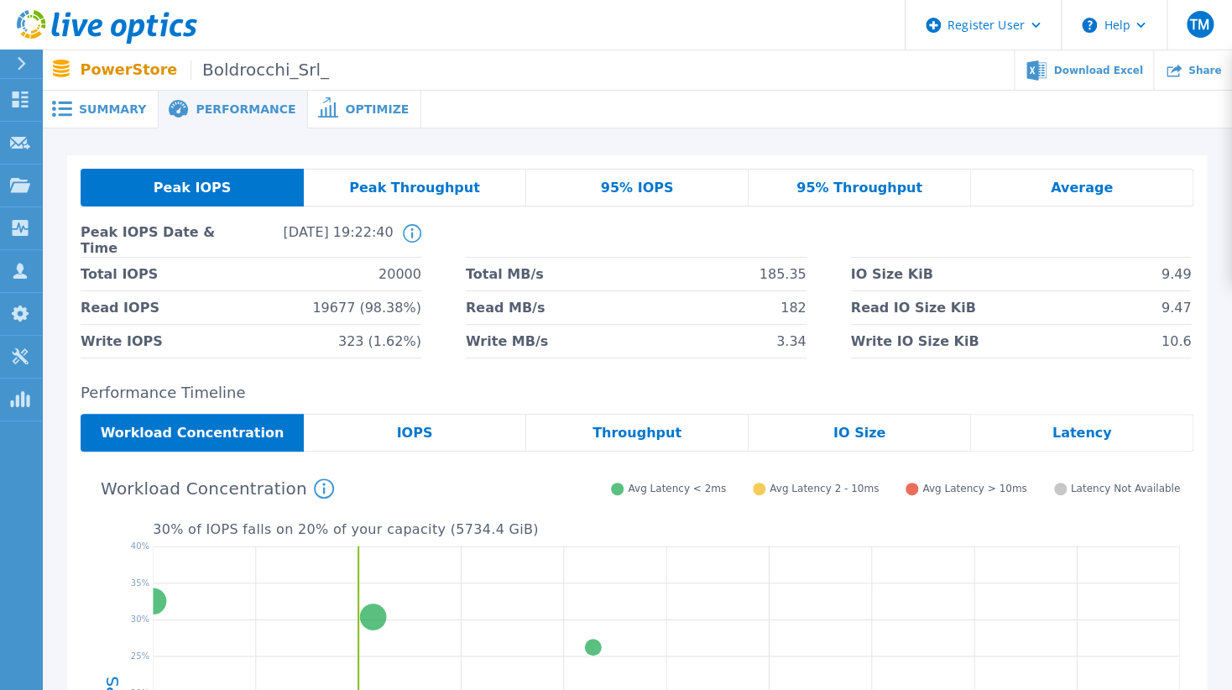
click at [443, 181] on span "Peak Throughput" at bounding box center [414, 187] width 131 height 13
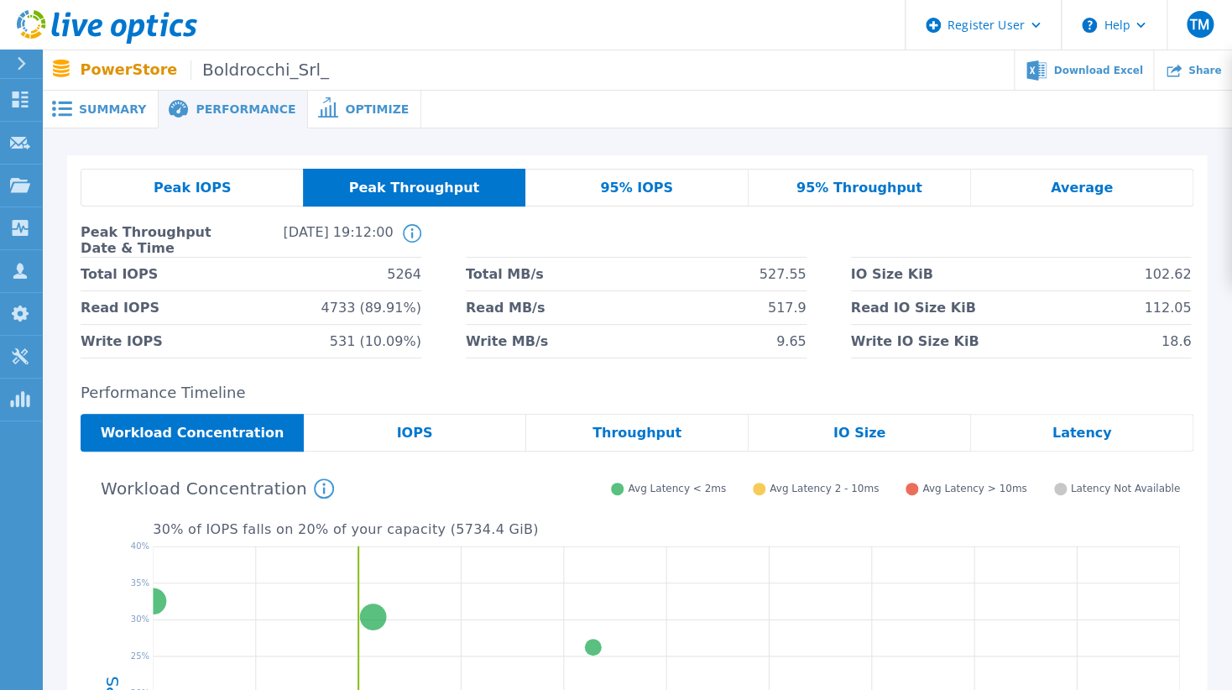
click at [605, 196] on div "95% IOPS" at bounding box center [636, 188] width 222 height 38
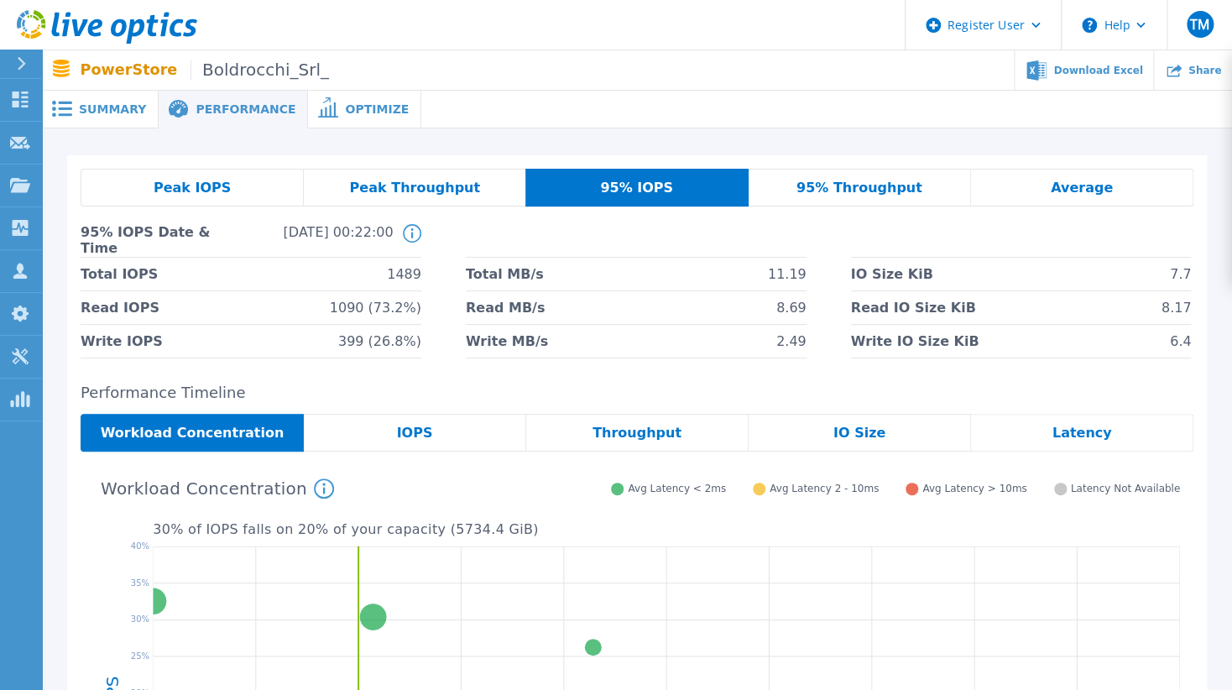
click at [123, 175] on div "Peak IOPS" at bounding box center [192, 188] width 223 height 38
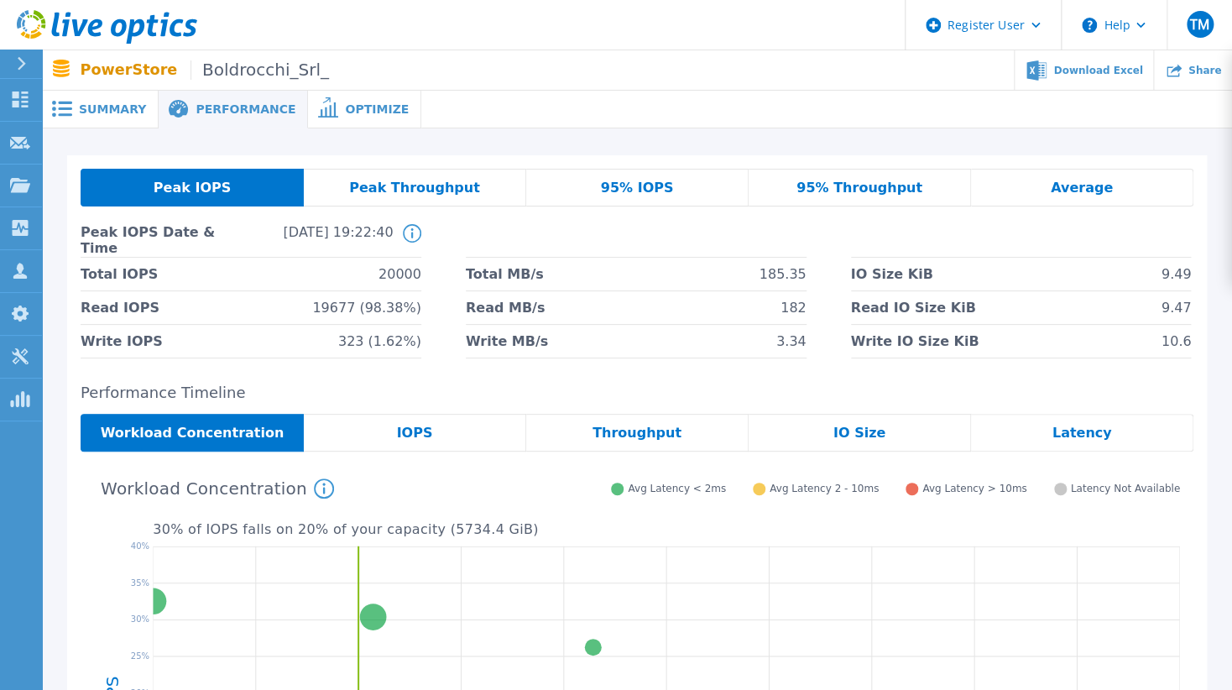
click at [1110, 200] on div "Average" at bounding box center [1082, 188] width 222 height 38
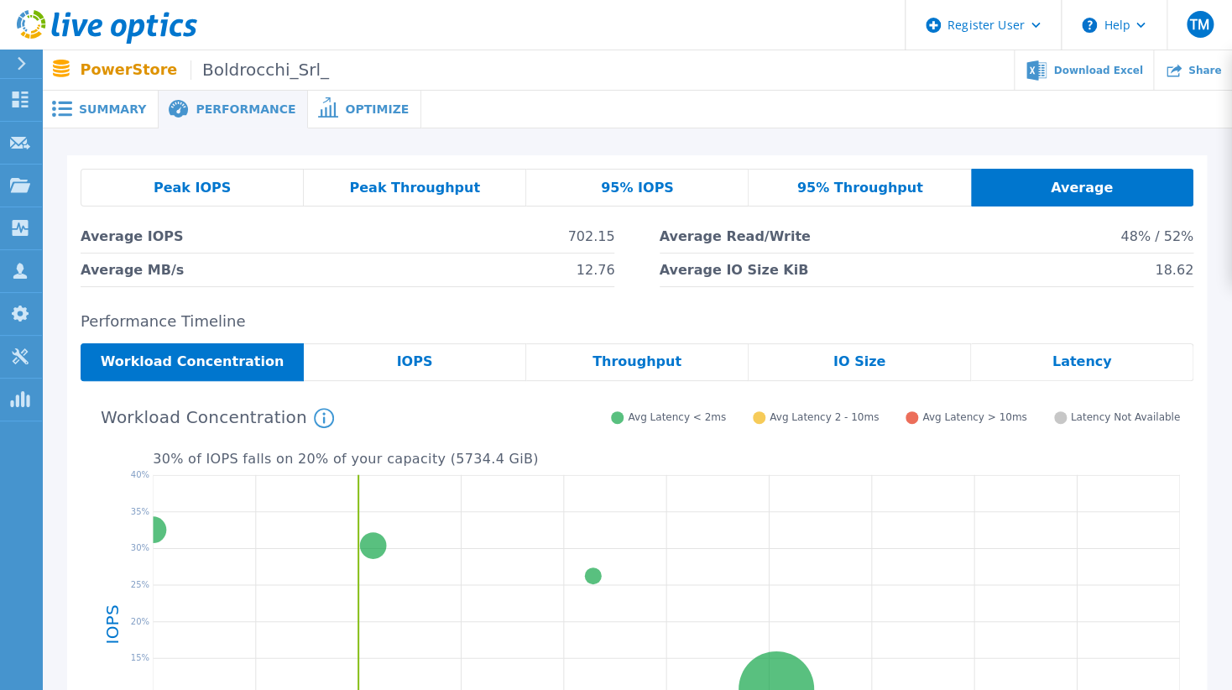
click at [230, 185] on div "Peak IOPS" at bounding box center [192, 188] width 223 height 38
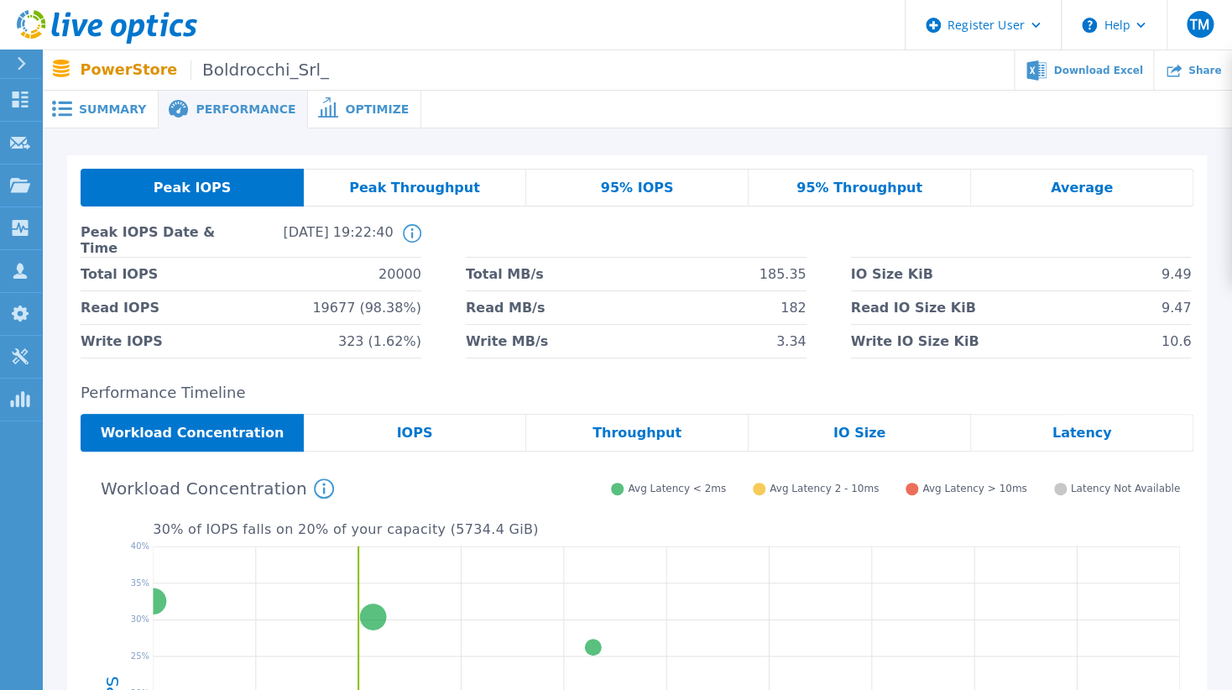
click at [70, 109] on rect at bounding box center [65, 108] width 14 height 3
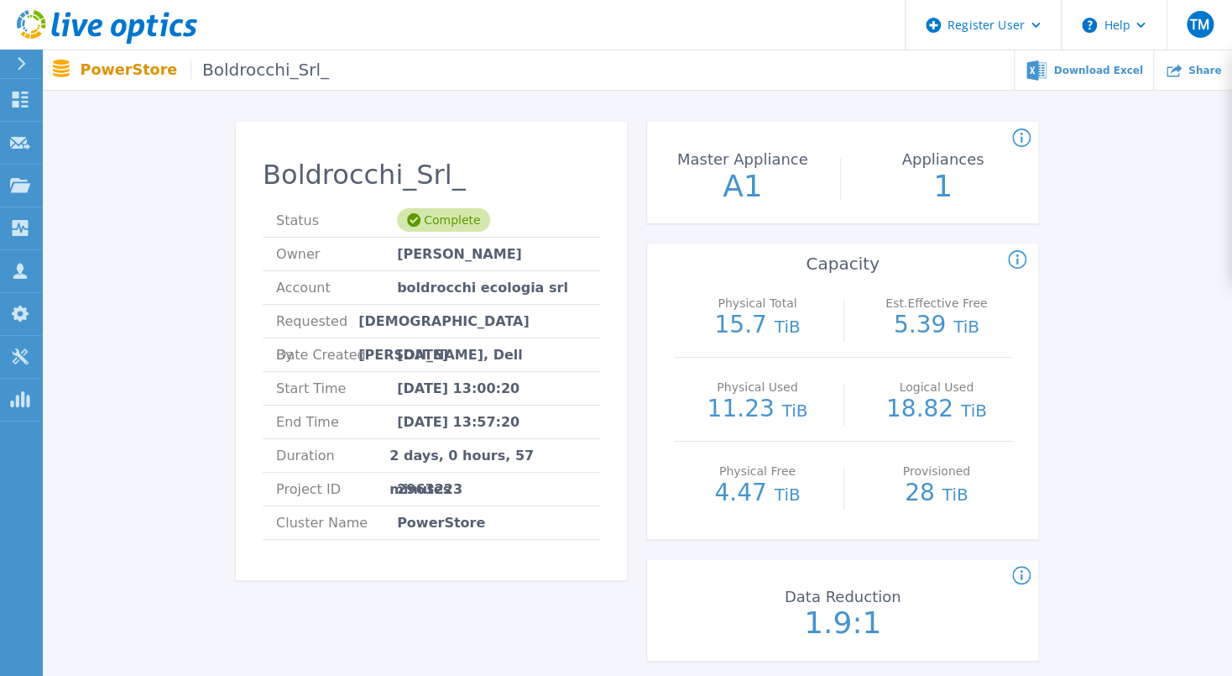
scroll to position [93, 0]
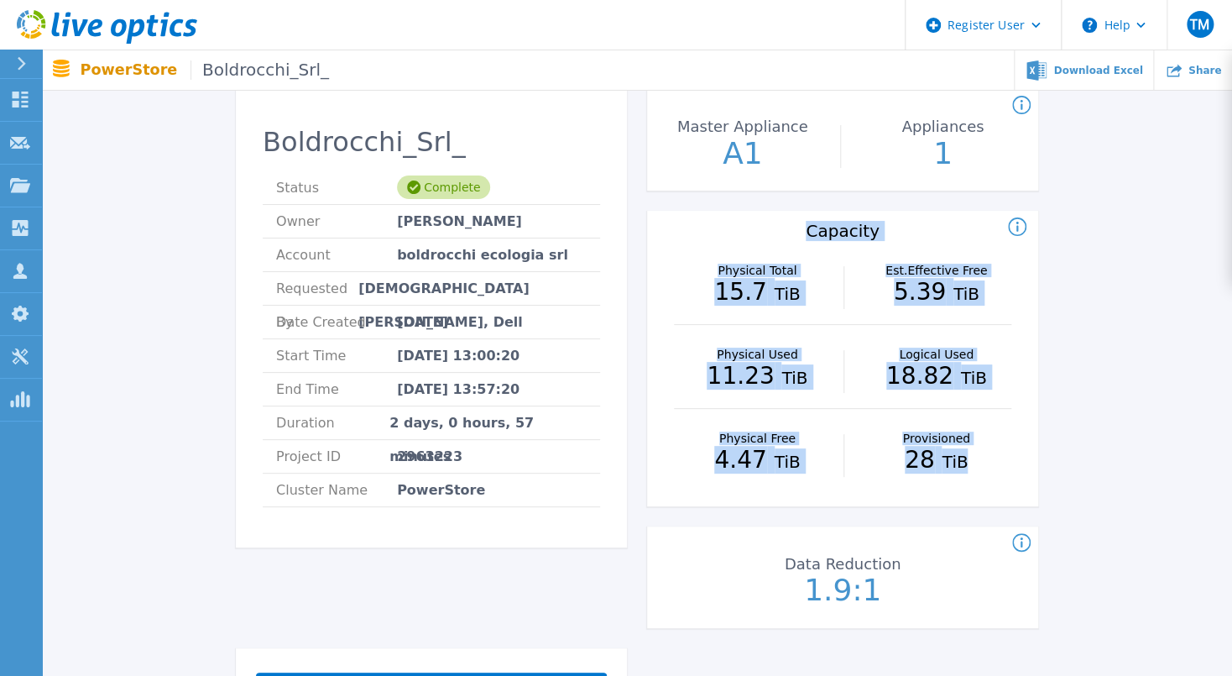
drag, startPoint x: 807, startPoint y: 227, endPoint x: 995, endPoint y: 448, distance: 289.4
click at [979, 452] on div "Physical Total : (Often referred to as Raw Total in other Live Optics asset typ…" at bounding box center [842, 358] width 391 height 295
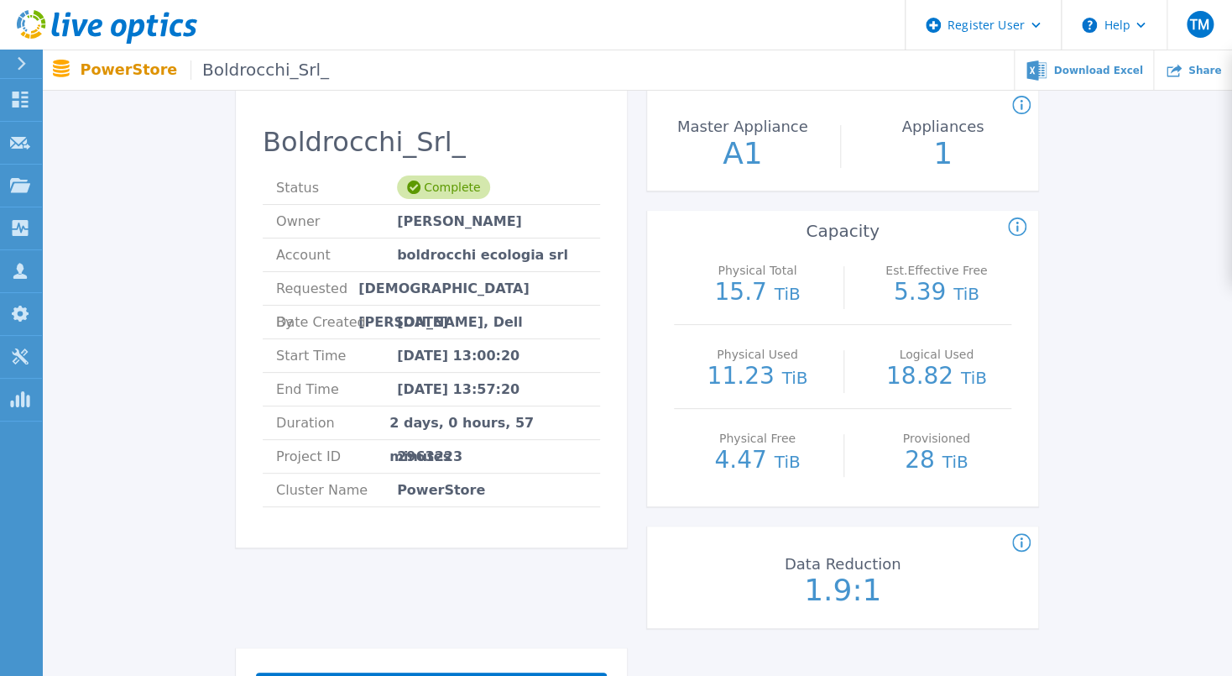
drag, startPoint x: 1116, startPoint y: 235, endPoint x: 1111, endPoint y: 212, distance: 23.2
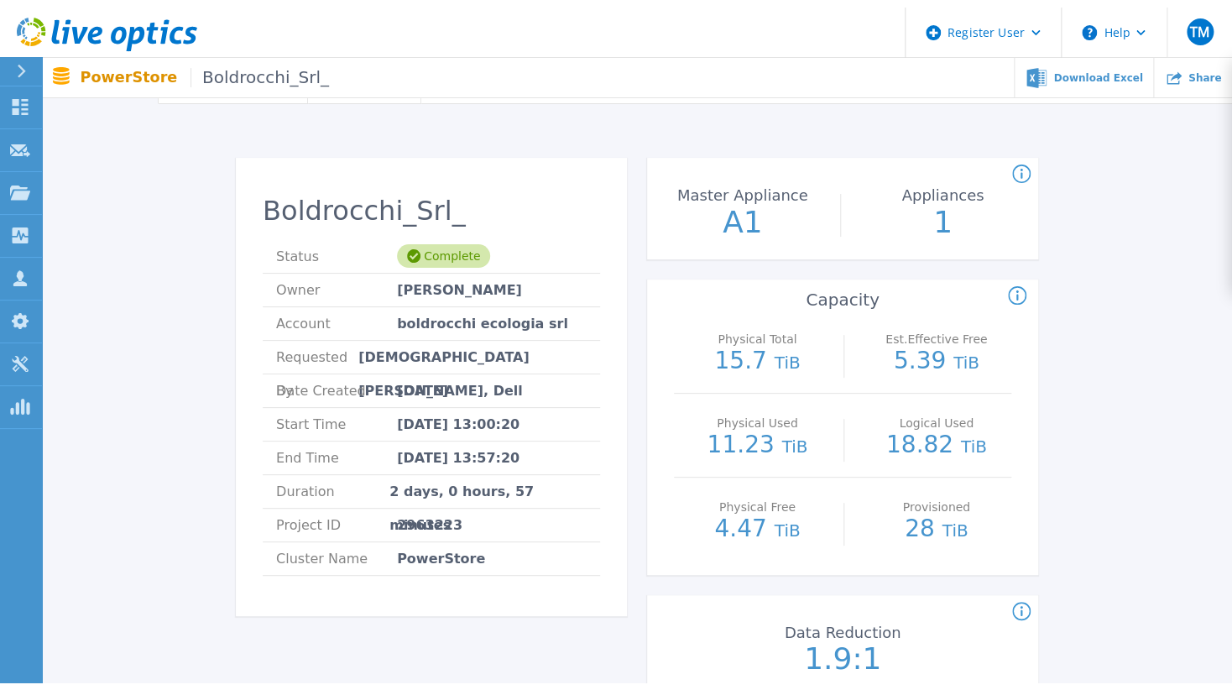
scroll to position [0, 0]
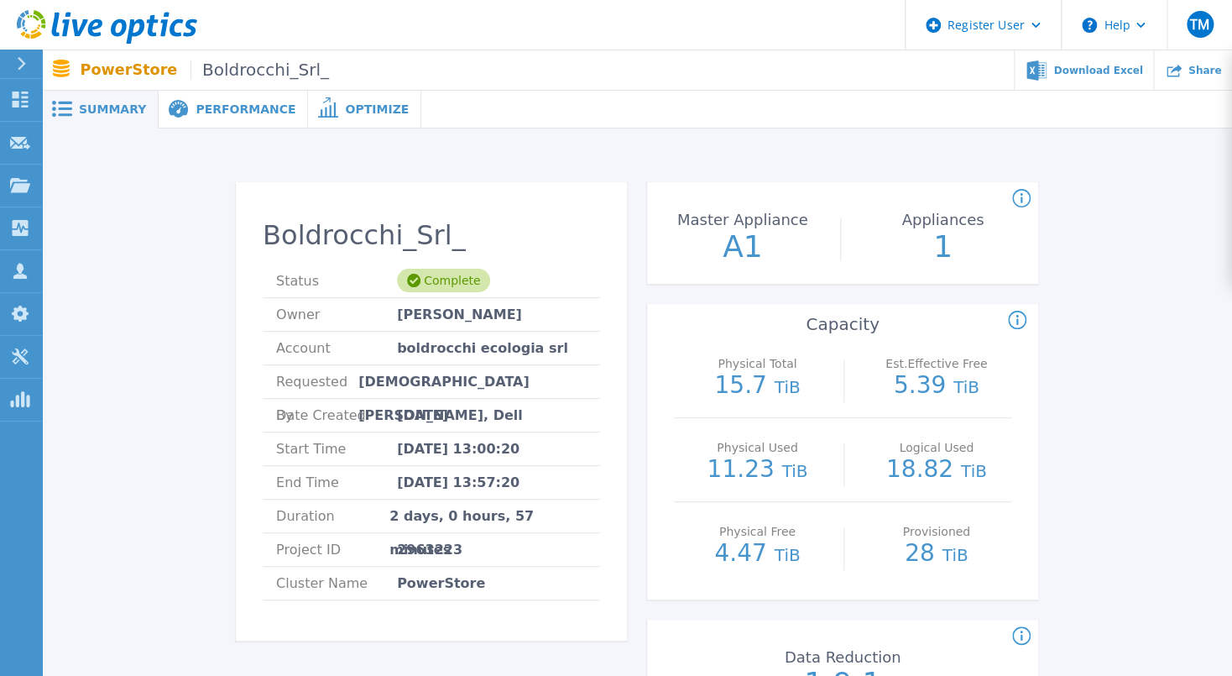
click at [141, 91] on div "Summary" at bounding box center [100, 110] width 117 height 38
click at [222, 119] on div "Performance" at bounding box center [233, 110] width 149 height 38
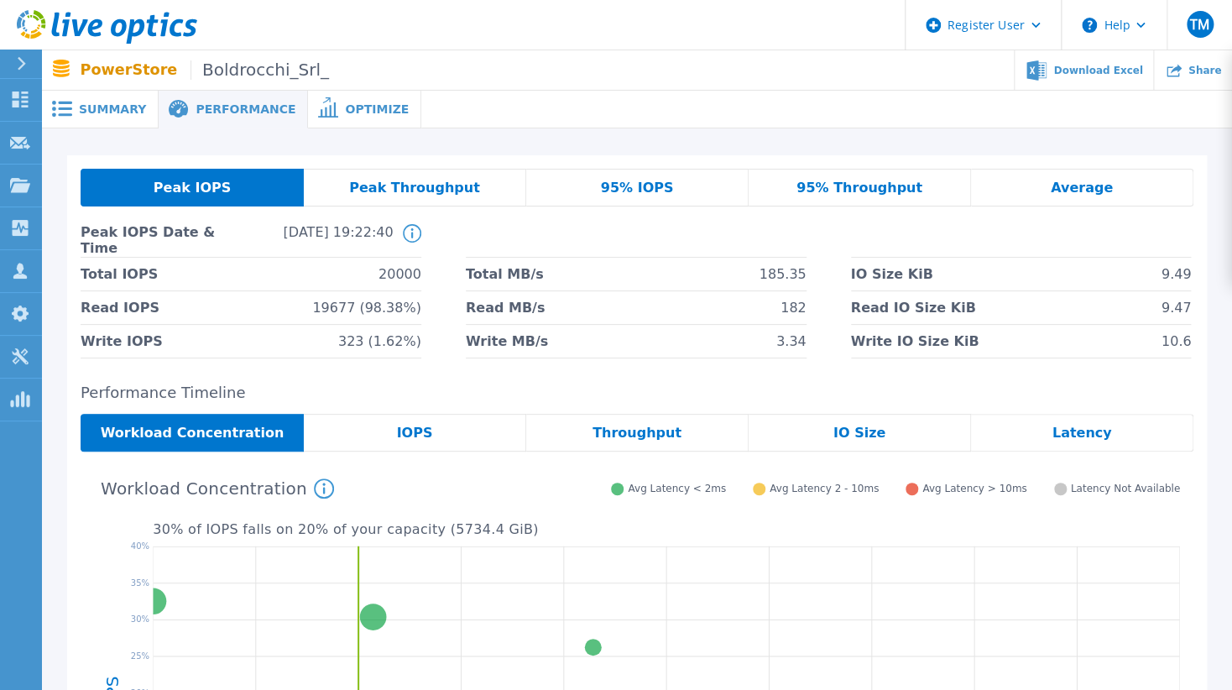
click at [318, 116] on icon at bounding box center [328, 107] width 20 height 20
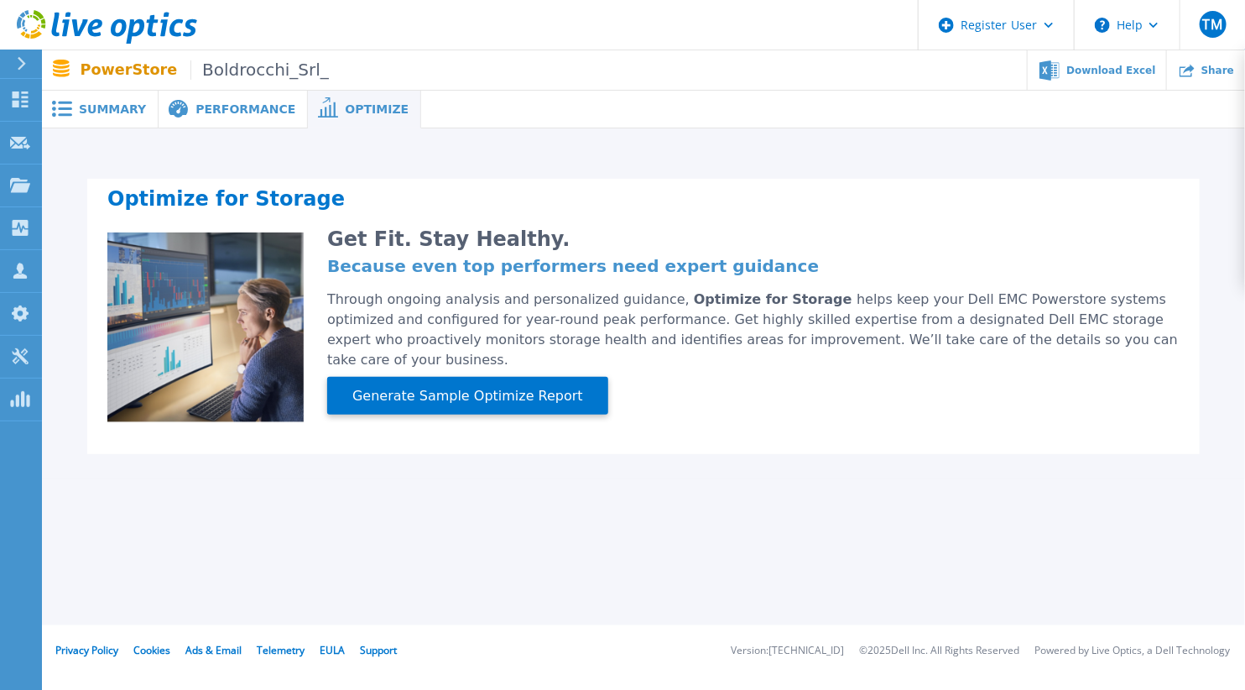
click at [253, 115] on span "Performance" at bounding box center [246, 109] width 100 height 12
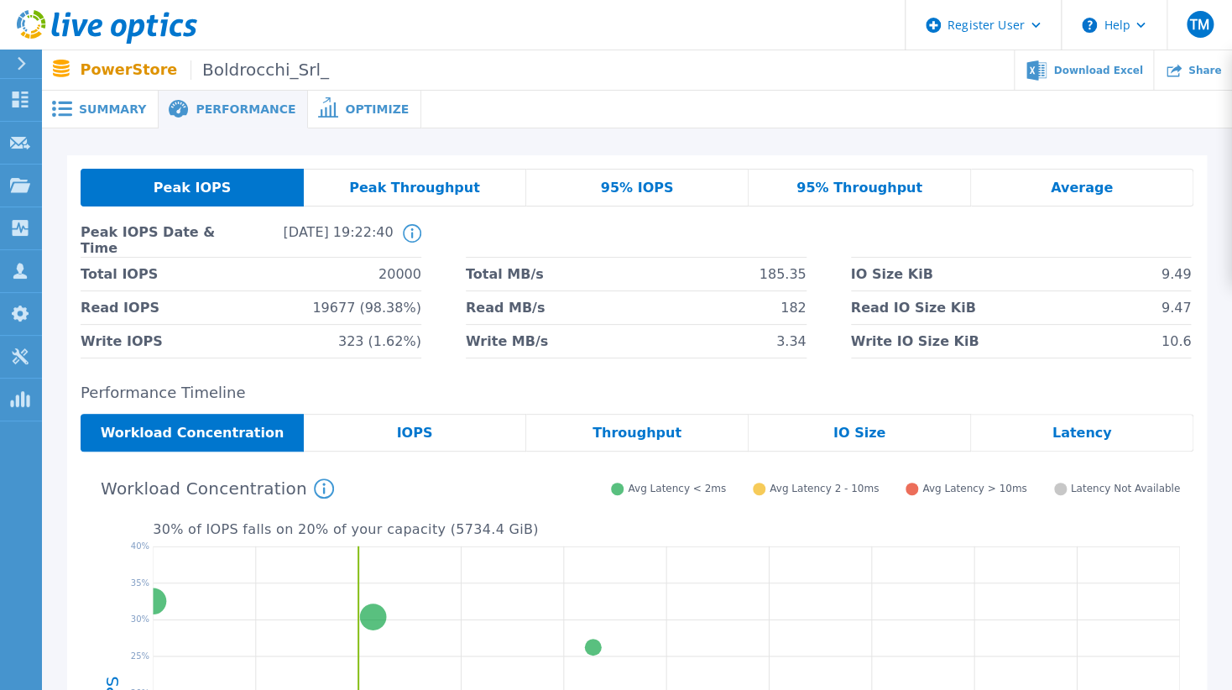
click at [729, 194] on div "95% IOPS" at bounding box center [637, 188] width 222 height 38
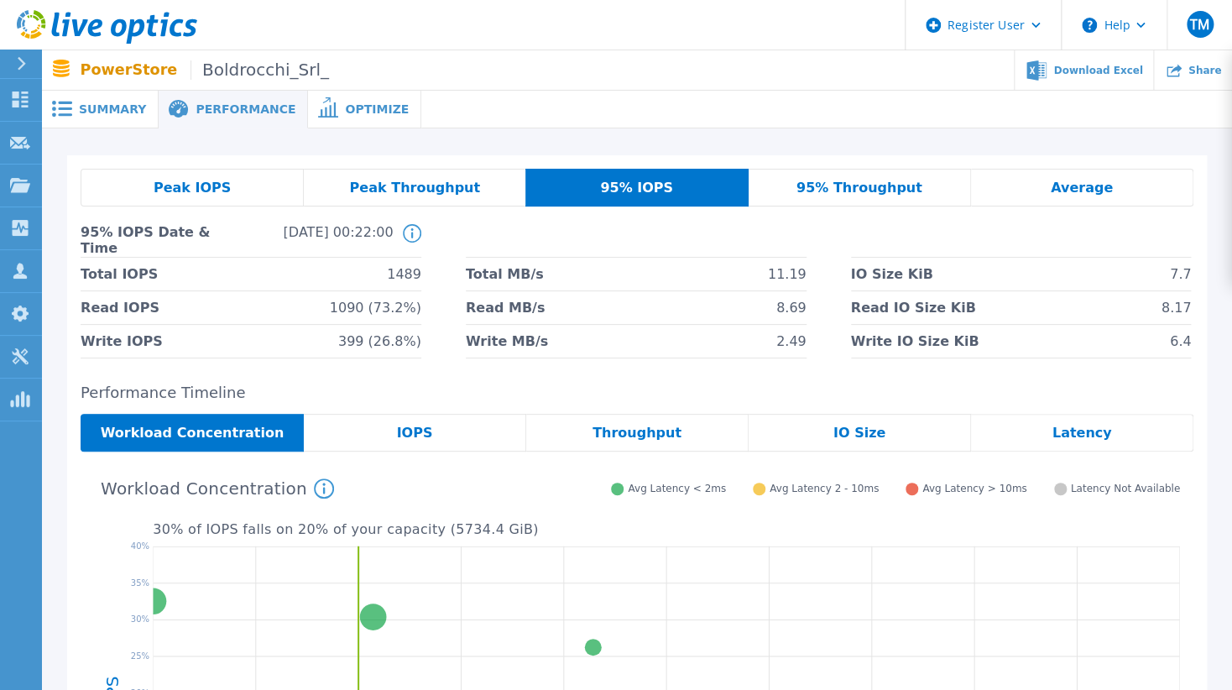
click at [214, 185] on span "Peak IOPS" at bounding box center [192, 187] width 77 height 13
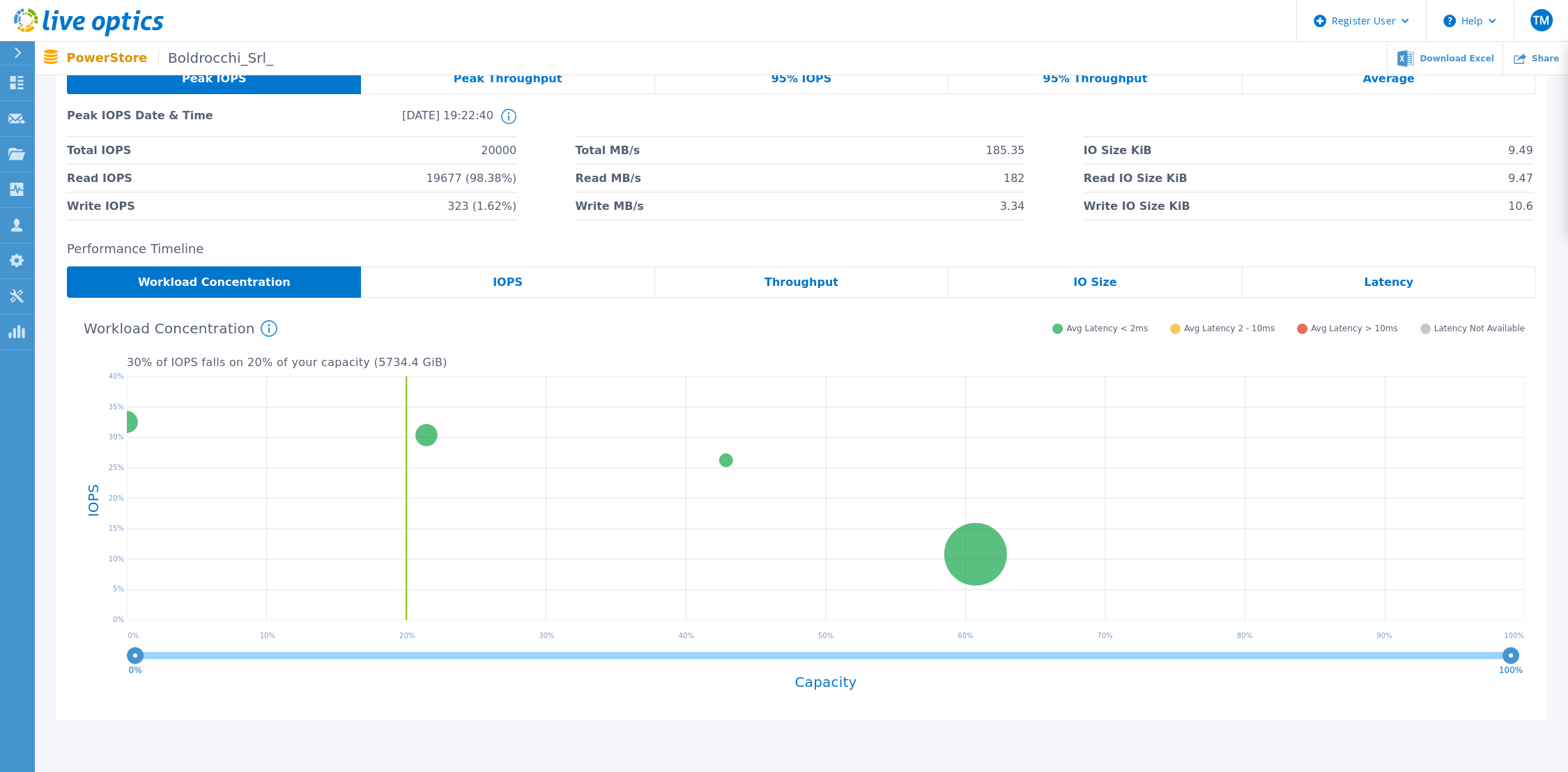
scroll to position [155, 0]
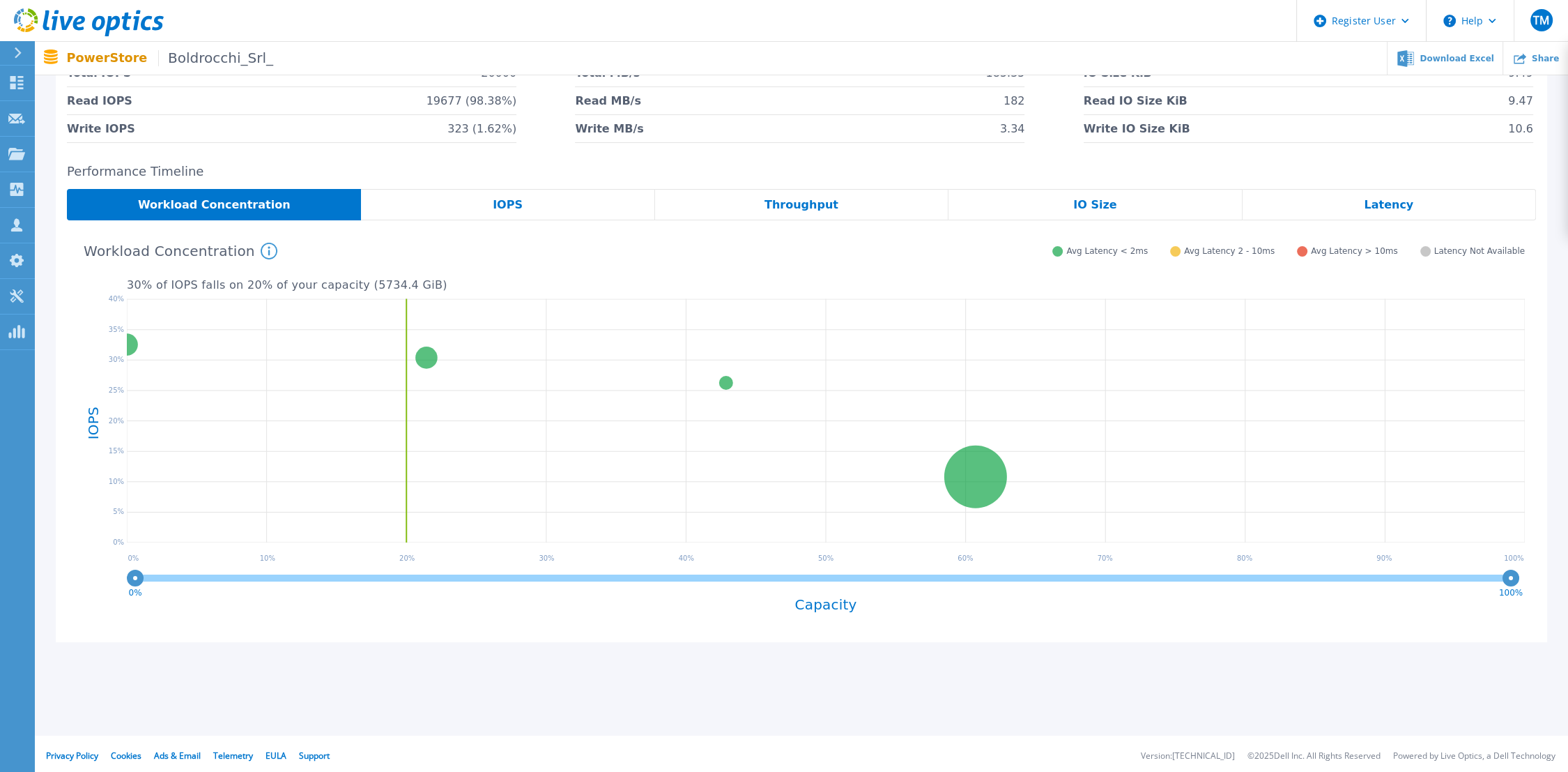
click at [507, 212] on div "IOPS" at bounding box center [507, 204] width 293 height 32
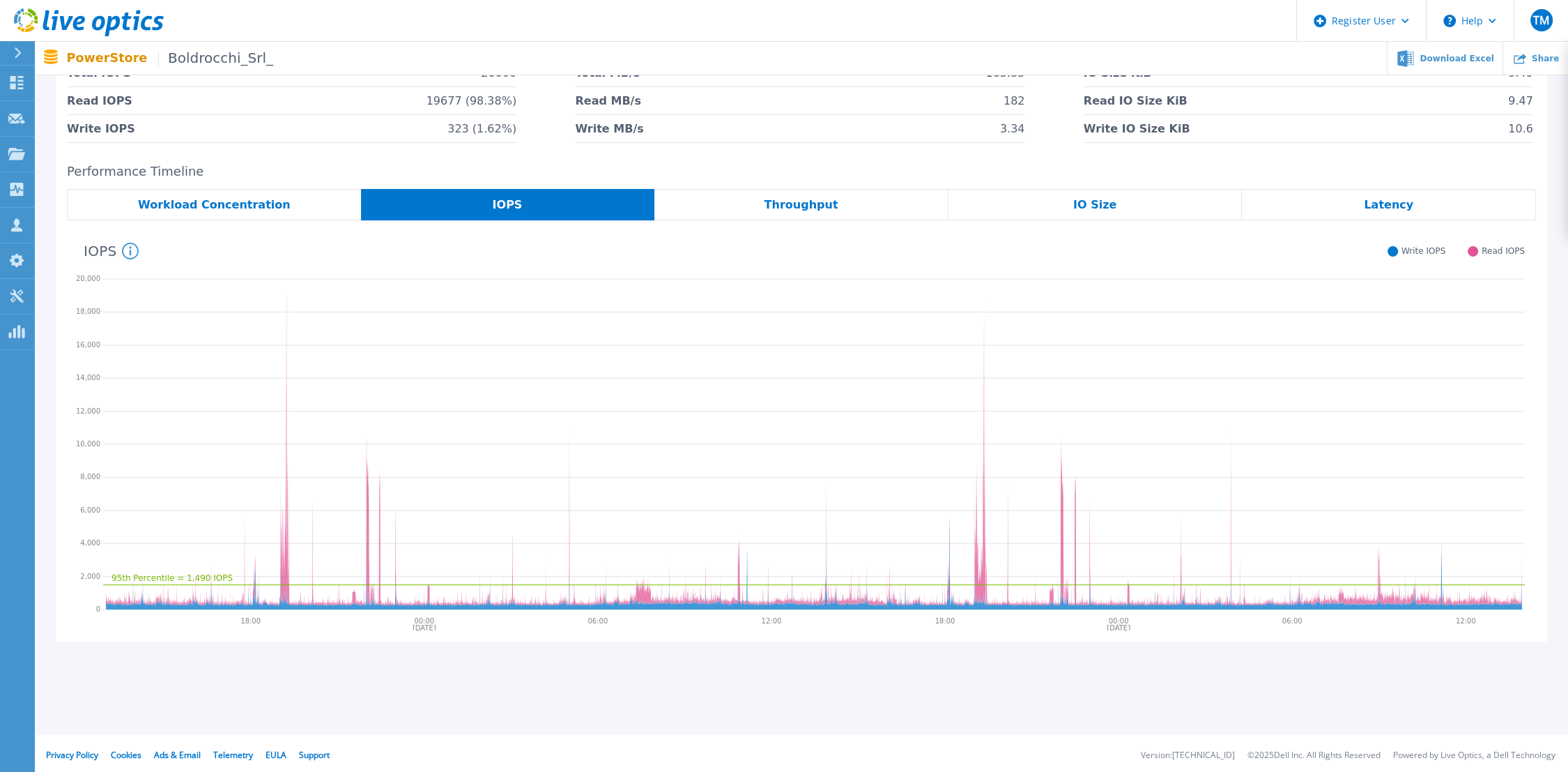
click at [289, 218] on div "Workload Concentration" at bounding box center [214, 204] width 294 height 32
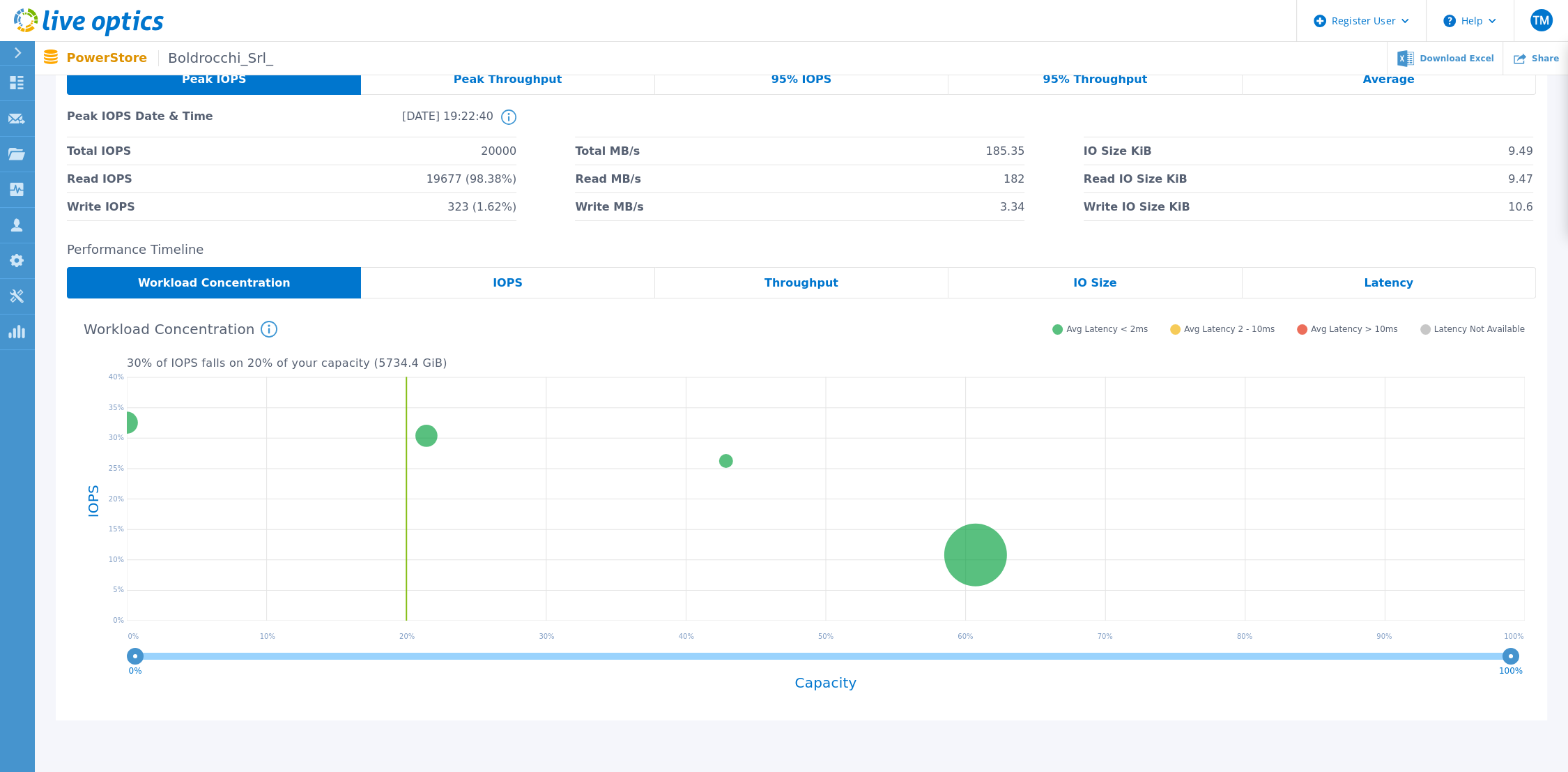
scroll to position [0, 0]
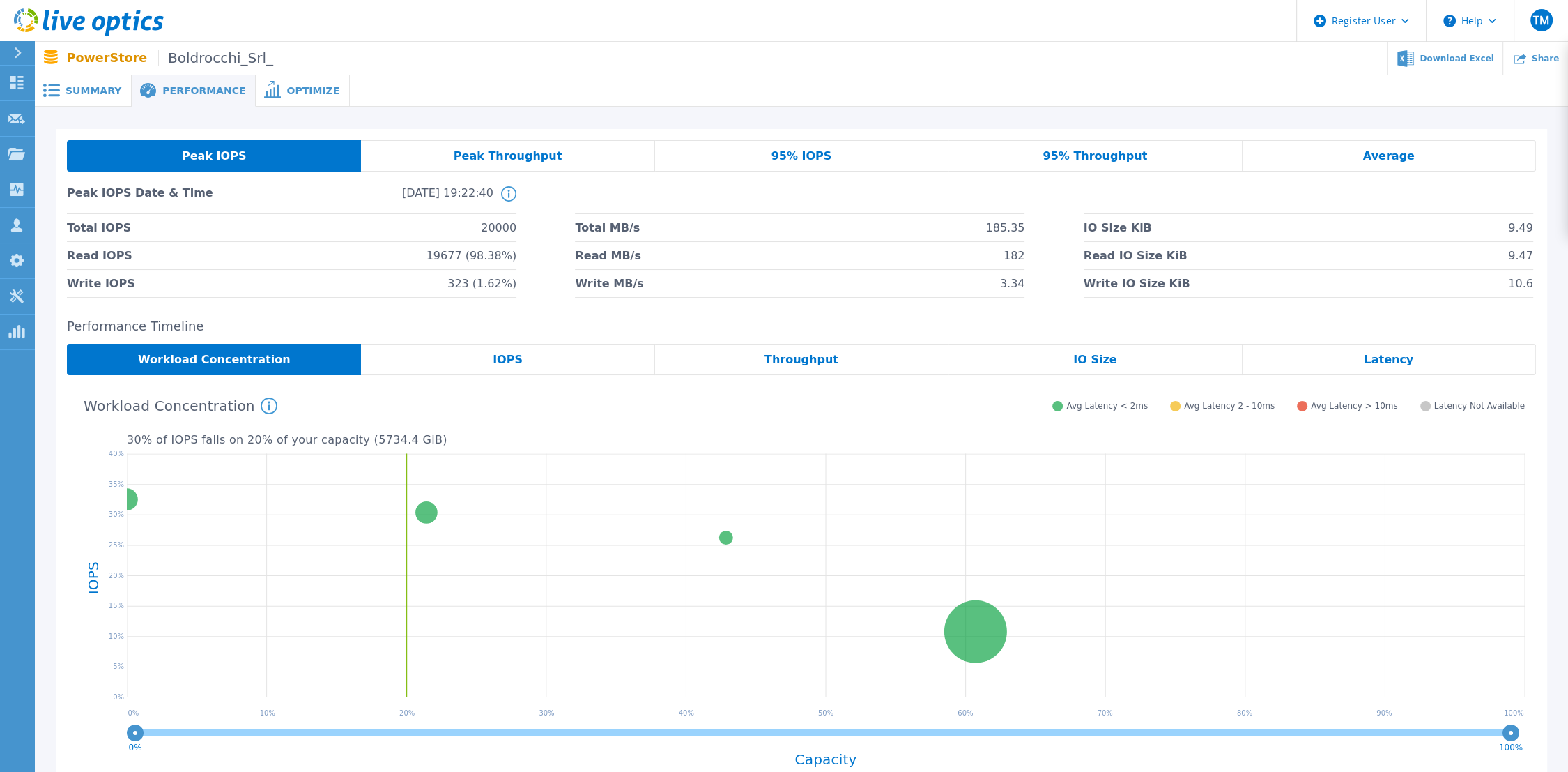
click at [502, 156] on span "Peak Throughput" at bounding box center [507, 155] width 109 height 11
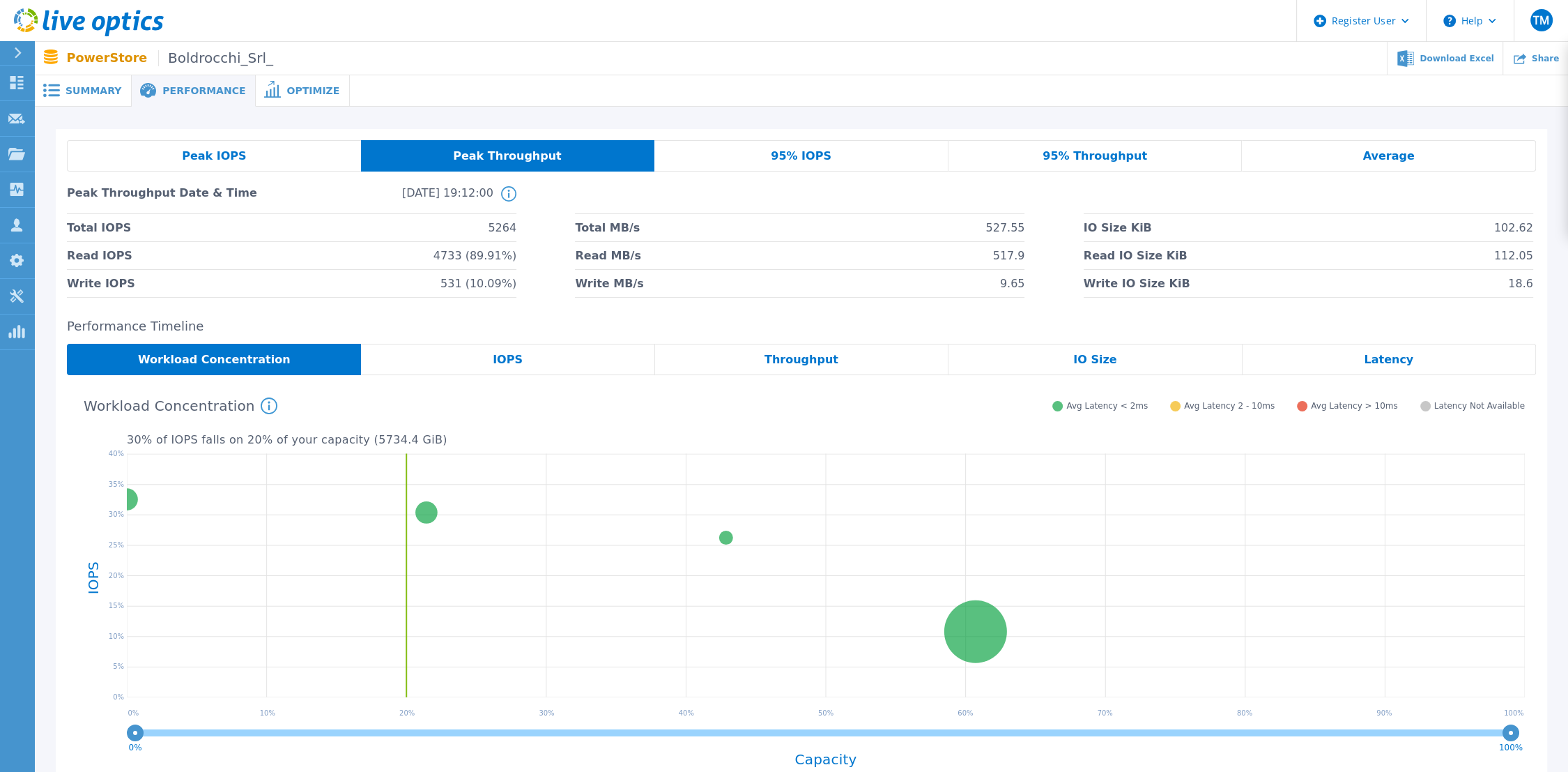
click at [856, 150] on div "95% IOPS" at bounding box center [801, 156] width 294 height 32
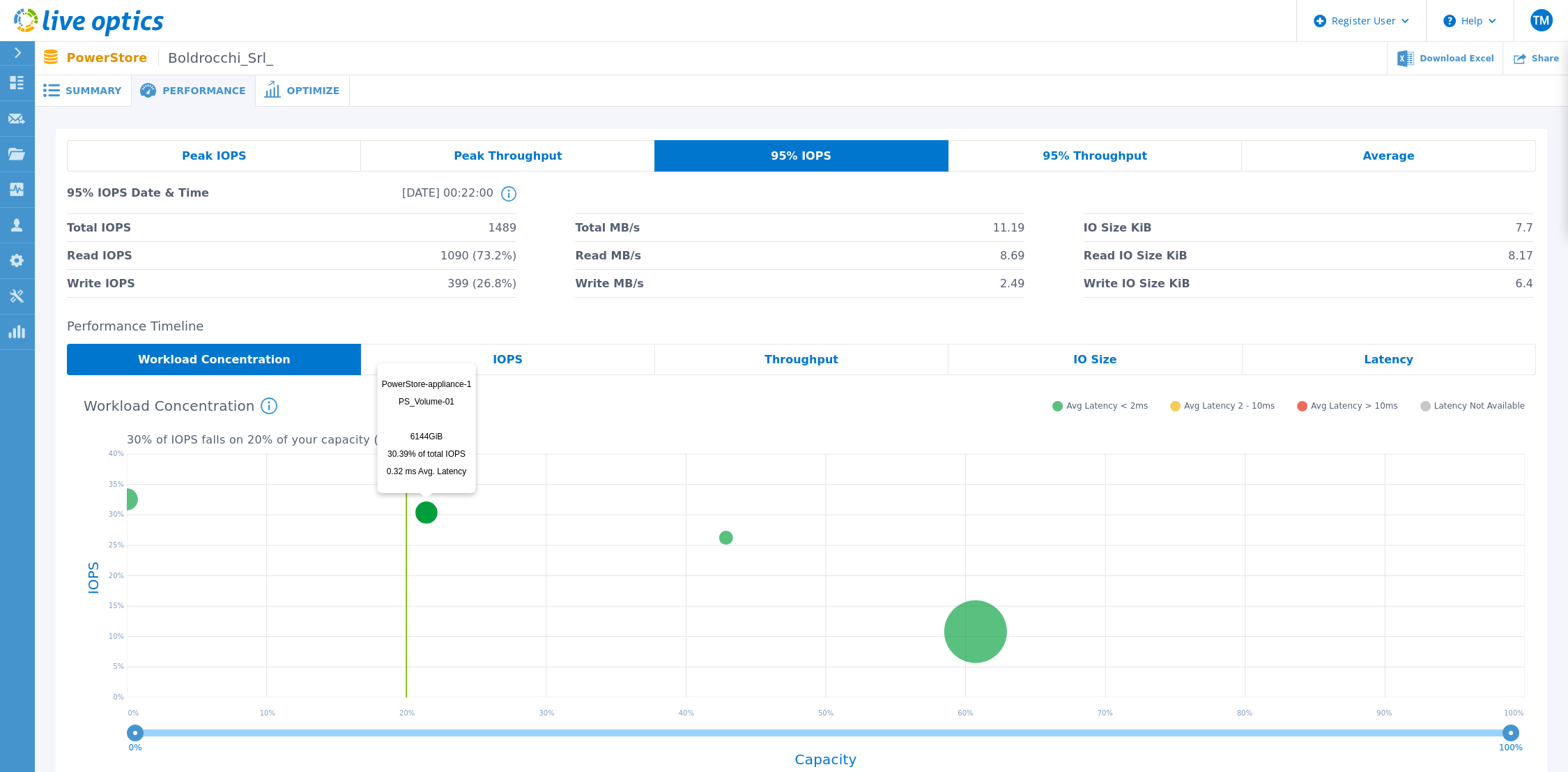
click at [428, 513] on circle at bounding box center [426, 512] width 22 height 22
click at [949, 628] on circle at bounding box center [976, 632] width 63 height 63
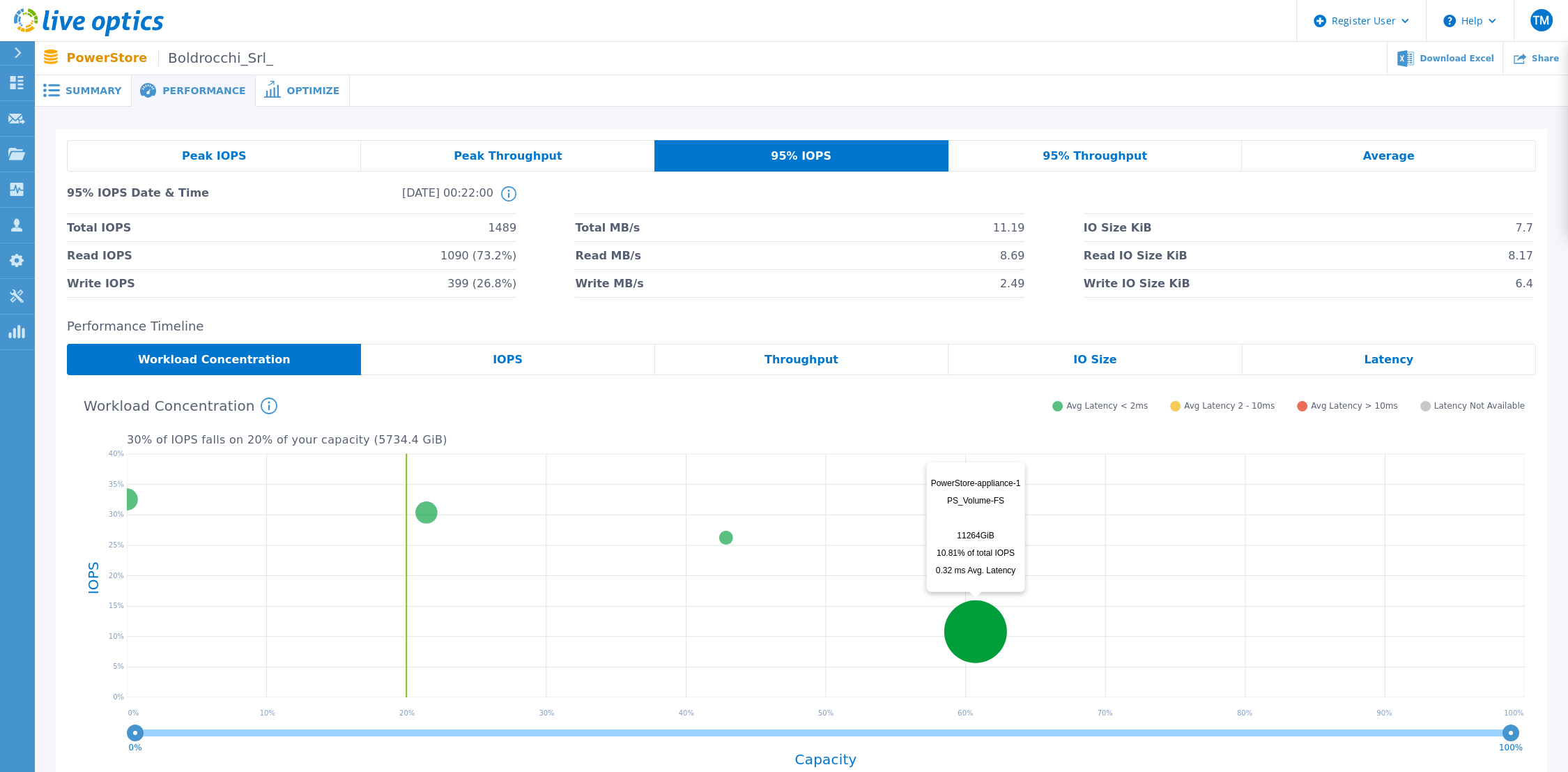
click at [953, 627] on circle at bounding box center [976, 632] width 63 height 63
click at [1015, 163] on div "95% Throughput" at bounding box center [1095, 156] width 294 height 32
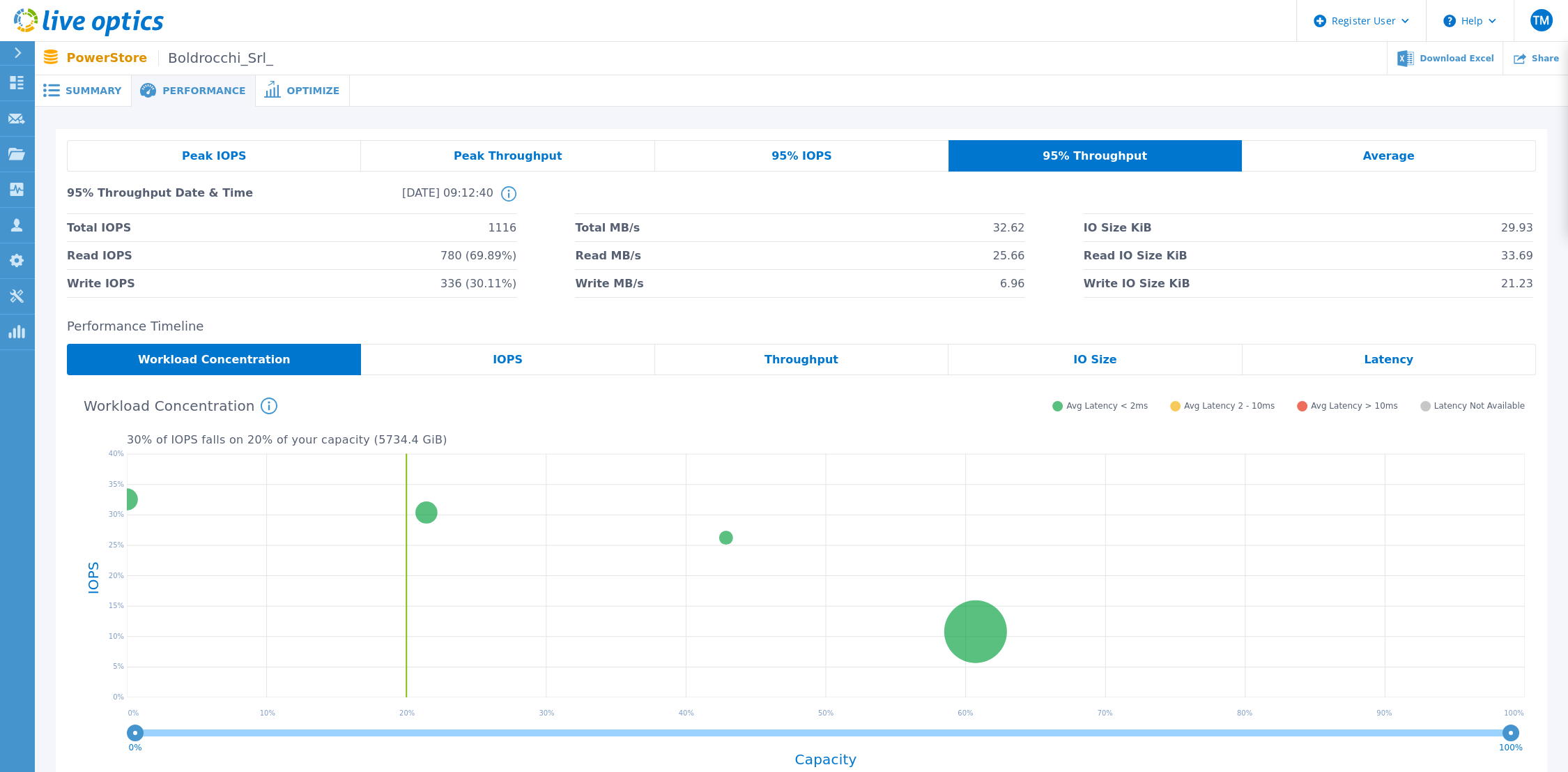
click at [1404, 150] on span "Average" at bounding box center [1389, 155] width 51 height 11
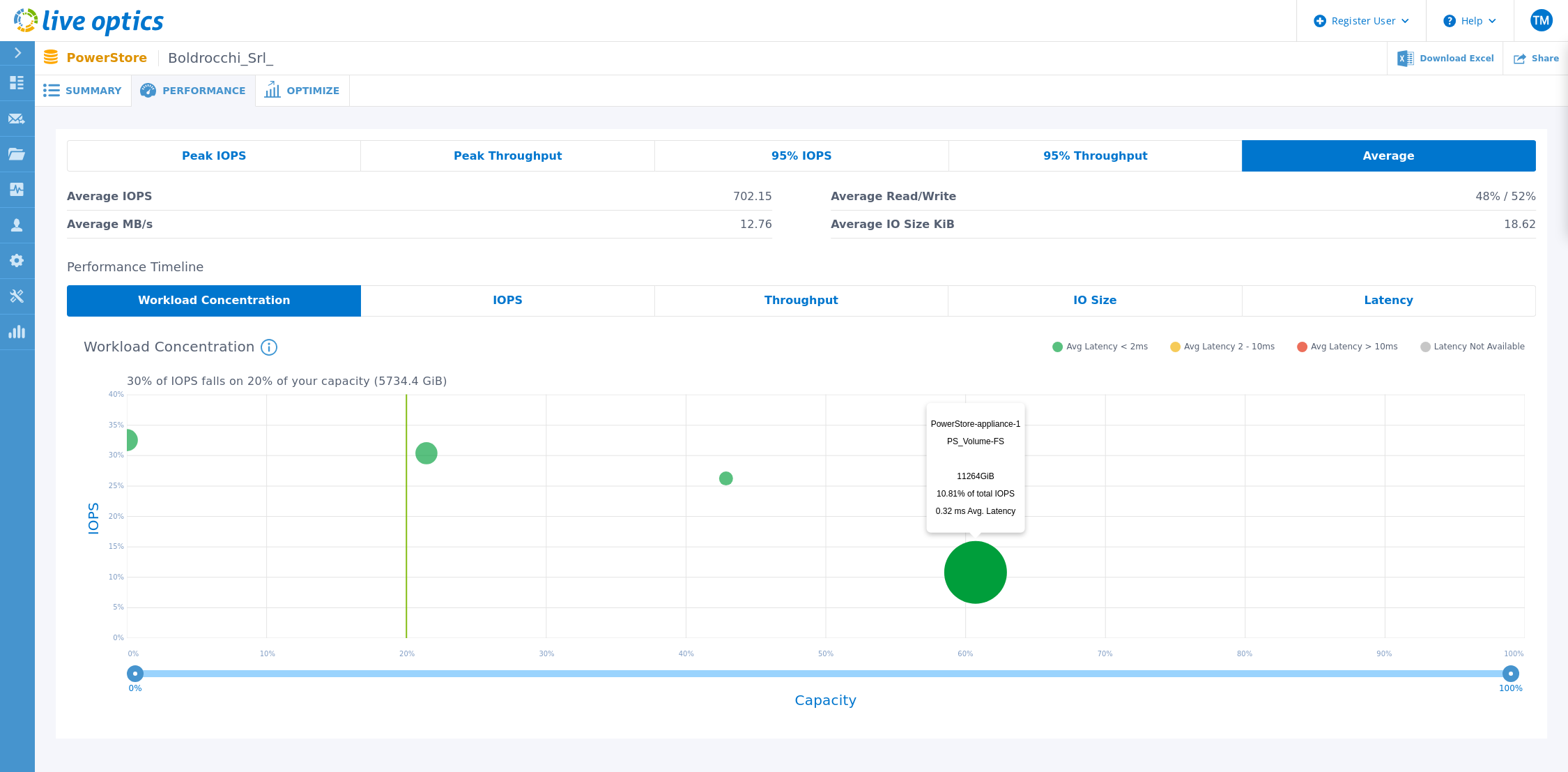
click at [973, 583] on circle at bounding box center [976, 573] width 63 height 63
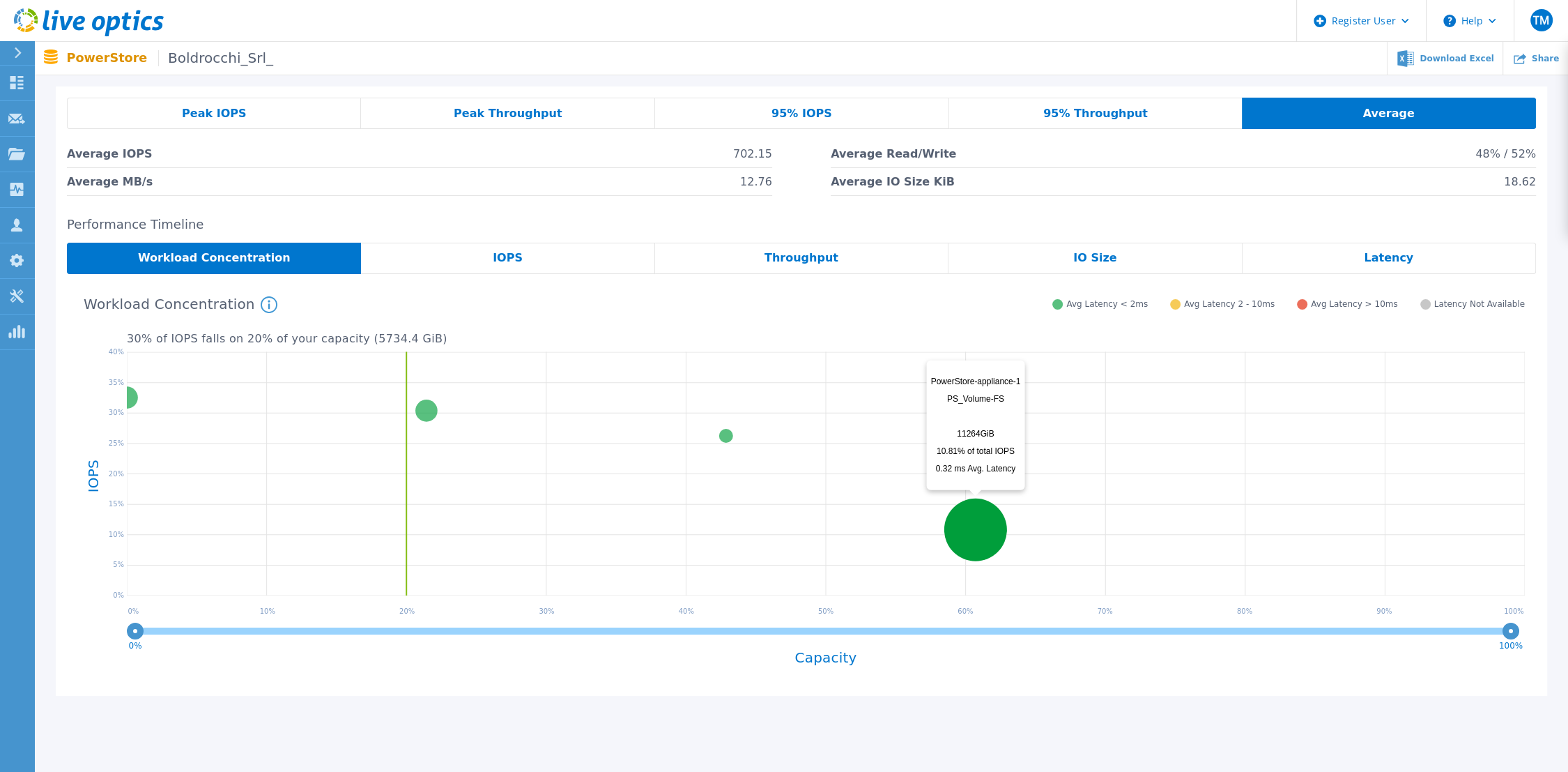
scroll to position [77, 0]
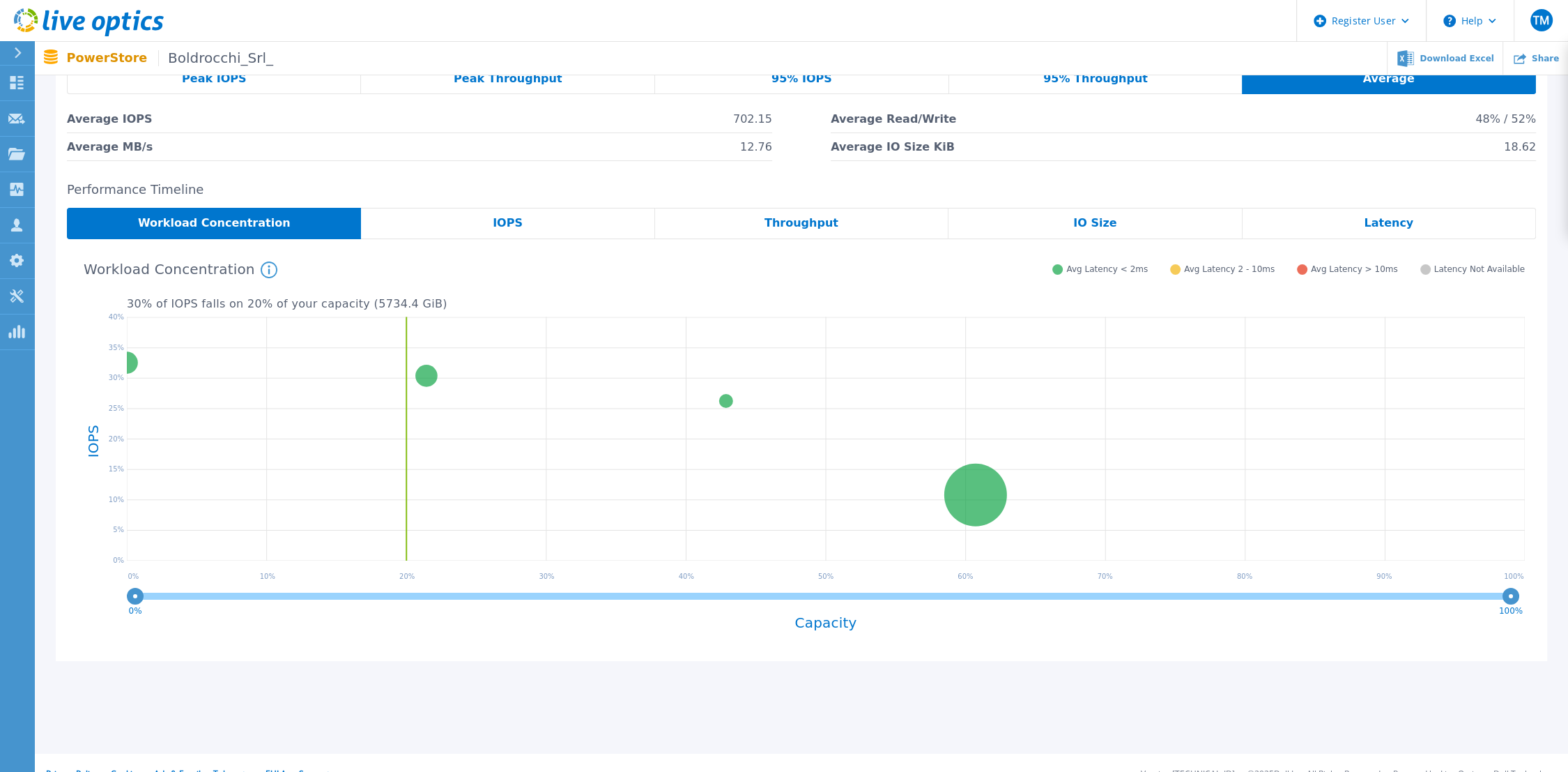
click at [649, 491] on icon at bounding box center [826, 440] width 1399 height 262
click at [1331, 231] on div "Latency" at bounding box center [1389, 224] width 293 height 32
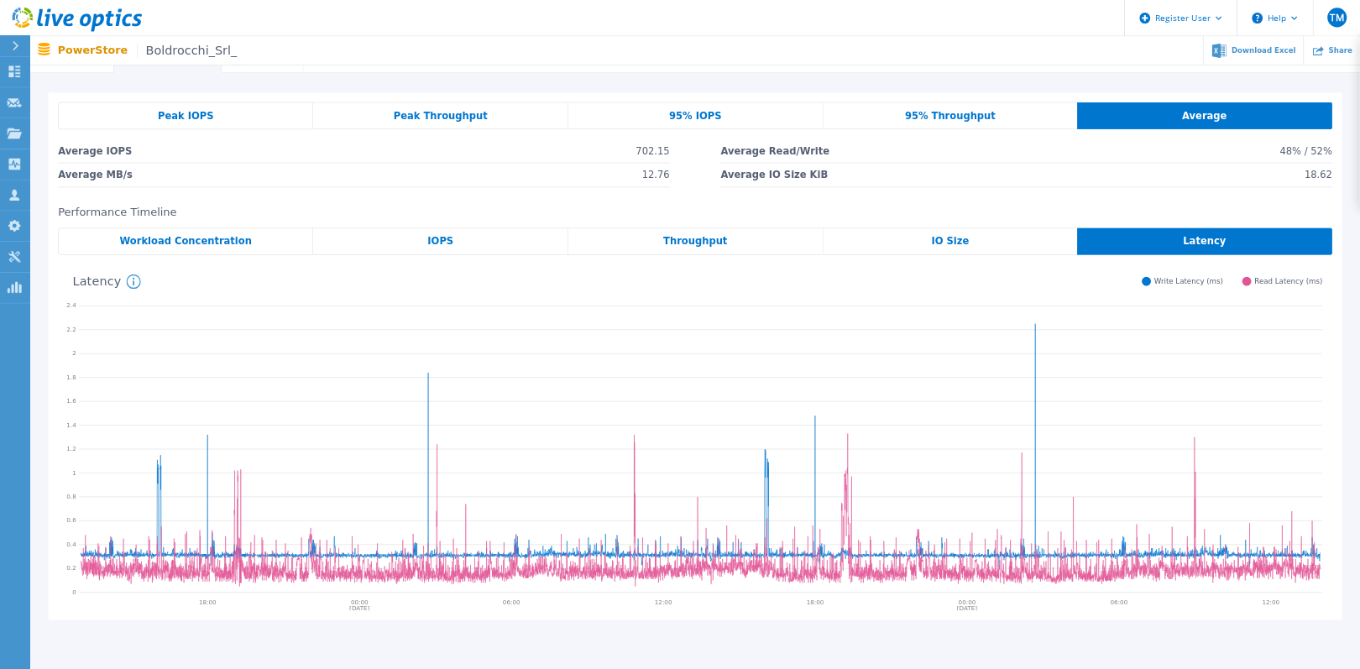
scroll to position [0, 0]
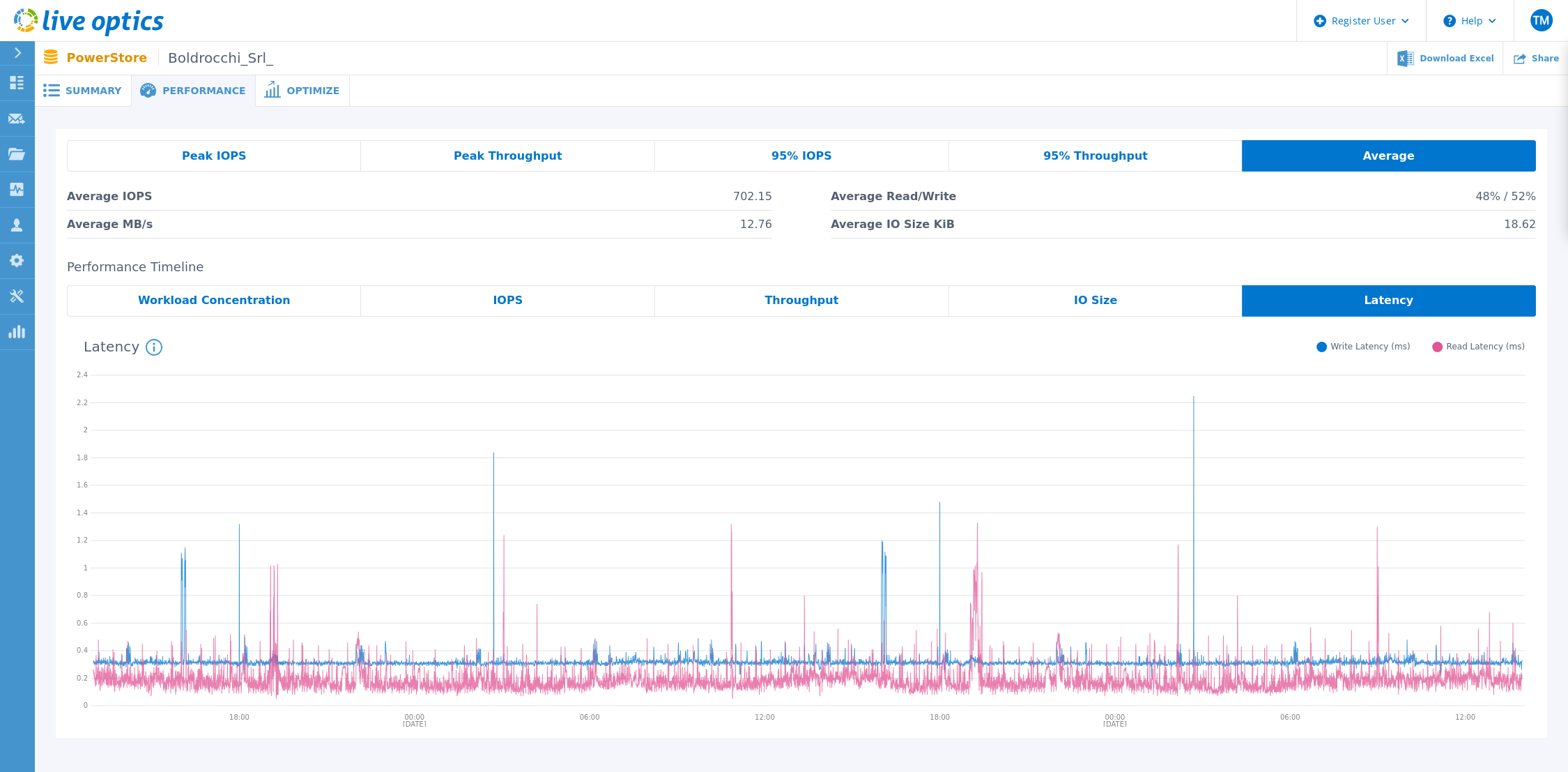
click at [791, 145] on div "95% IOPS" at bounding box center [802, 156] width 294 height 32
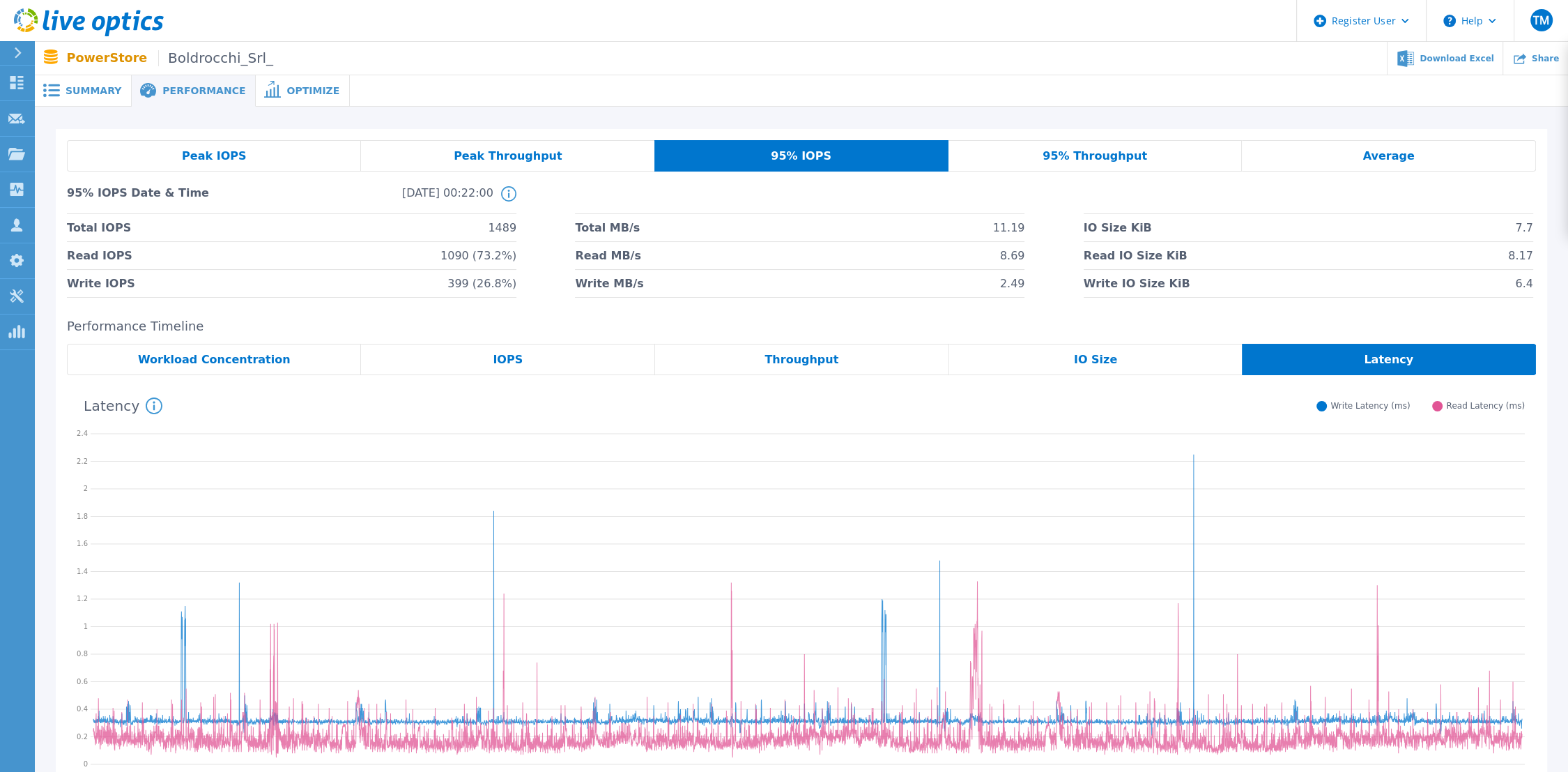
click at [311, 152] on div "Peak IOPS" at bounding box center [214, 156] width 294 height 32
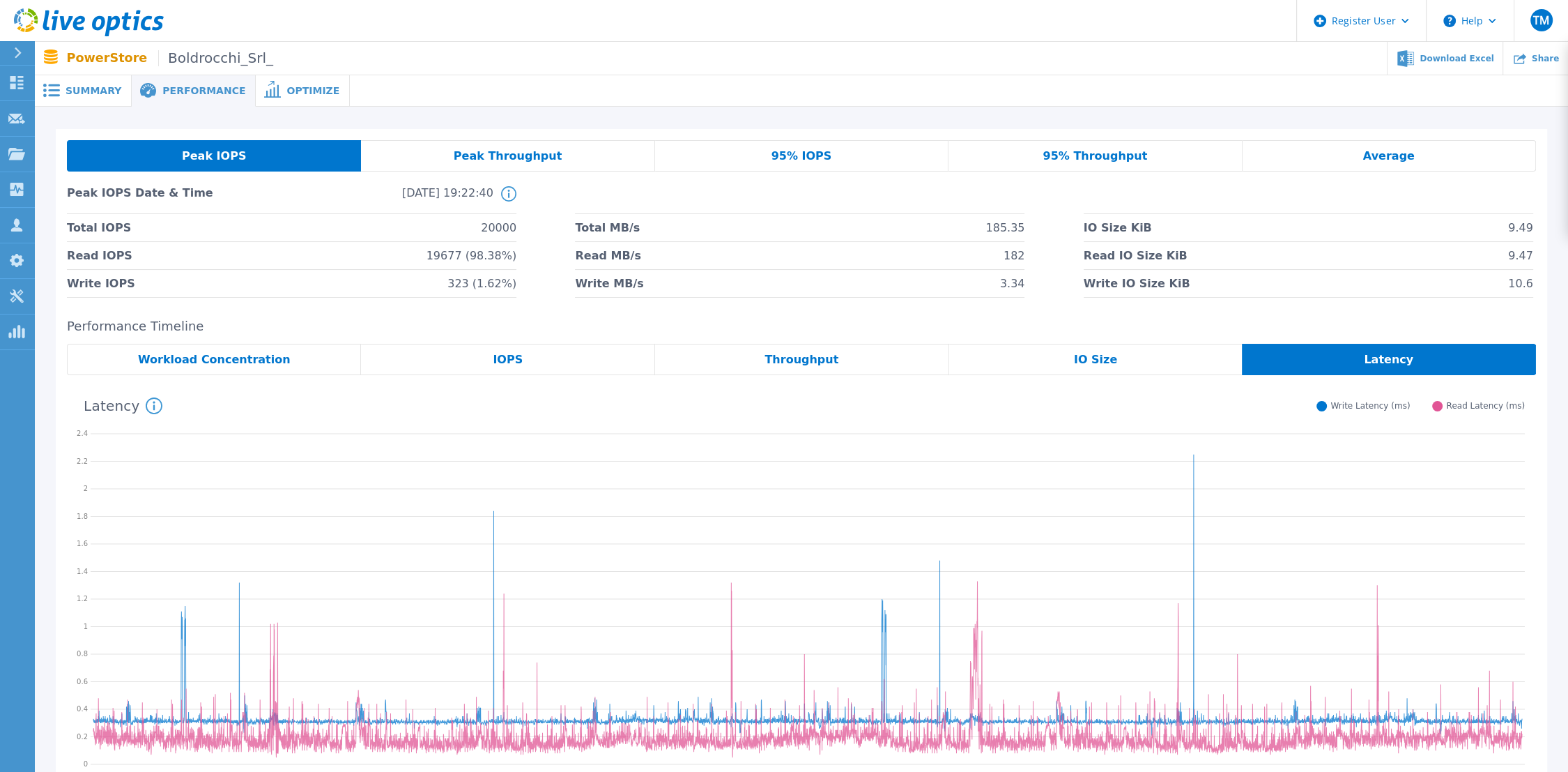
click at [95, 93] on span "Summary" at bounding box center [93, 91] width 56 height 10
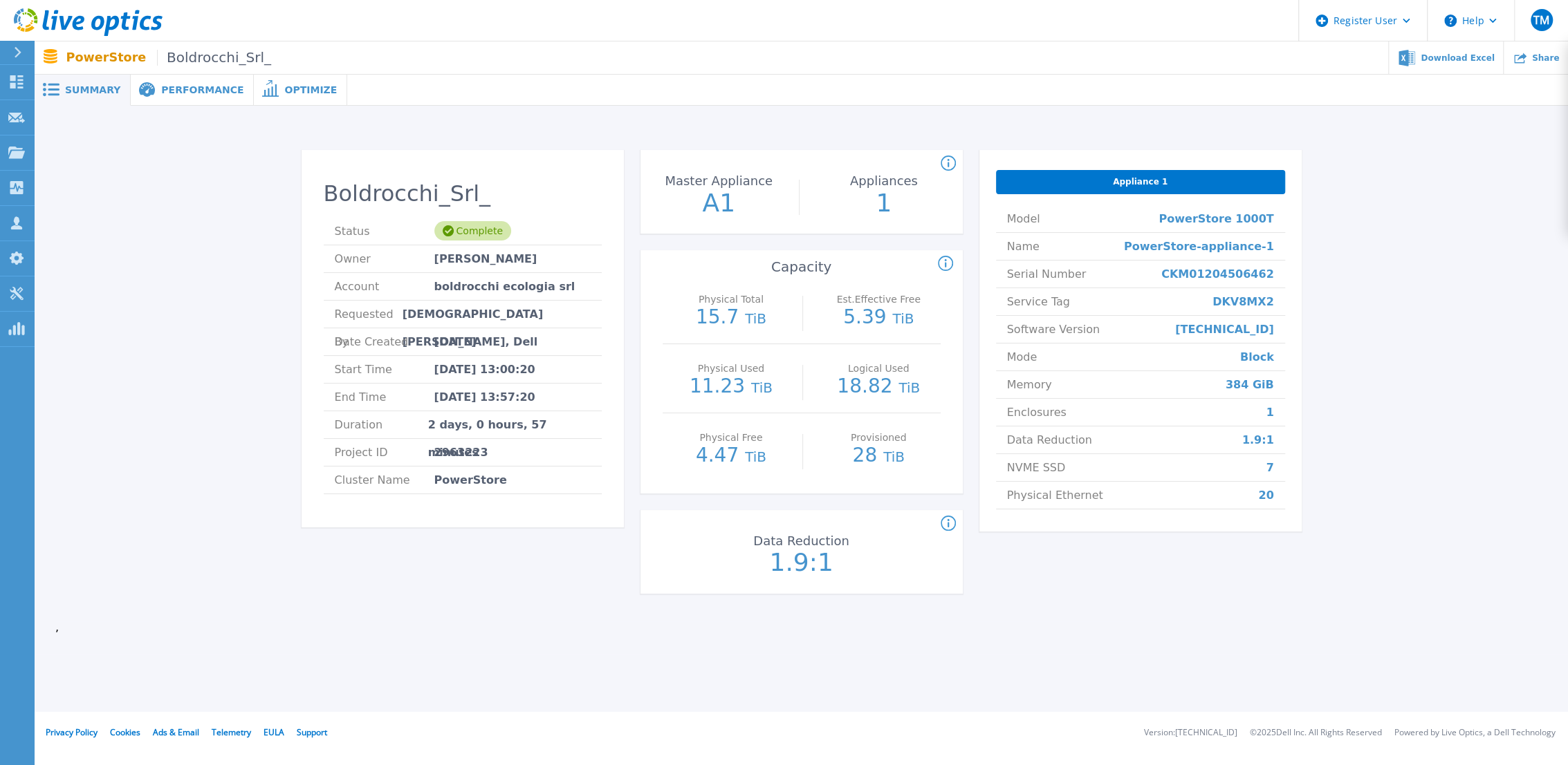
click at [176, 78] on div "Performance" at bounding box center [192, 91] width 123 height 31
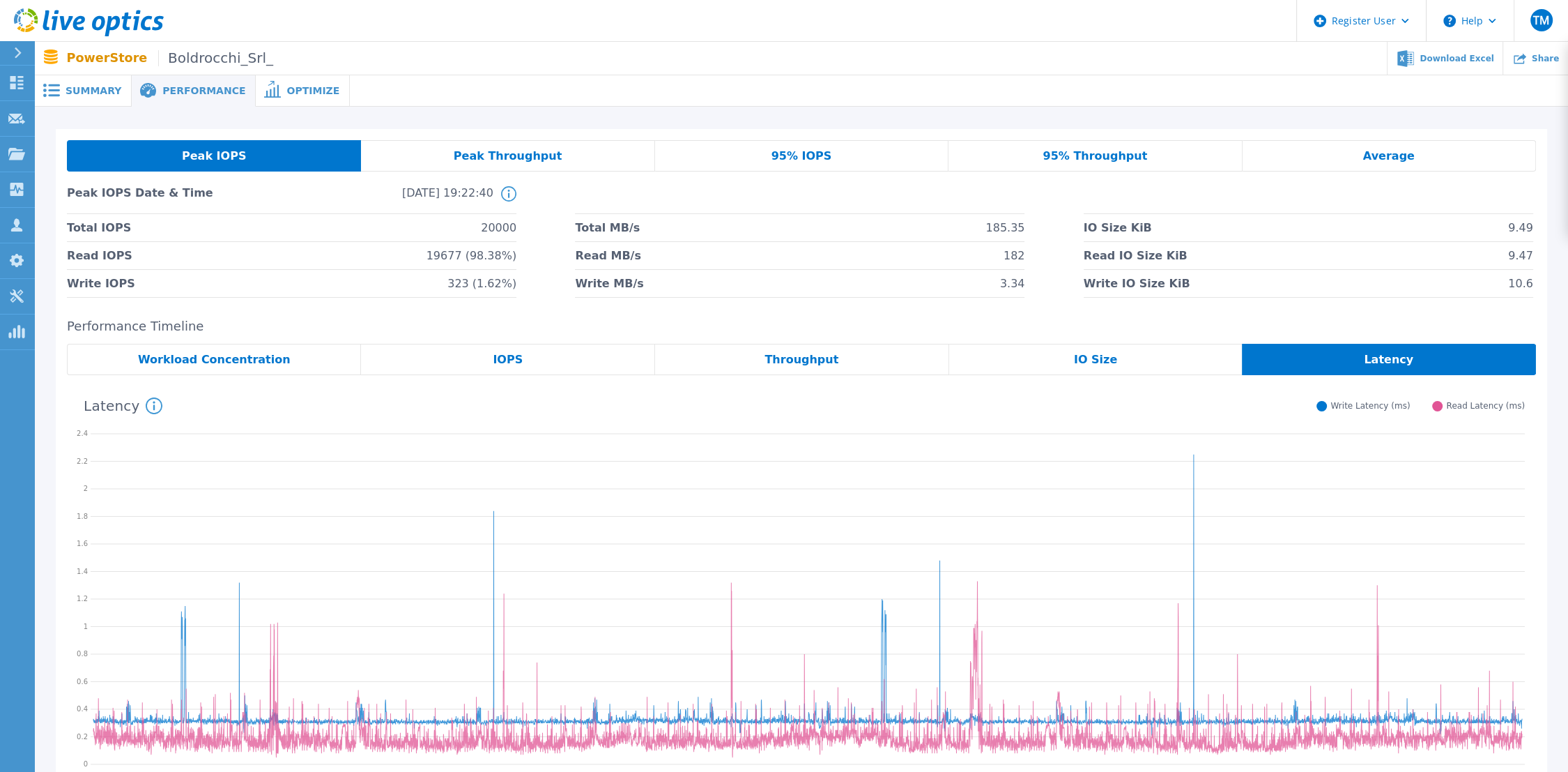
click at [515, 371] on div "IOPS" at bounding box center [508, 360] width 294 height 32
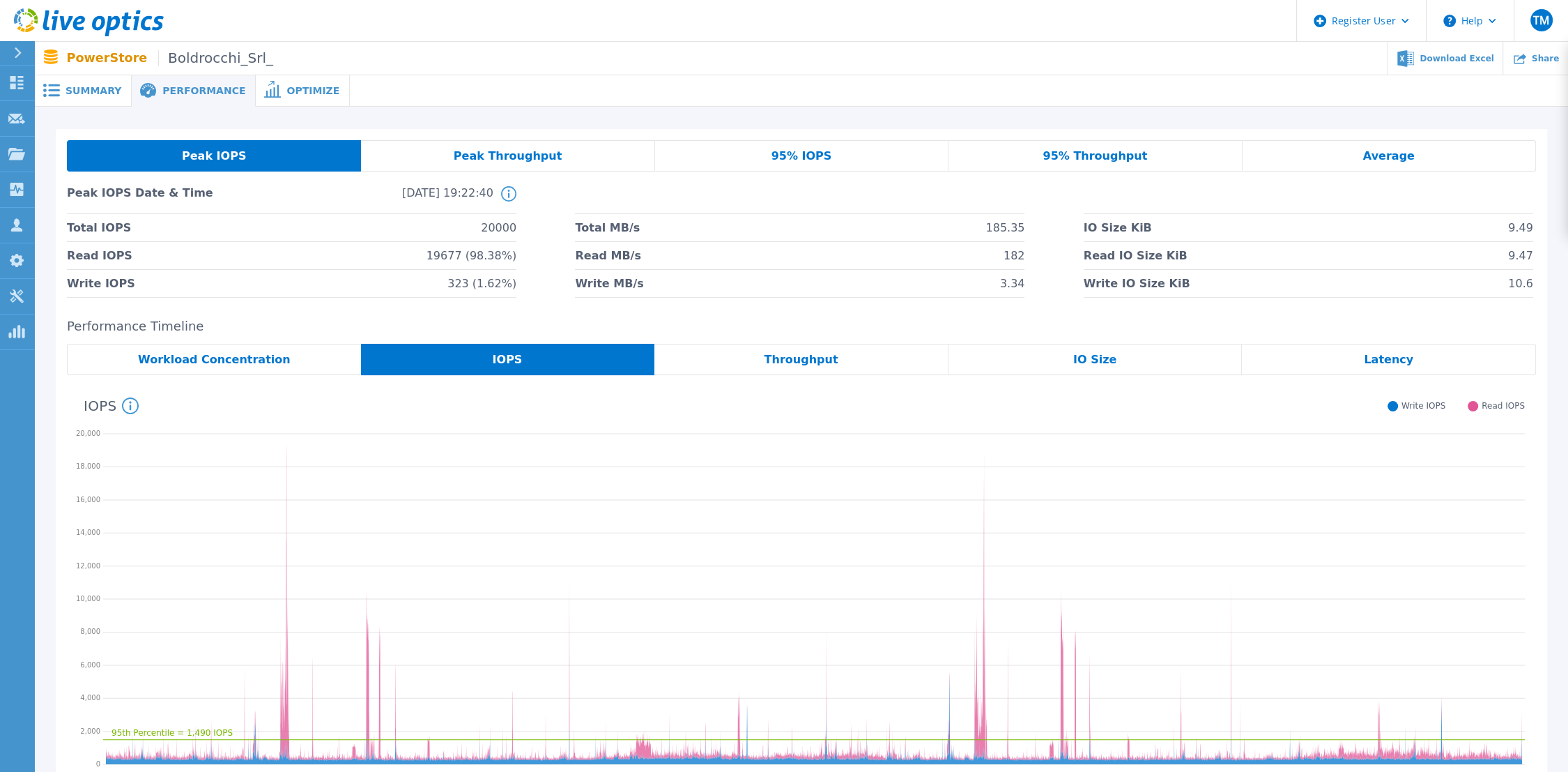
click at [285, 482] on icon "95th Percentile = 1,490 IOPS" at bounding box center [814, 597] width 1422 height 349
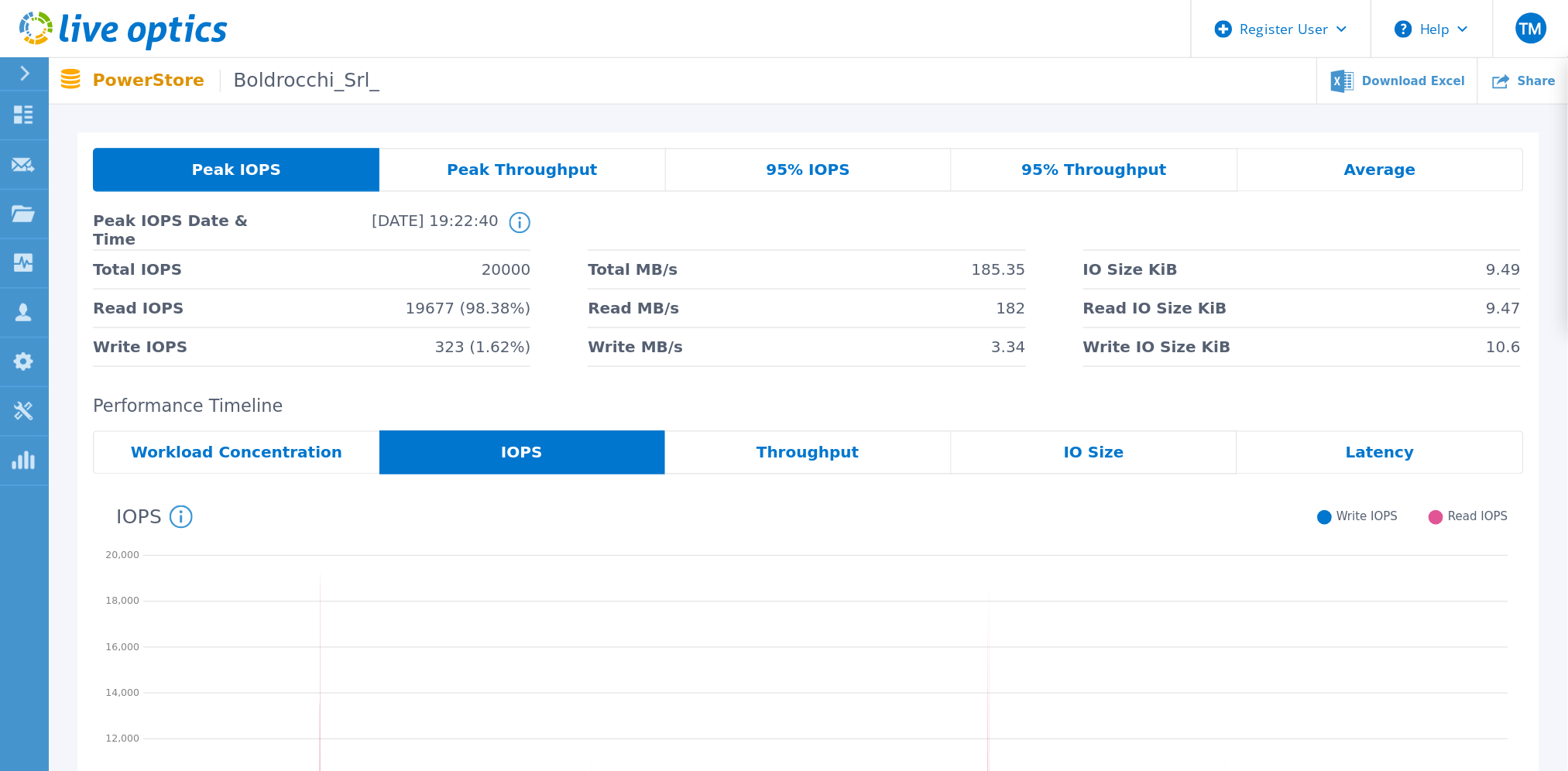
scroll to position [185, 0]
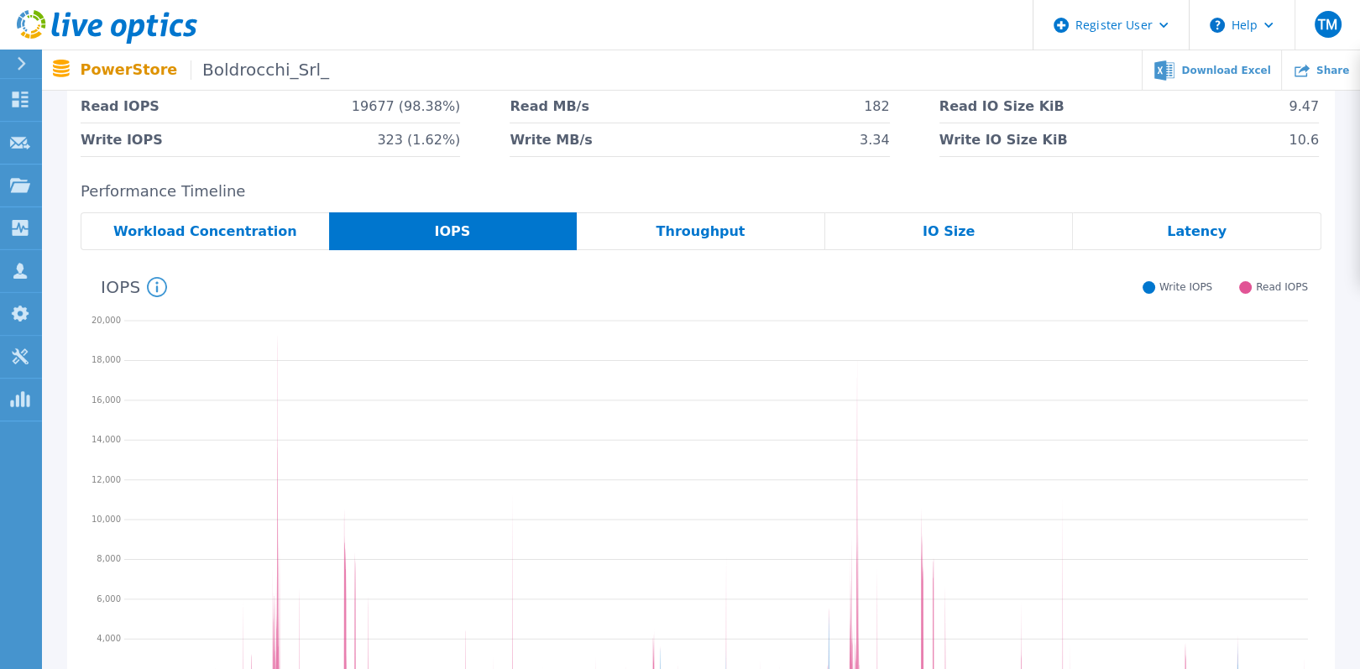
click at [277, 339] on icon "95th Percentile = 1,490 IOPS" at bounding box center [715, 517] width 1183 height 420
click at [857, 402] on icon "95th Percentile = 1,490 IOPS" at bounding box center [715, 517] width 1183 height 420
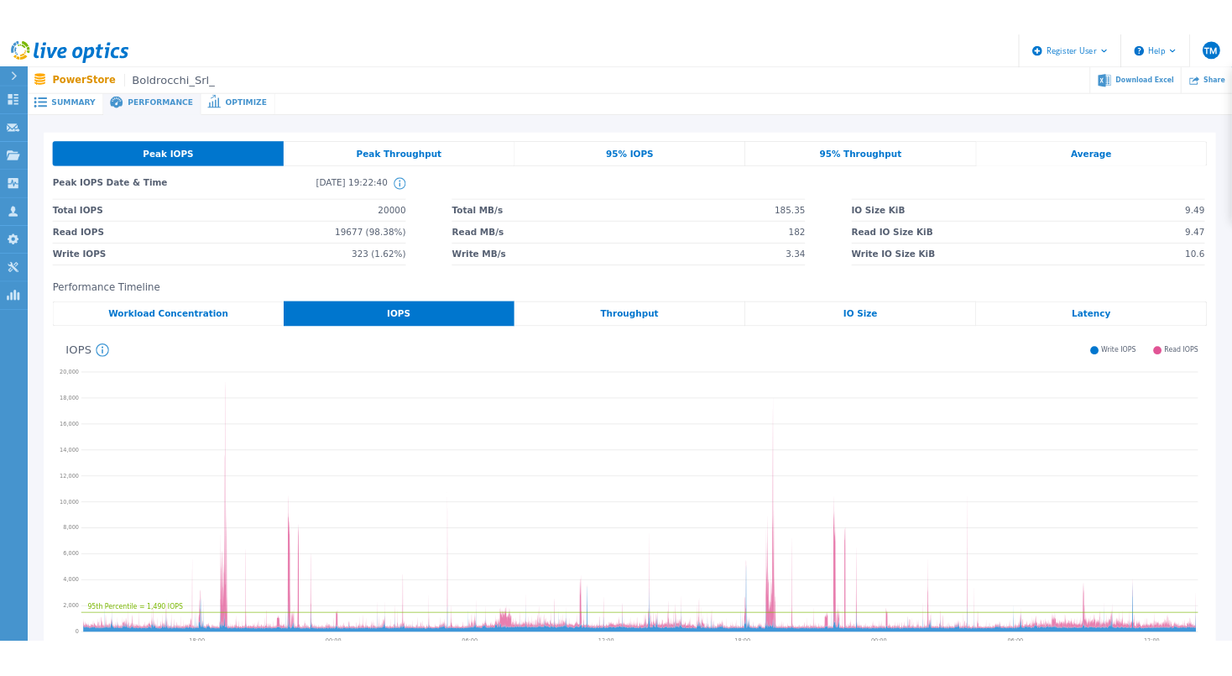
scroll to position [0, 0]
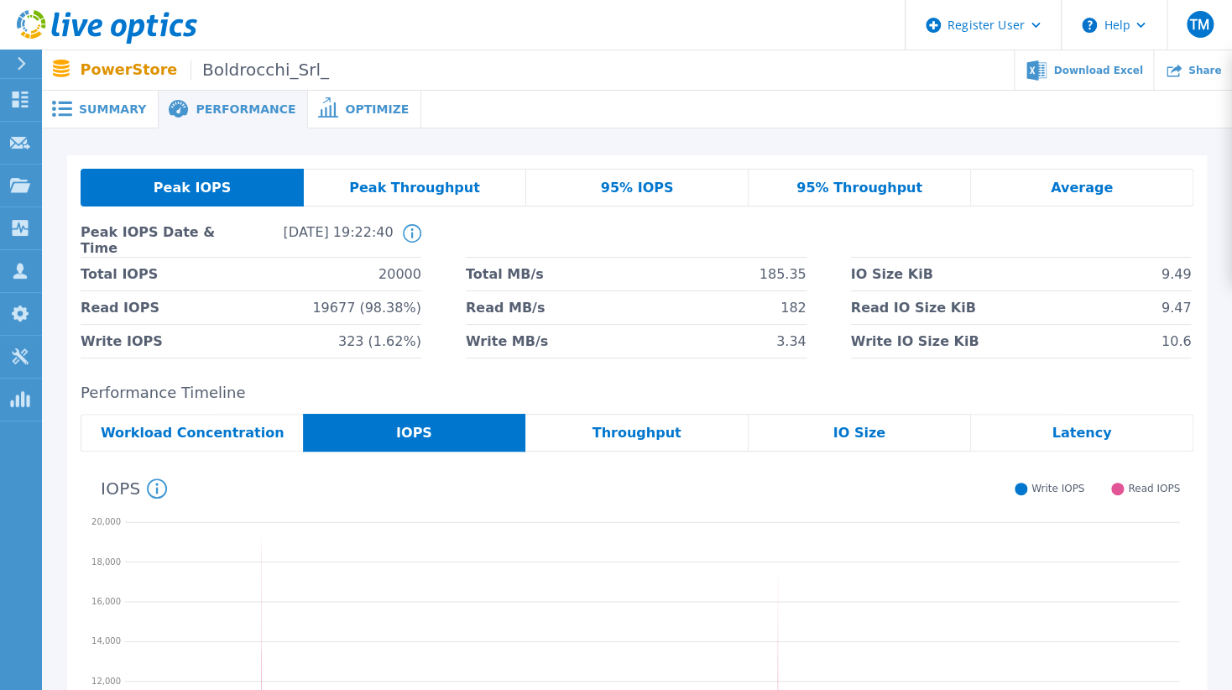
click at [188, 438] on span "Workload Concentration" at bounding box center [193, 432] width 184 height 13
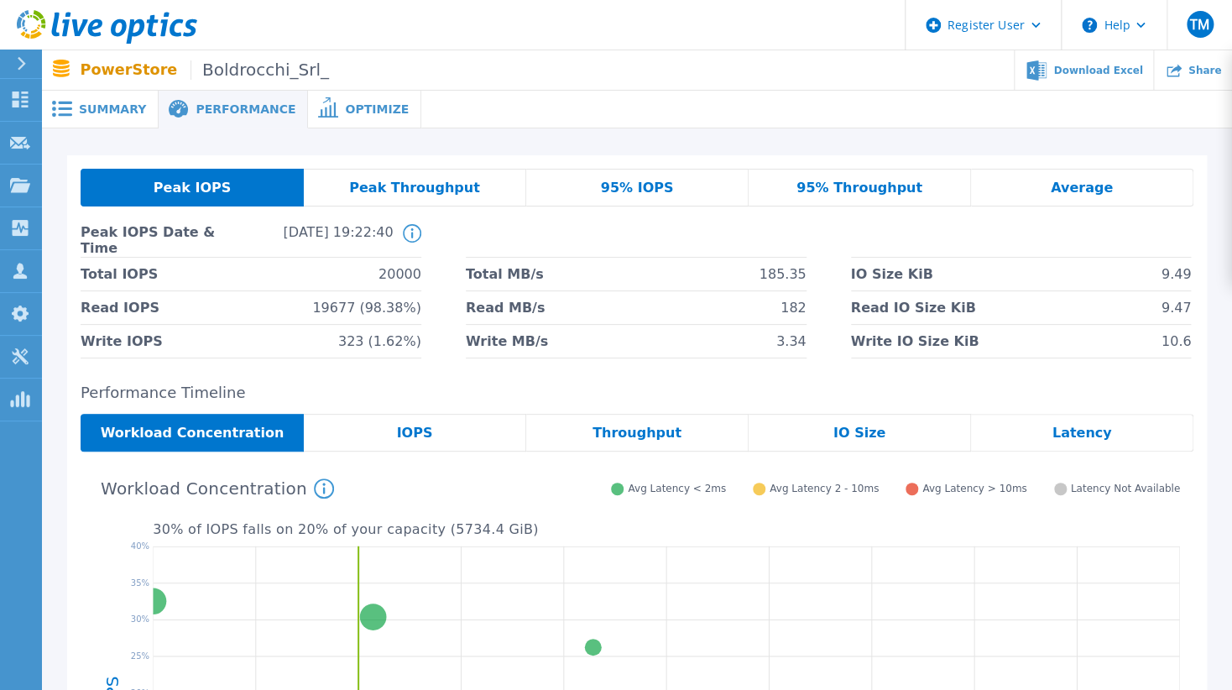
click at [132, 103] on span "Summary" at bounding box center [112, 109] width 67 height 12
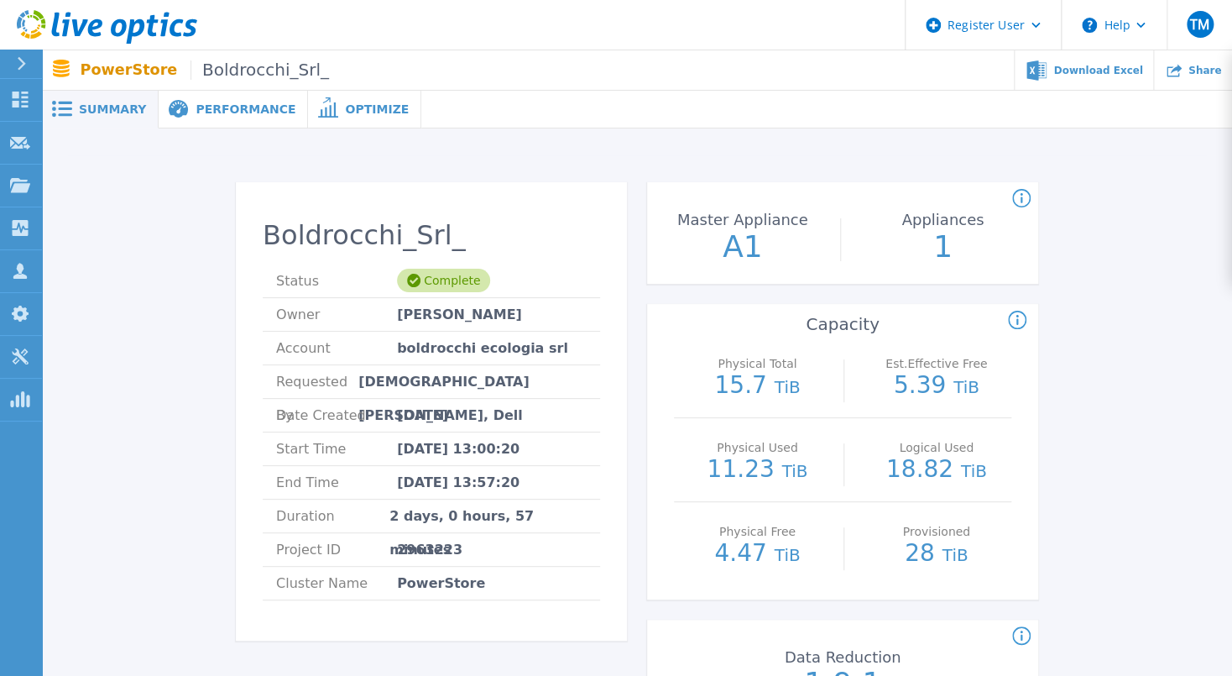
click at [1024, 323] on icon at bounding box center [1017, 321] width 18 height 20
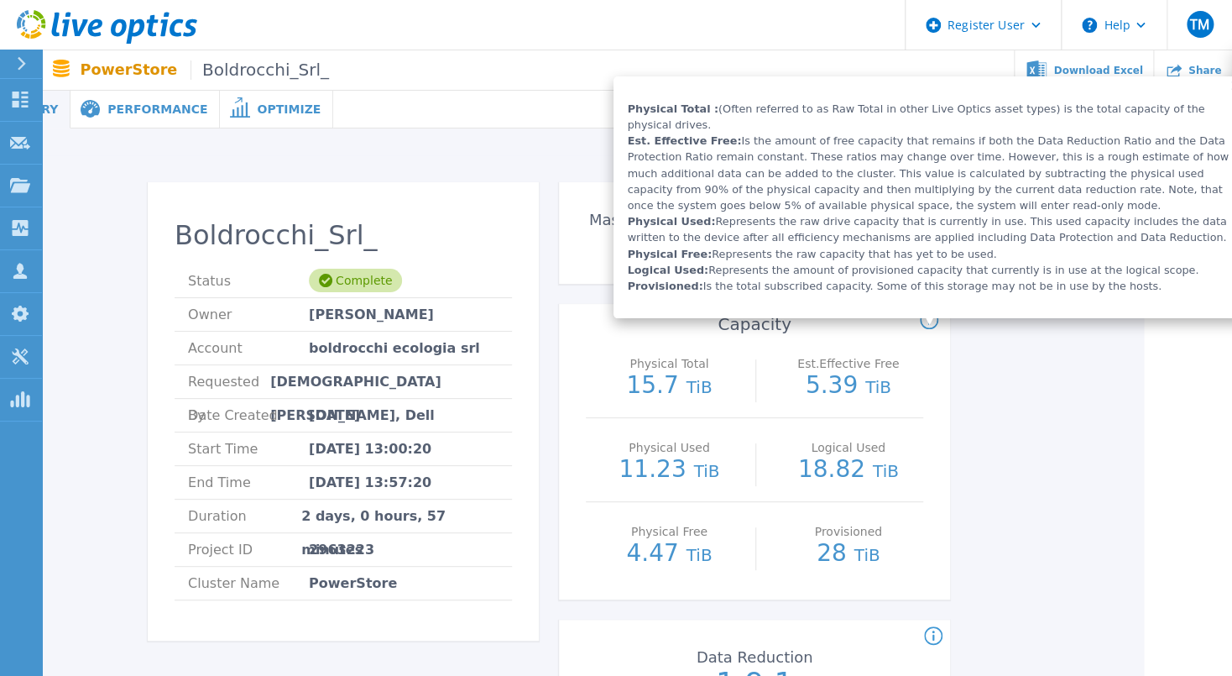
scroll to position [0, 93]
